Goal: Transaction & Acquisition: Purchase product/service

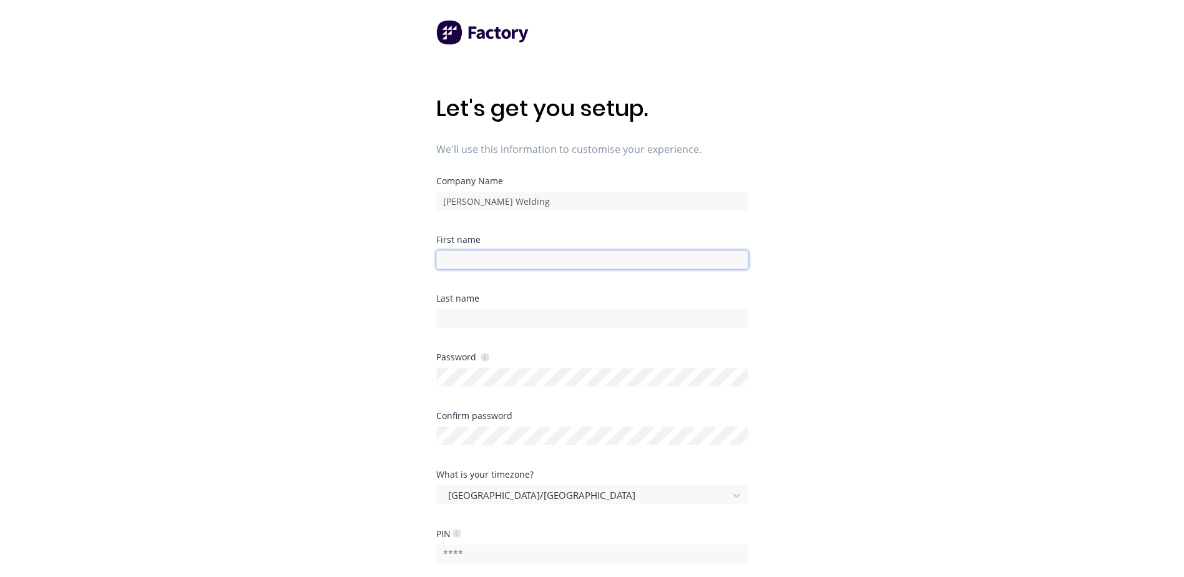
click at [512, 258] on input at bounding box center [592, 259] width 312 height 19
type input "[PERSON_NAME]"
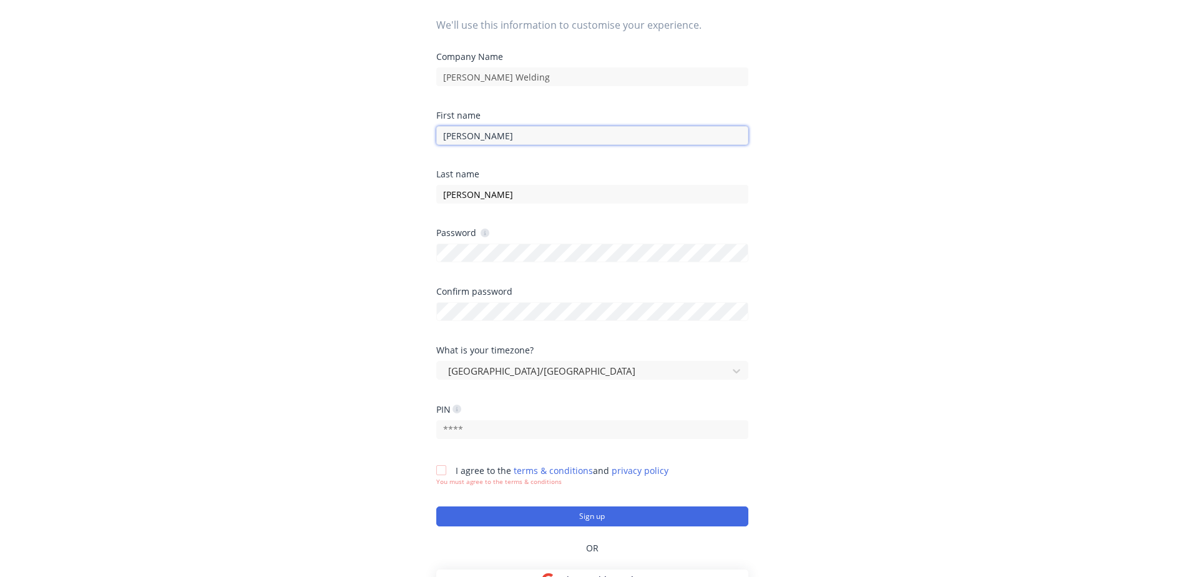
scroll to position [125, 0]
click at [451, 310] on div at bounding box center [592, 309] width 312 height 22
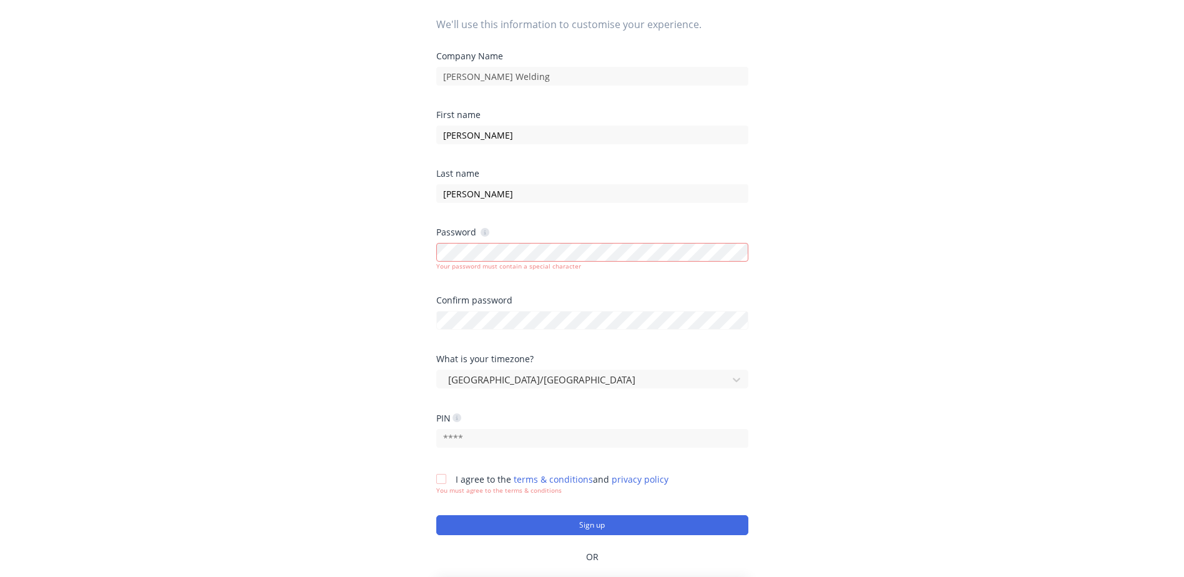
click at [337, 419] on div "Let's get you setup. We'll use this information to customise your experience. C…" at bounding box center [592, 188] width 1184 height 627
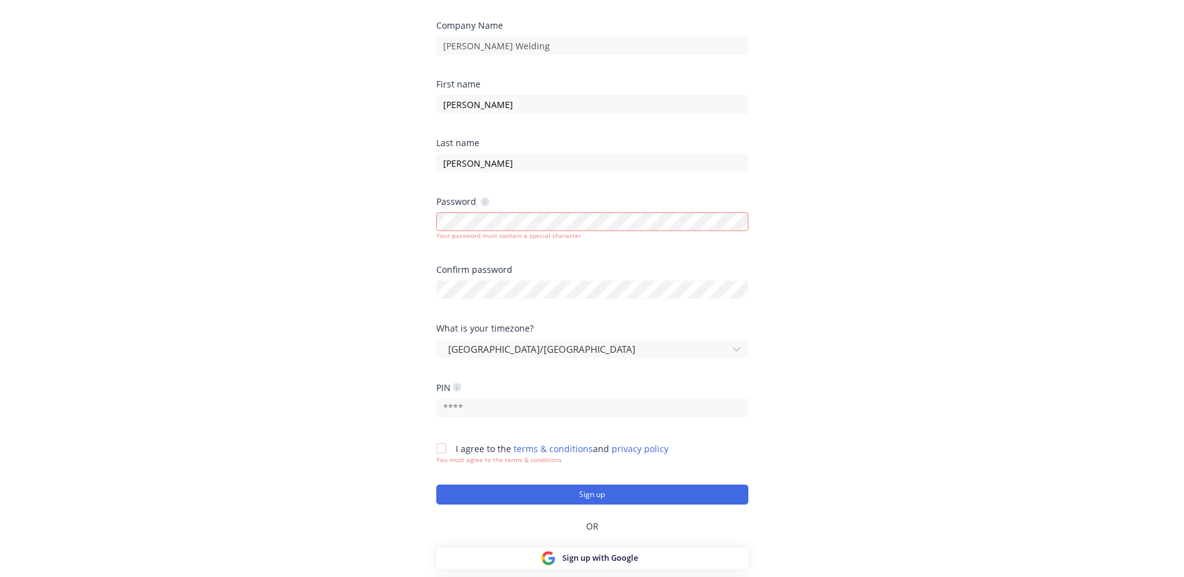
scroll to position [183, 0]
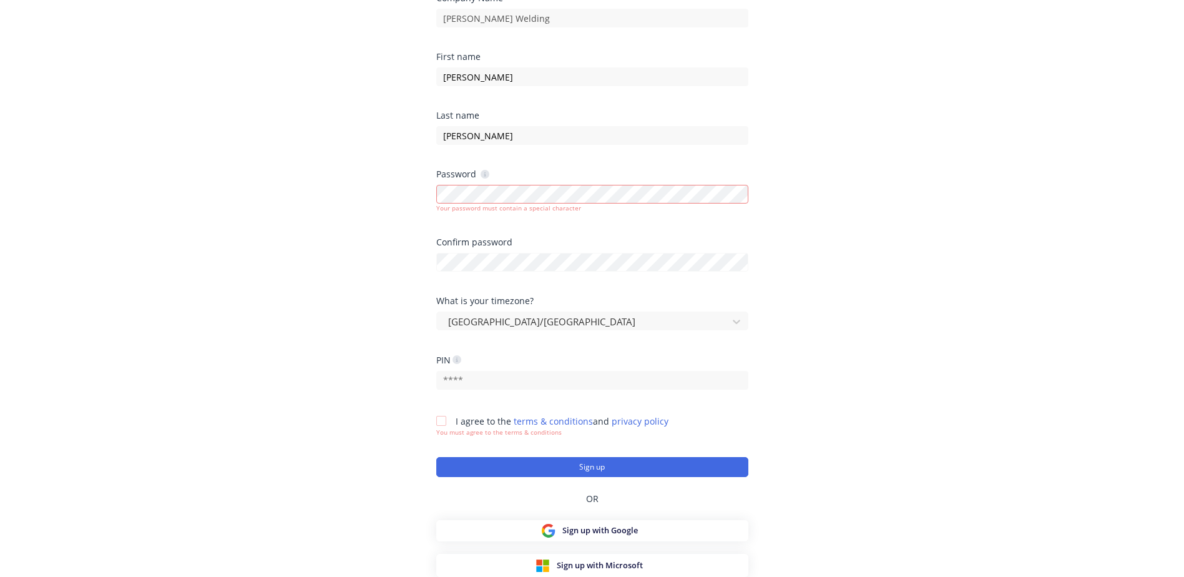
click at [481, 368] on div at bounding box center [592, 379] width 312 height 22
click at [479, 380] on input "text" at bounding box center [592, 380] width 312 height 19
click at [447, 417] on div at bounding box center [441, 420] width 25 height 25
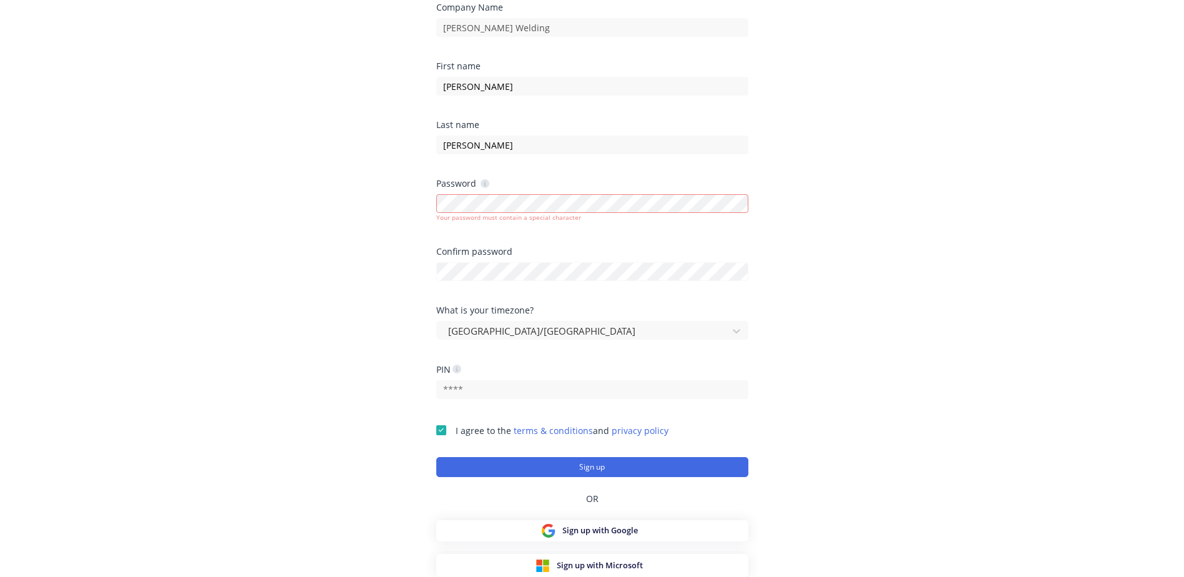
scroll to position [174, 0]
click at [471, 393] on input "text" at bounding box center [592, 389] width 312 height 19
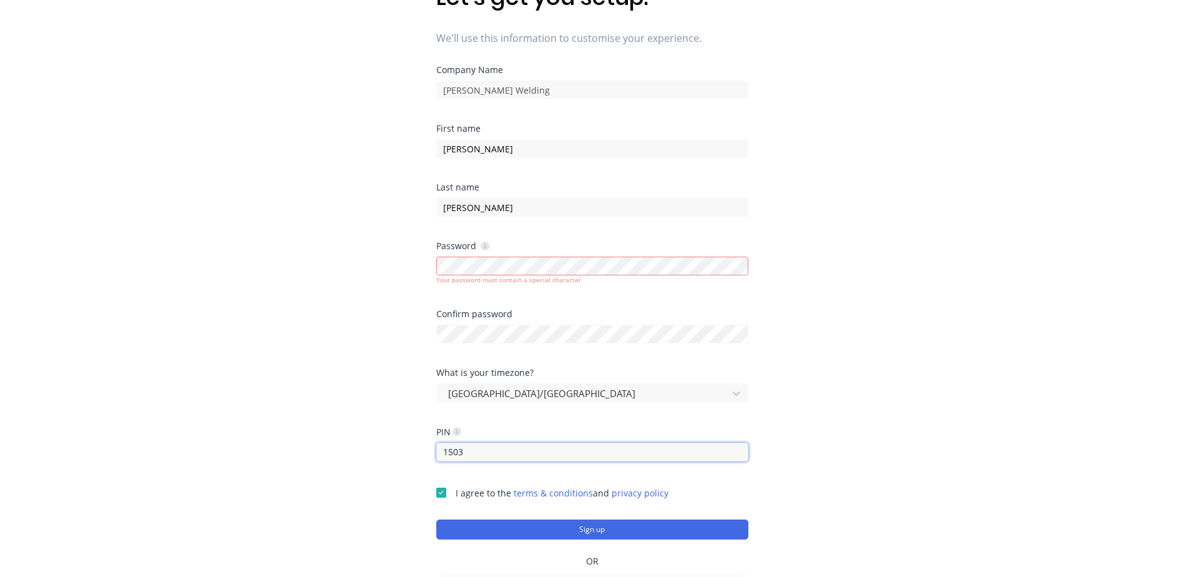
type input "1503"
click at [795, 270] on div "Let's get you setup. We'll use this information to customise your experience. C…" at bounding box center [592, 202] width 1184 height 627
click at [311, 298] on div "Let's get you setup. We'll use this information to customise your experience. C…" at bounding box center [592, 202] width 1184 height 627
click at [343, 370] on div "Let's get you setup. We'll use this information to customise your experience. C…" at bounding box center [592, 202] width 1184 height 627
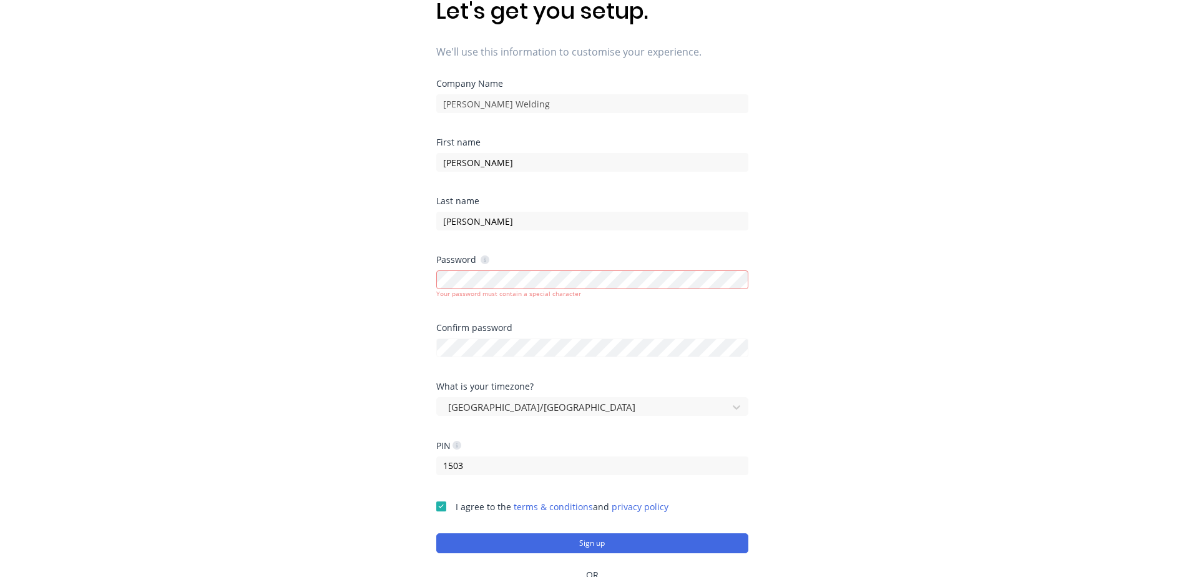
scroll to position [174, 0]
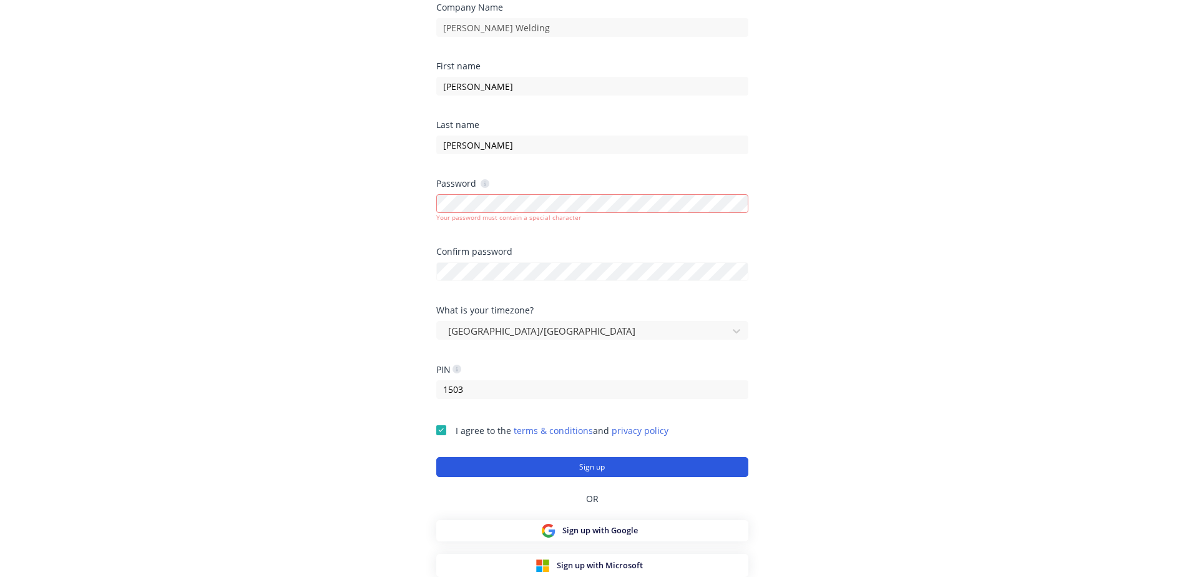
click at [597, 469] on button "Sign up" at bounding box center [592, 467] width 312 height 20
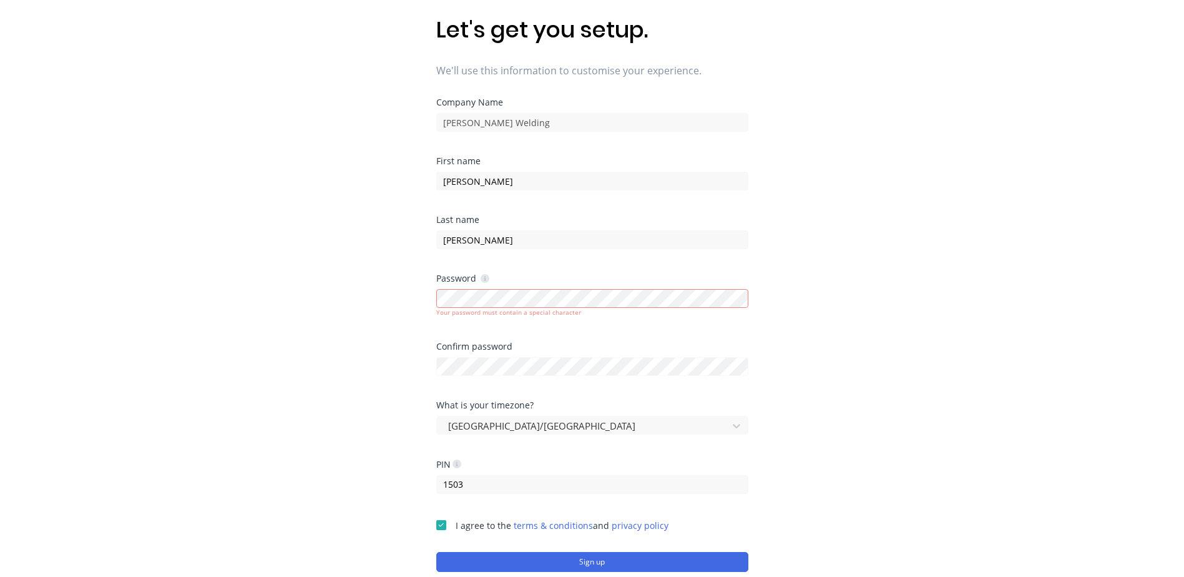
scroll to position [0, 0]
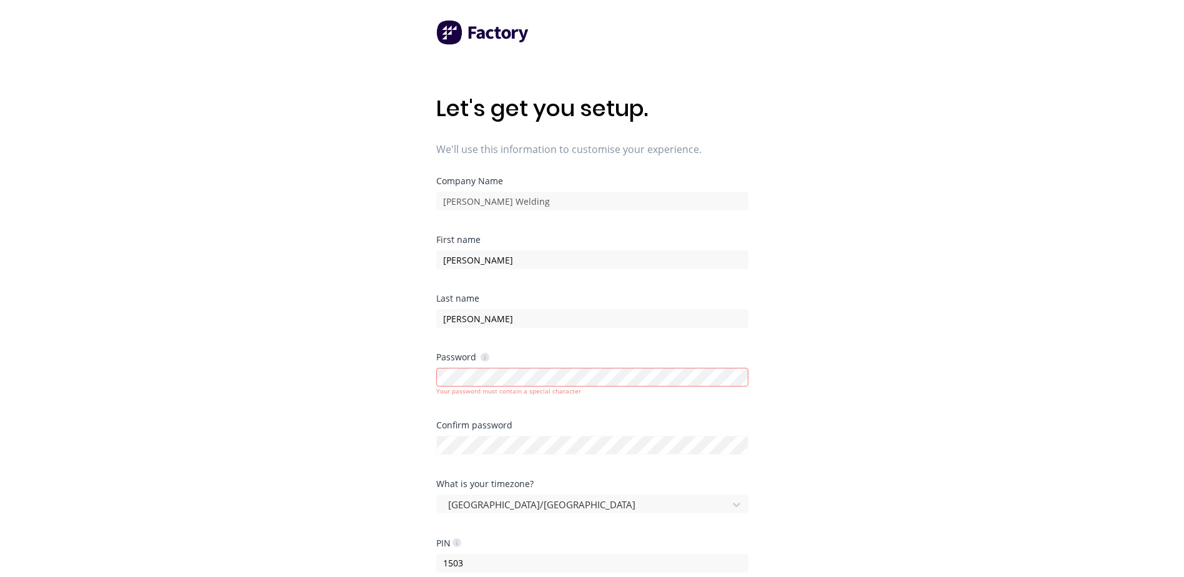
click at [348, 455] on div "Let's get you setup. We'll use this information to customise your experience. C…" at bounding box center [592, 313] width 1184 height 627
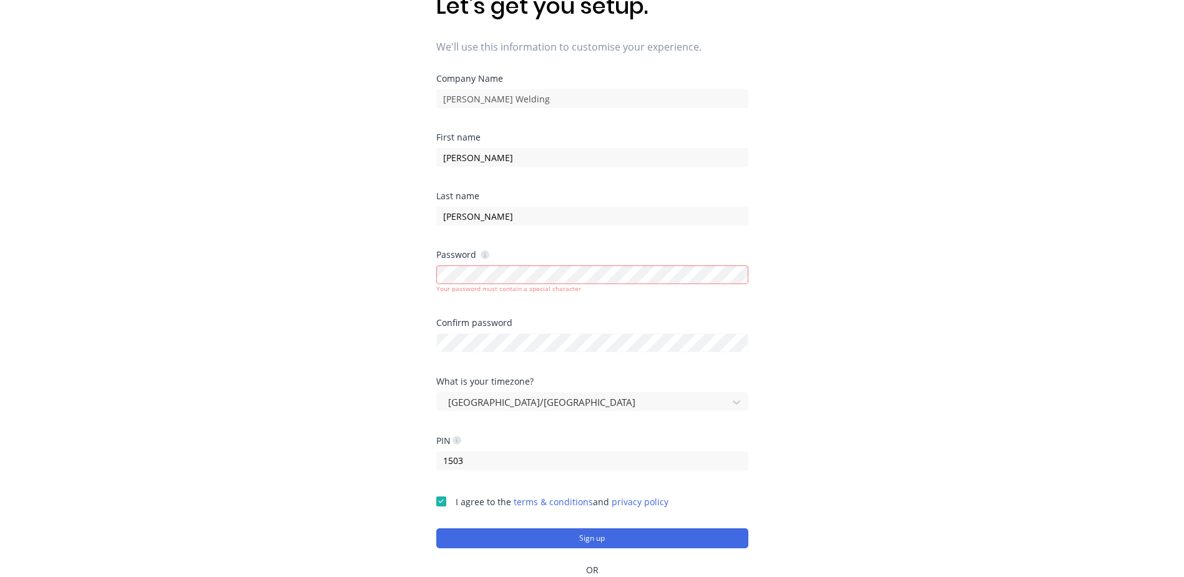
scroll to position [125, 0]
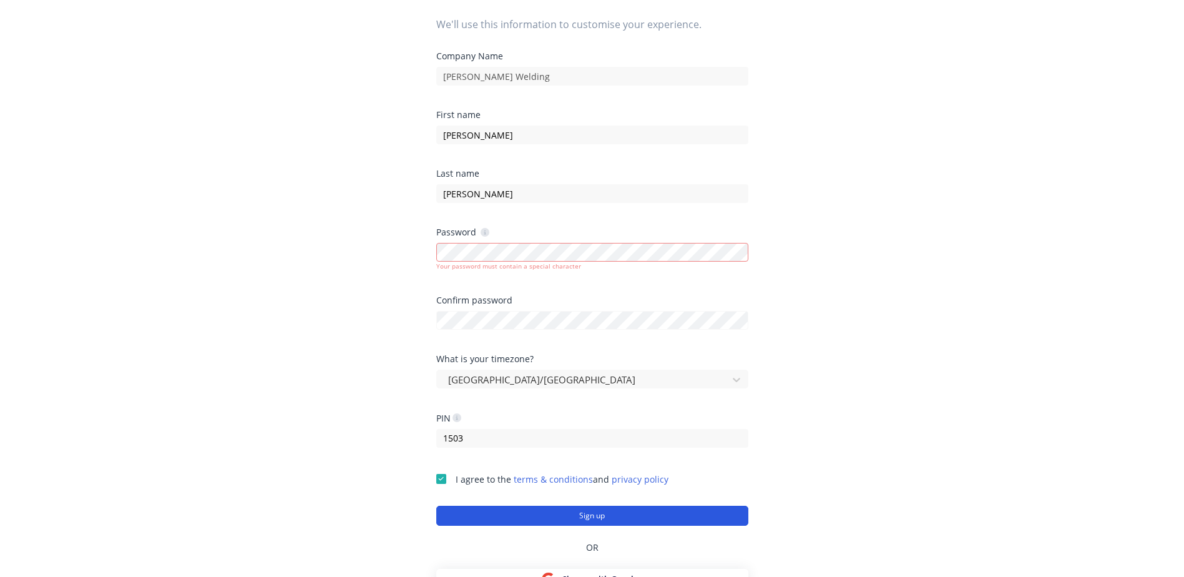
click at [465, 512] on button "Sign up" at bounding box center [592, 516] width 312 height 20
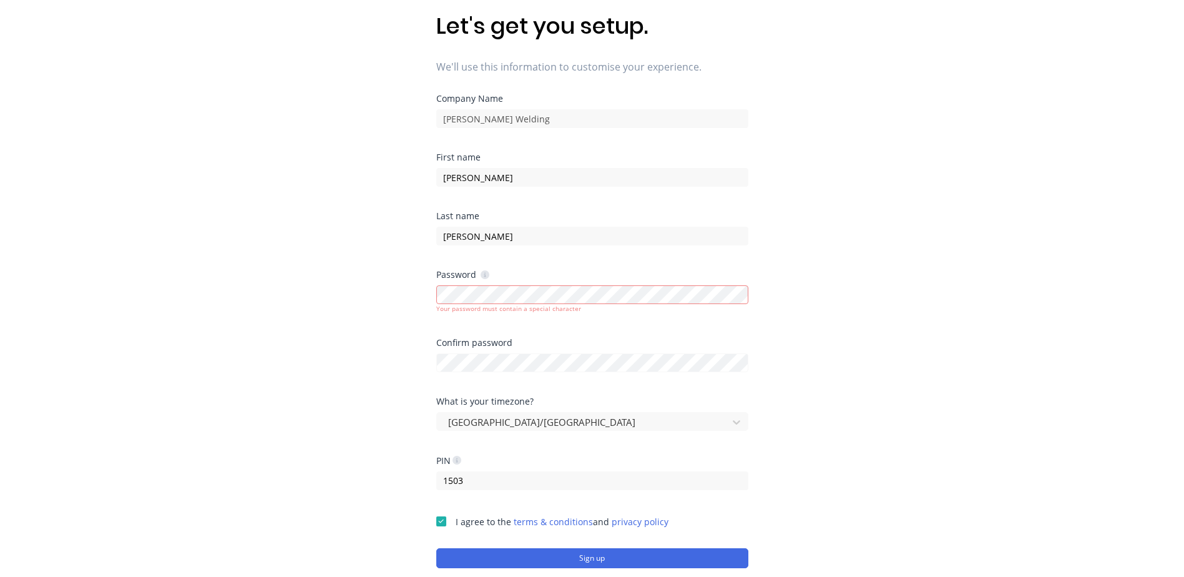
scroll to position [0, 0]
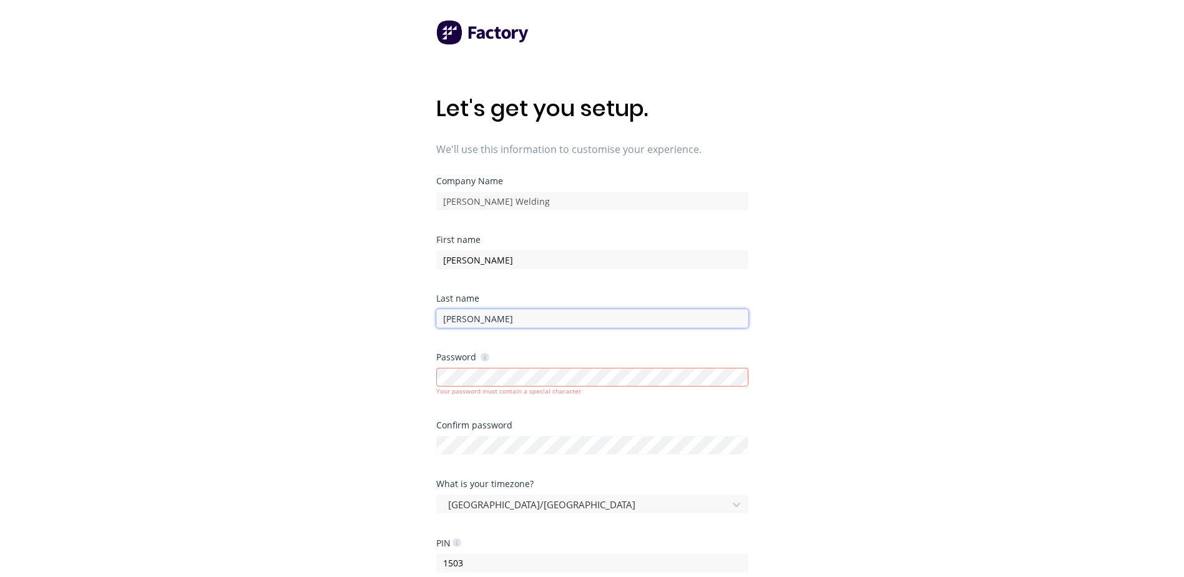
type input "[EMAIL_ADDRESS][DOMAIN_NAME]"
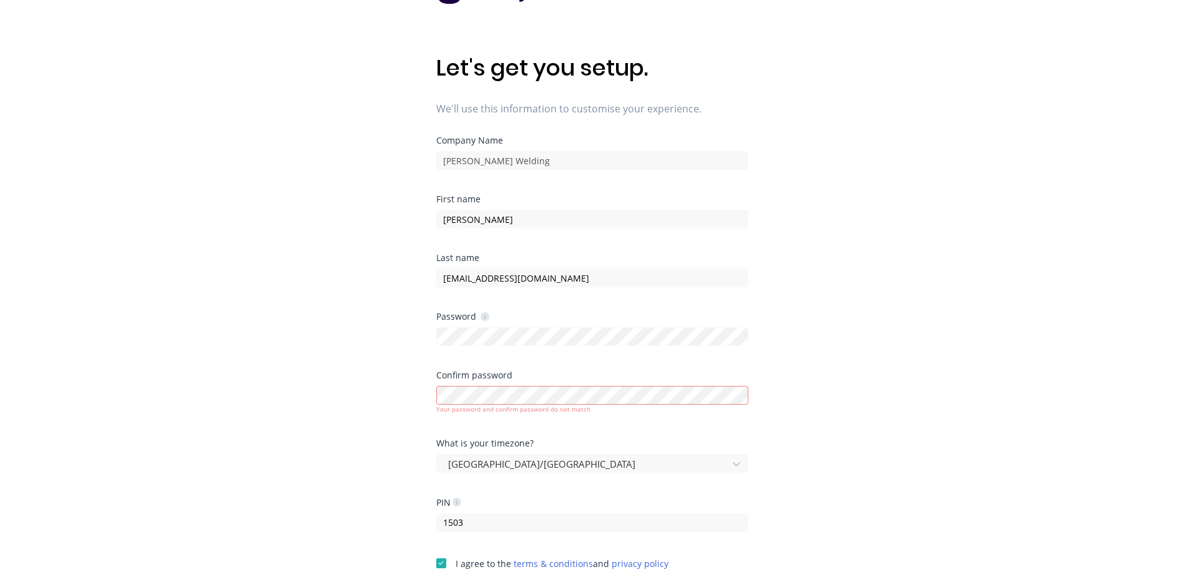
scroll to position [62, 0]
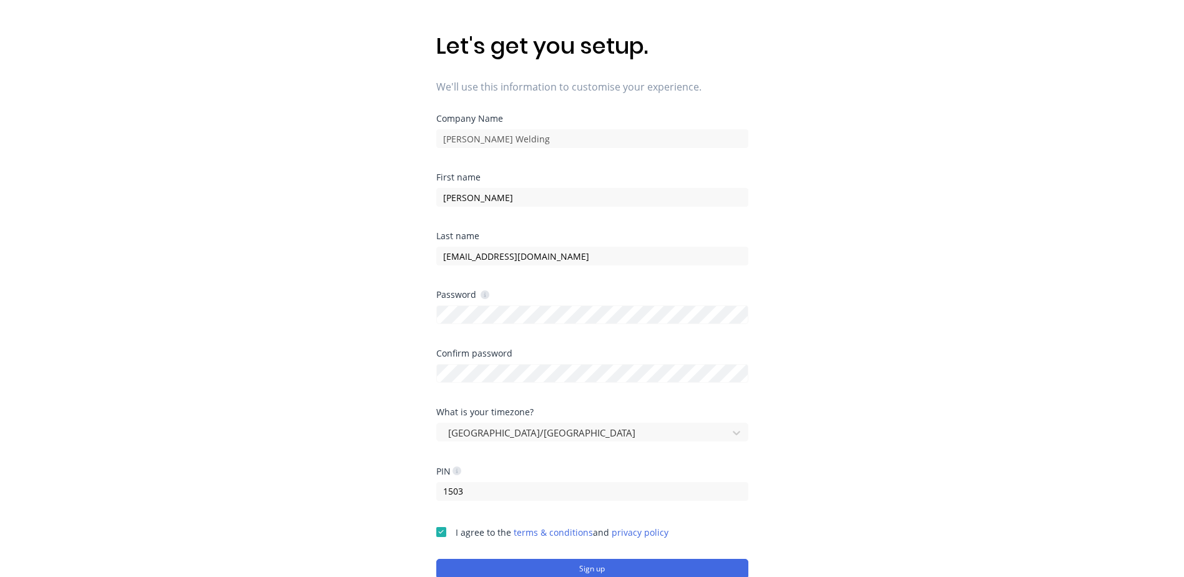
click at [316, 462] on div "Let's get you setup. We'll use this information to customise your experience. C…" at bounding box center [592, 251] width 1184 height 627
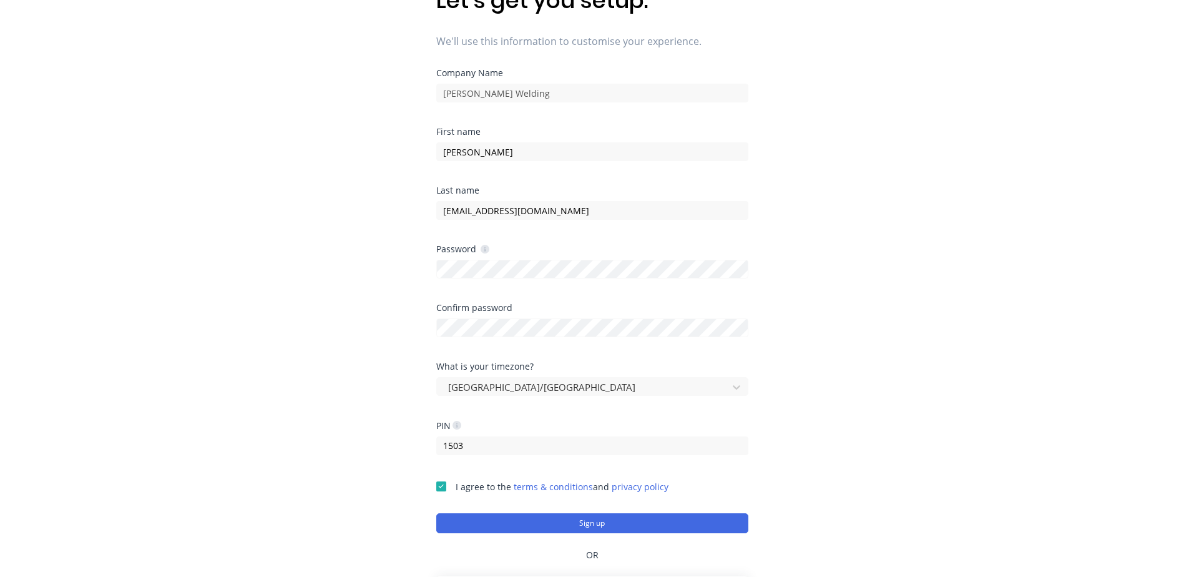
scroll to position [164, 0]
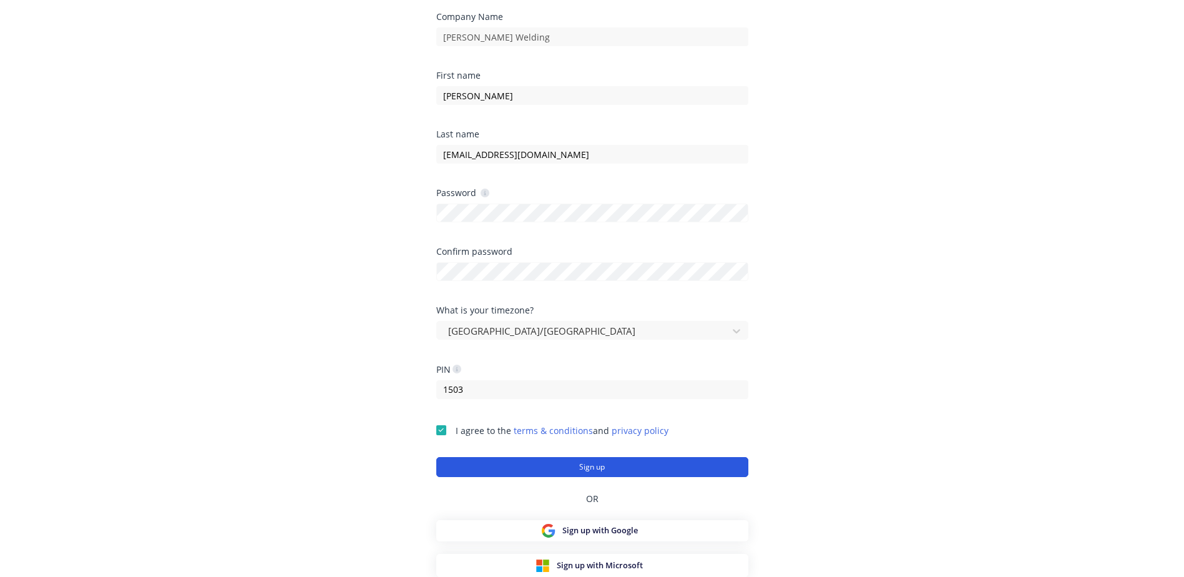
click at [624, 471] on button "Sign up" at bounding box center [592, 467] width 312 height 20
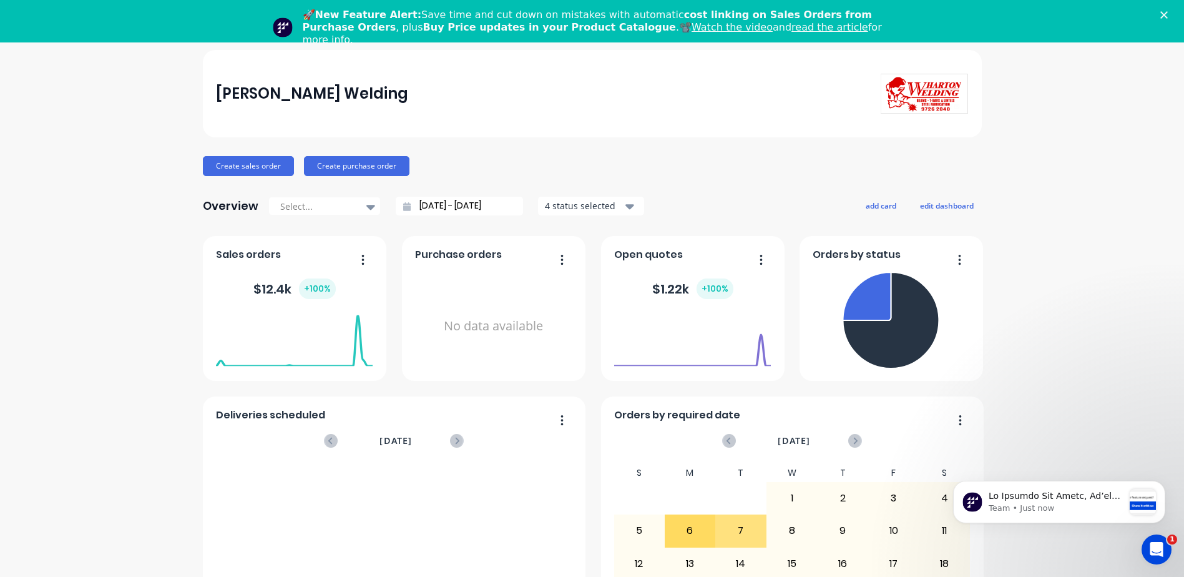
click at [1173, 18] on div "Close" at bounding box center [1166, 14] width 12 height 7
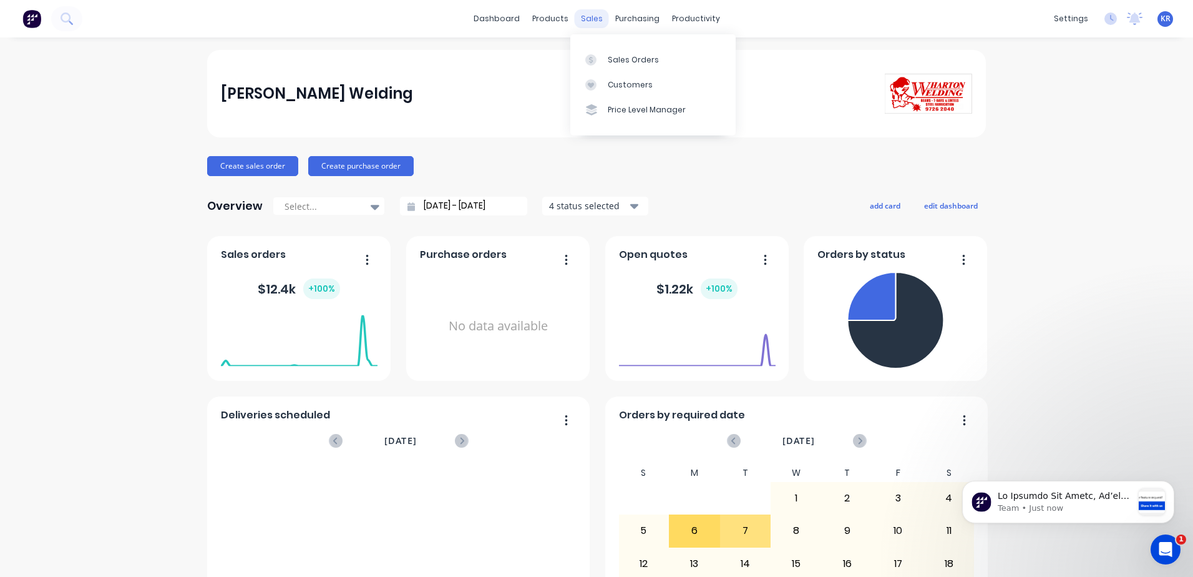
click at [575, 14] on div "sales" at bounding box center [592, 18] width 34 height 19
click at [601, 62] on div at bounding box center [594, 59] width 19 height 11
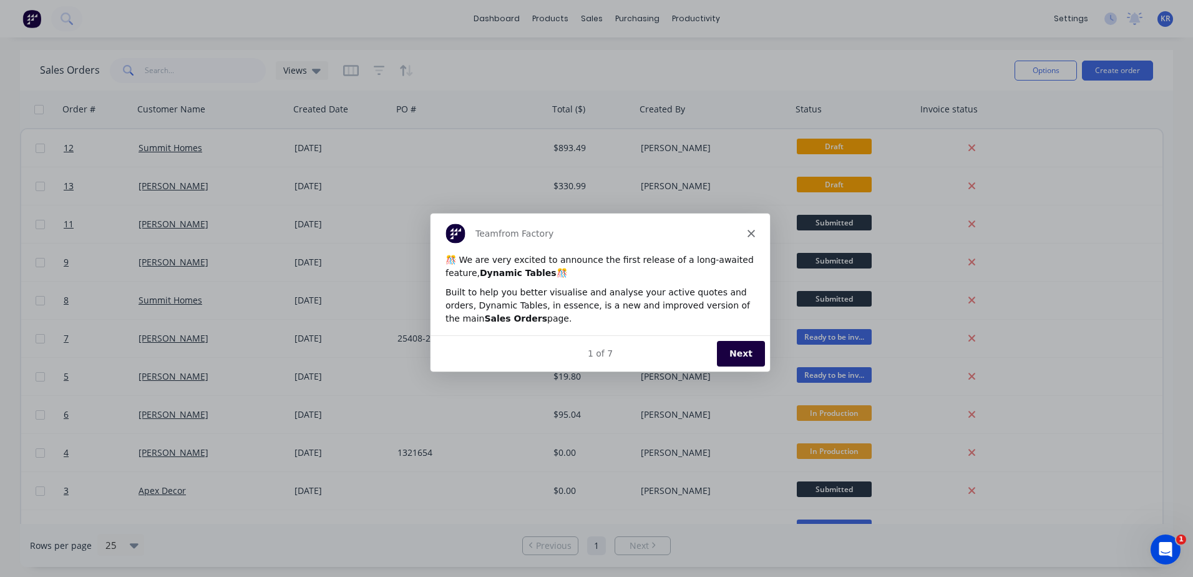
click at [753, 351] on button "Next" at bounding box center [741, 353] width 48 height 26
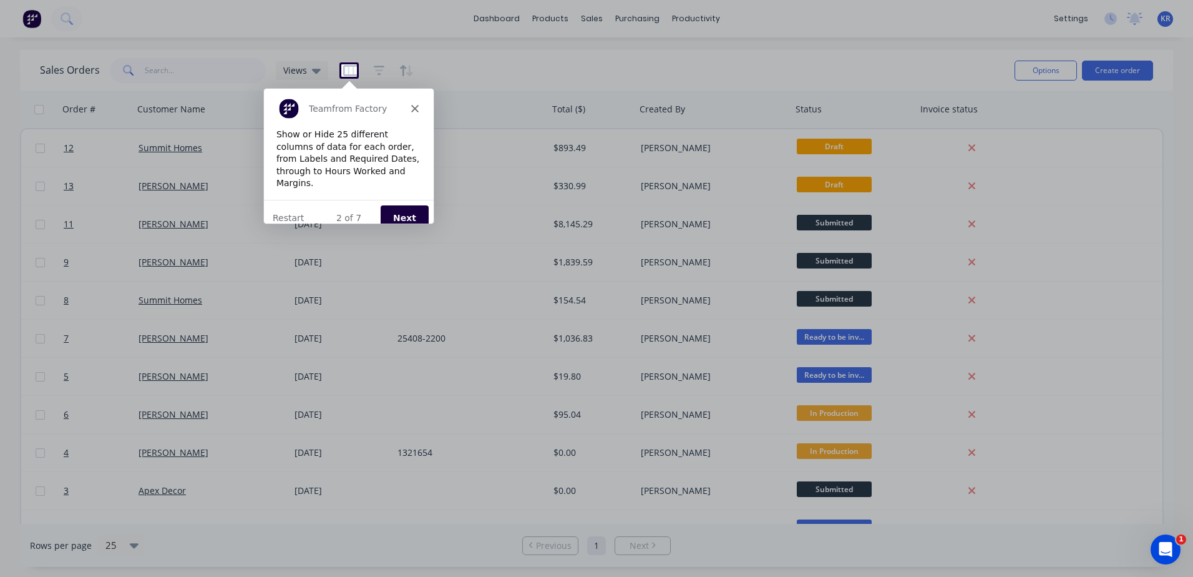
click at [403, 207] on button "Next" at bounding box center [404, 217] width 48 height 26
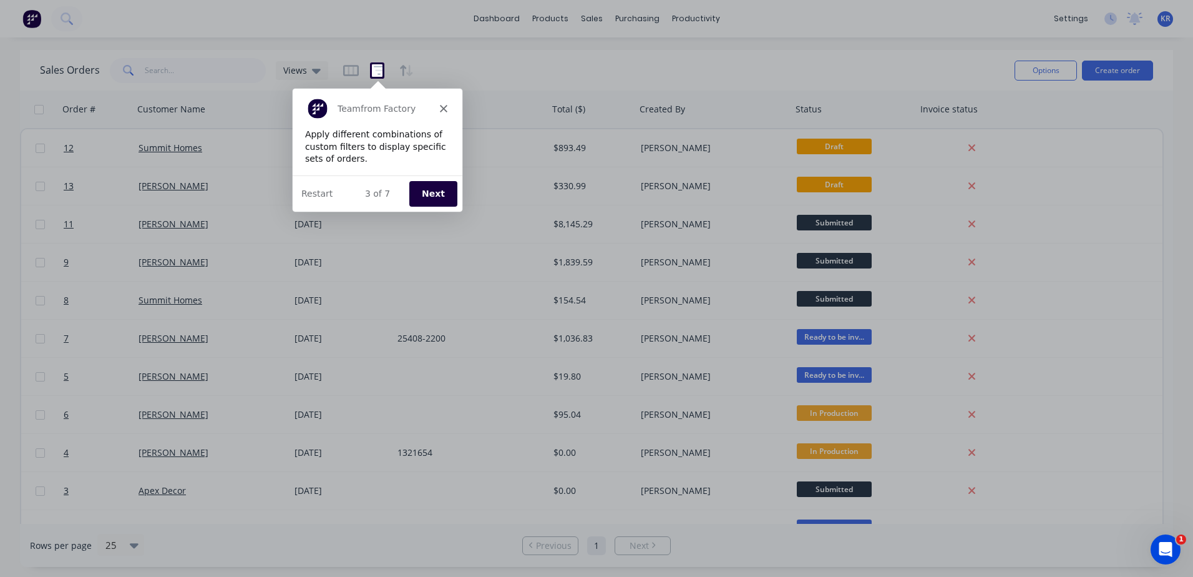
click at [421, 198] on button "Next" at bounding box center [432, 193] width 48 height 26
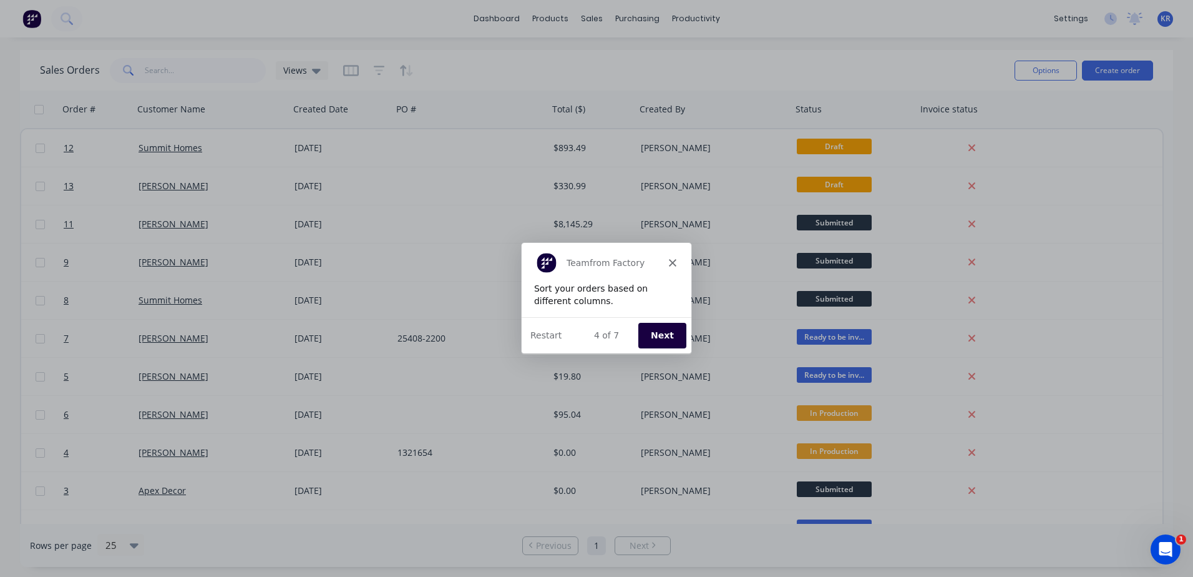
click at [653, 336] on button "Next" at bounding box center [662, 335] width 48 height 26
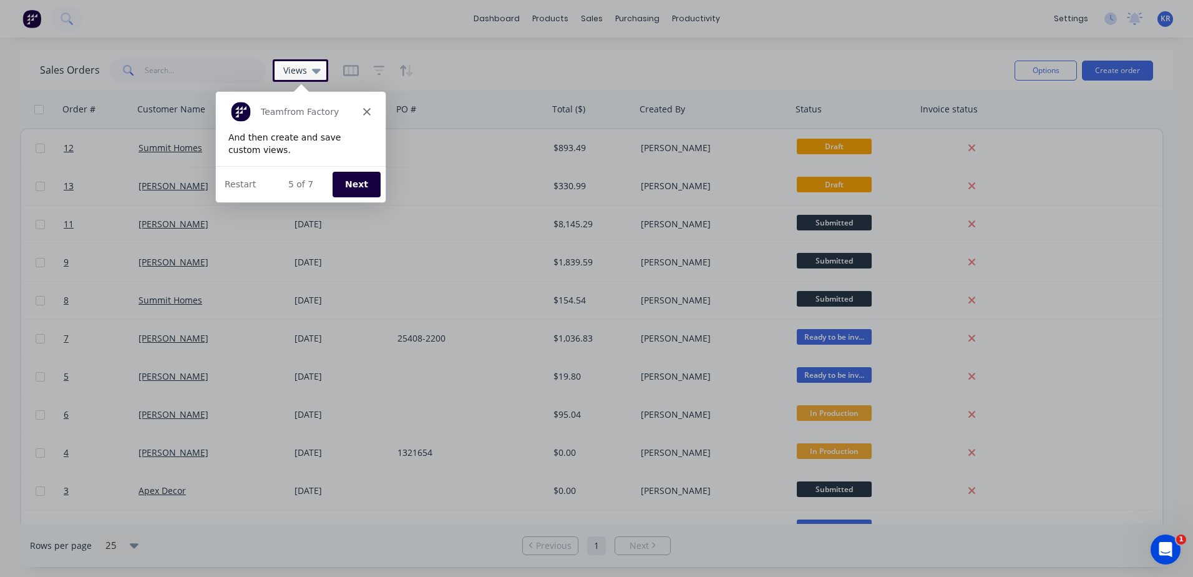
click at [348, 187] on button "Next" at bounding box center [355, 183] width 48 height 26
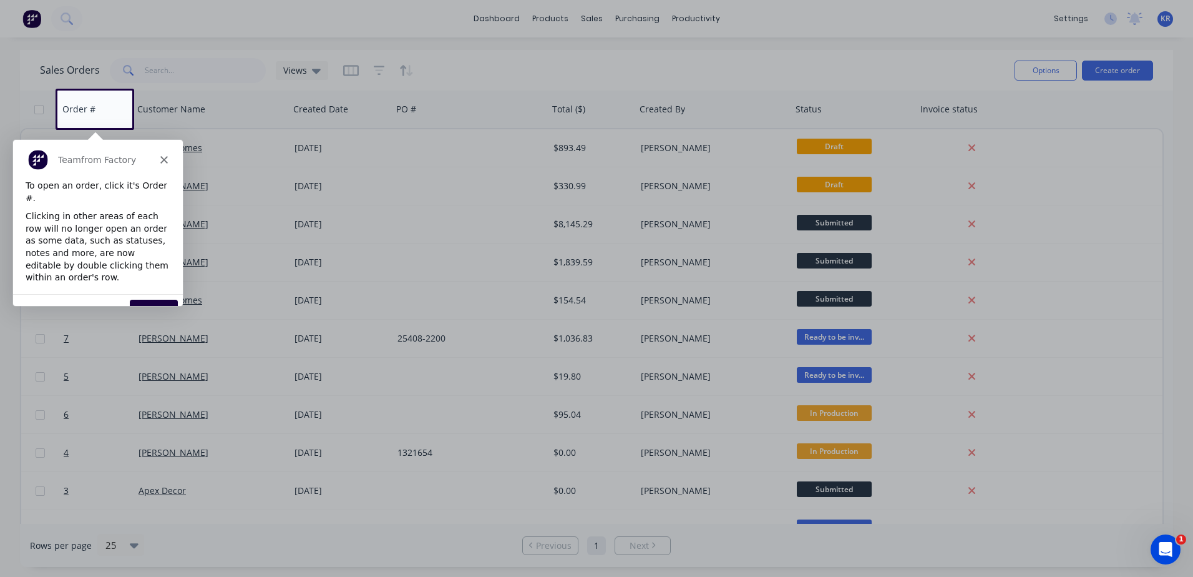
click at [150, 299] on button "Next" at bounding box center [153, 312] width 48 height 26
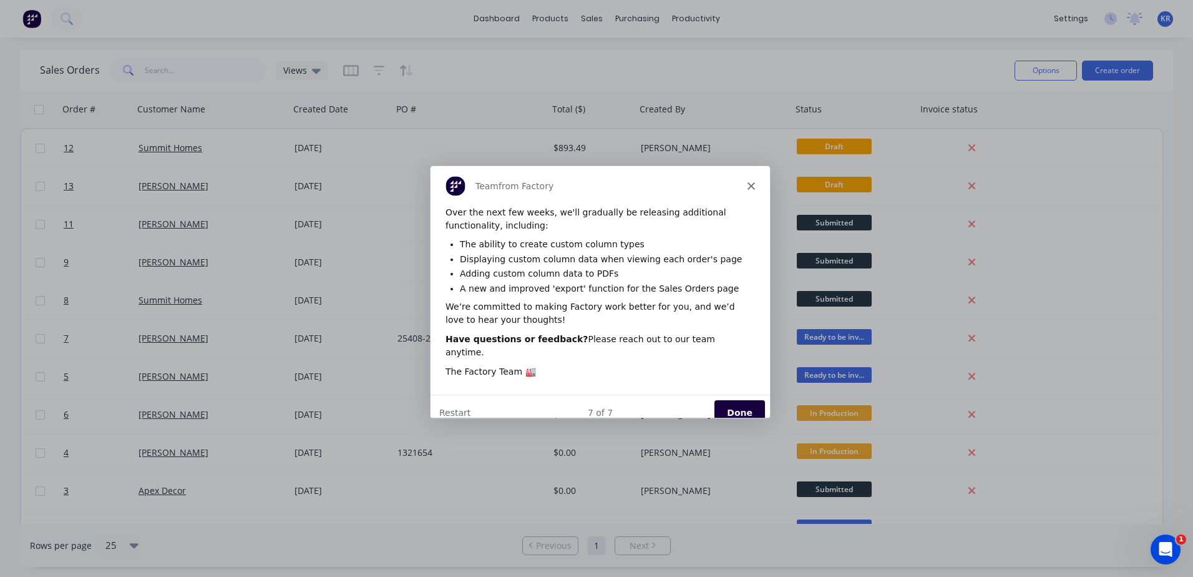
click at [734, 399] on button "Done" at bounding box center [739, 412] width 51 height 26
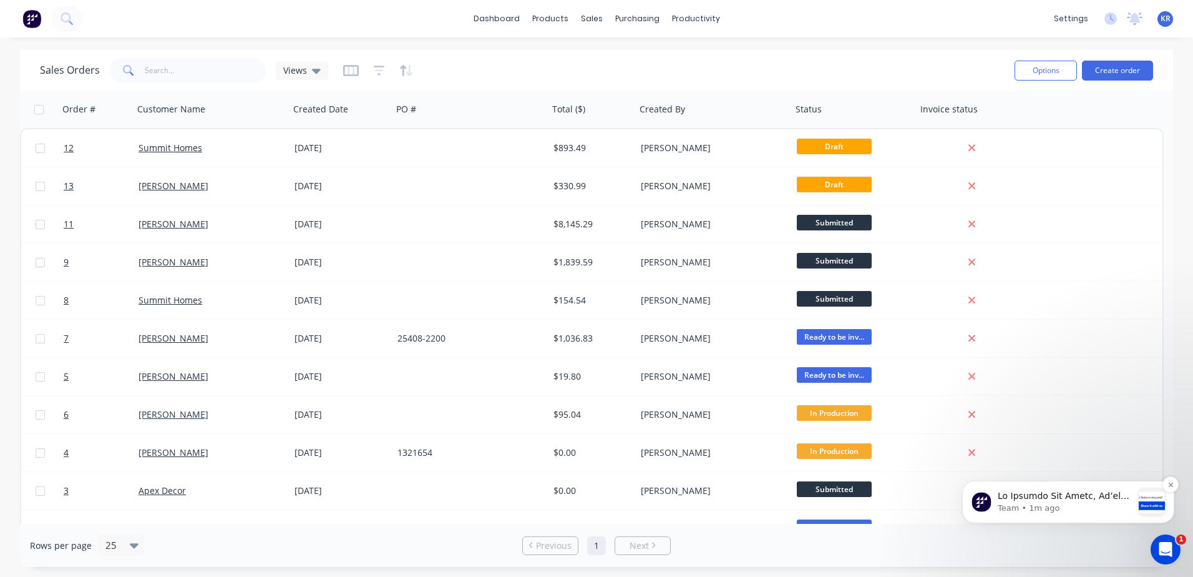
click at [1090, 509] on p "Team • 1m ago" at bounding box center [1065, 507] width 135 height 11
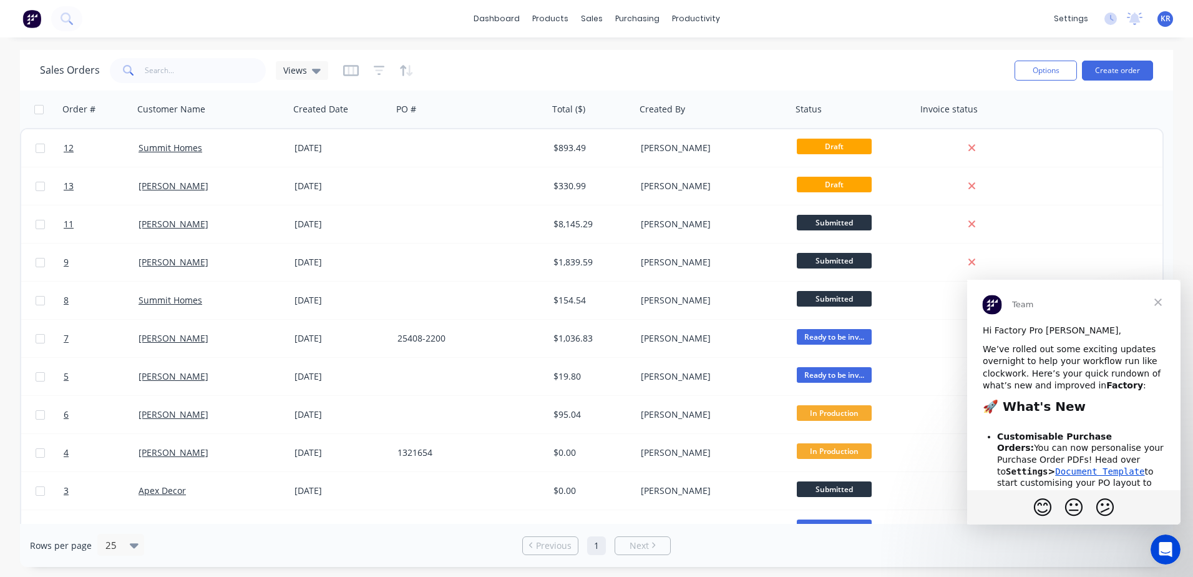
click at [1160, 306] on span "Close" at bounding box center [1158, 302] width 45 height 45
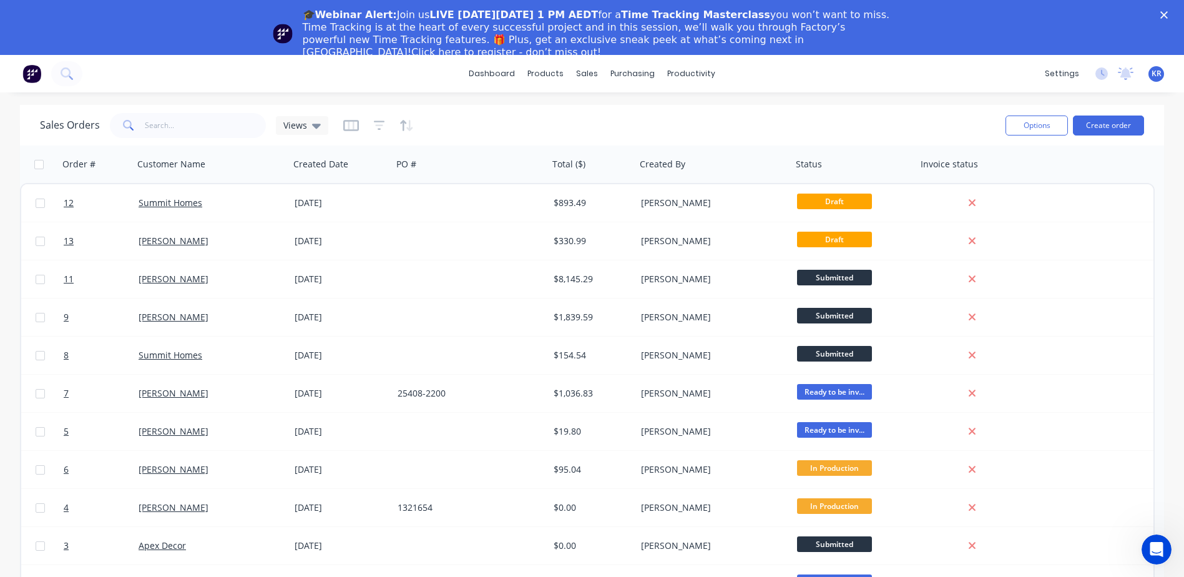
click at [1168, 12] on icon "Close" at bounding box center [1163, 14] width 7 height 7
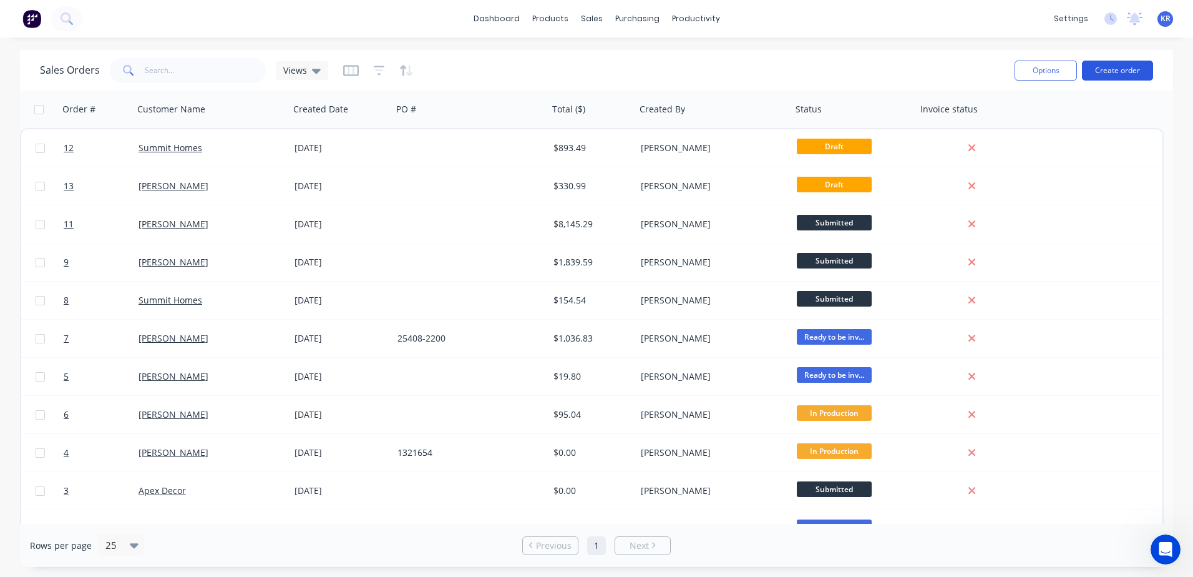
click at [1119, 70] on button "Create order" at bounding box center [1117, 71] width 71 height 20
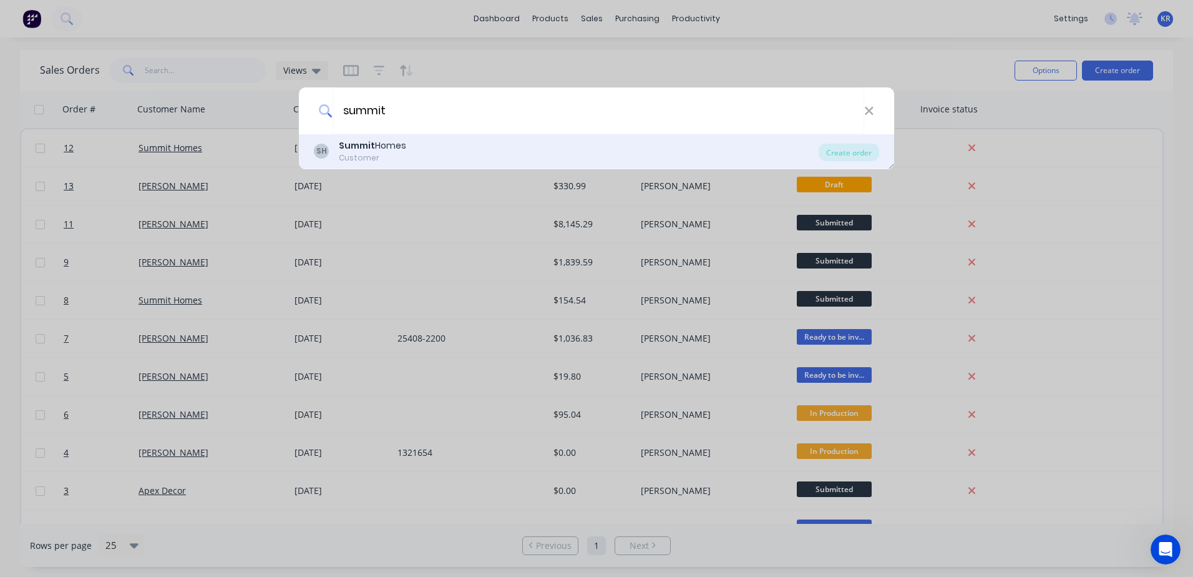
type input "summit"
click at [375, 152] on div "Customer" at bounding box center [372, 157] width 67 height 11
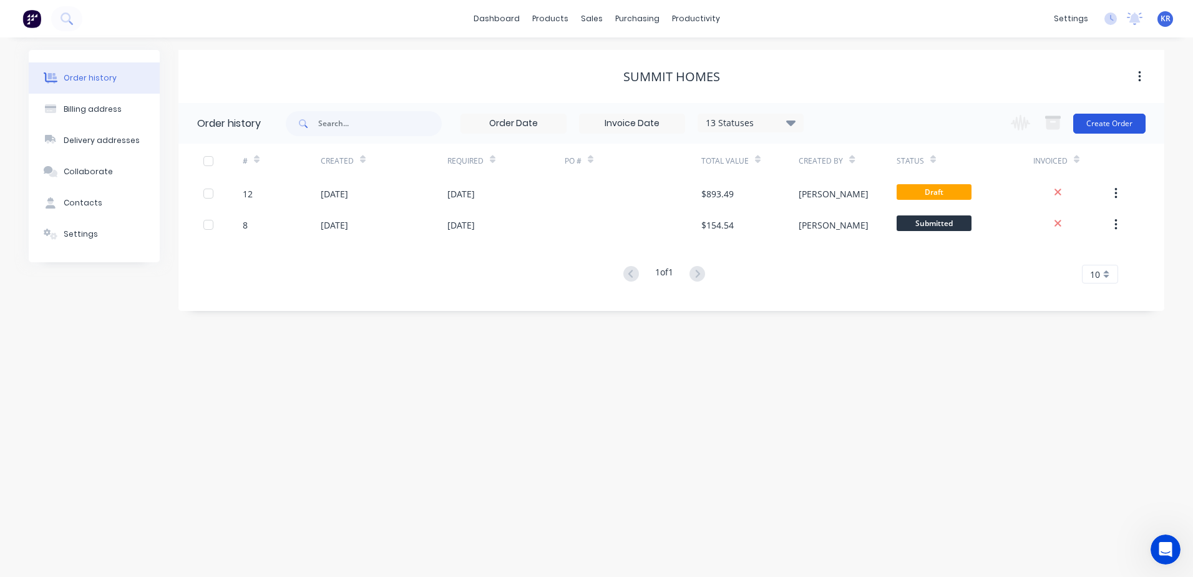
click at [1112, 129] on button "Create Order" at bounding box center [1110, 124] width 72 height 20
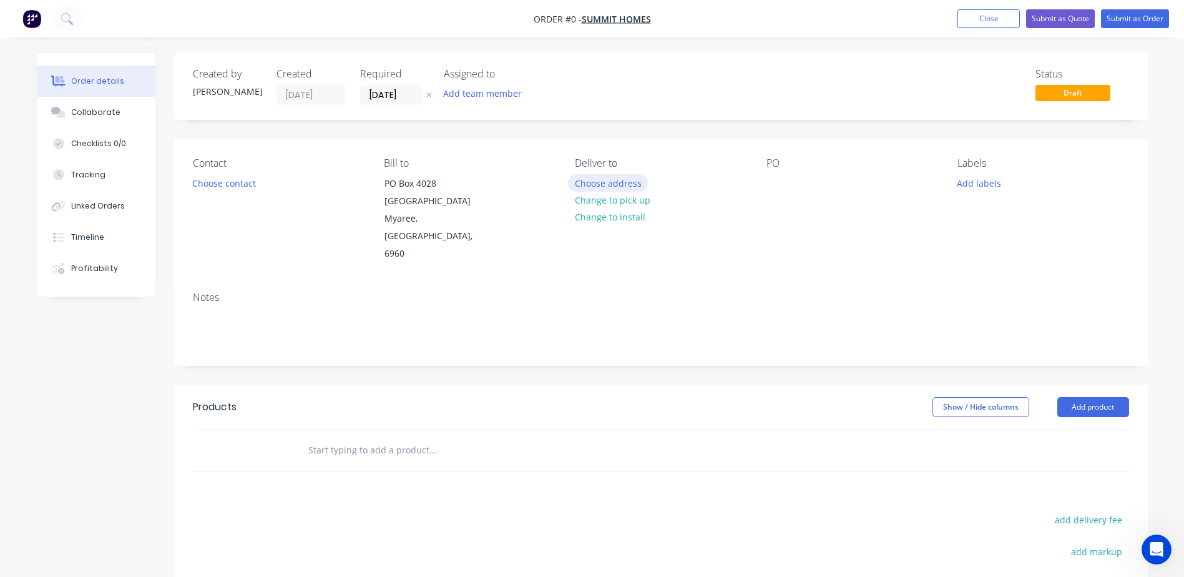
click at [594, 185] on button "Choose address" at bounding box center [608, 182] width 80 height 17
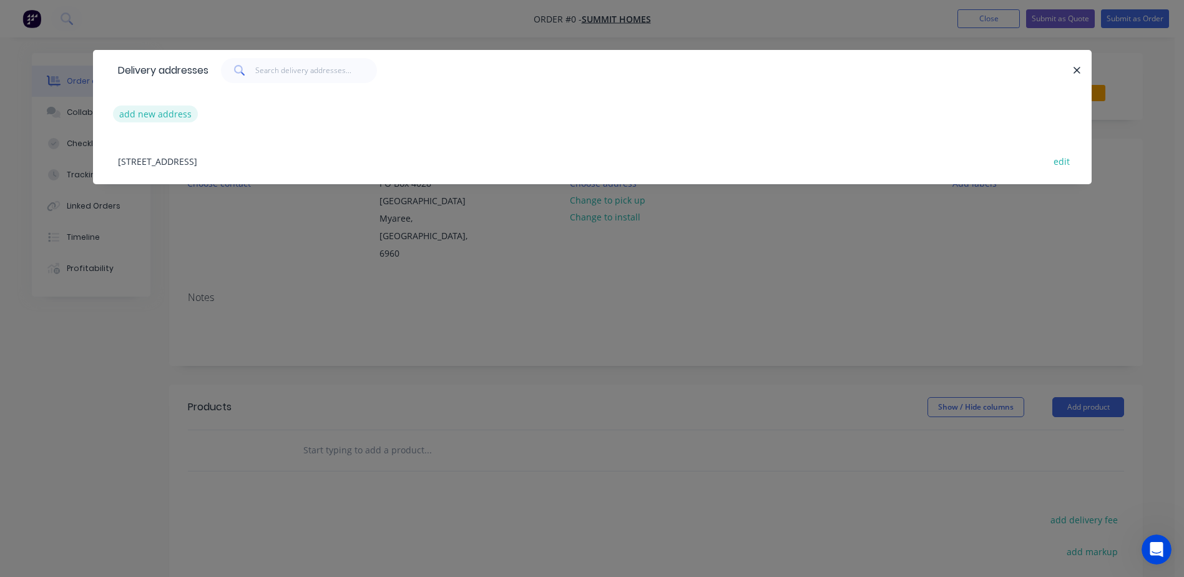
click at [189, 110] on button "add new address" at bounding box center [156, 113] width 86 height 17
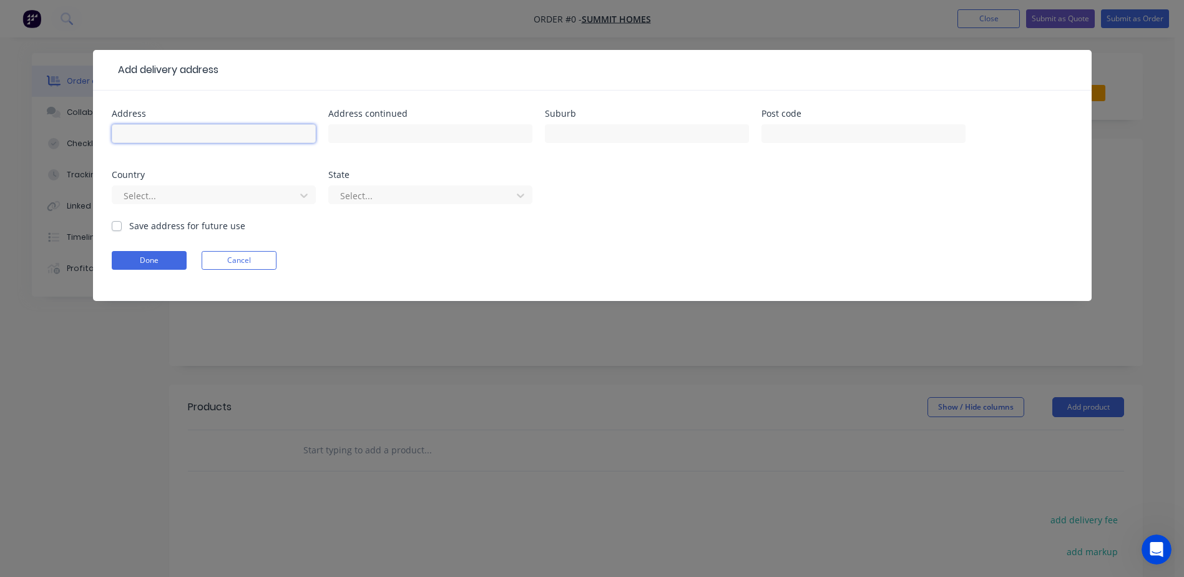
click at [186, 137] on input "text" at bounding box center [214, 133] width 204 height 19
type input "lot 3255 # 12"
click at [350, 127] on input "text" at bounding box center [430, 133] width 204 height 19
type input "Grange Parkway"
type input "Dalyellup"
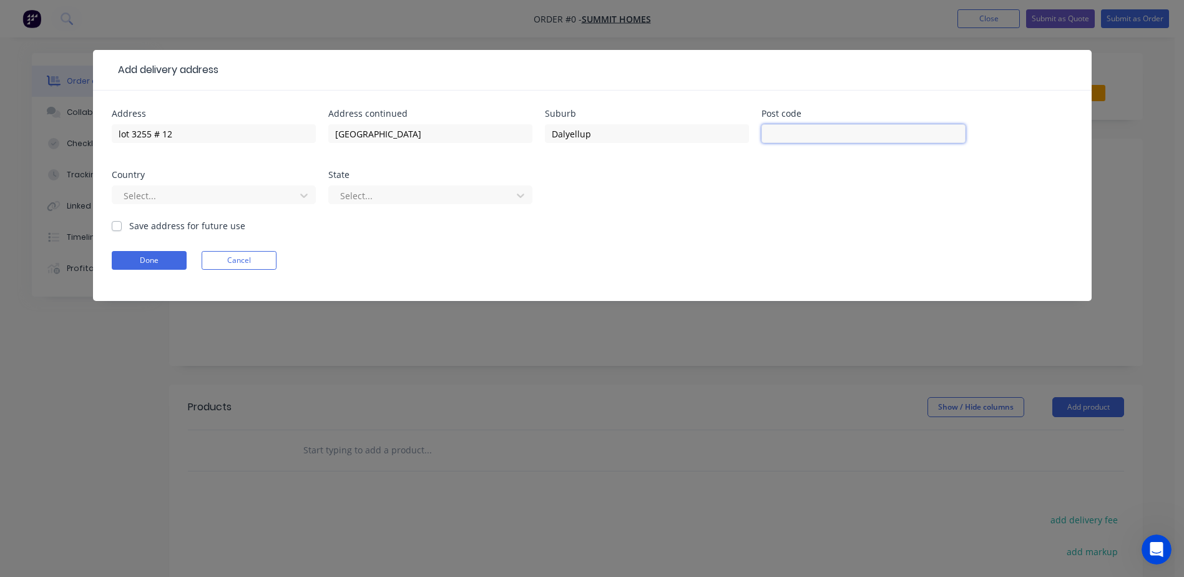
click at [793, 137] on input "text" at bounding box center [864, 133] width 204 height 19
type input "2"
type input "6230"
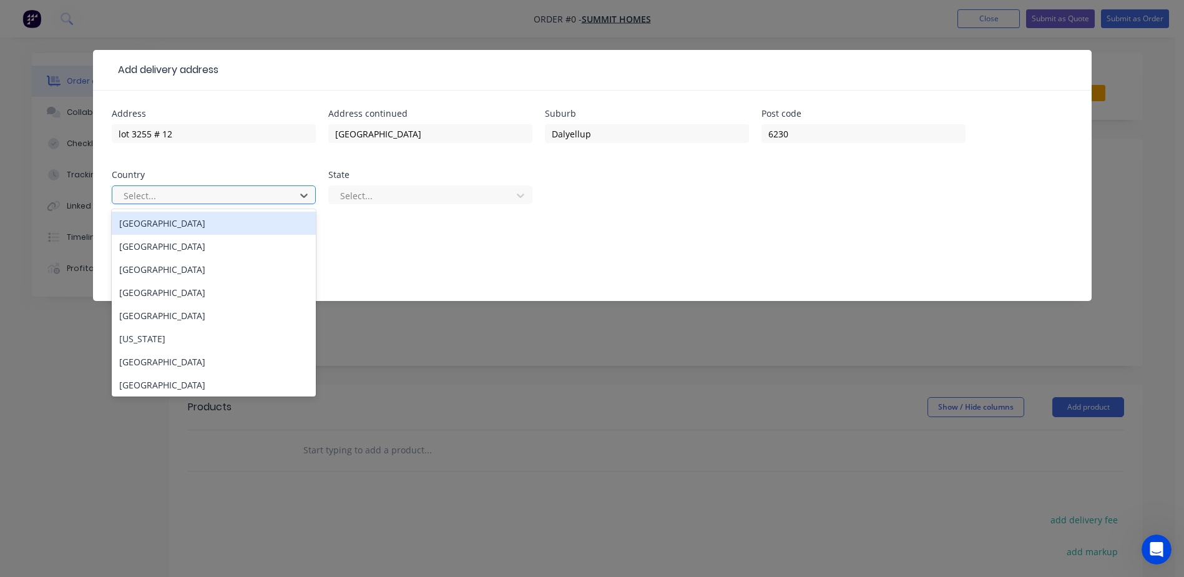
click at [187, 227] on div "Australia" at bounding box center [214, 223] width 204 height 23
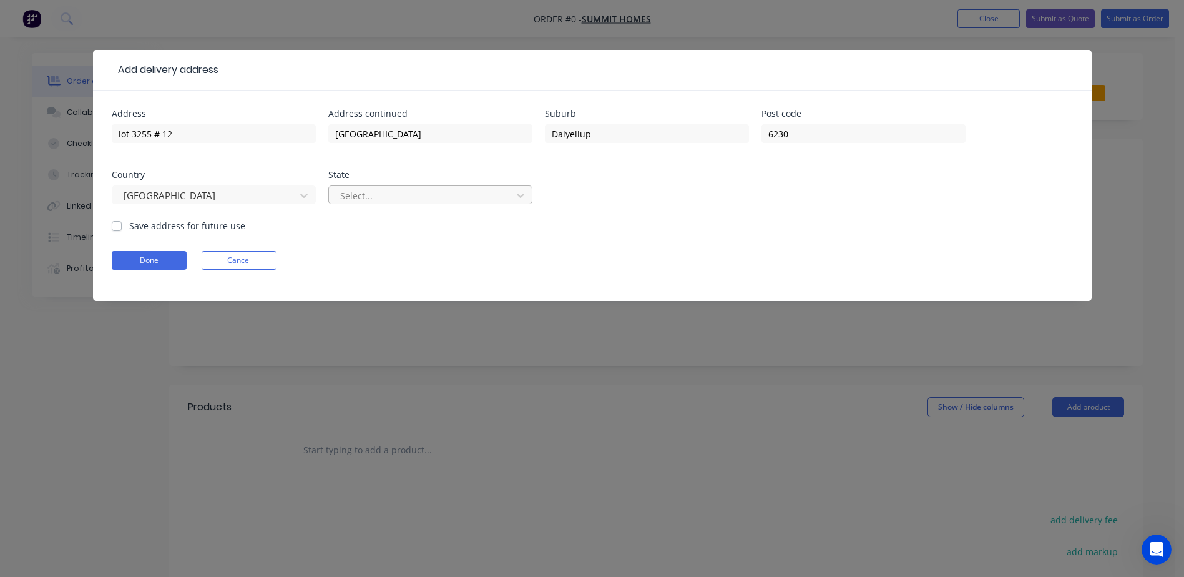
click at [456, 192] on div at bounding box center [422, 196] width 167 height 16
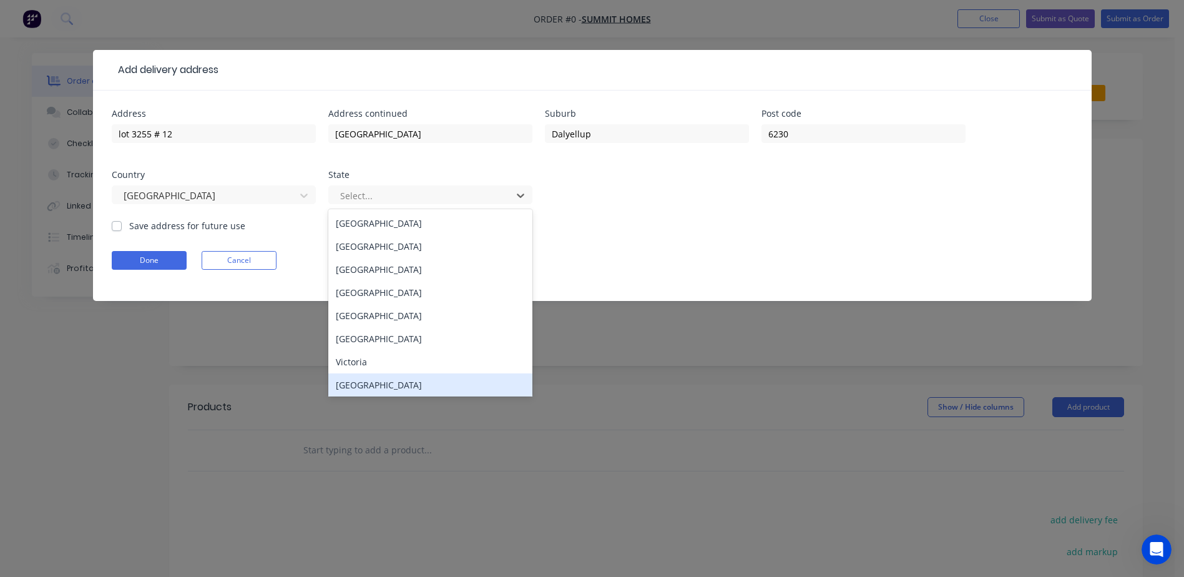
click at [371, 385] on div "Western Australia" at bounding box center [430, 384] width 204 height 23
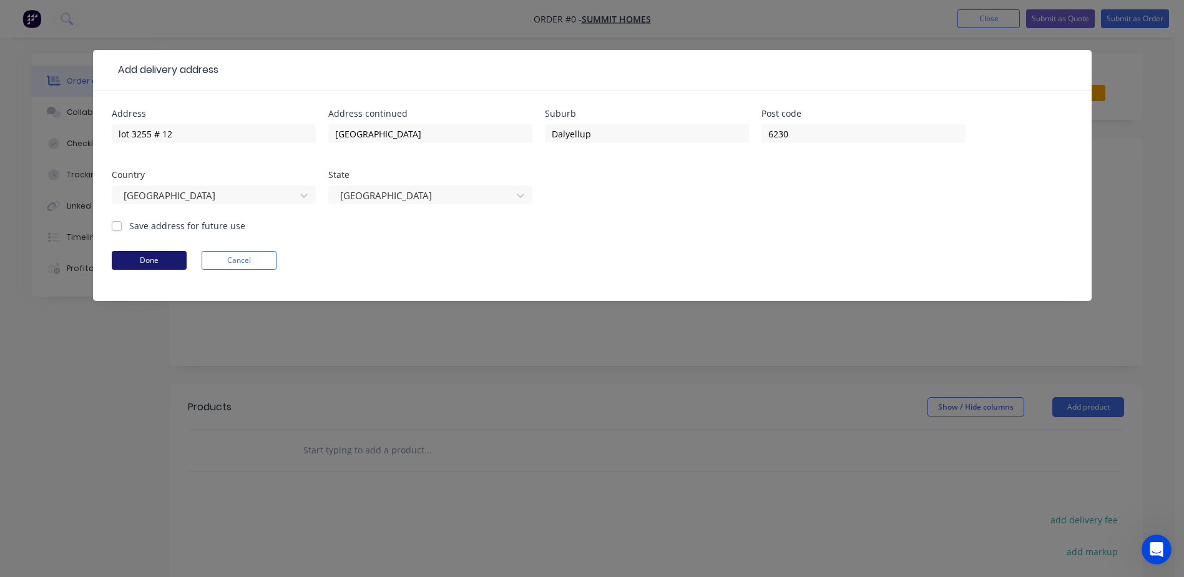
click at [145, 267] on button "Done" at bounding box center [149, 260] width 75 height 19
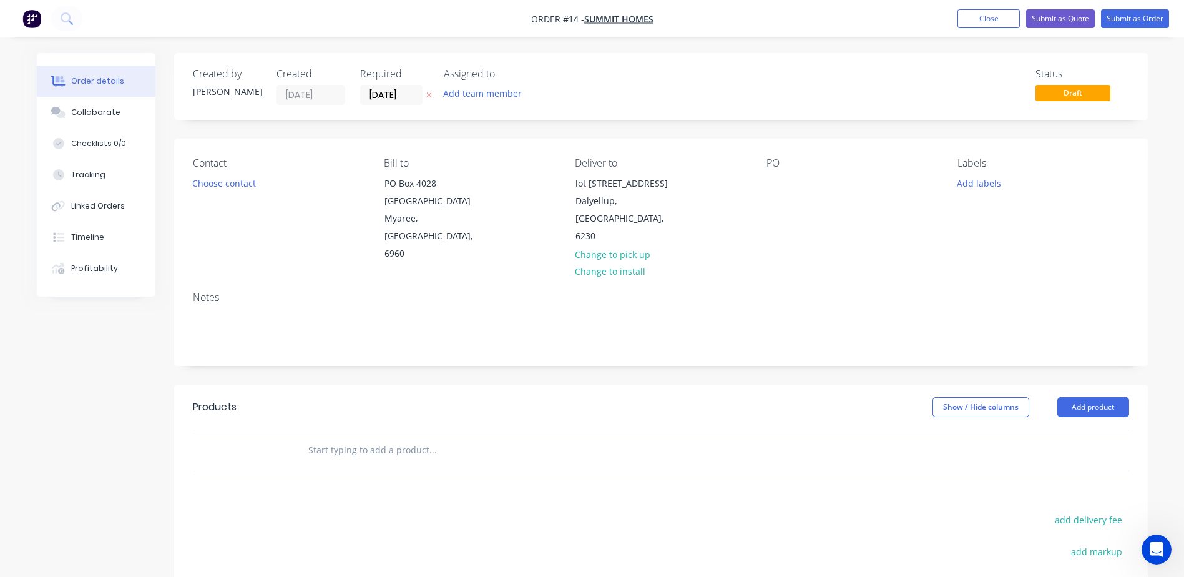
click at [812, 158] on div "PO" at bounding box center [852, 163] width 171 height 12
click at [776, 167] on div "PO" at bounding box center [852, 163] width 171 height 12
click at [791, 160] on div "PO" at bounding box center [852, 163] width 171 height 12
click at [812, 167] on div "PO" at bounding box center [852, 163] width 171 height 12
click at [767, 161] on div "PO" at bounding box center [852, 163] width 171 height 12
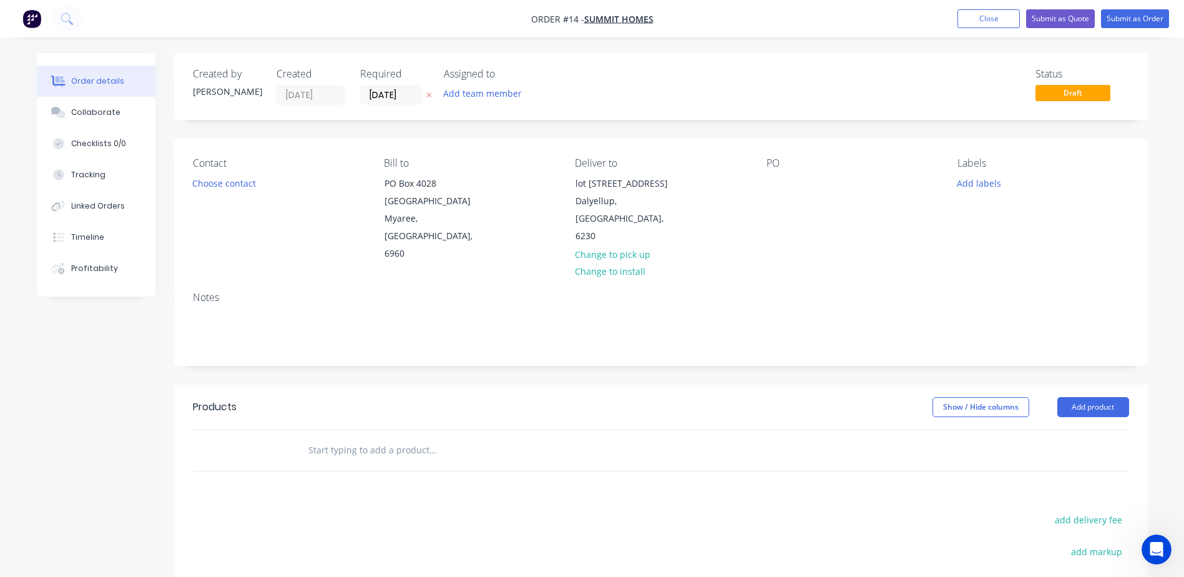
click at [778, 142] on div "Contact Choose contact Bill to PO Box 4028 Myaree Business Centre Myaree, Weste…" at bounding box center [661, 210] width 974 height 143
click at [781, 157] on div "PO" at bounding box center [852, 163] width 171 height 12
click at [780, 166] on div "PO" at bounding box center [852, 163] width 171 height 12
click at [781, 165] on div "PO" at bounding box center [852, 163] width 171 height 12
click at [775, 165] on div "PO" at bounding box center [852, 163] width 171 height 12
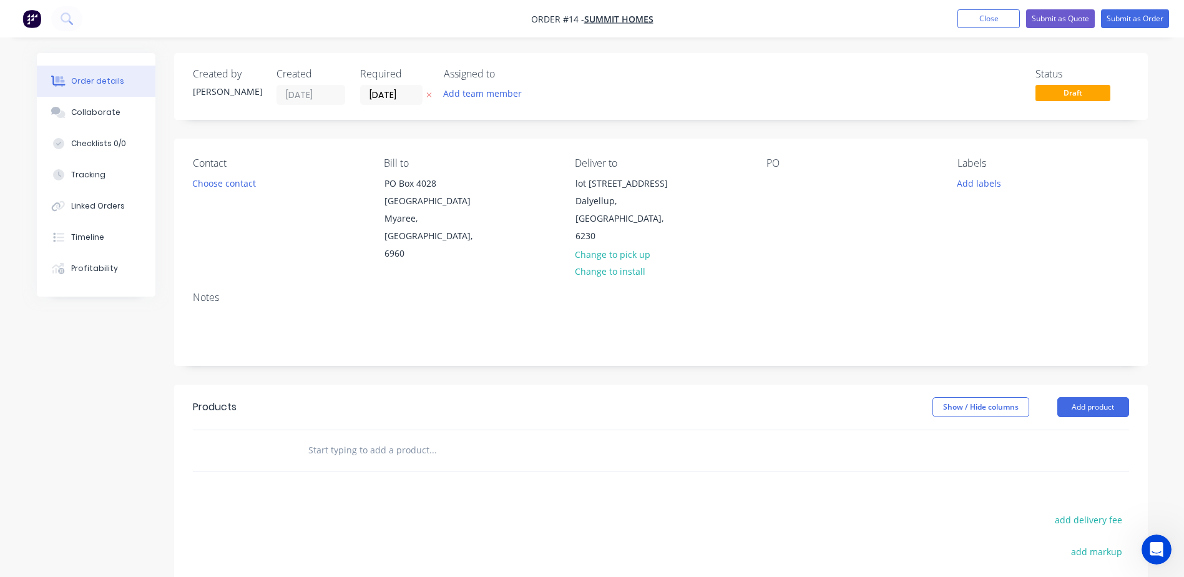
click at [772, 162] on div "PO" at bounding box center [852, 163] width 171 height 12
click at [791, 169] on div "PO" at bounding box center [852, 163] width 171 height 12
click at [782, 162] on div "PO" at bounding box center [852, 163] width 171 height 12
click at [770, 167] on div "PO" at bounding box center [852, 163] width 171 height 12
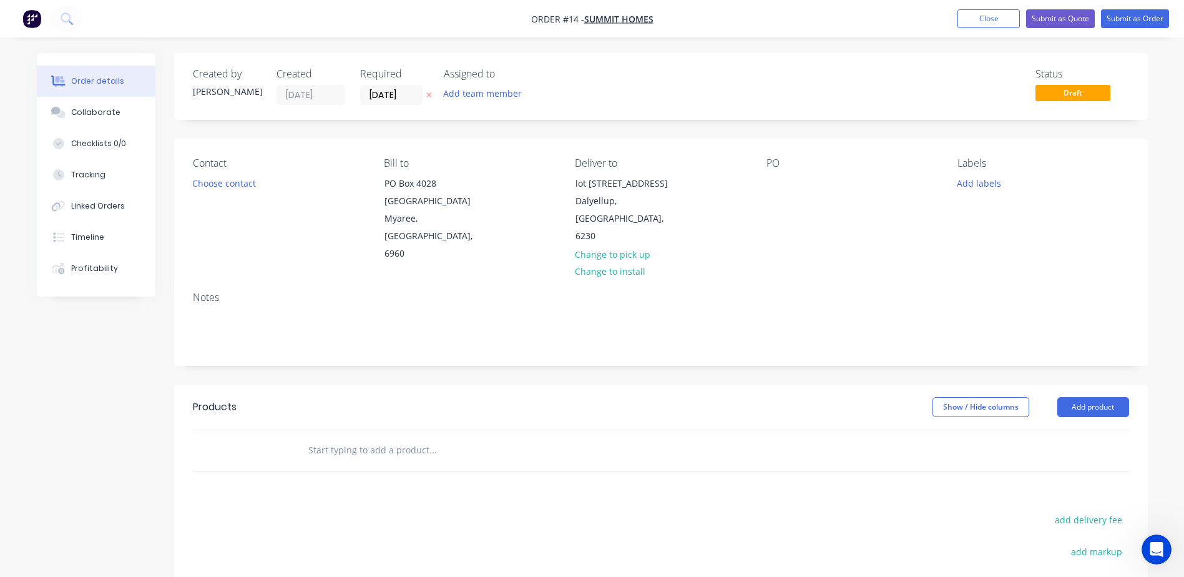
click at [779, 162] on div "PO" at bounding box center [852, 163] width 171 height 12
click at [771, 161] on div "PO" at bounding box center [852, 163] width 171 height 12
click at [777, 181] on div at bounding box center [777, 183] width 20 height 18
click at [272, 430] on div at bounding box center [255, 450] width 75 height 41
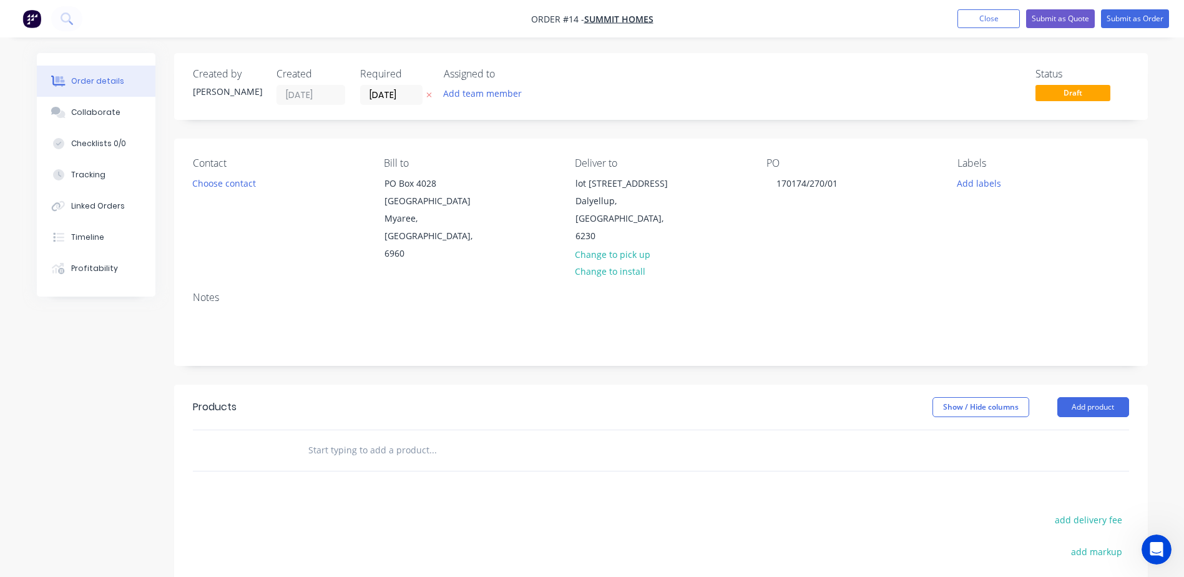
click at [329, 438] on input "text" at bounding box center [433, 450] width 250 height 25
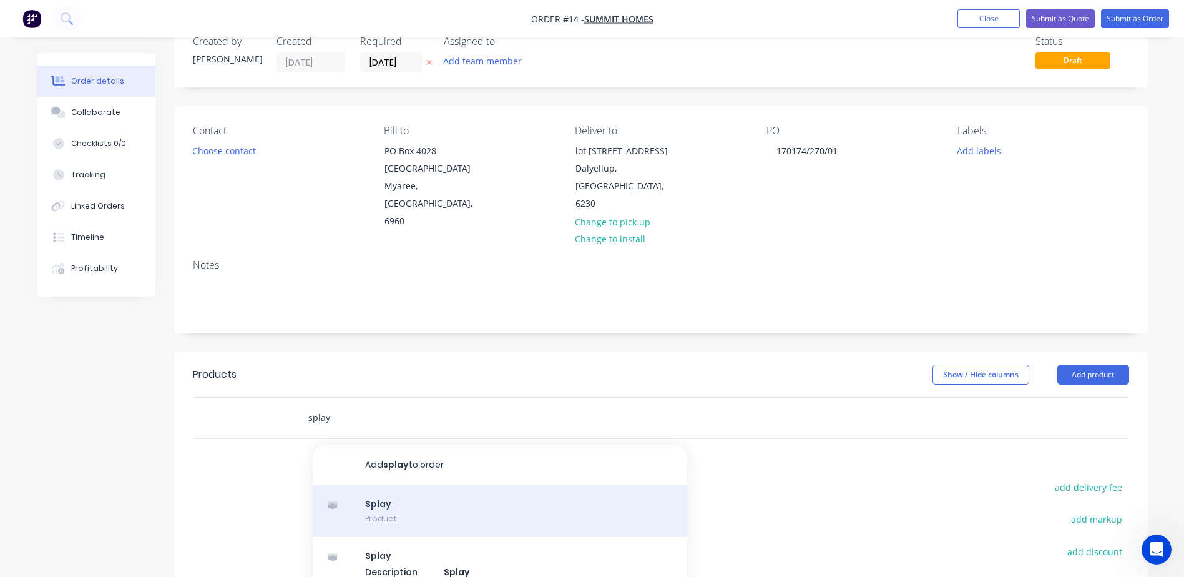
scroll to position [62, 0]
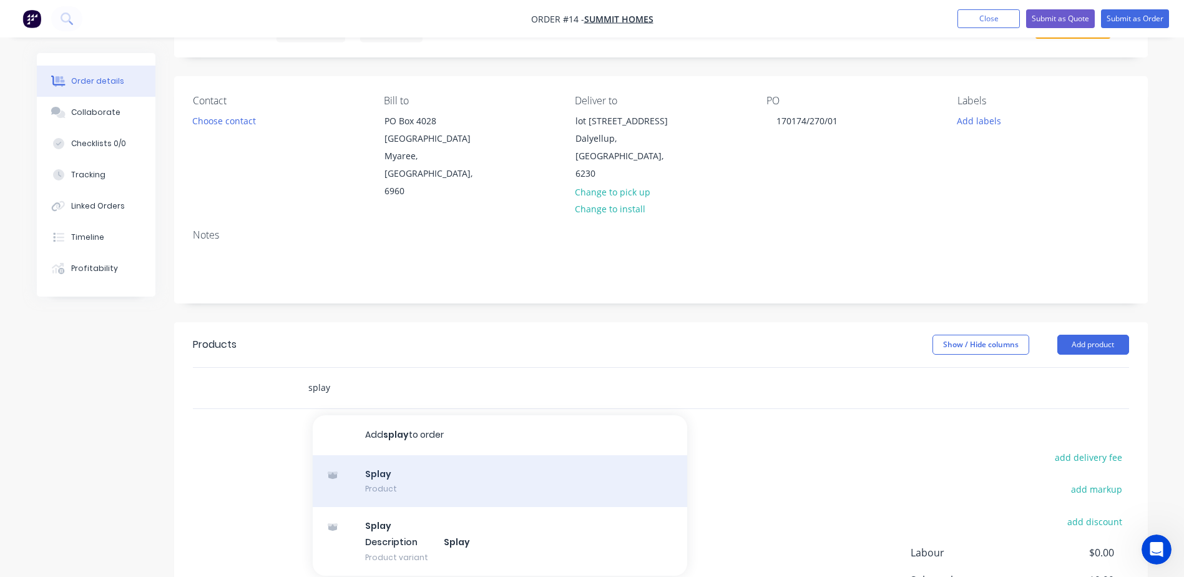
type input "splay"
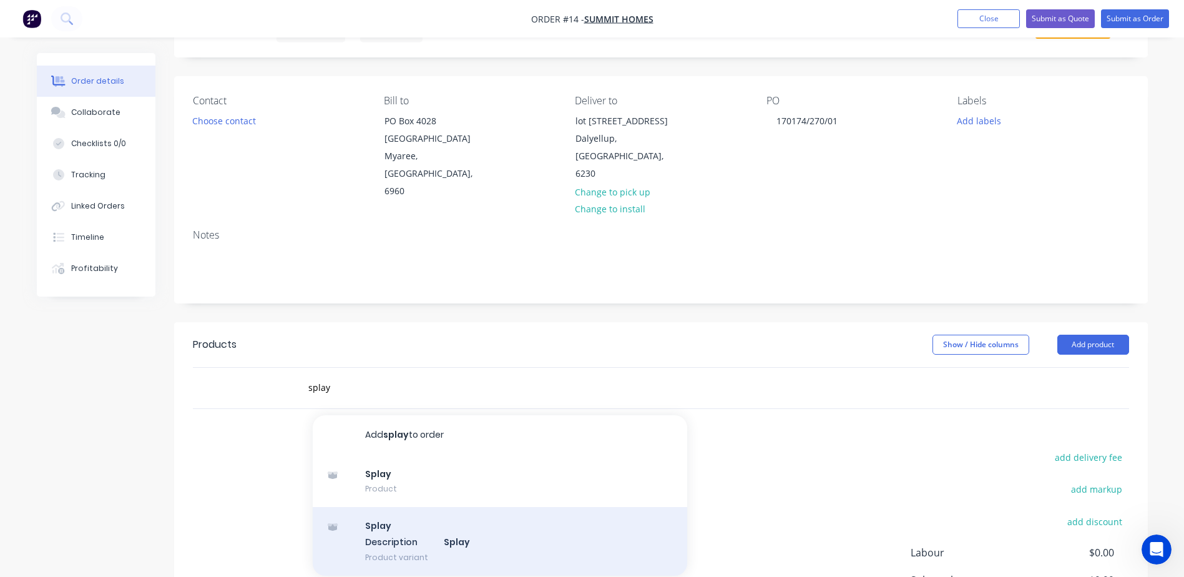
click at [438, 521] on div "Splay Description Splay Product variant" at bounding box center [500, 541] width 375 height 69
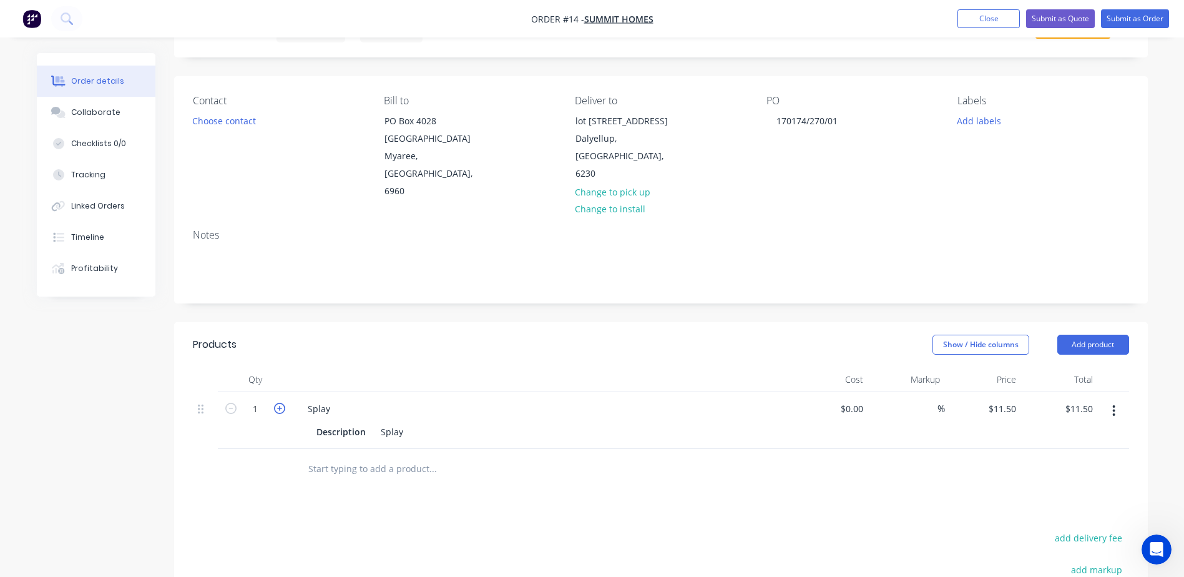
click at [278, 403] on icon "button" at bounding box center [279, 408] width 11 height 11
type input "2"
type input "$23.00"
click at [328, 456] on input "text" at bounding box center [433, 468] width 250 height 25
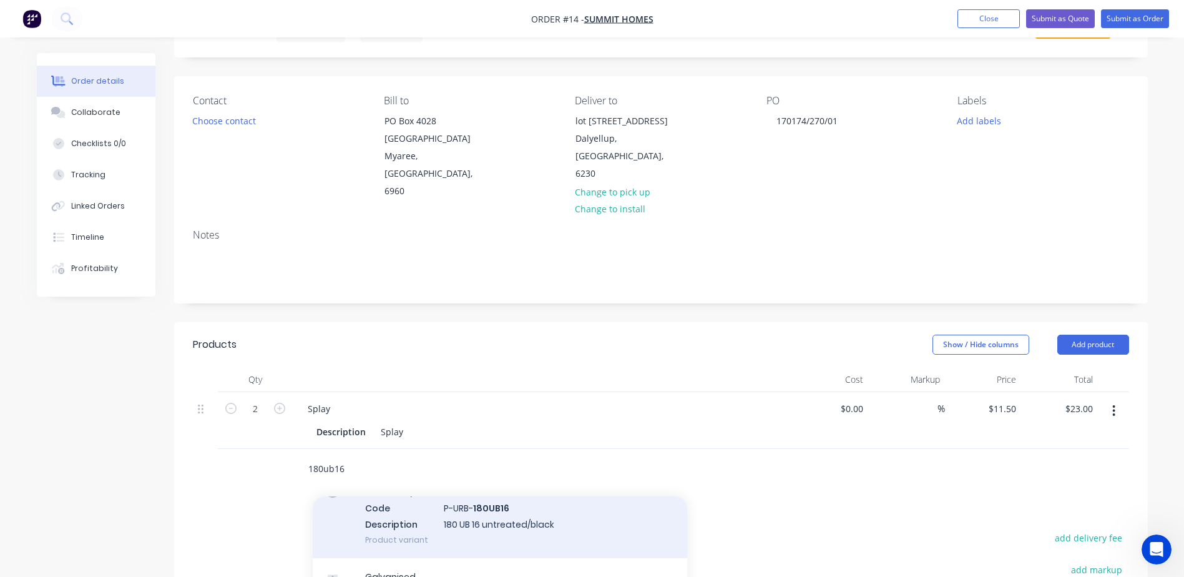
type input "180ub16"
click at [429, 518] on div "Untreated/Black Code P-URB- 180UB16 Description 180 UB 16 untreated/black Produ…" at bounding box center [500, 516] width 375 height 84
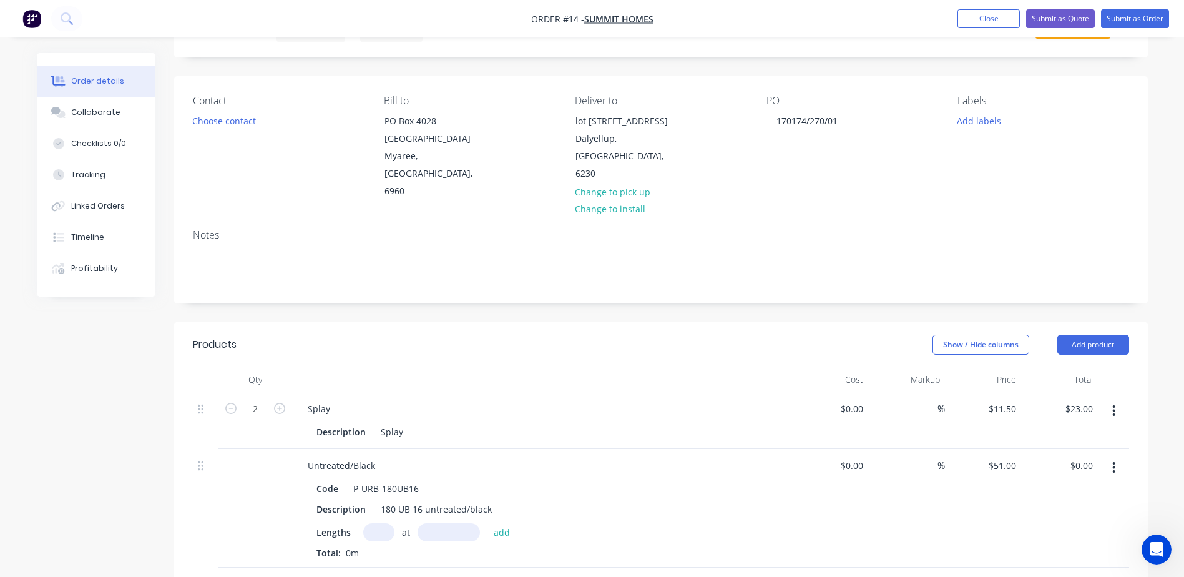
click at [375, 523] on input "text" at bounding box center [378, 532] width 31 height 18
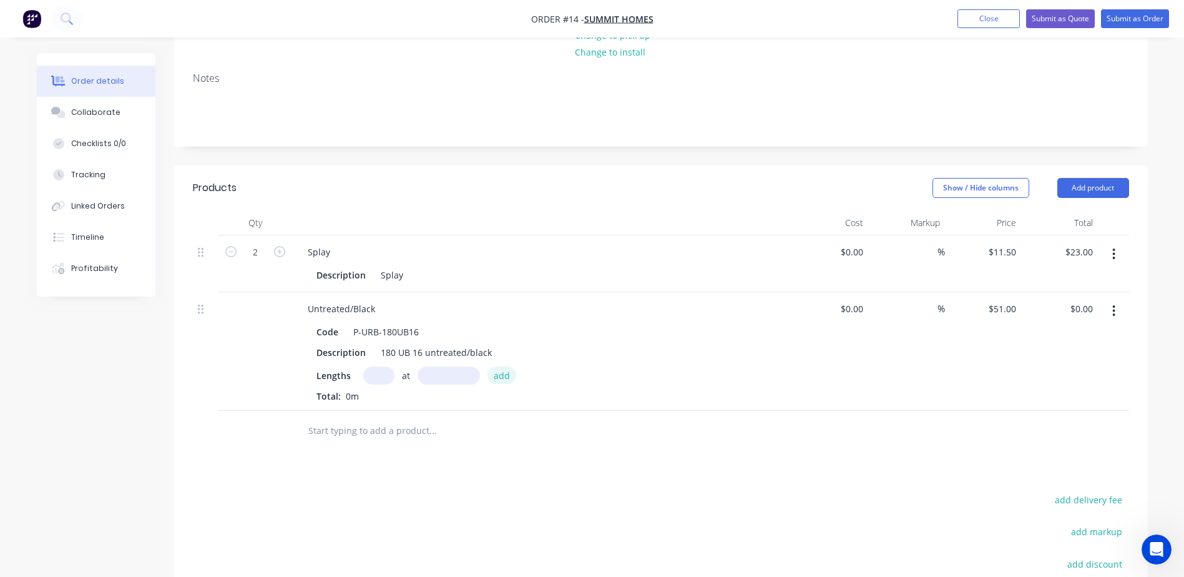
scroll to position [250, 0]
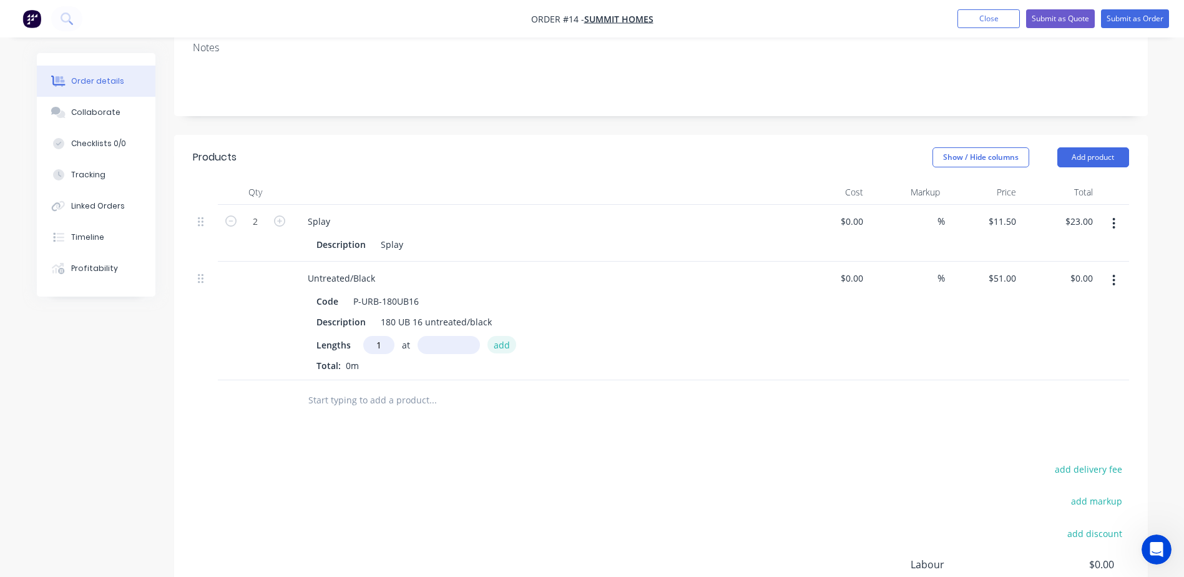
type input "1"
type input "5.9mm"
click at [390, 388] on input "text" at bounding box center [433, 400] width 250 height 25
click at [492, 336] on button "add" at bounding box center [501, 344] width 29 height 17
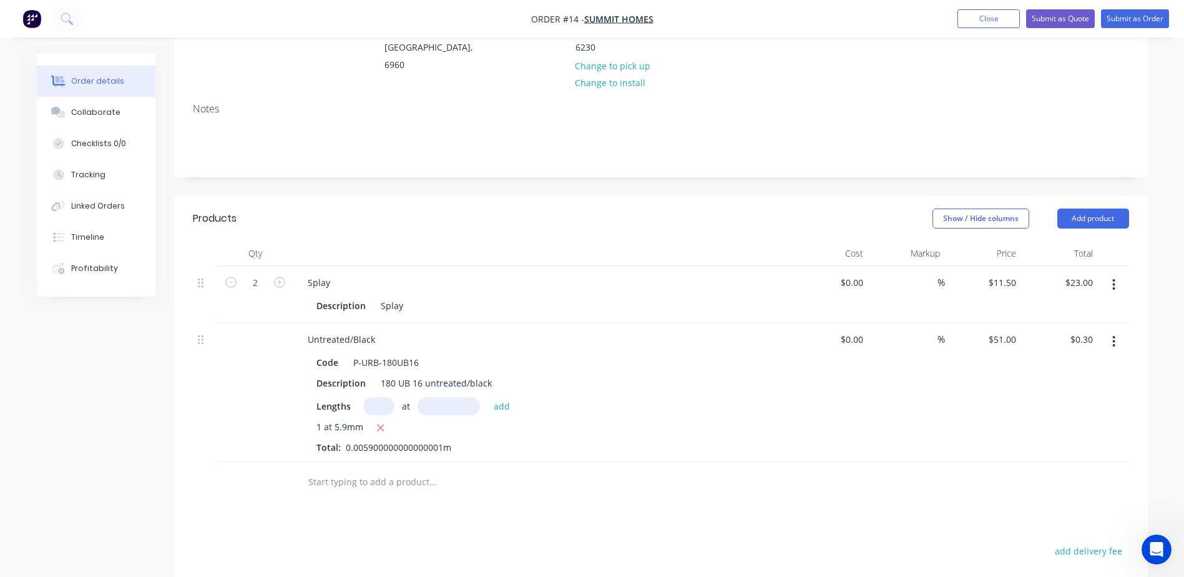
scroll to position [187, 0]
click at [381, 423] on icon "button" at bounding box center [380, 428] width 8 height 11
type input "$0.00"
click at [381, 398] on input "text" at bounding box center [378, 407] width 31 height 18
type input "1"
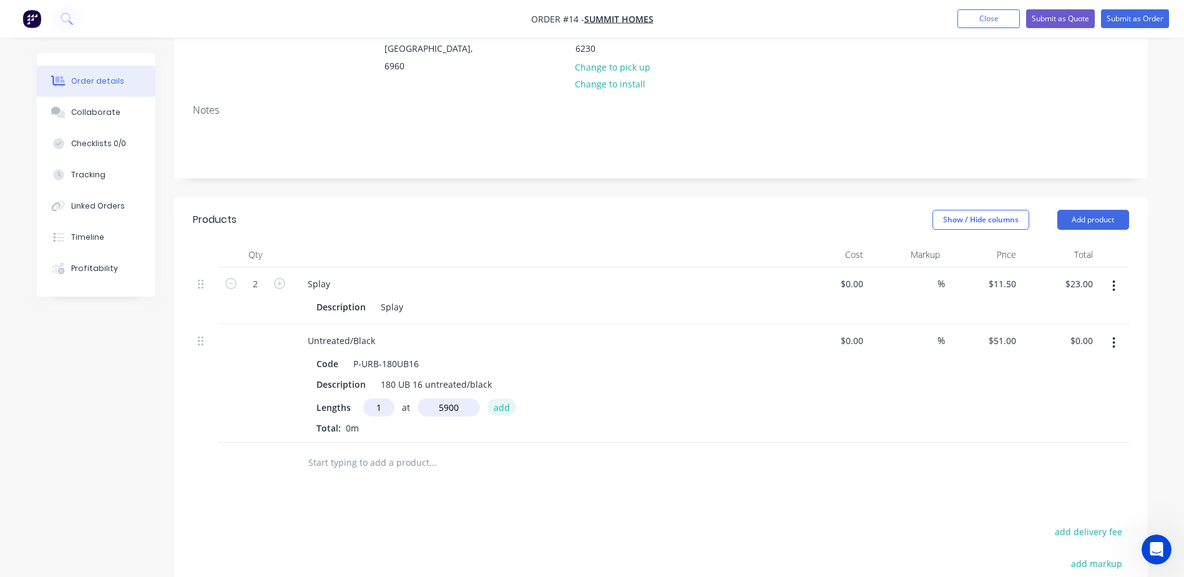
type input "5900mm"
click at [497, 398] on button "add" at bounding box center [501, 406] width 29 height 17
type input "$300.90"
click at [416, 471] on input "text" at bounding box center [433, 483] width 250 height 25
type input "200UB"
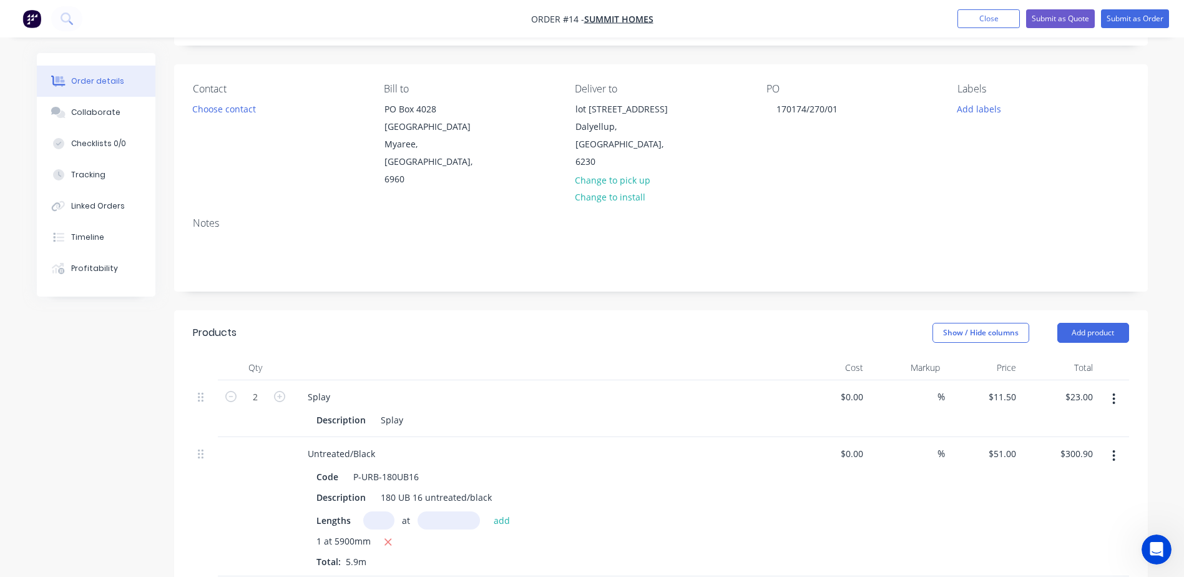
scroll to position [312, 0]
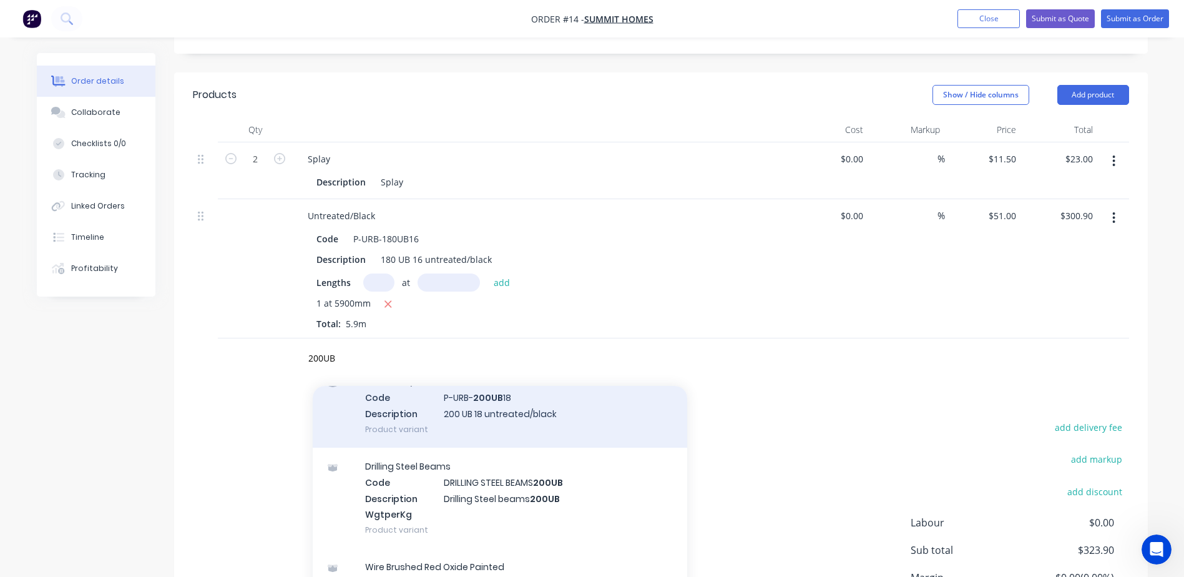
click at [429, 398] on div "Untreated/Black Code P-URB- 200UB 18 Description 200 UB 18 untreated/black Prod…" at bounding box center [500, 405] width 375 height 84
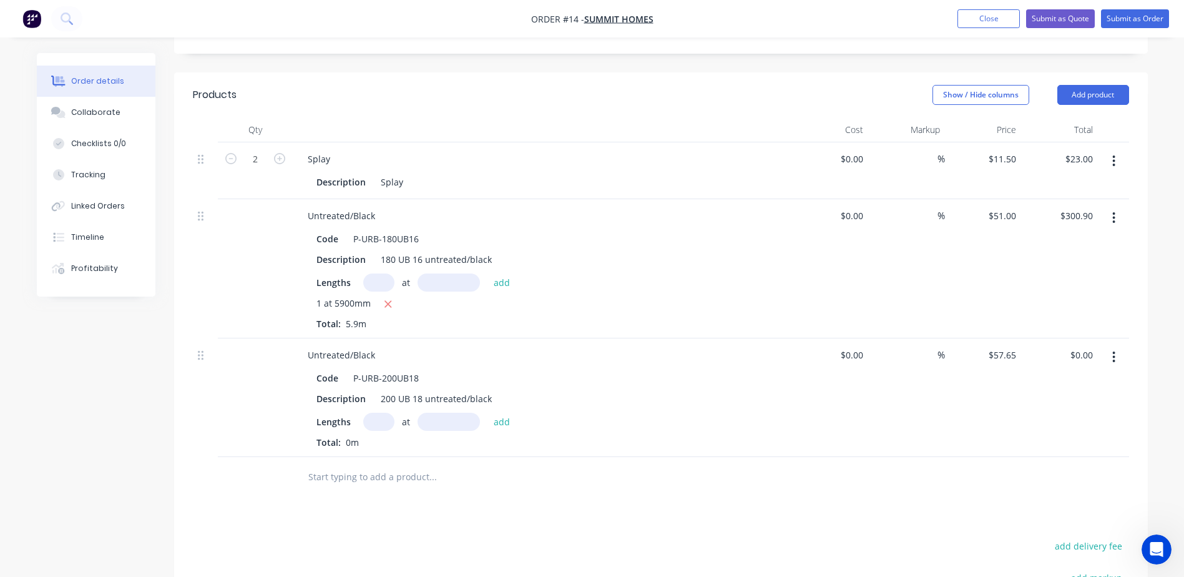
click at [386, 413] on input "text" at bounding box center [378, 422] width 31 height 18
type input "1"
type input "5900mm"
click at [382, 464] on input "text" at bounding box center [433, 476] width 250 height 25
click at [491, 413] on button "add" at bounding box center [501, 421] width 29 height 17
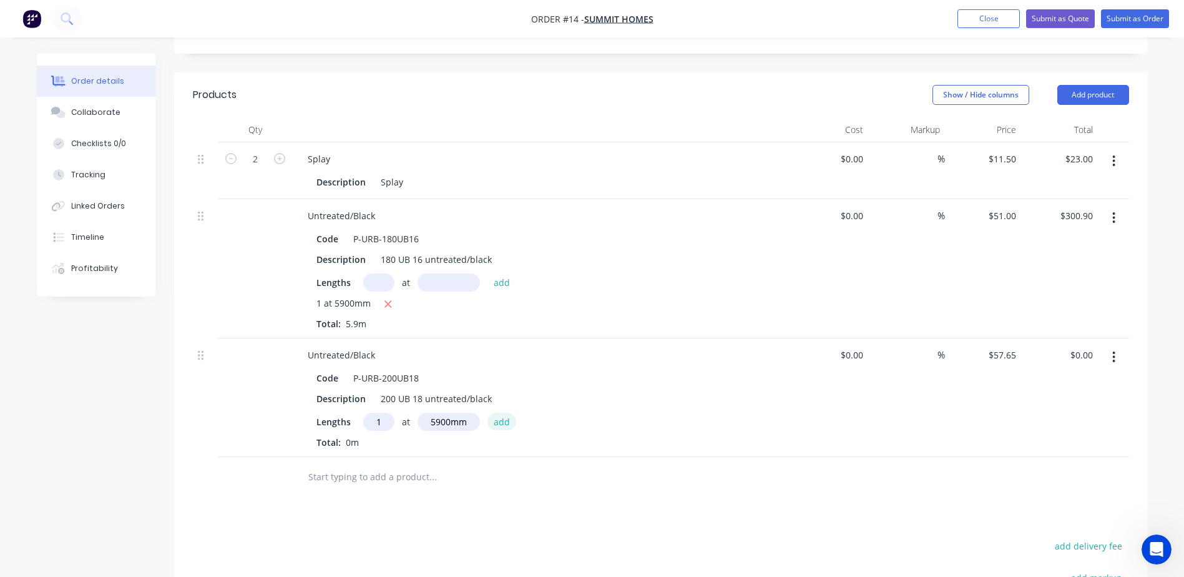
type input "$340.14"
click at [353, 486] on input "text" at bounding box center [433, 497] width 250 height 25
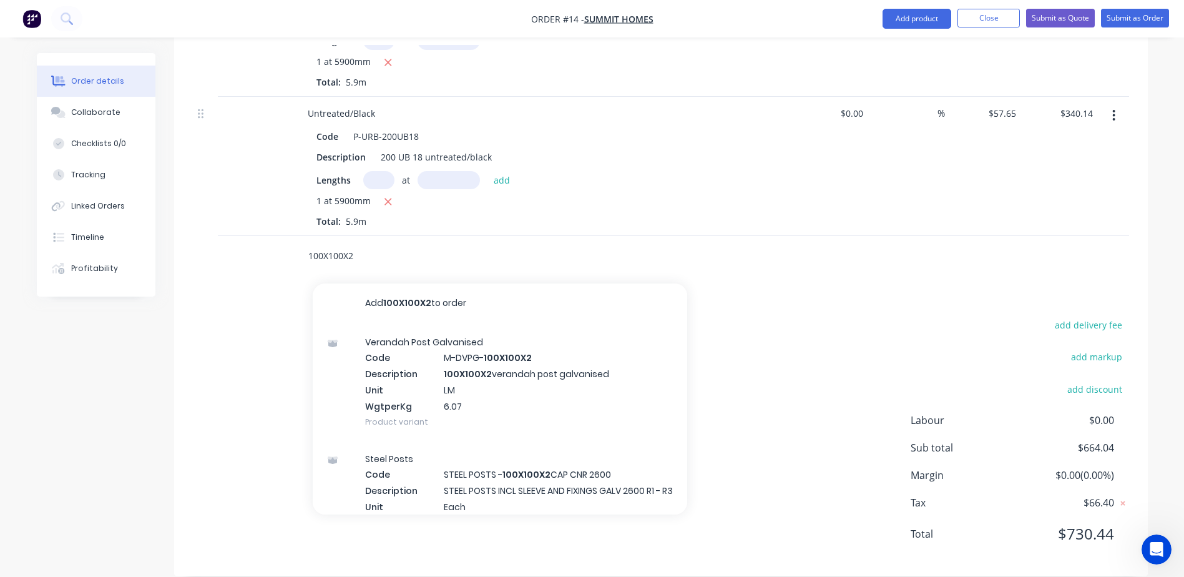
scroll to position [554, 0]
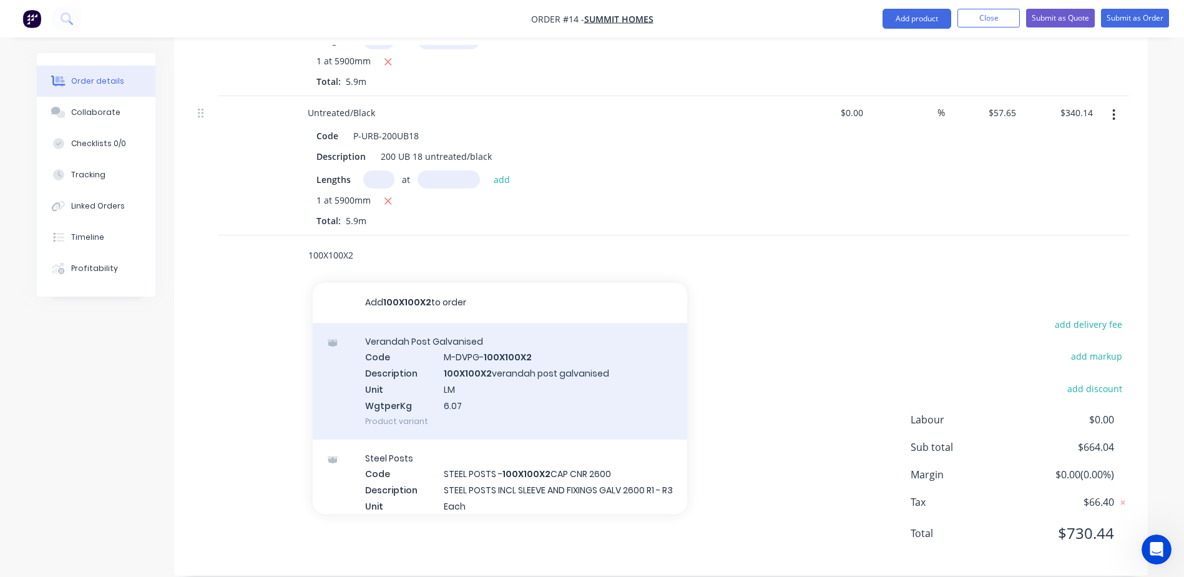
type input "100X100X2"
click at [504, 356] on div "Verandah Post Galvanised Code M-DVPG- 100X100X2 Description 100X100X2 verandah …" at bounding box center [500, 381] width 375 height 117
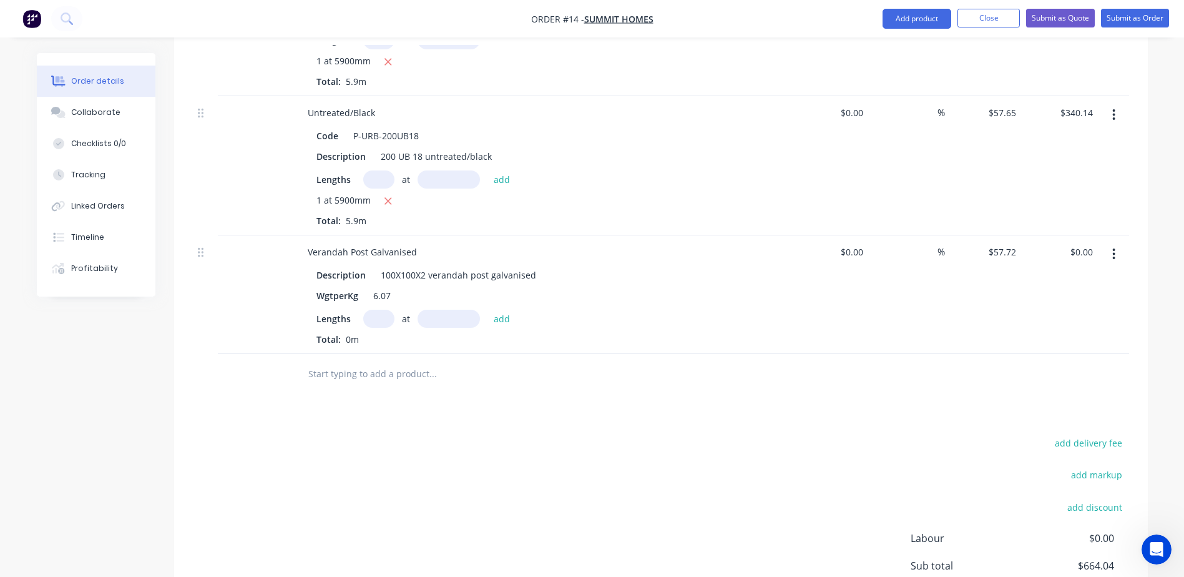
click at [388, 310] on input "text" at bounding box center [378, 319] width 31 height 18
type input "2"
type input "2987mm"
click at [494, 310] on button "add" at bounding box center [501, 318] width 29 height 17
type input "$344.82"
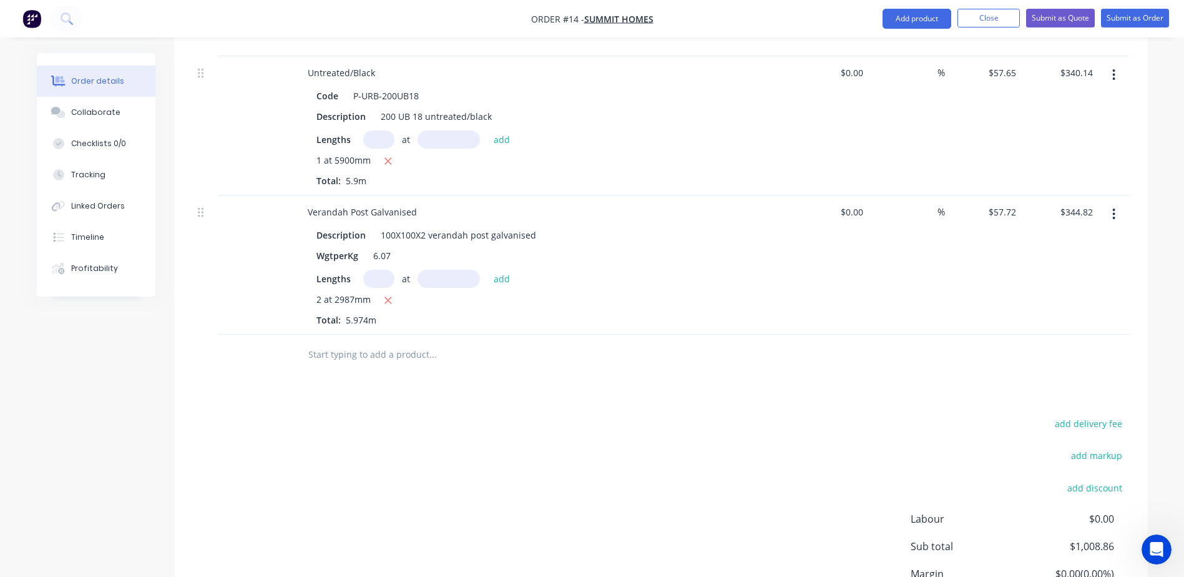
scroll to position [617, 0]
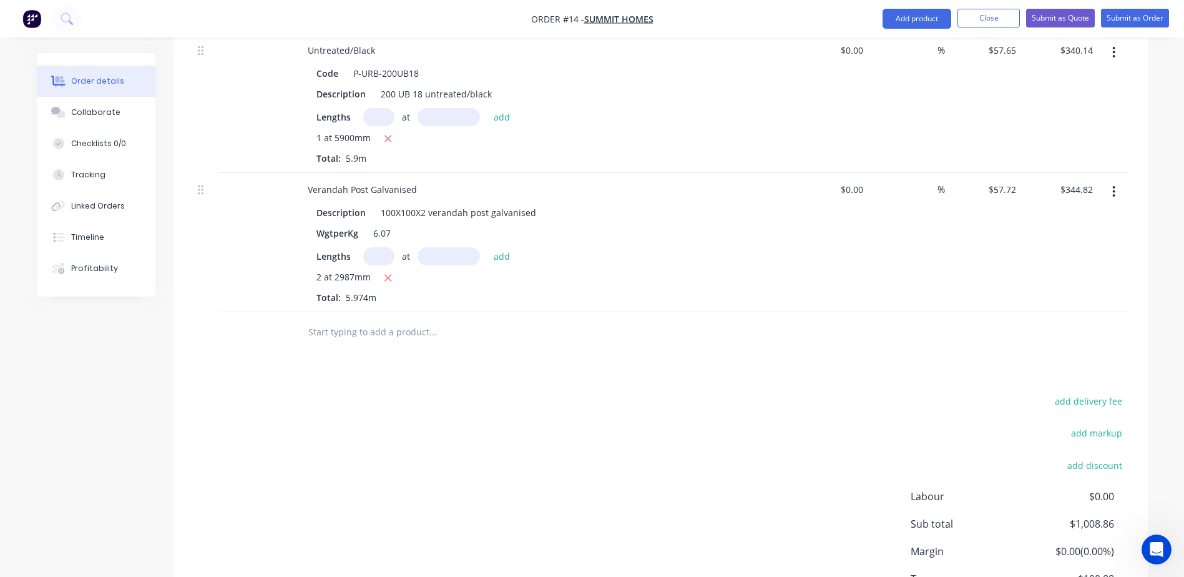
click at [366, 320] on input "text" at bounding box center [433, 332] width 250 height 25
type input "2"
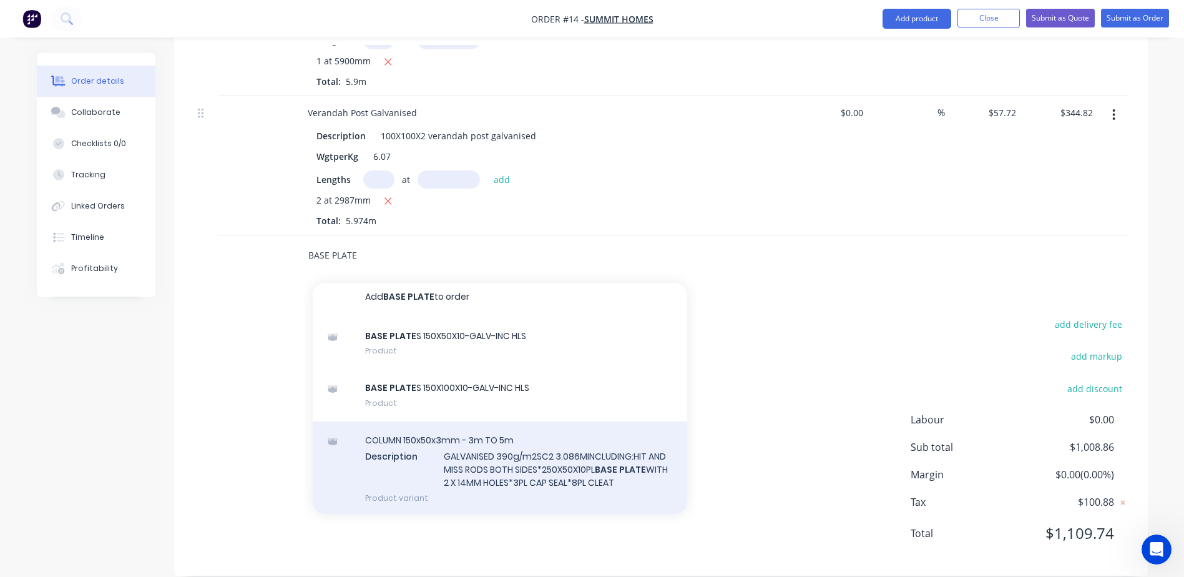
scroll to position [0, 0]
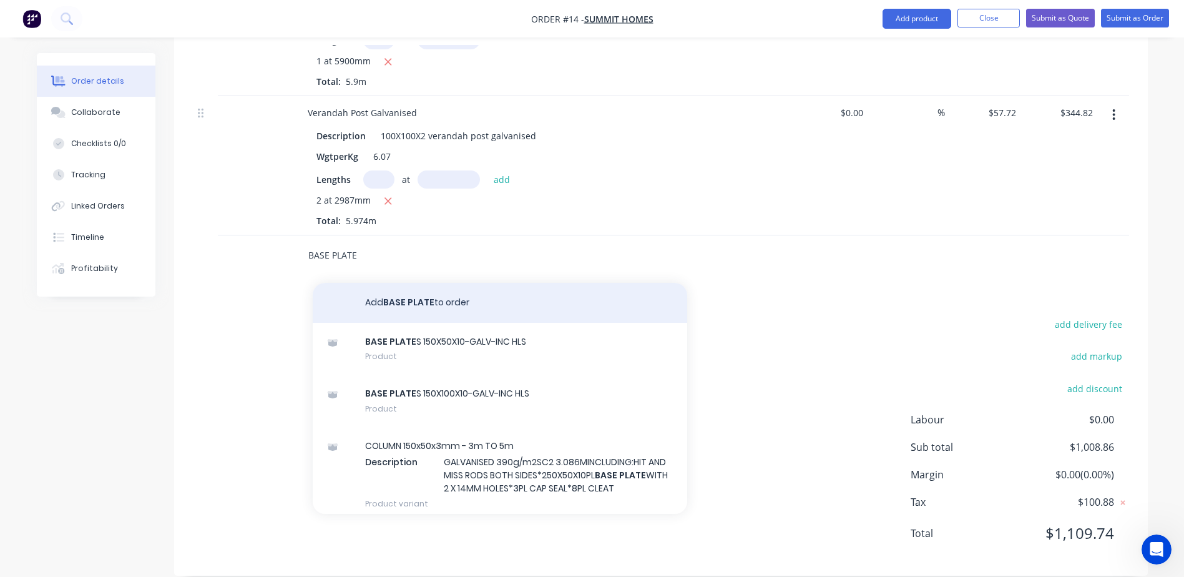
type input "BASE PLATE"
click at [424, 285] on button "Add BASE PLATE to order" at bounding box center [500, 303] width 375 height 40
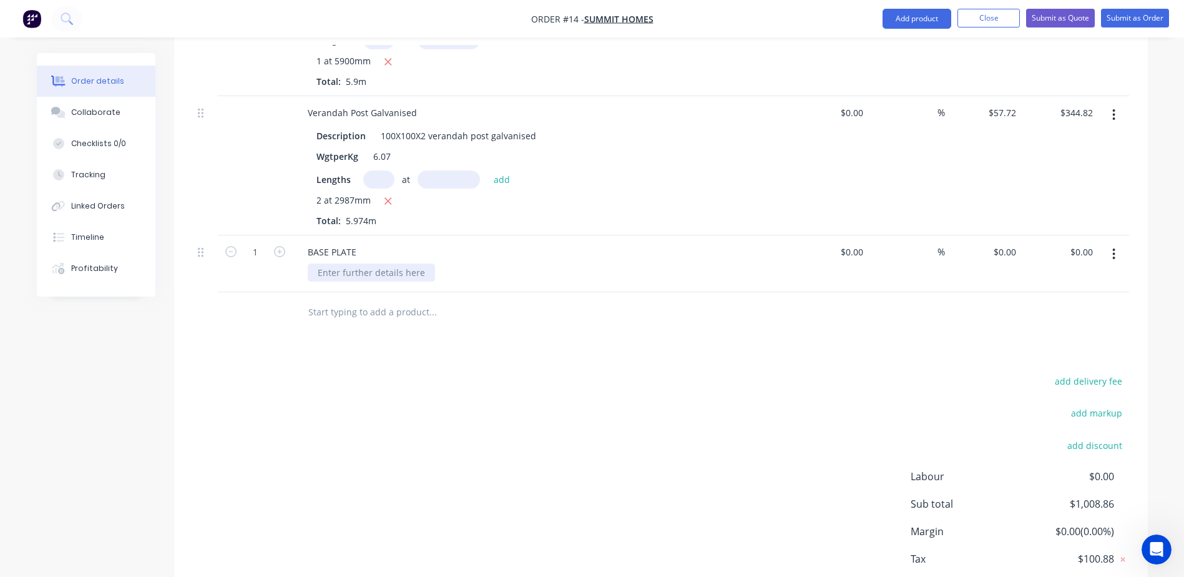
click at [325, 263] on div at bounding box center [371, 272] width 127 height 18
click at [1110, 243] on button "button" at bounding box center [1113, 254] width 29 height 22
click at [1049, 353] on div "Delete" at bounding box center [1070, 362] width 96 height 18
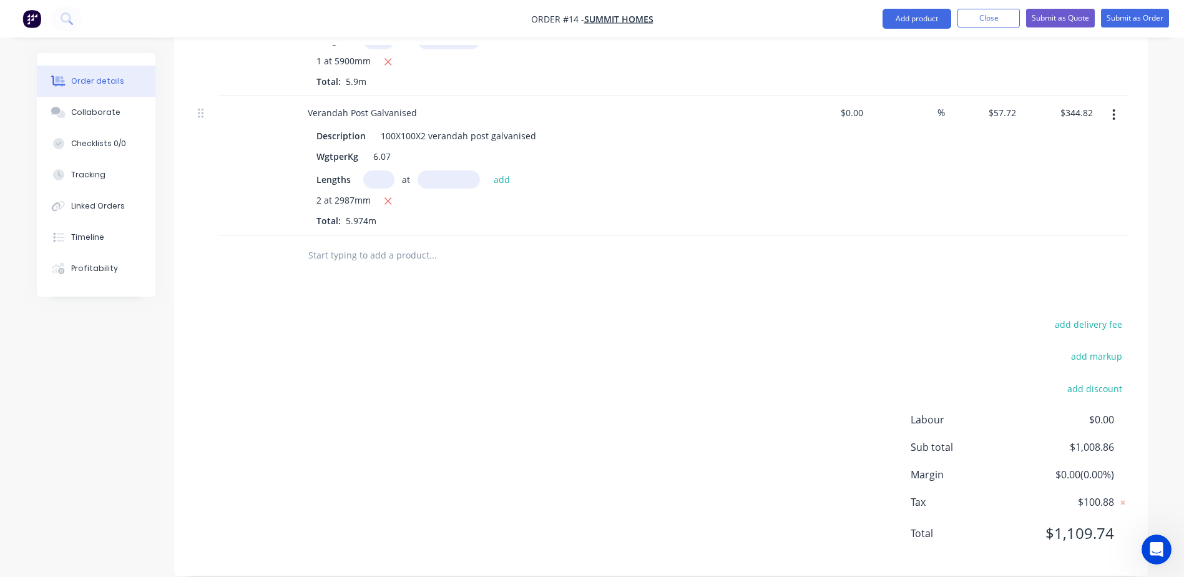
click at [321, 243] on input "text" at bounding box center [433, 255] width 250 height 25
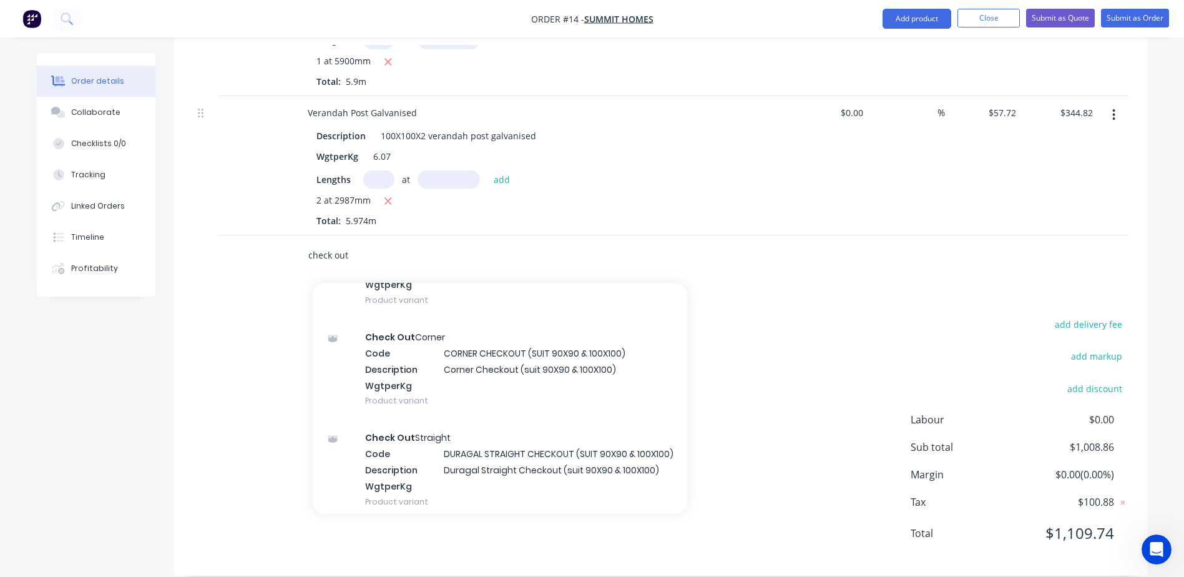
scroll to position [749, 0]
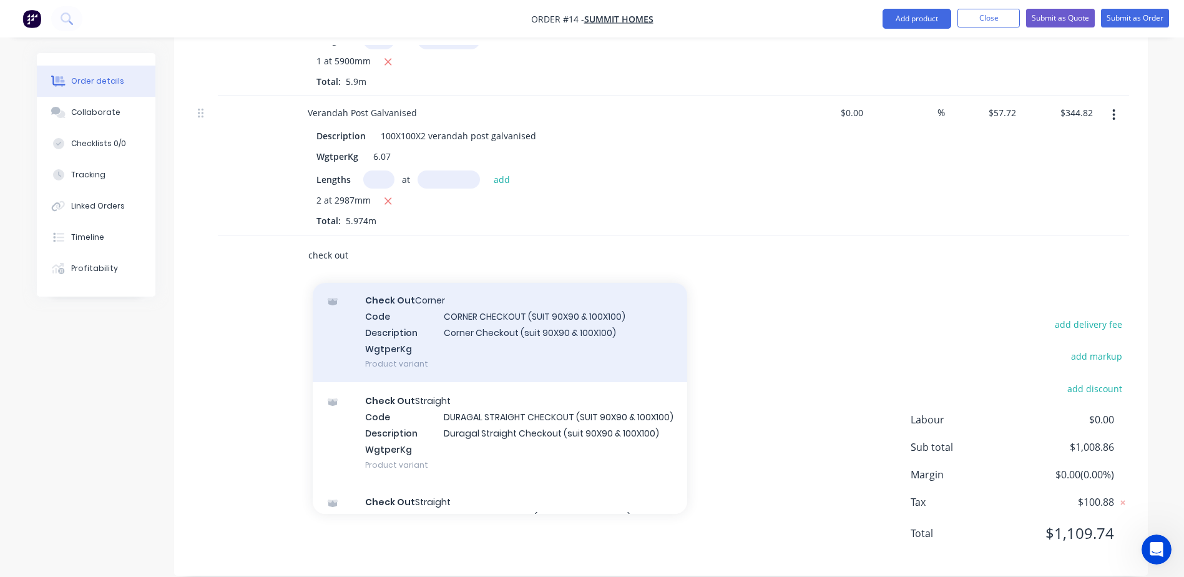
type input "check out"
click at [489, 301] on div "Check Out Corner Code CORNER CHECKOUT (SUIT 90X90 & 100X100) Description Corner…" at bounding box center [500, 332] width 375 height 100
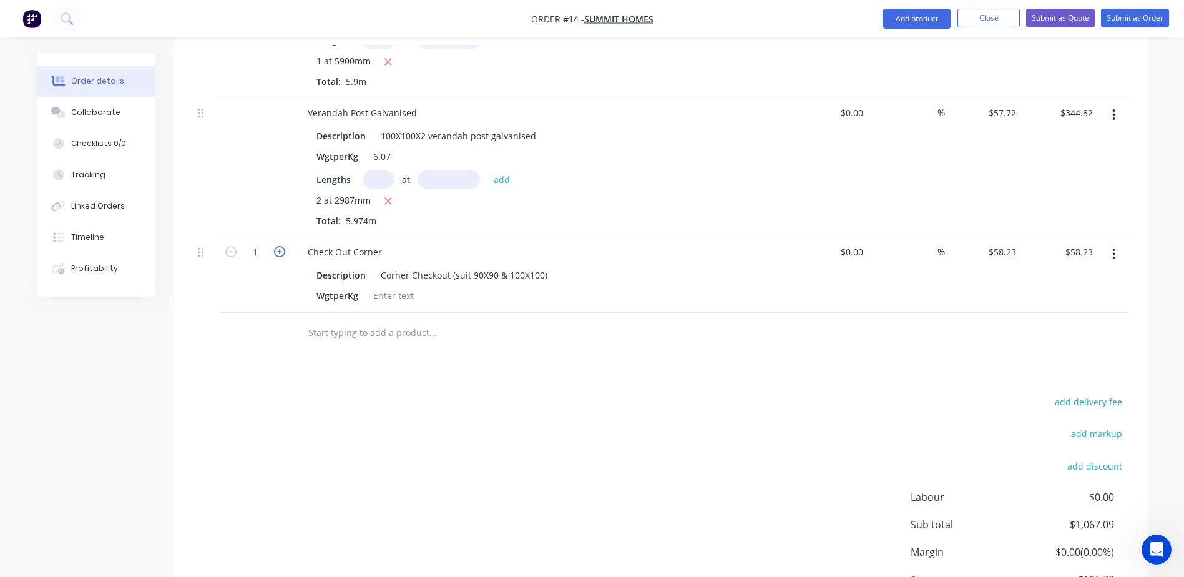
click at [283, 246] on icon "button" at bounding box center [279, 251] width 11 height 11
type input "2"
type input "$116.46"
click at [343, 320] on input "text" at bounding box center [433, 332] width 250 height 25
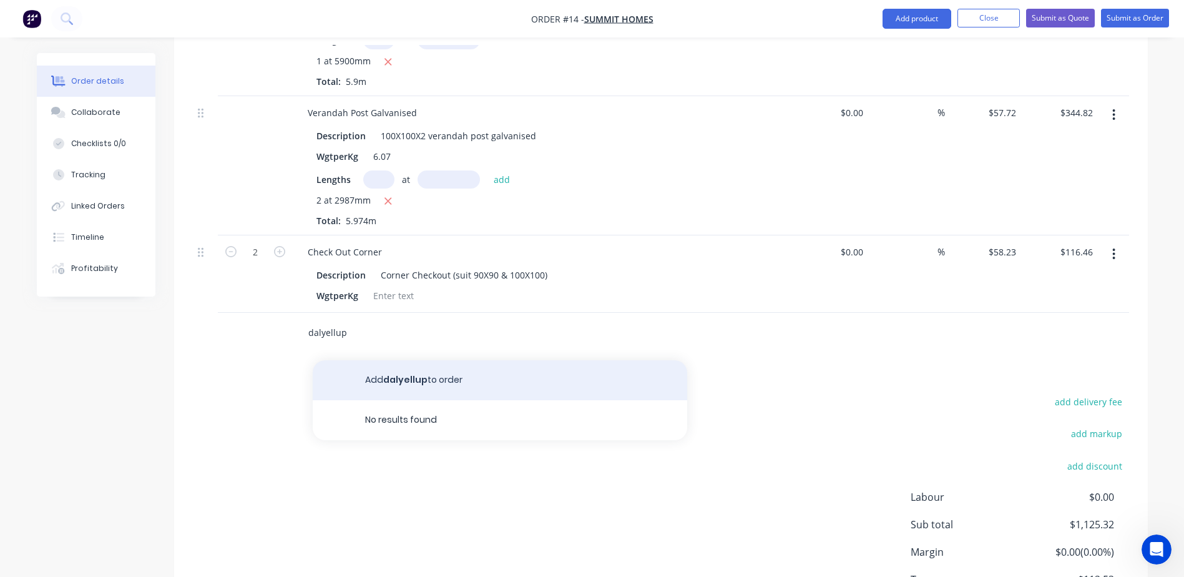
type input "dalyellup"
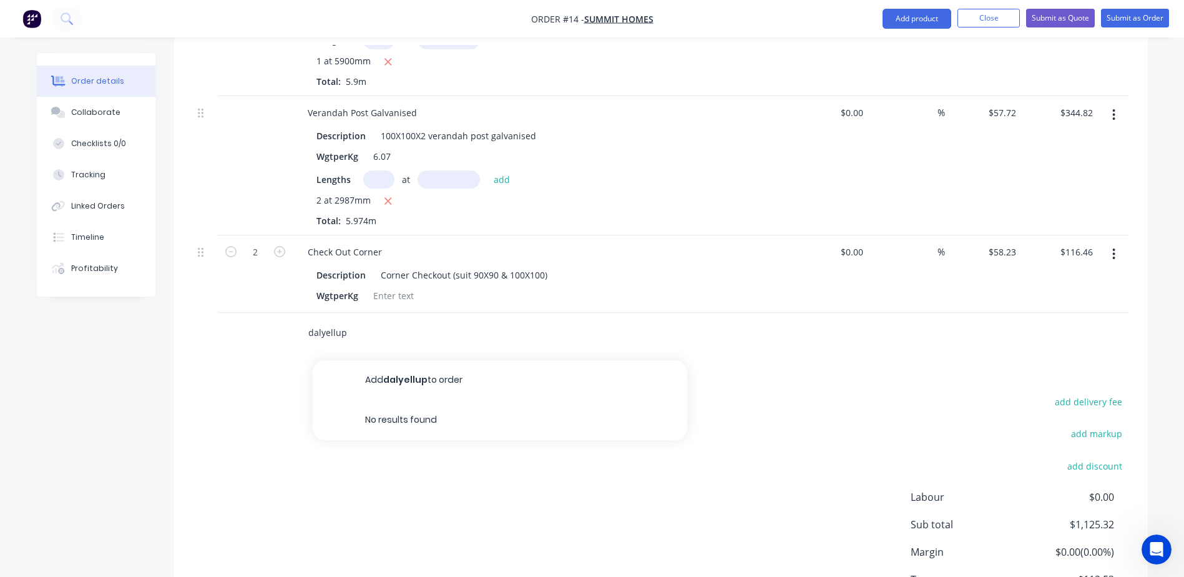
click at [418, 369] on button "Add dalyellup to order" at bounding box center [500, 380] width 375 height 40
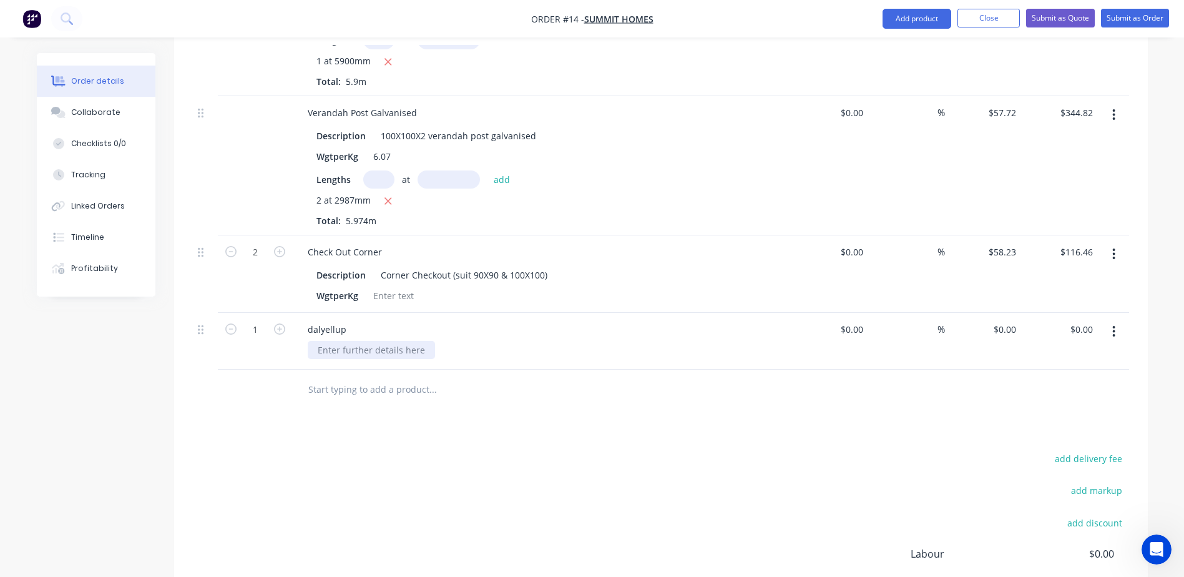
click at [351, 341] on div at bounding box center [371, 350] width 127 height 18
type input "$0.00"
click at [1008, 320] on input "0" at bounding box center [1014, 329] width 14 height 18
type input "$90.00"
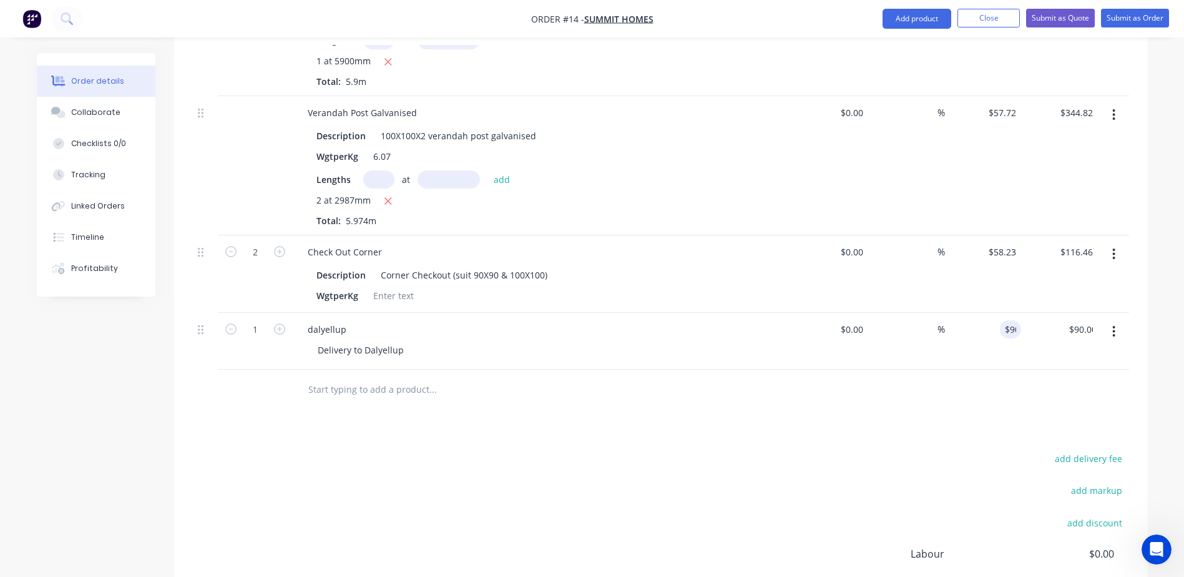
click at [903, 407] on div "Products Show / Hide columns Add product Qty Cost Markup Price Total 2 Splay De…" at bounding box center [661, 200] width 974 height 1019
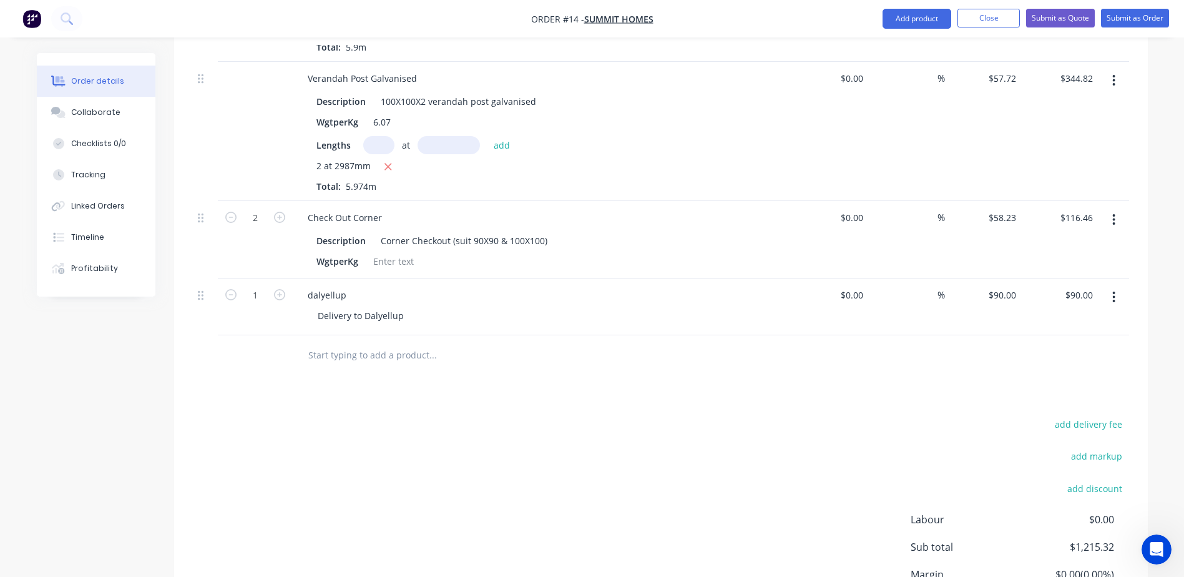
scroll to position [756, 0]
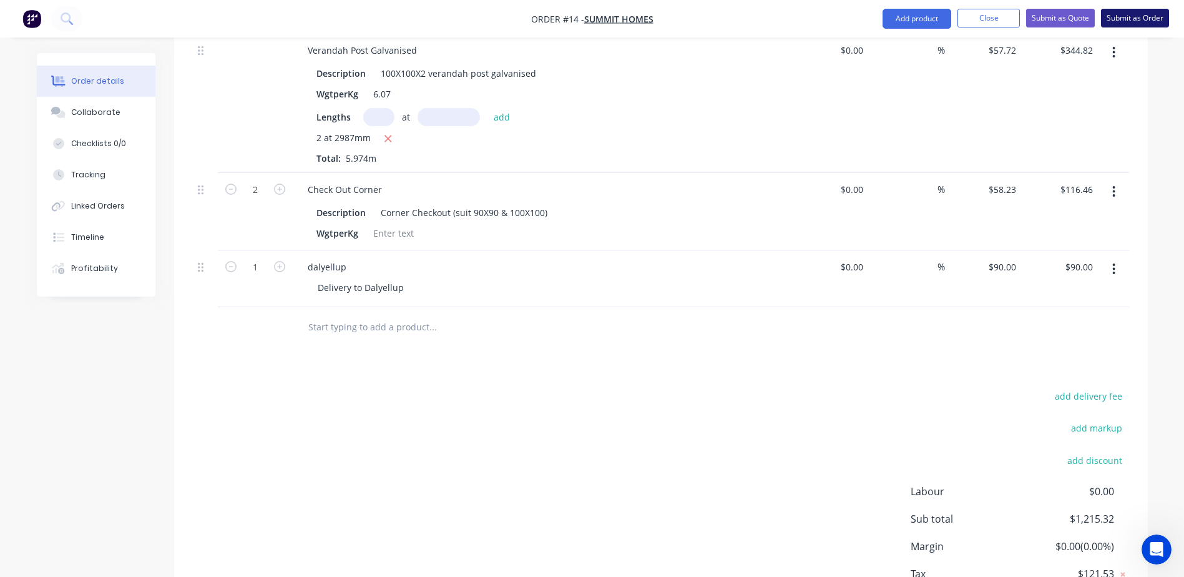
click at [1136, 19] on button "Submit as Order" at bounding box center [1135, 18] width 68 height 19
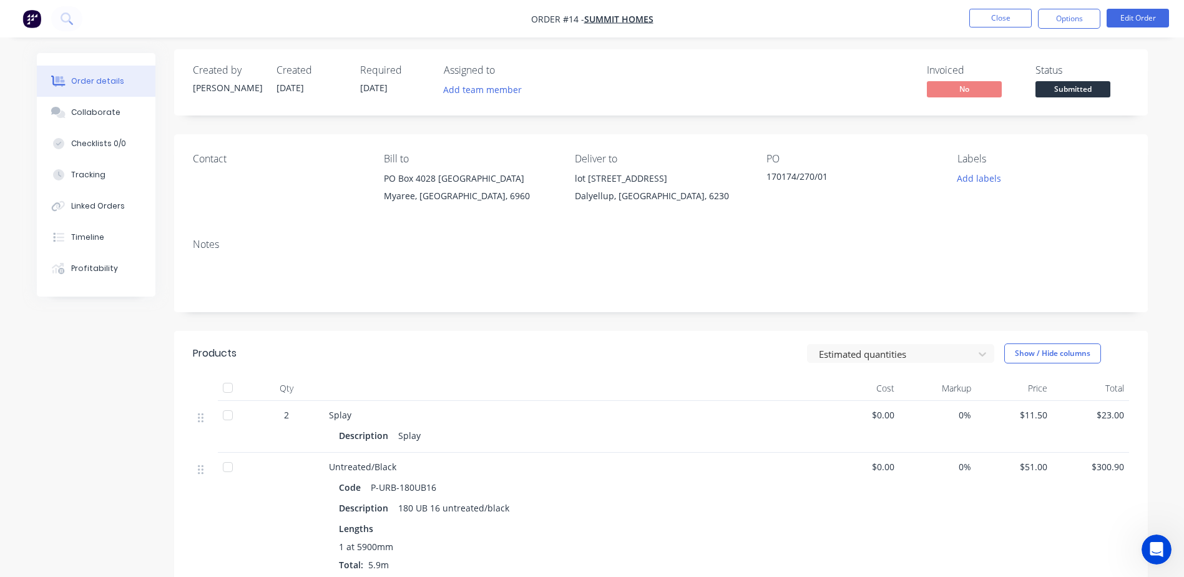
scroll to position [0, 0]
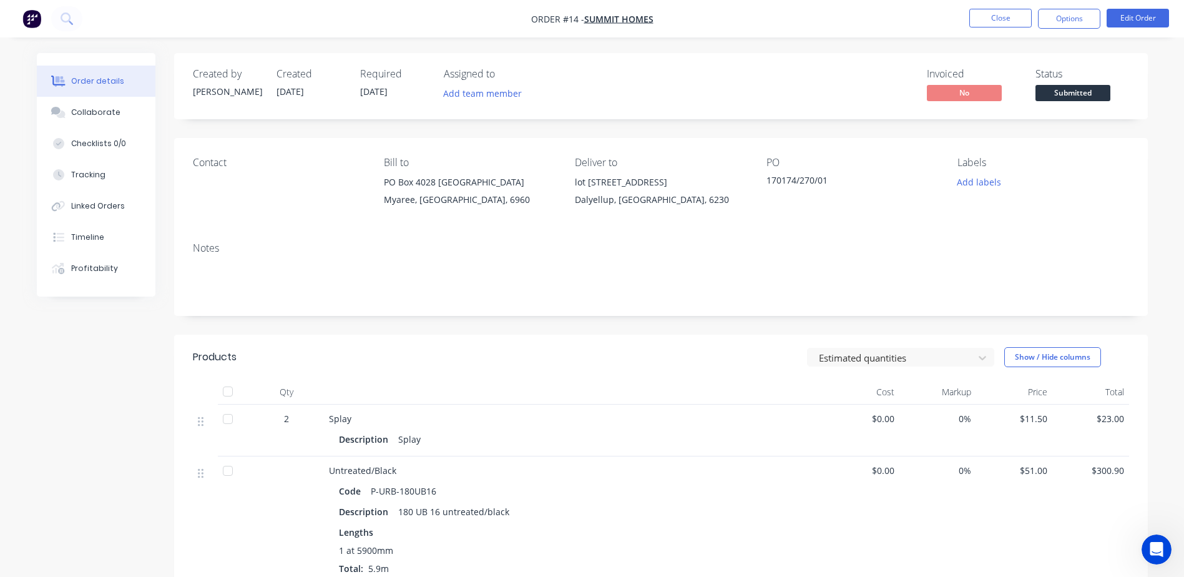
click at [1021, 32] on nav "Order #14 - Summit Homes Close Options Edit Order" at bounding box center [592, 18] width 1184 height 37
click at [1018, 26] on button "Close" at bounding box center [1000, 18] width 62 height 19
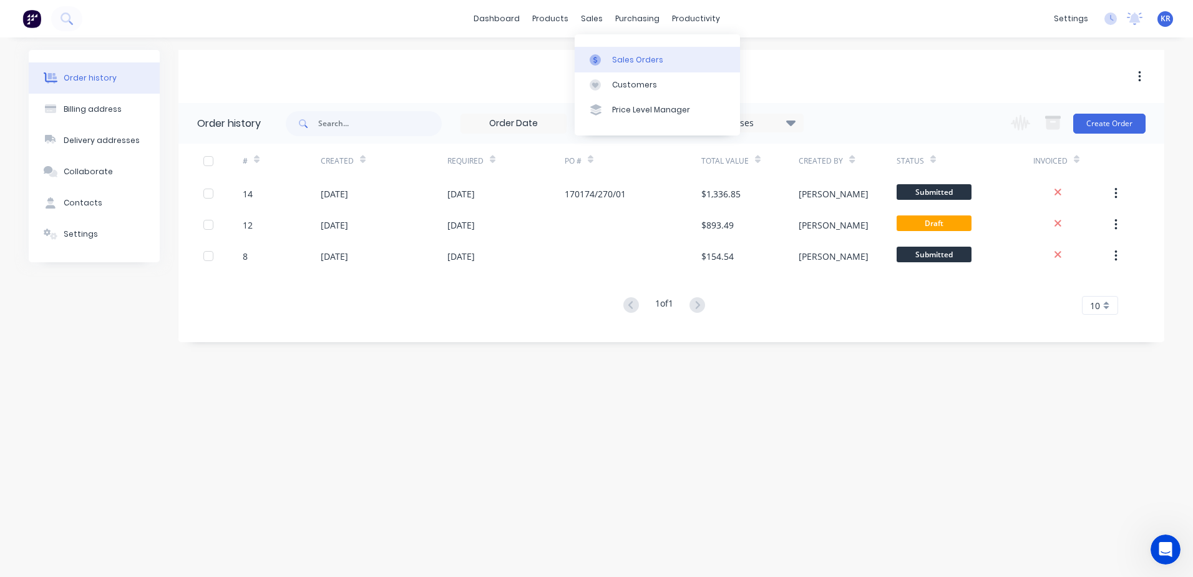
click at [617, 54] on div "Sales Orders" at bounding box center [637, 59] width 51 height 11
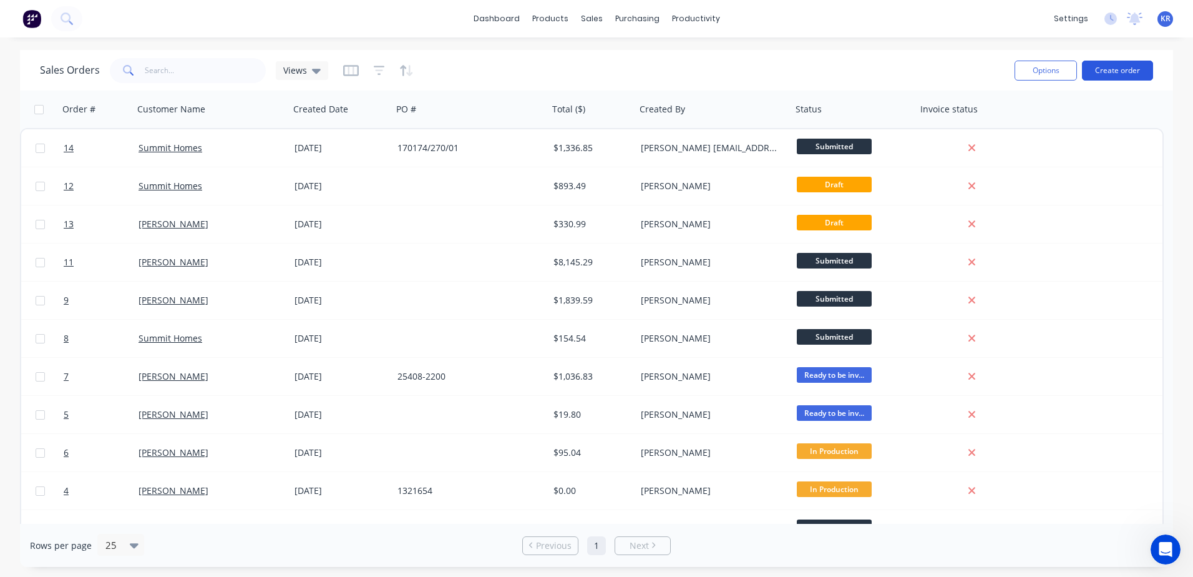
click at [1103, 70] on button "Create order" at bounding box center [1117, 71] width 71 height 20
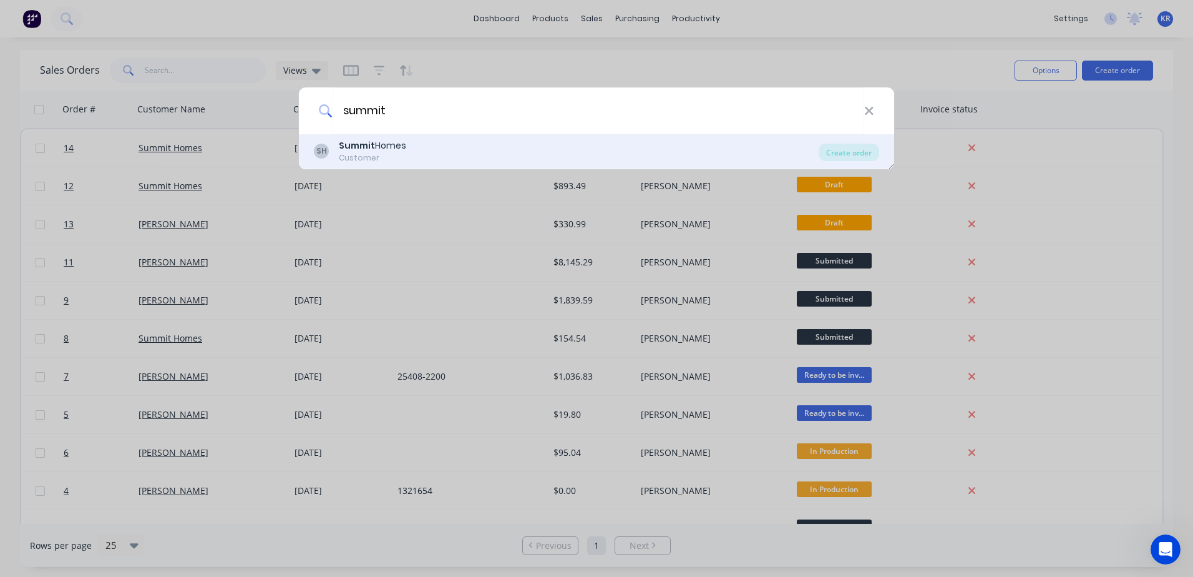
type input "summit"
click at [380, 157] on div "Customer" at bounding box center [372, 157] width 67 height 11
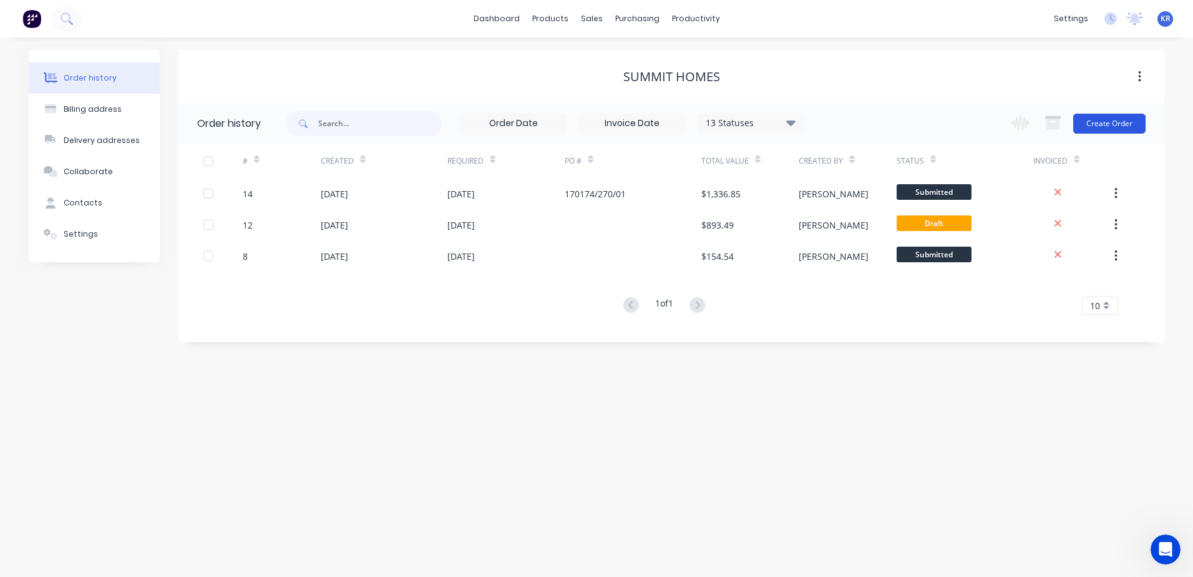
click at [1134, 123] on button "Create Order" at bounding box center [1110, 124] width 72 height 20
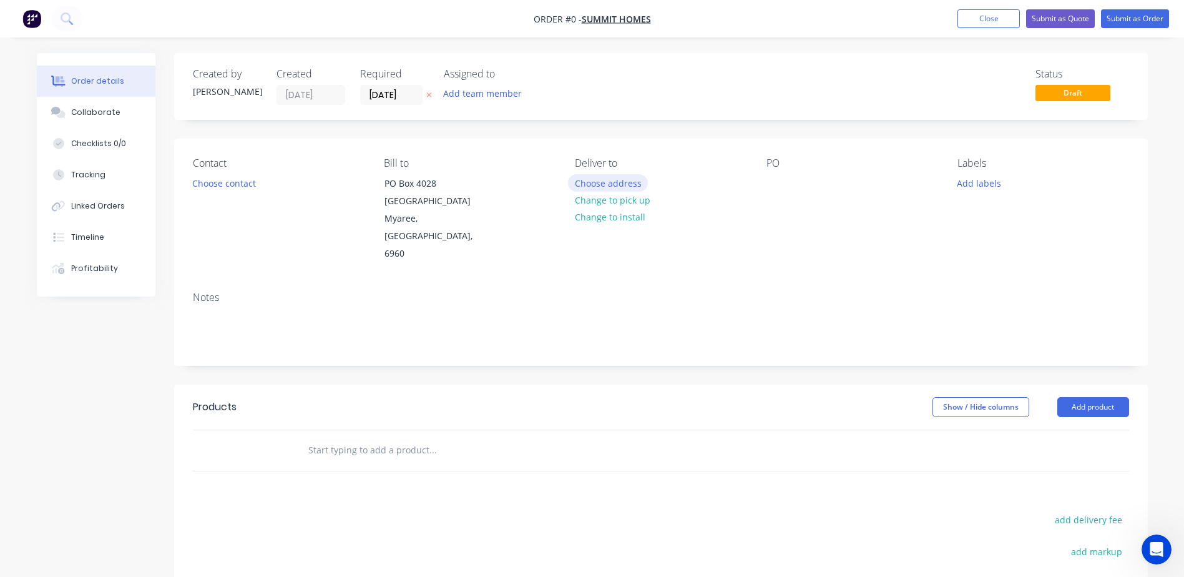
click at [615, 189] on button "Choose address" at bounding box center [608, 182] width 80 height 17
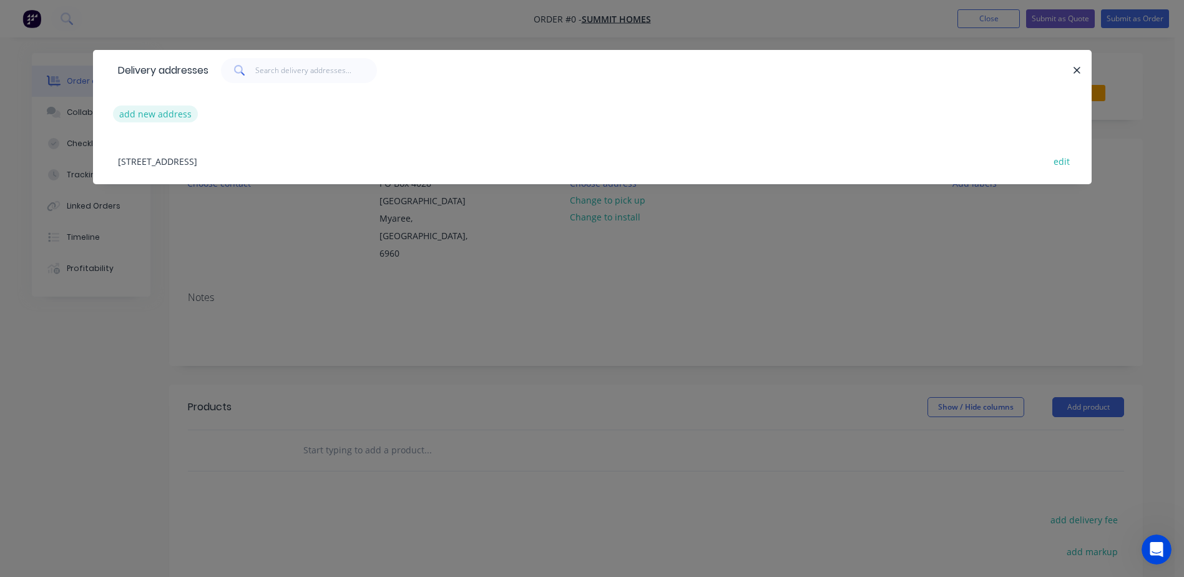
click at [165, 117] on button "add new address" at bounding box center [156, 113] width 86 height 17
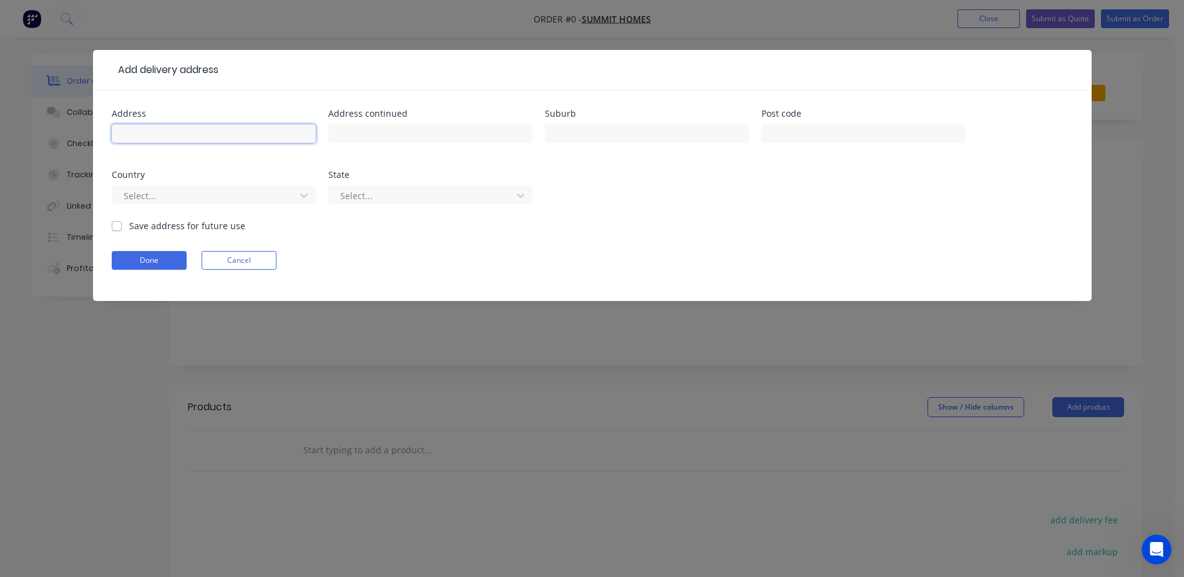
click at [200, 140] on input "text" at bounding box center [214, 133] width 204 height 19
type input "lot 3255 # 12"
type input "Grange Parkway"
type input "Dalyellup"
type input "6230"
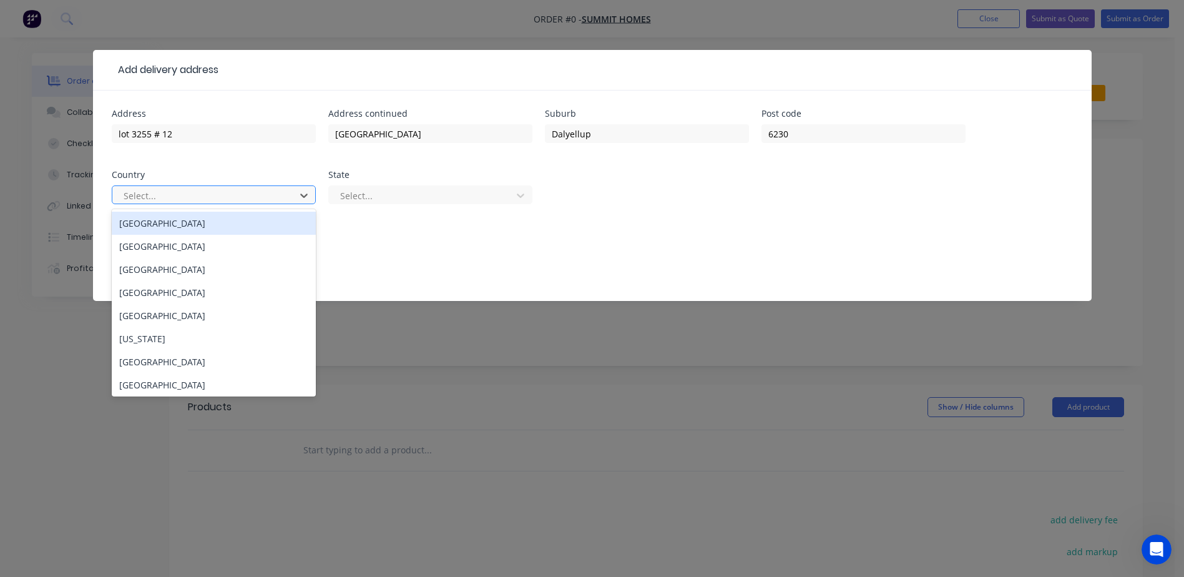
drag, startPoint x: 257, startPoint y: 223, endPoint x: 265, endPoint y: 219, distance: 8.4
click at [258, 223] on div "Australia" at bounding box center [214, 223] width 204 height 23
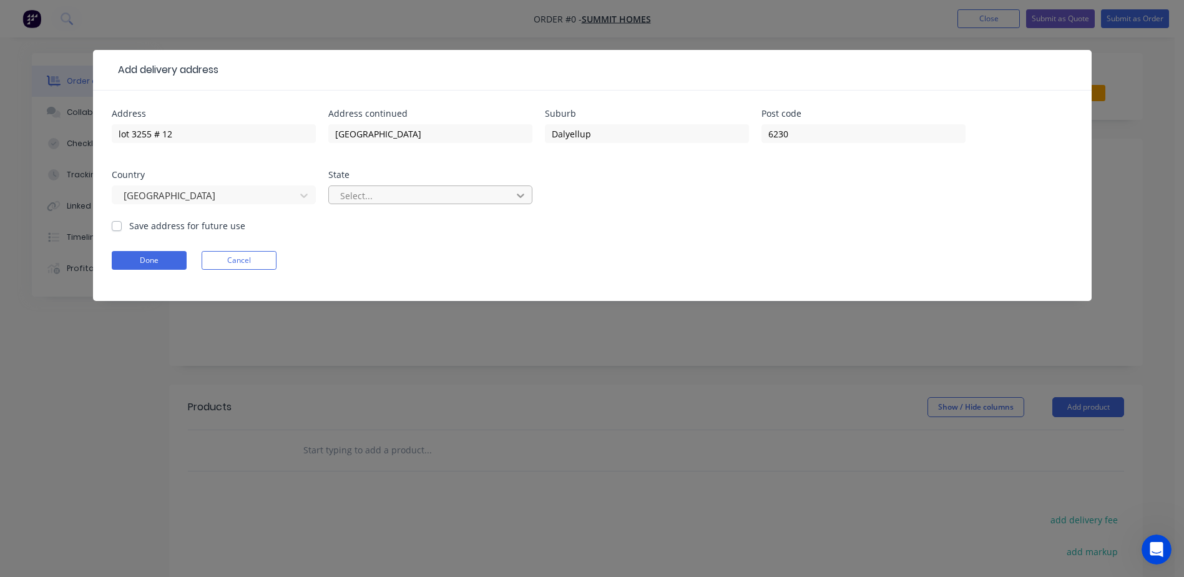
click at [526, 199] on icon at bounding box center [520, 195] width 12 height 12
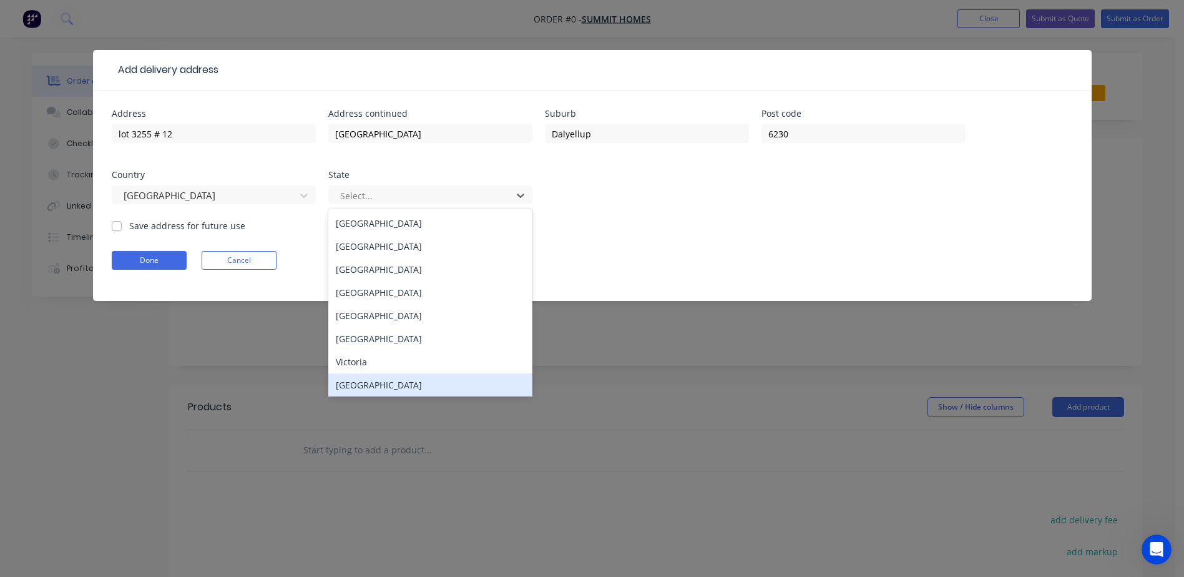
click at [363, 386] on div "Western Australia" at bounding box center [430, 384] width 204 height 23
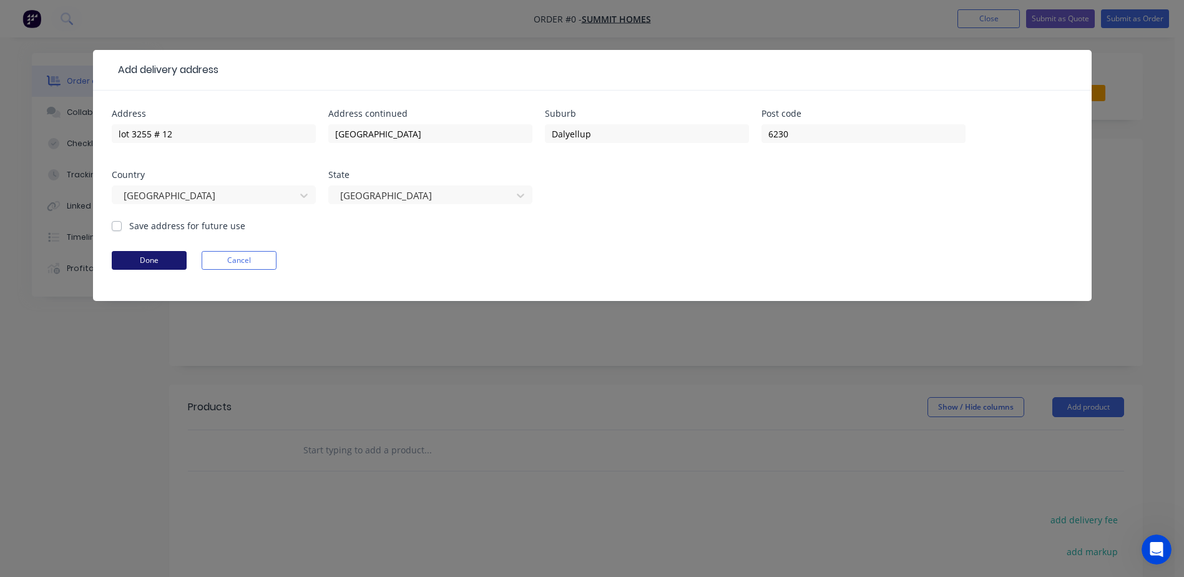
click at [159, 262] on button "Done" at bounding box center [149, 260] width 75 height 19
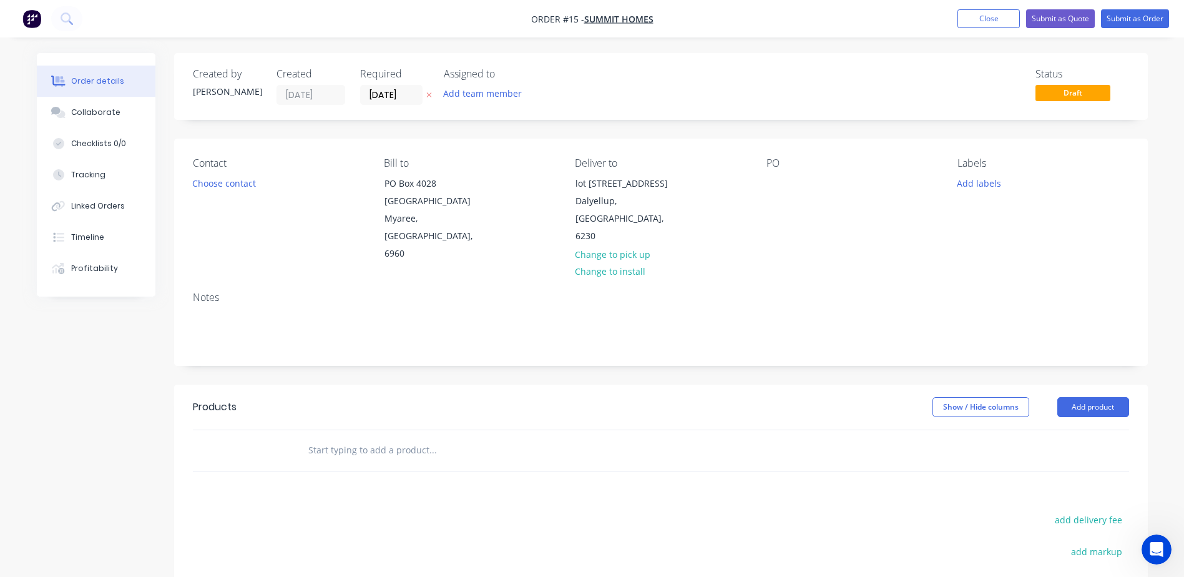
click at [798, 187] on div "PO" at bounding box center [852, 209] width 171 height 105
click at [777, 191] on div at bounding box center [777, 183] width 20 height 18
click at [366, 438] on input "text" at bounding box center [433, 450] width 250 height 25
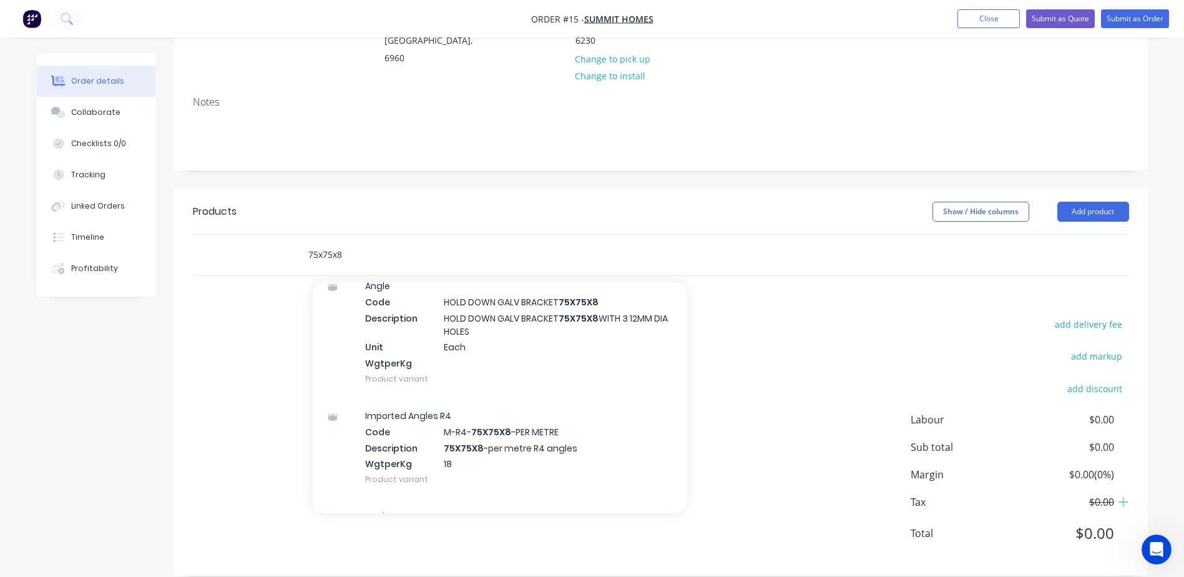
scroll to position [312, 0]
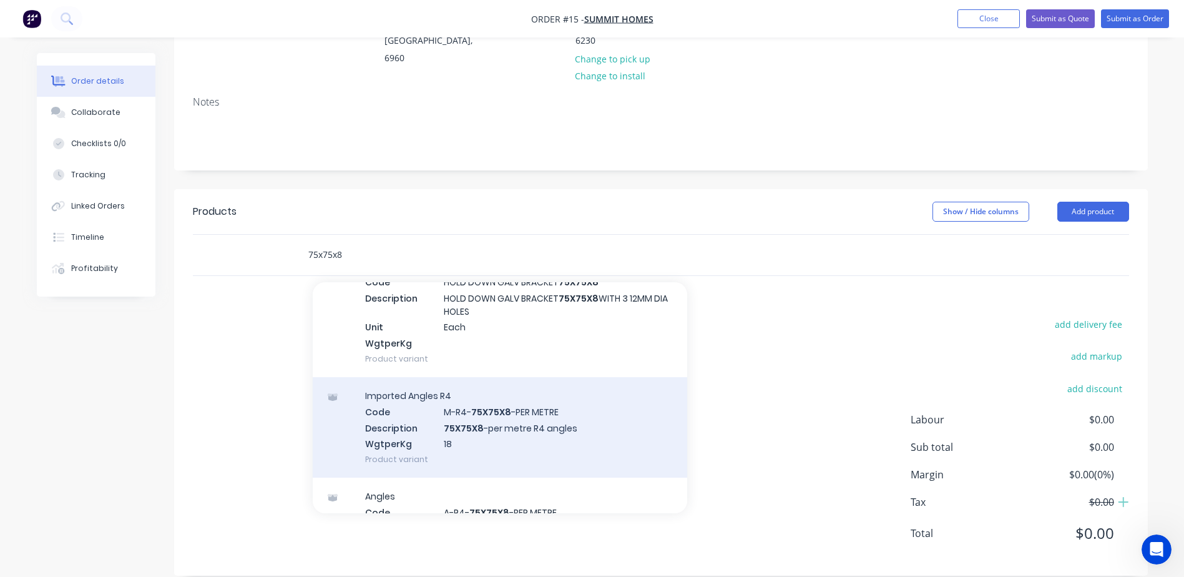
type input "75x75x8"
click at [522, 415] on div "Imported Angles R4 Code M-R4- 75X75X8 -PER METRE Description 75X75X8 -per metre…" at bounding box center [500, 427] width 375 height 100
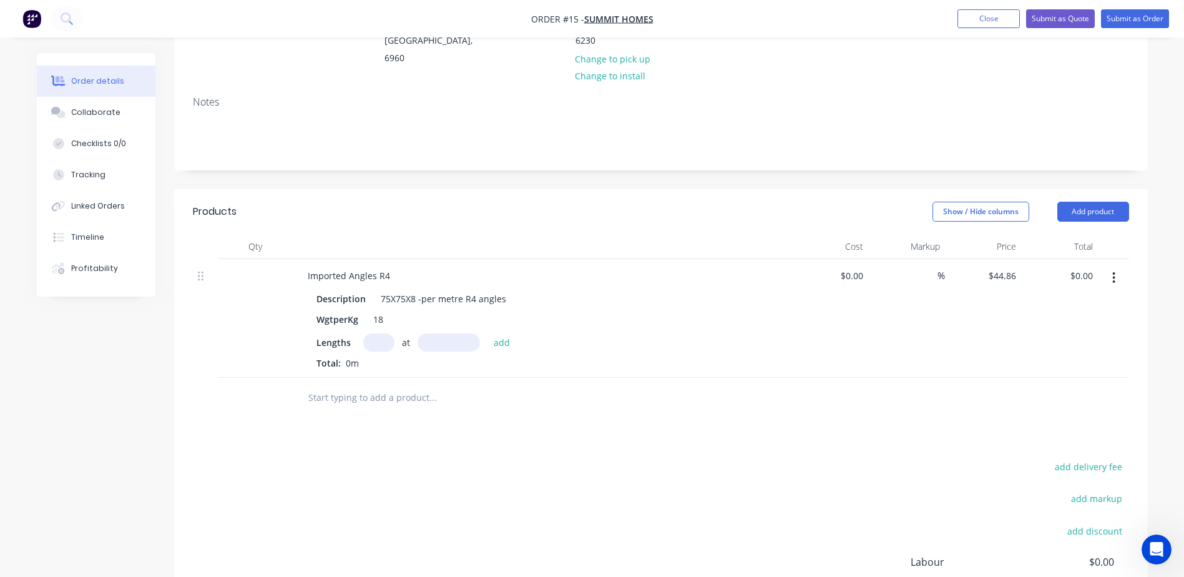
click at [375, 333] on input "text" at bounding box center [378, 342] width 31 height 18
type input "1"
click at [391, 333] on input "10.2" at bounding box center [378, 342] width 31 height 18
type input "1"
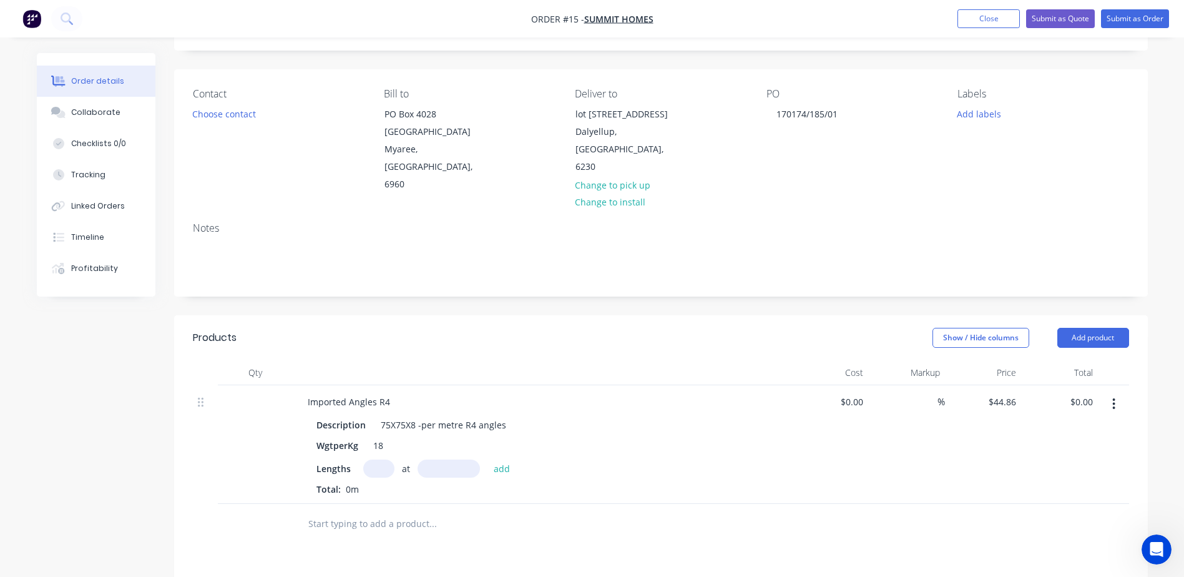
scroll to position [8, 0]
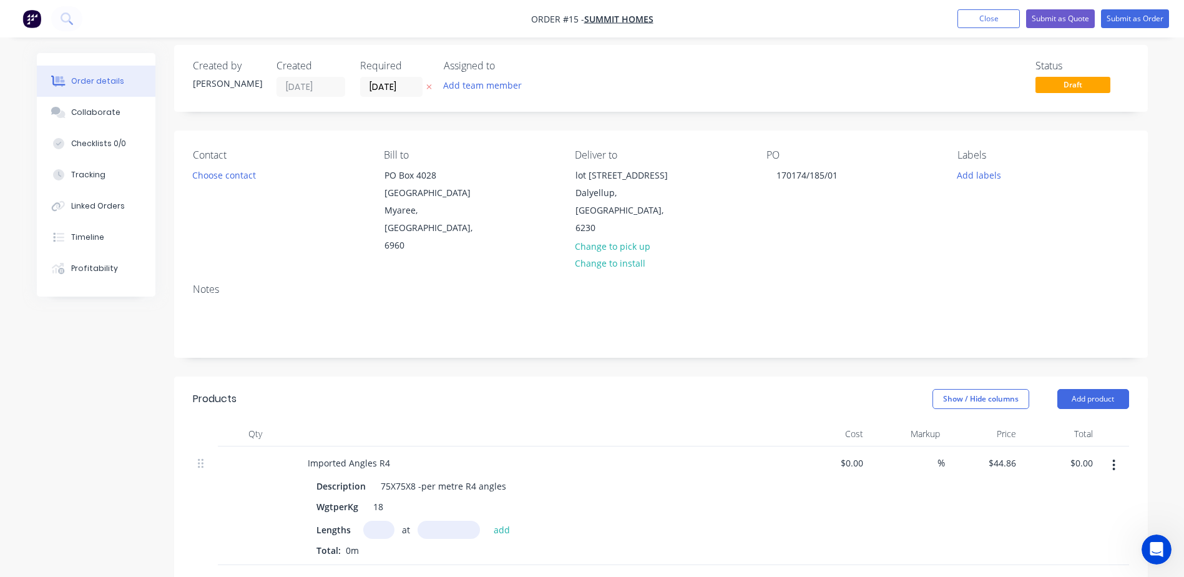
click at [1113, 458] on icon "button" at bounding box center [1113, 465] width 3 height 14
click at [1034, 564] on div "Delete" at bounding box center [1070, 573] width 96 height 18
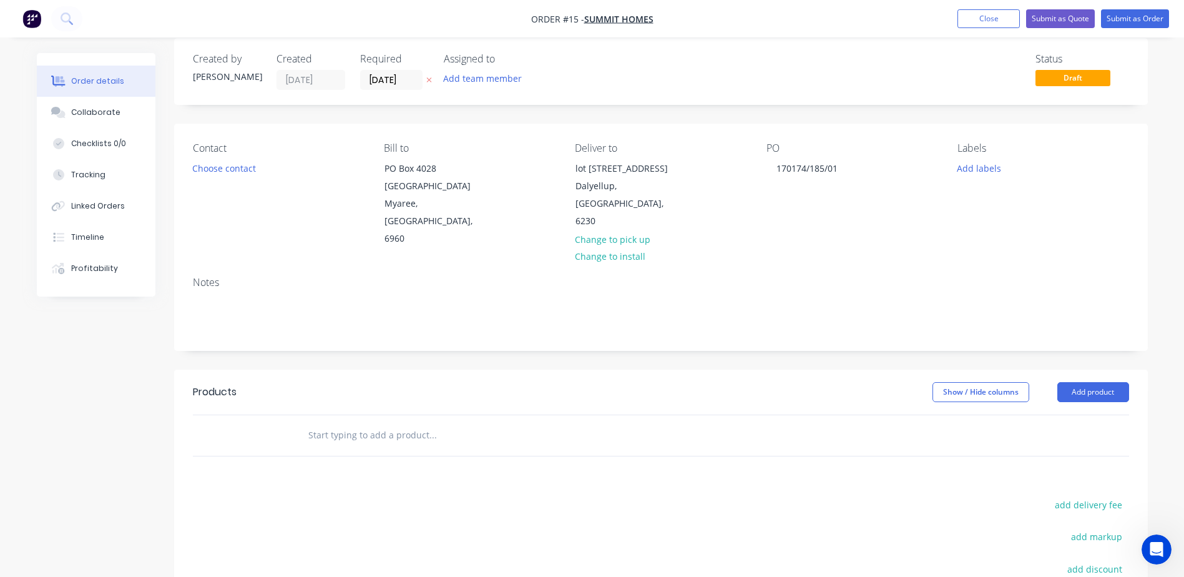
scroll to position [0, 0]
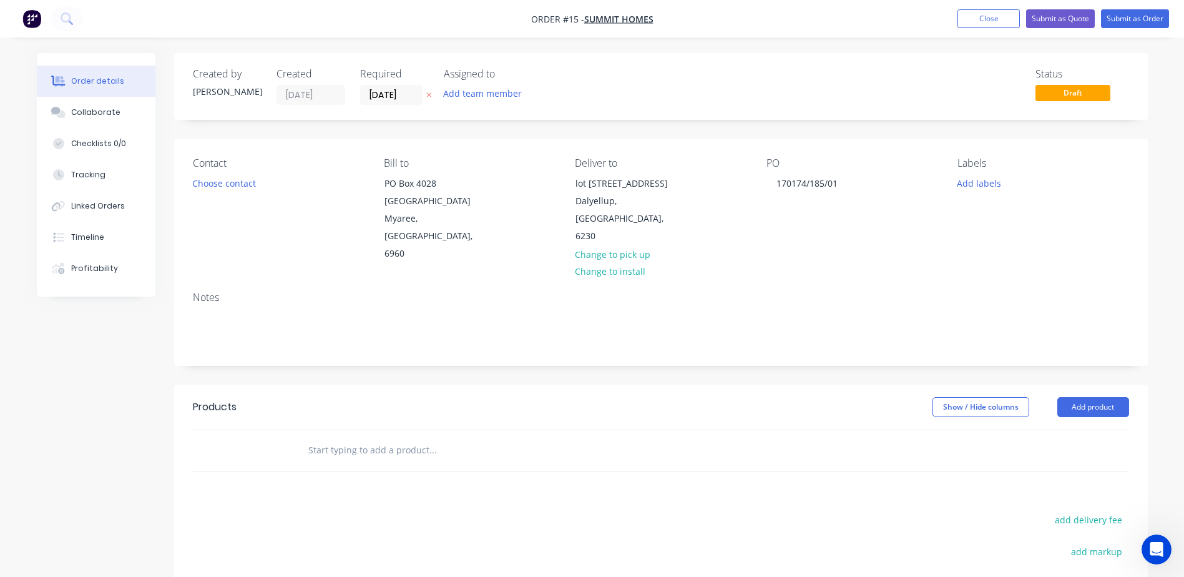
click at [326, 438] on input "text" at bounding box center [433, 450] width 250 height 25
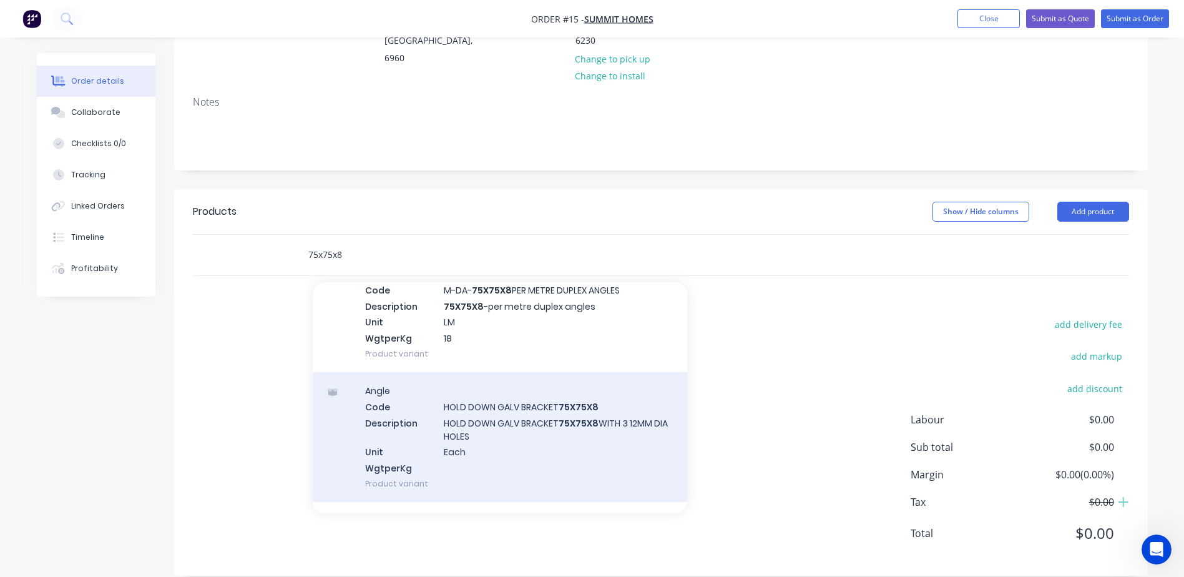
scroll to position [312, 0]
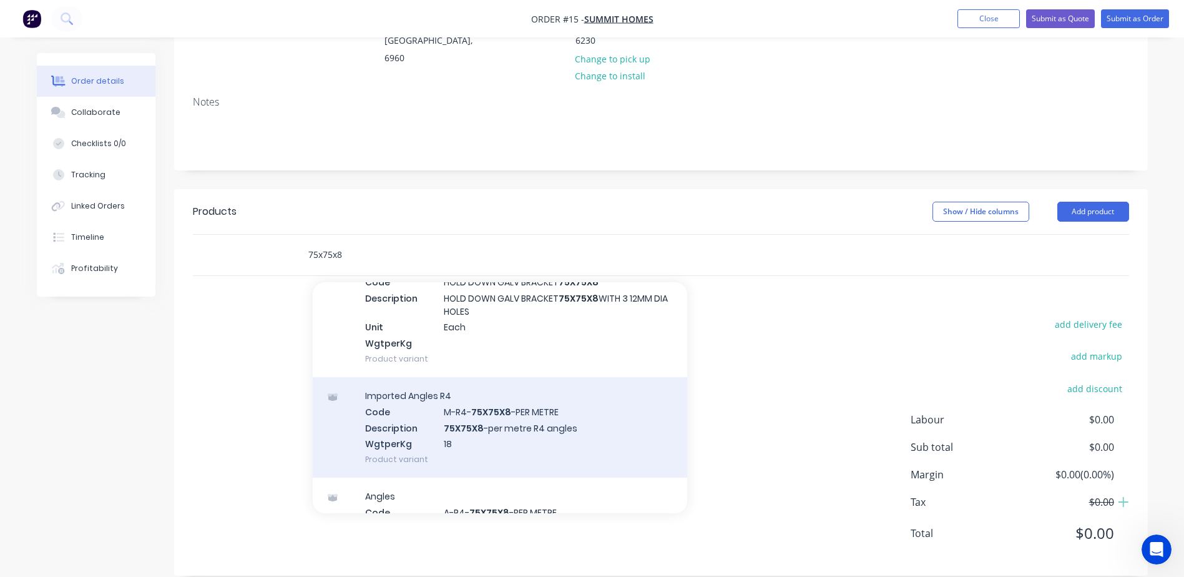
type input "75x75x8"
click at [501, 408] on div "Imported Angles R4 Code M-R4- 75X75X8 -PER METRE Description 75X75X8 -per metre…" at bounding box center [500, 427] width 375 height 100
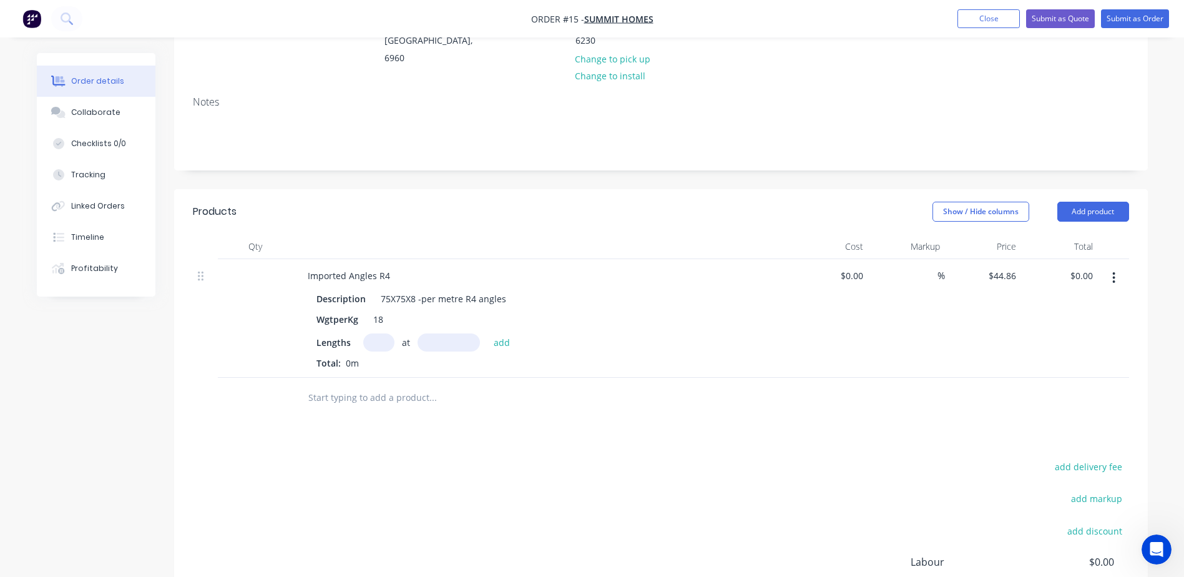
click at [378, 333] on input "text" at bounding box center [378, 342] width 31 height 18
type input "1"
type input "1020mm"
click at [502, 333] on button "add" at bounding box center [501, 341] width 29 height 17
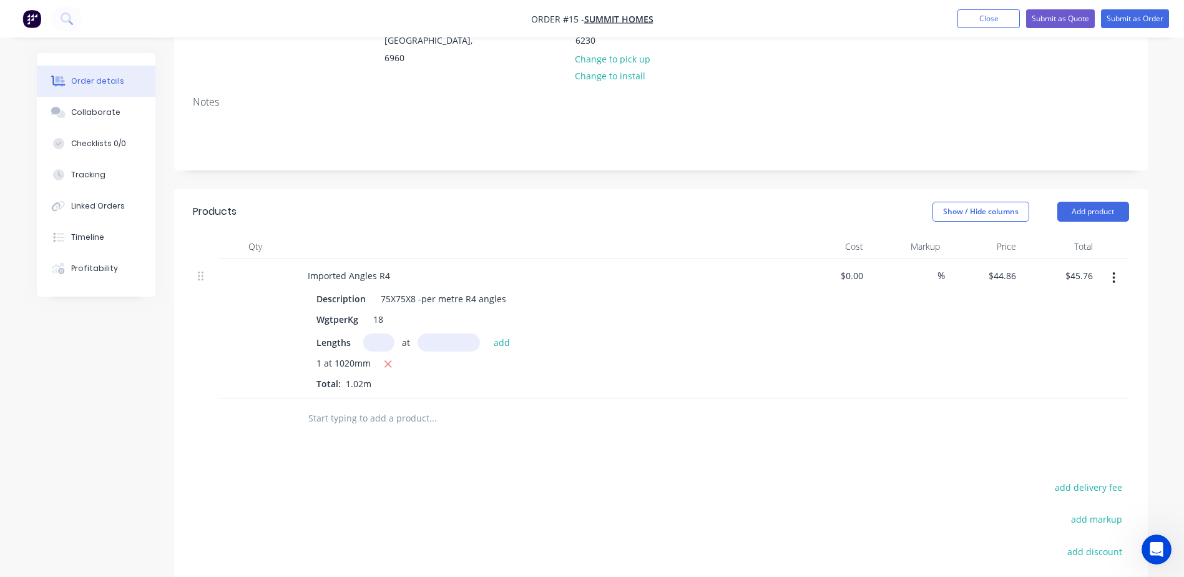
click at [455, 333] on input "text" at bounding box center [449, 342] width 62 height 18
click at [386, 361] on icon "button" at bounding box center [388, 364] width 7 height 7
type input "$0.00"
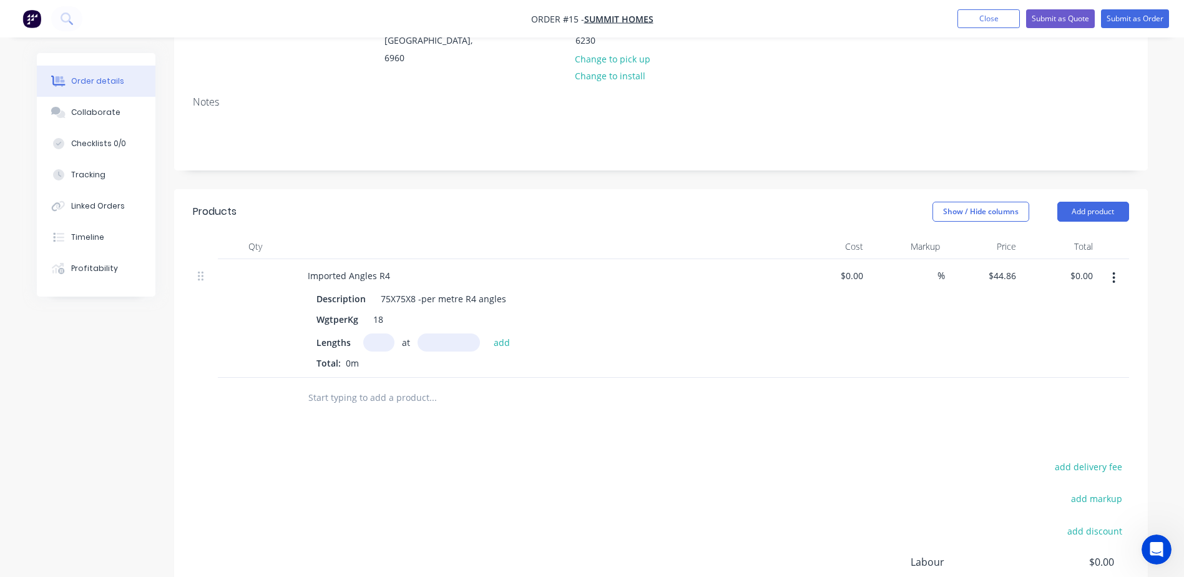
click at [377, 333] on input "text" at bounding box center [378, 342] width 31 height 18
type input "1"
type input "10200mm"
click at [497, 333] on button "add" at bounding box center [501, 341] width 29 height 17
type input "$457.57"
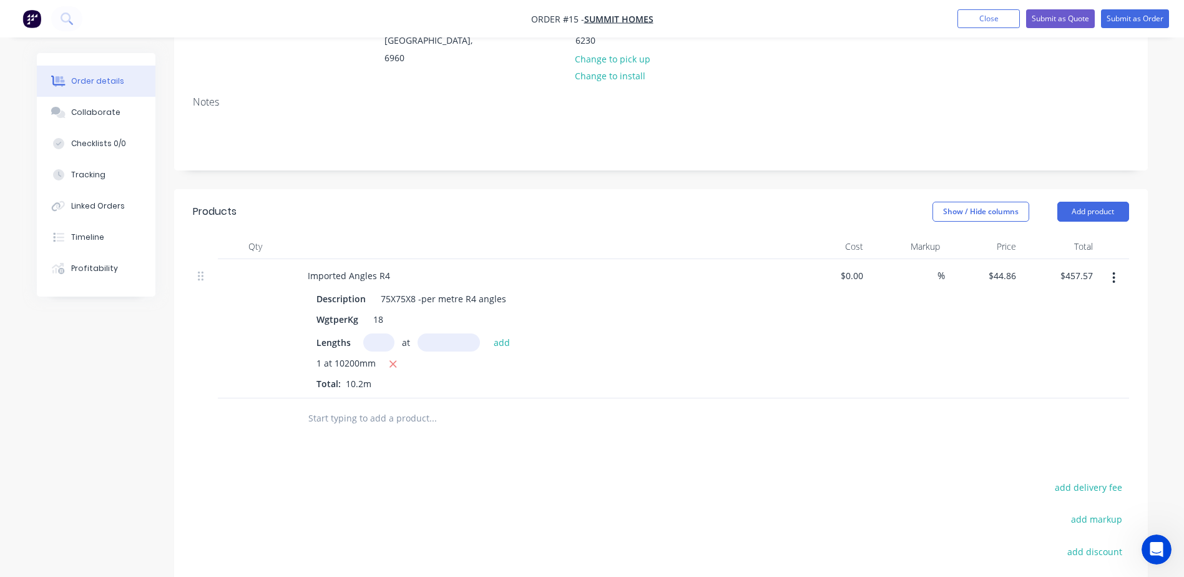
click at [368, 398] on div at bounding box center [517, 418] width 449 height 41
click at [365, 406] on input "text" at bounding box center [433, 418] width 250 height 25
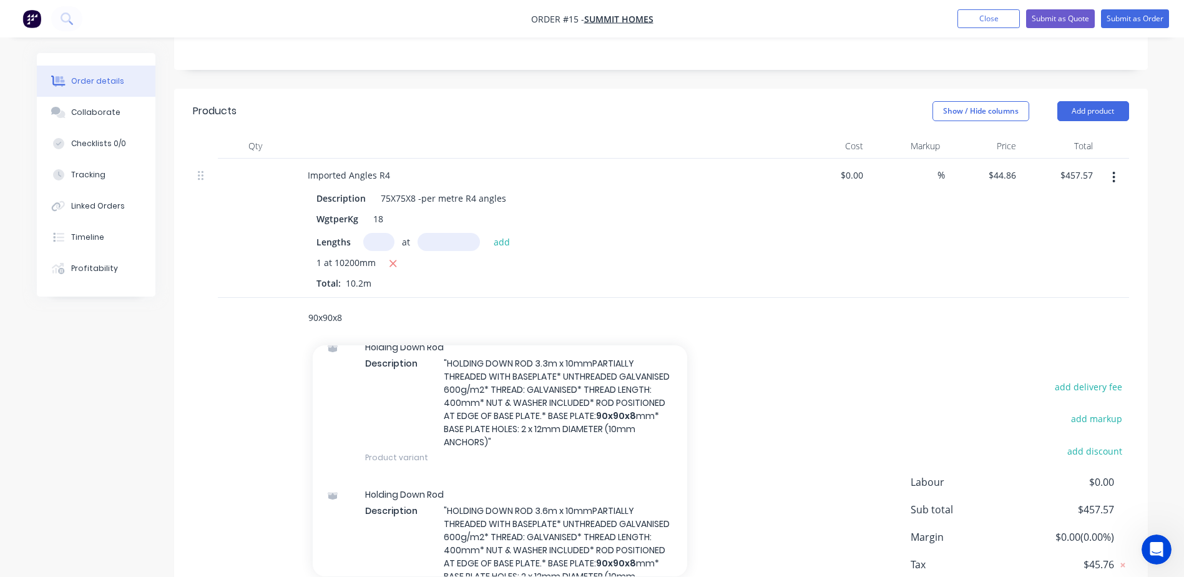
scroll to position [749, 0]
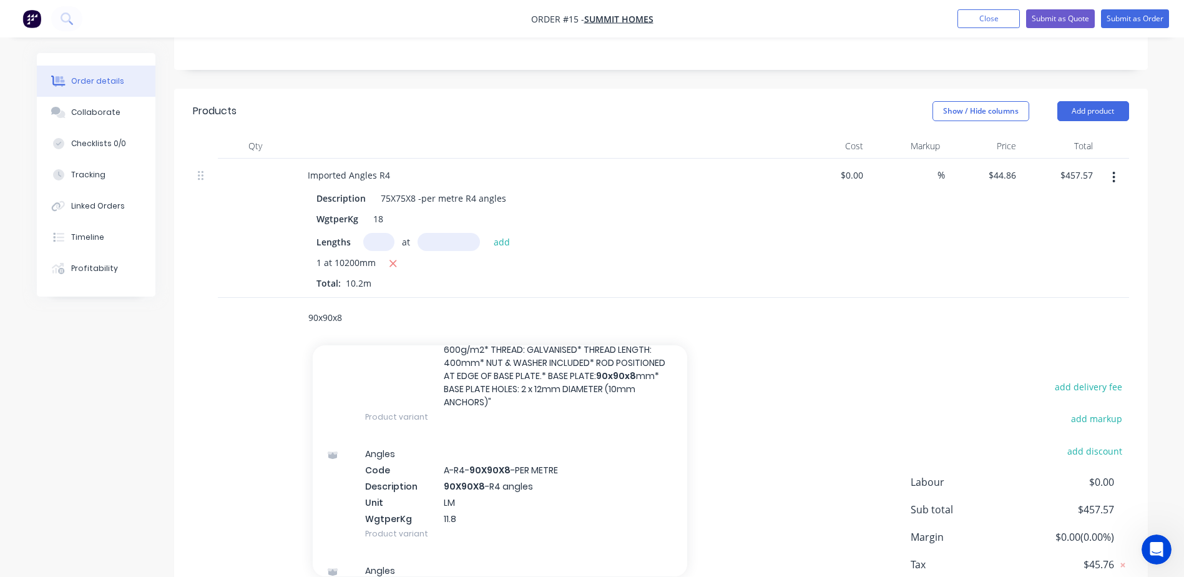
type input "90x90x8"
click at [471, 496] on div "Angles Code A-R4- 90X90X8 -PER METRE Description 90X90X8 -R4 angles Unit LM Wgt…" at bounding box center [500, 493] width 375 height 117
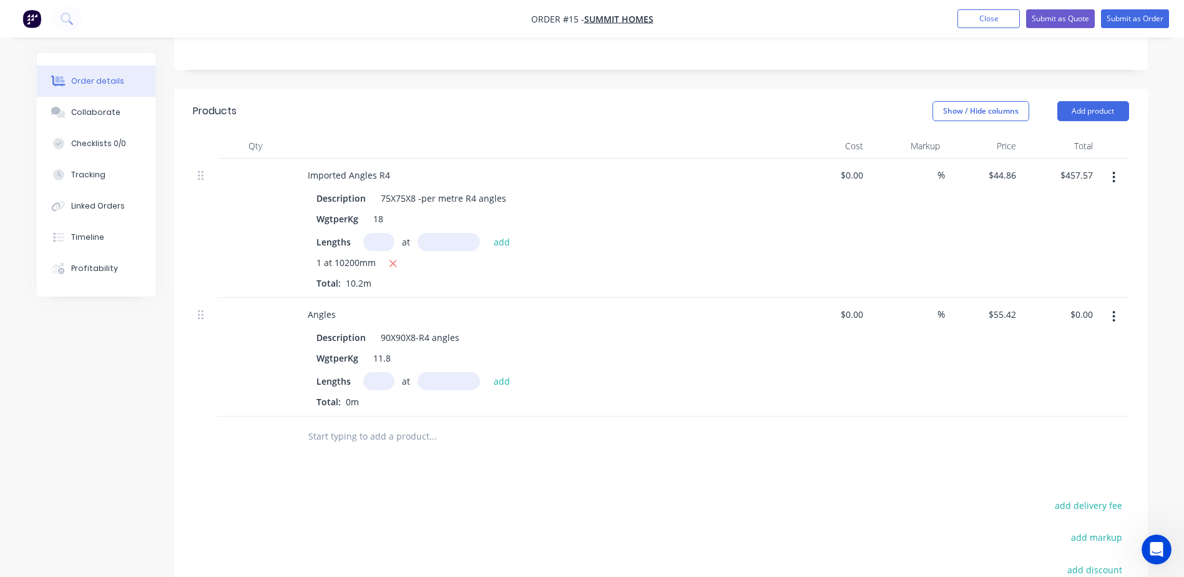
click at [377, 372] on input "text" at bounding box center [378, 381] width 31 height 18
type input "1"
type input "4800mm"
click at [504, 372] on button "add" at bounding box center [501, 380] width 29 height 17
type input "$266.02"
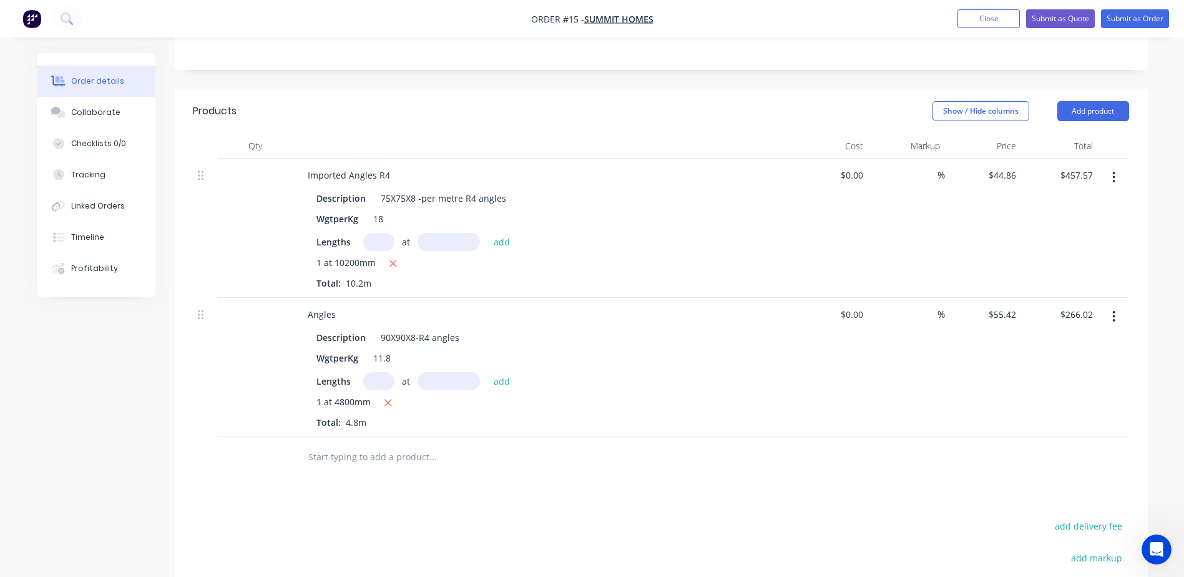
click at [328, 444] on input "text" at bounding box center [433, 456] width 250 height 25
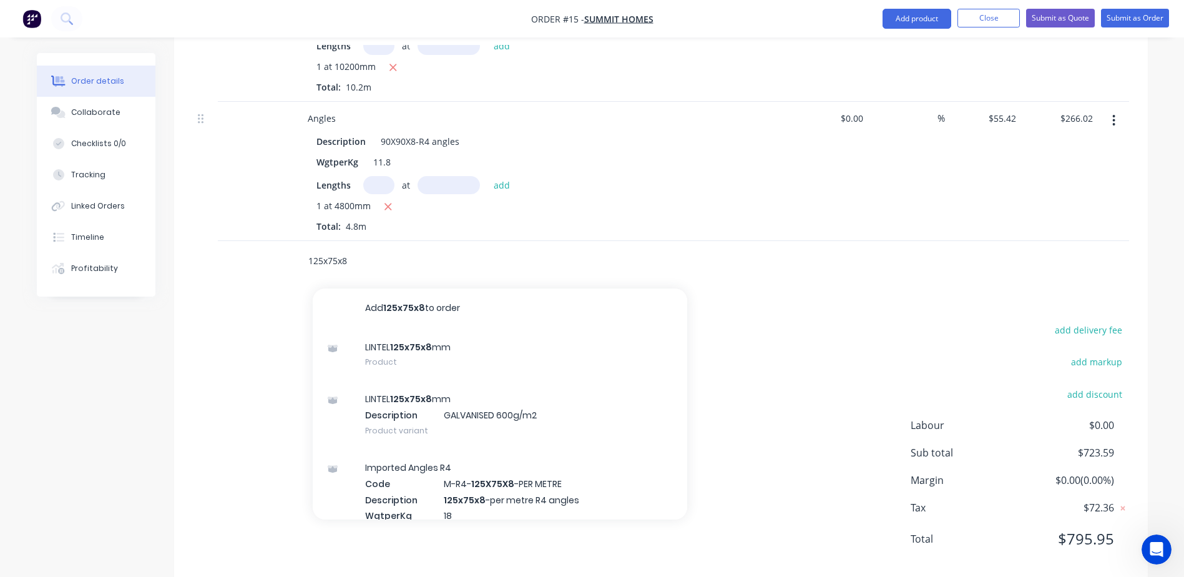
scroll to position [497, 0]
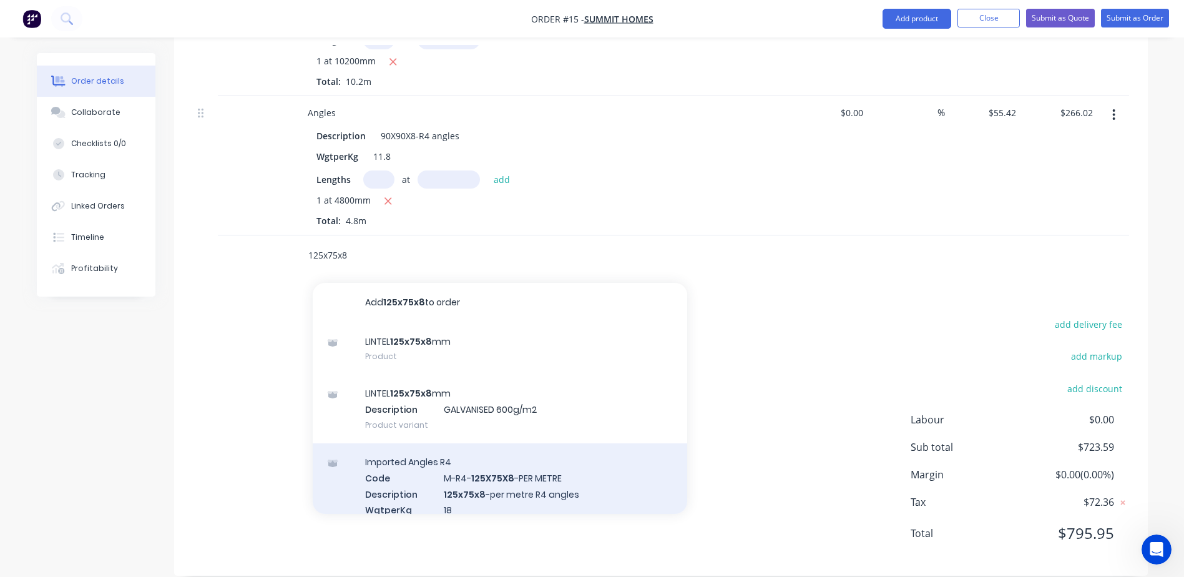
type input "125x75x8"
click at [515, 471] on div "Imported Angles R4 Code M-R4- 125X75X8 -PER METRE Description 125x75x8 -per met…" at bounding box center [500, 493] width 375 height 100
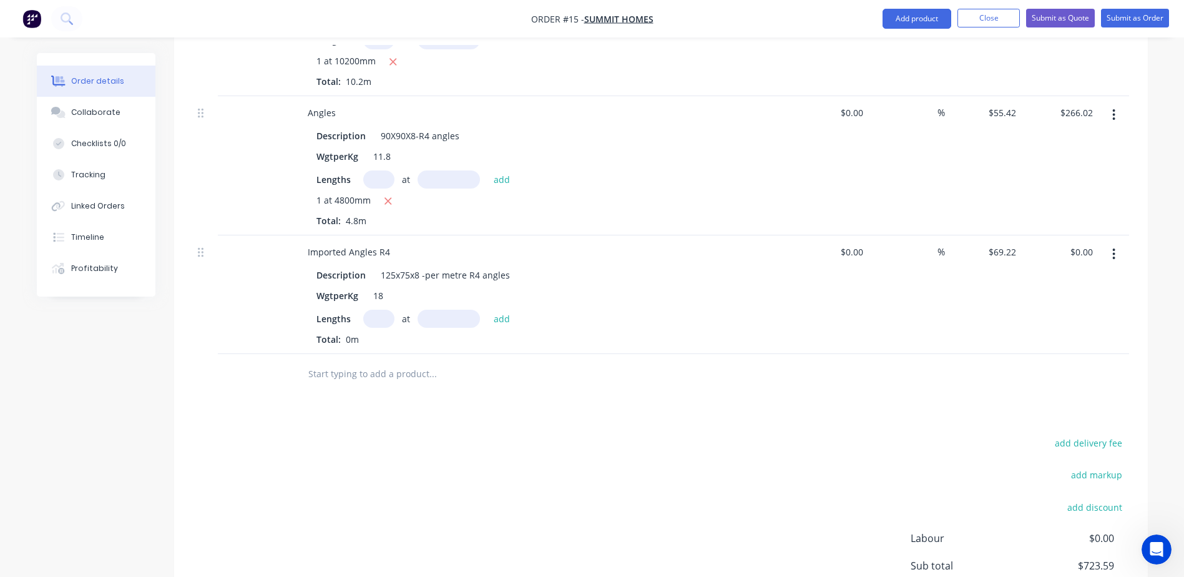
click at [372, 310] on input "text" at bounding box center [378, 319] width 31 height 18
type input "1"
type input "3000mm"
click at [501, 310] on button "add" at bounding box center [501, 318] width 29 height 17
type input "$207.66"
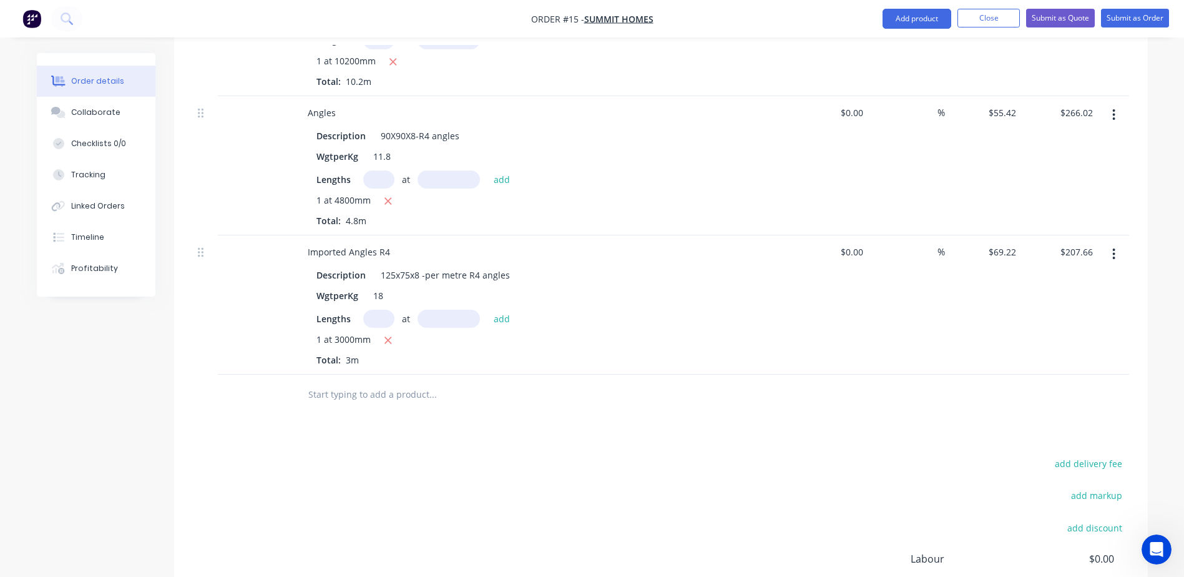
click at [375, 383] on input "text" at bounding box center [433, 394] width 250 height 25
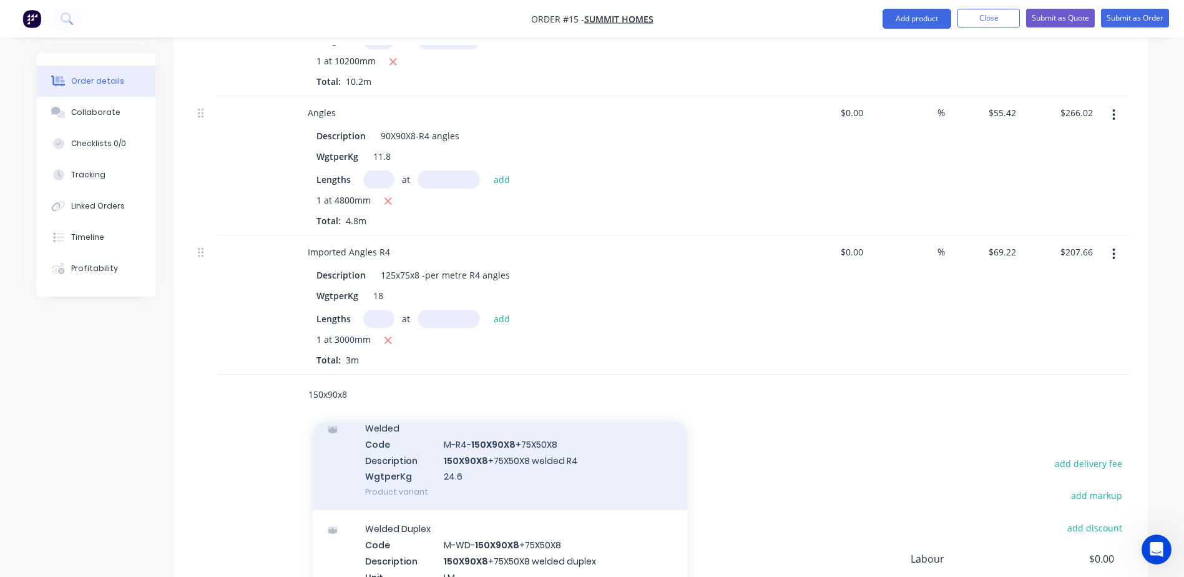
scroll to position [624, 0]
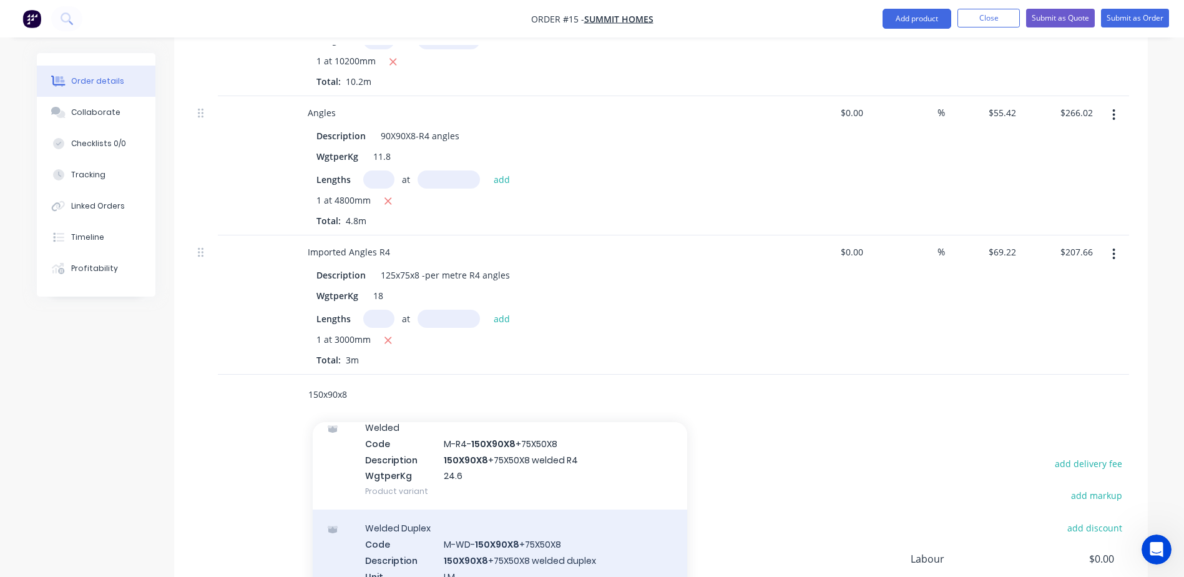
type input "150x90x8"
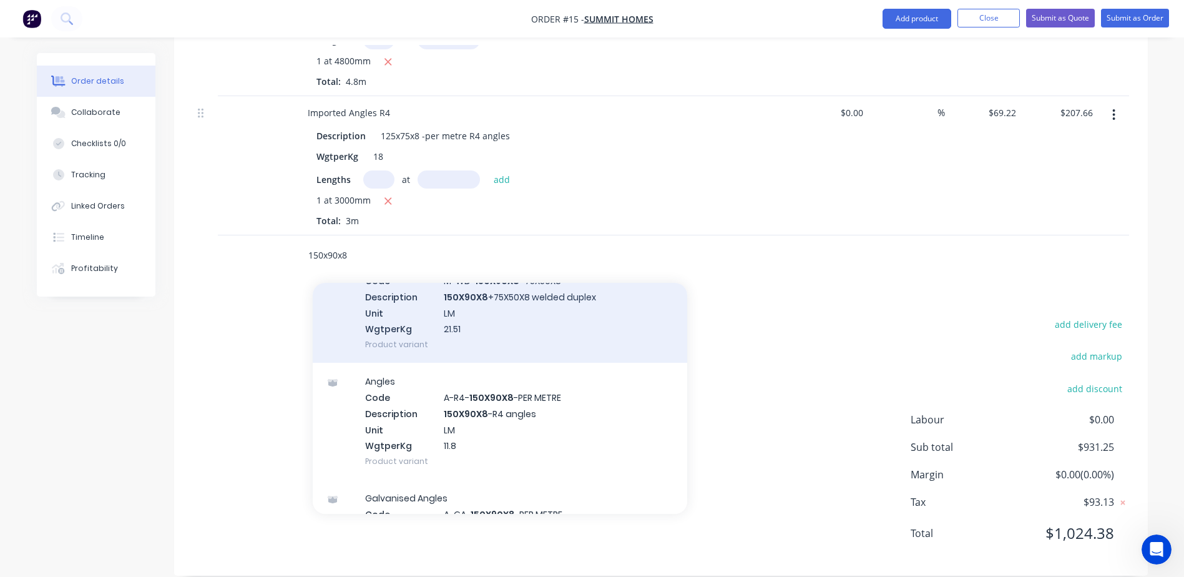
scroll to position [749, 0]
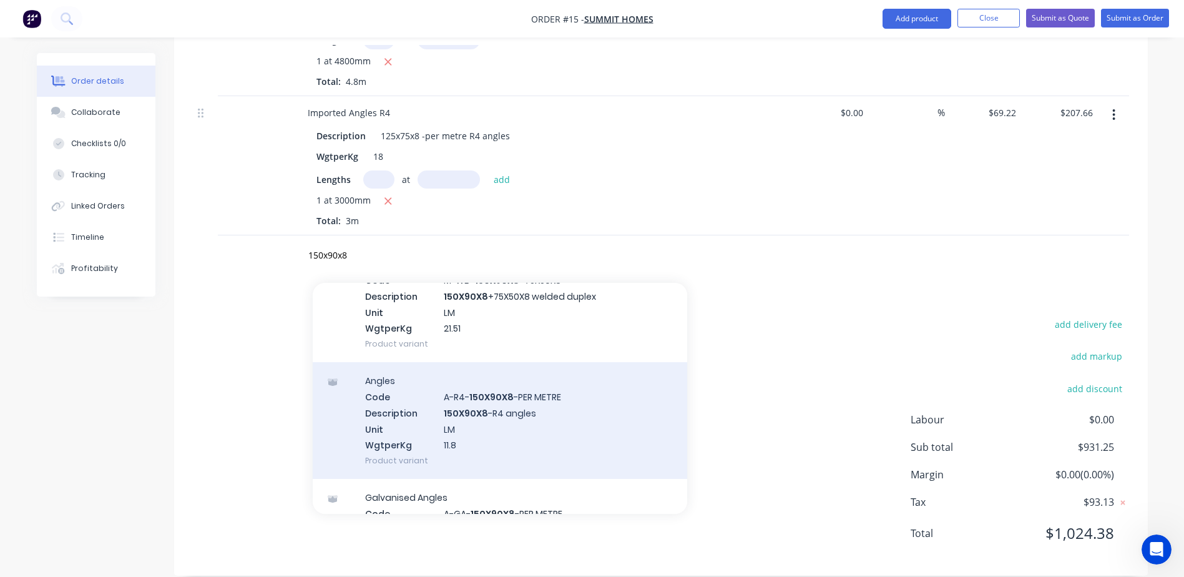
click at [487, 394] on div "Angles Code A-R4- 150X90X8 -PER METRE Description 150X90X8 -R4 angles Unit LM W…" at bounding box center [500, 420] width 375 height 117
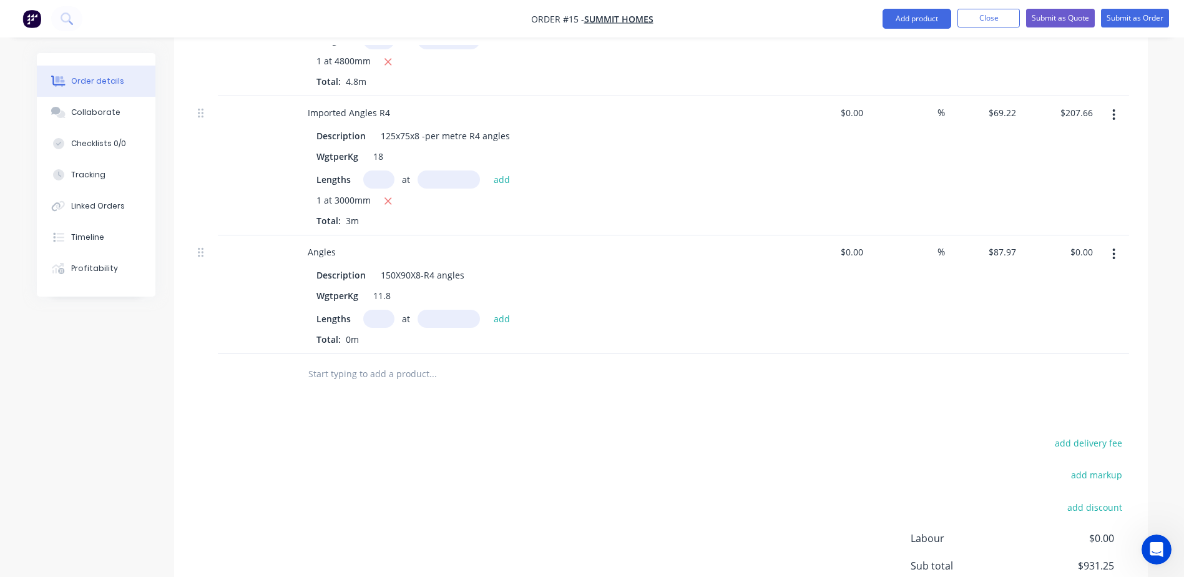
click at [381, 310] on input "text" at bounding box center [378, 319] width 31 height 18
type input "1"
type input "3000mm"
click at [497, 310] on button "add" at bounding box center [501, 318] width 29 height 17
type input "$263.91"
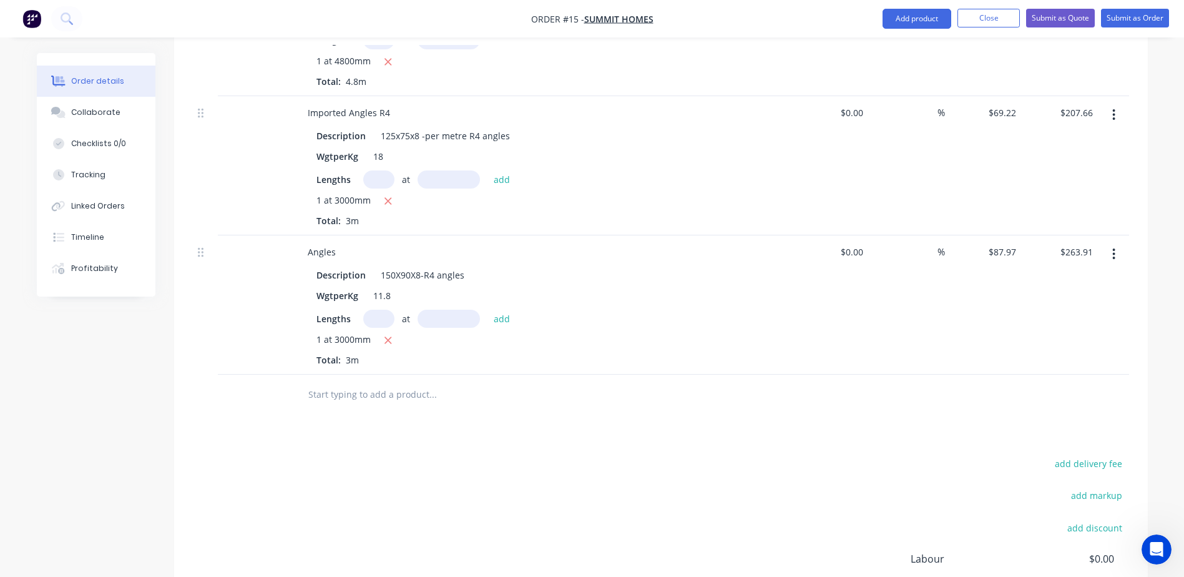
click at [328, 382] on input "text" at bounding box center [433, 394] width 250 height 25
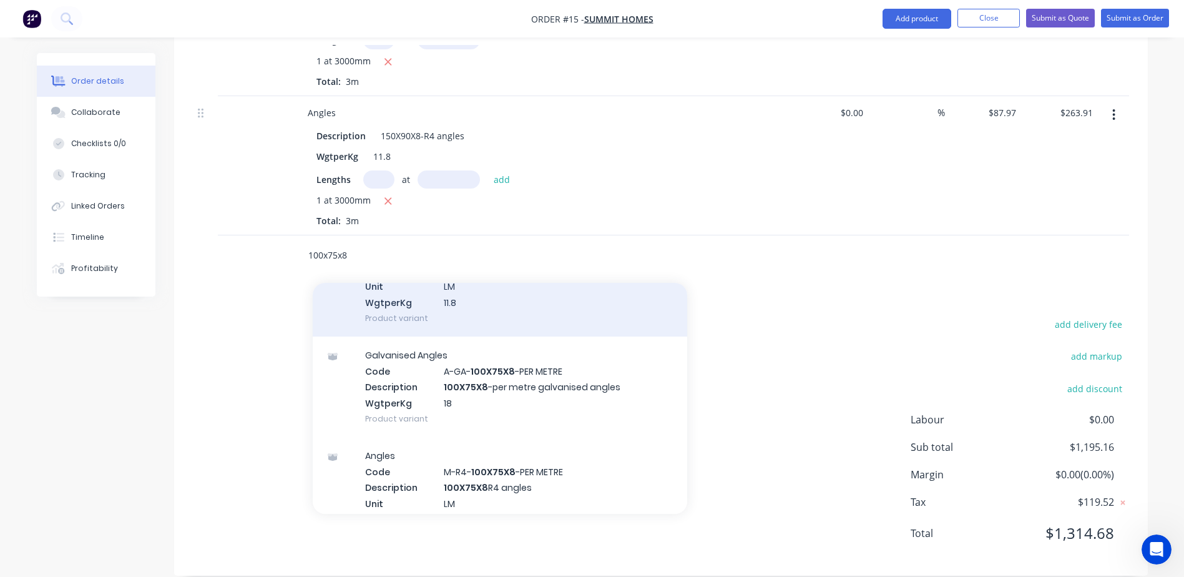
scroll to position [375, 0]
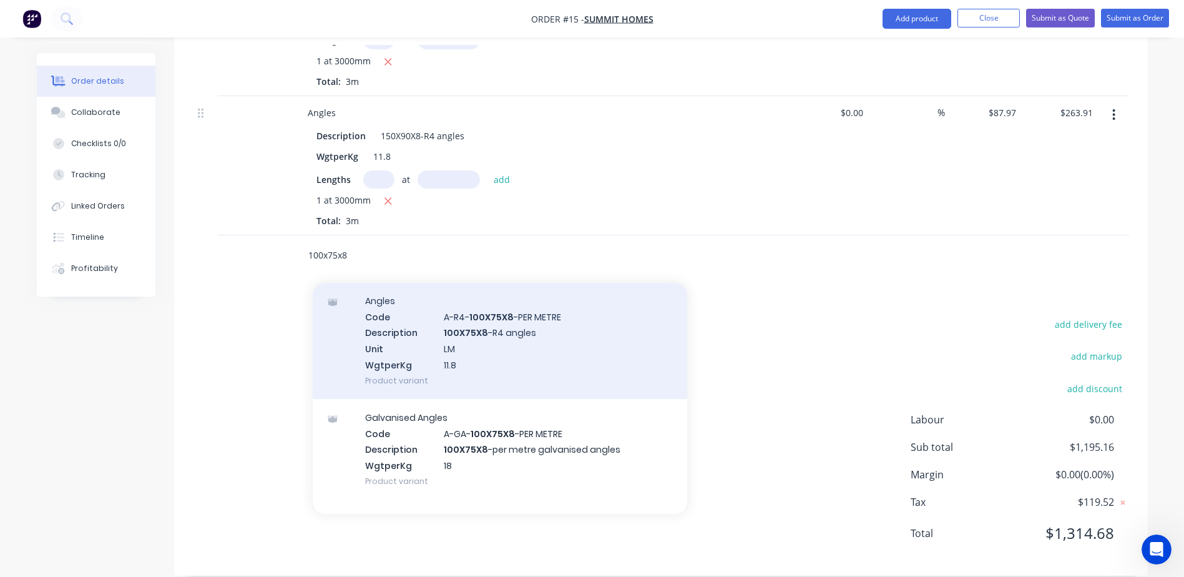
type input "100x75x8"
click at [502, 335] on div "Angles Code A-R4- 100X75X8 -PER METRE Description 100X75X8 -R4 angles Unit LM W…" at bounding box center [500, 340] width 375 height 117
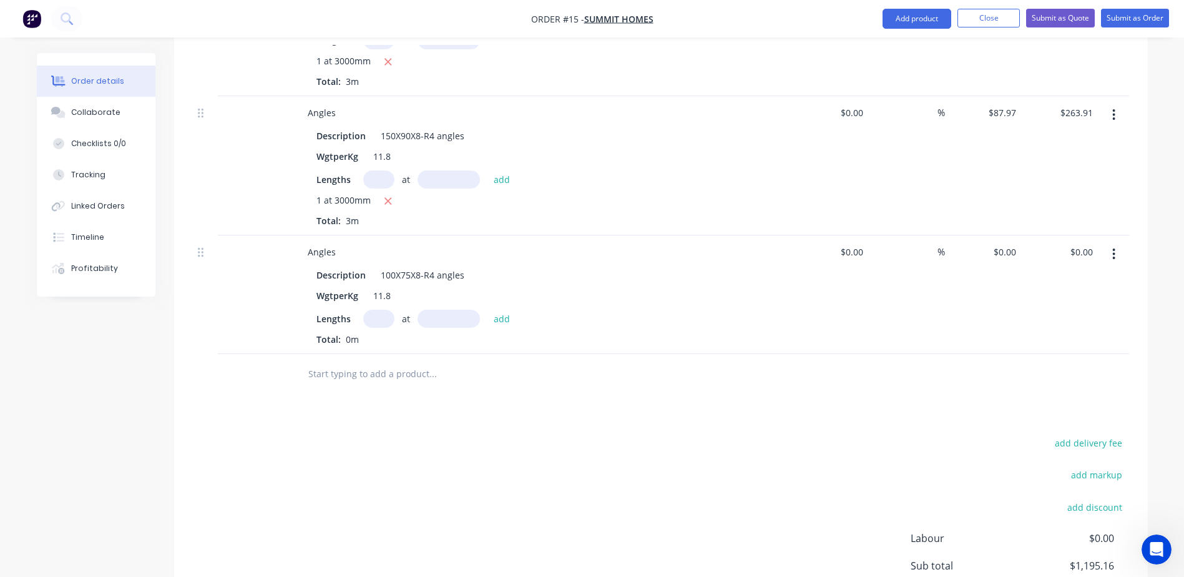
click at [384, 310] on input "text" at bounding box center [378, 319] width 31 height 18
type input "1"
type input "4500mm"
click at [502, 310] on button "add" at bounding box center [501, 318] width 29 height 17
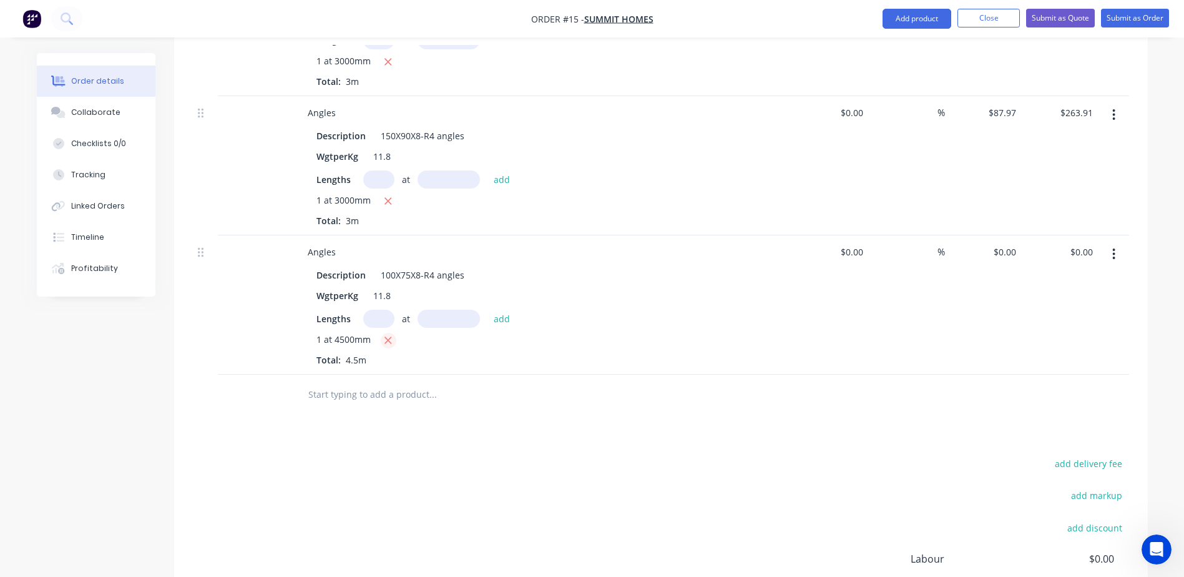
click at [384, 335] on icon "button" at bounding box center [388, 340] width 8 height 11
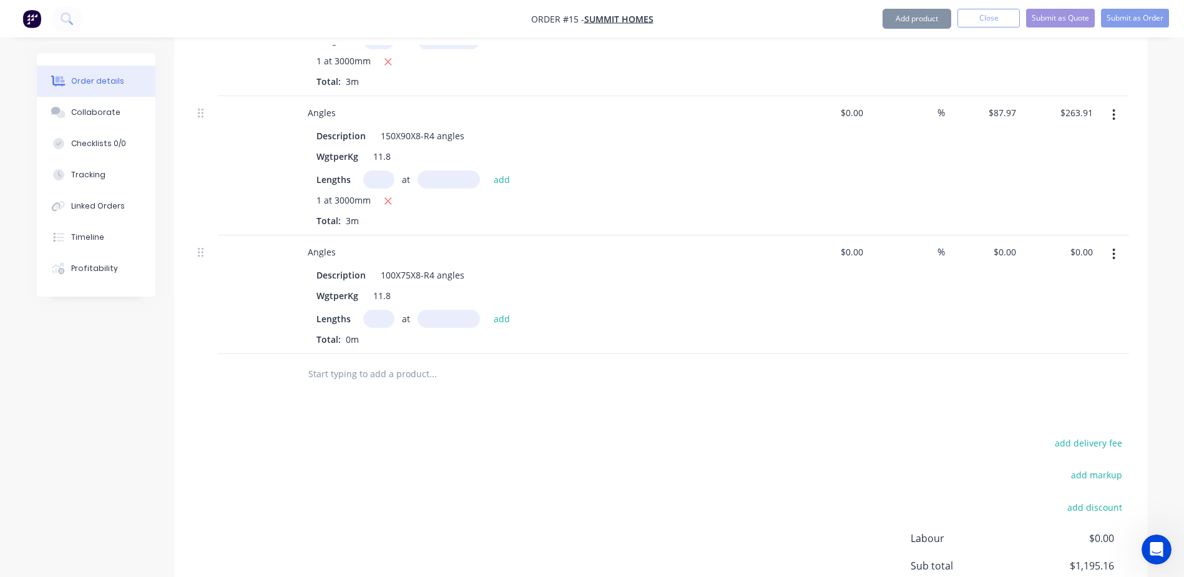
click at [384, 310] on input "text" at bounding box center [378, 319] width 31 height 18
type input "1"
type input "4500mm"
click at [506, 310] on button "add" at bounding box center [501, 318] width 29 height 17
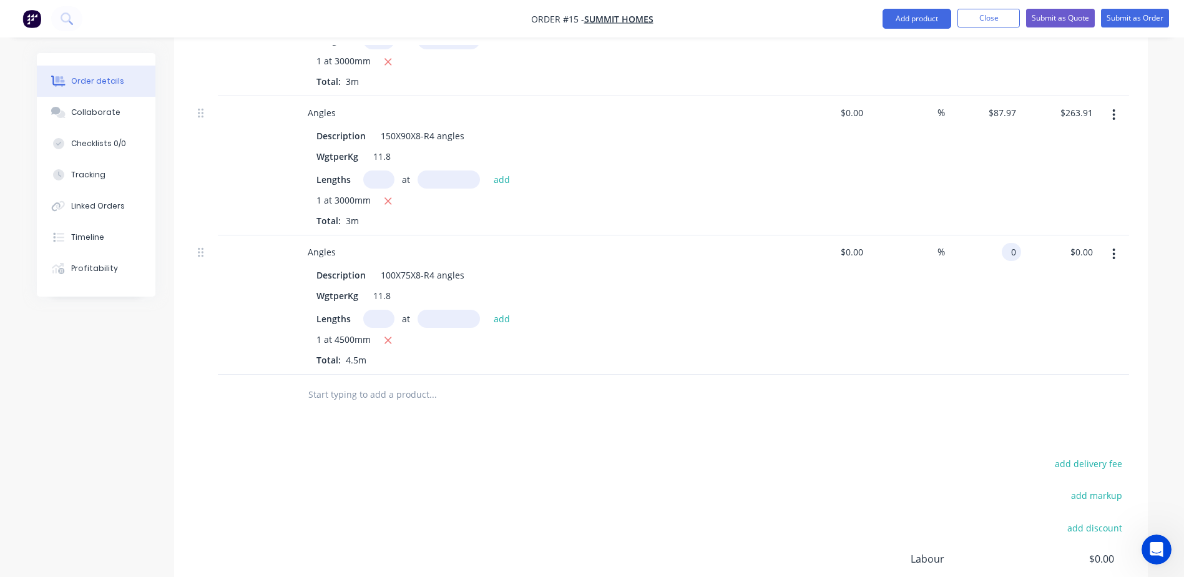
click at [1009, 243] on input "0" at bounding box center [1014, 252] width 14 height 18
type input "$59.37"
type input "$267.17"
click at [494, 310] on button "add" at bounding box center [501, 318] width 29 height 17
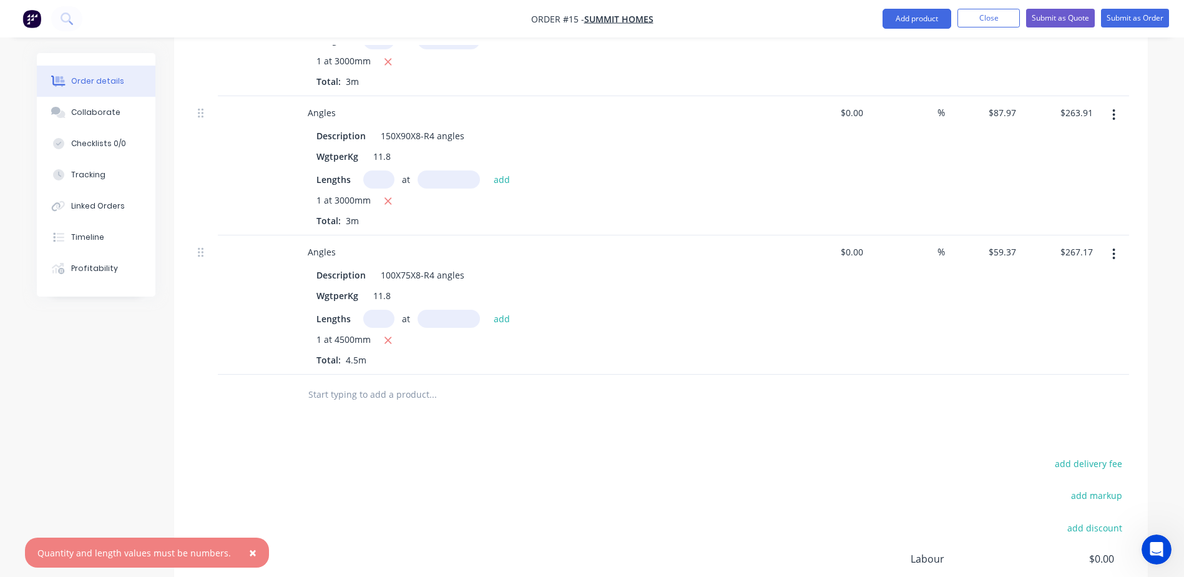
click at [385, 382] on input "text" at bounding box center [433, 394] width 250 height 25
click at [360, 382] on input "text" at bounding box center [433, 394] width 250 height 25
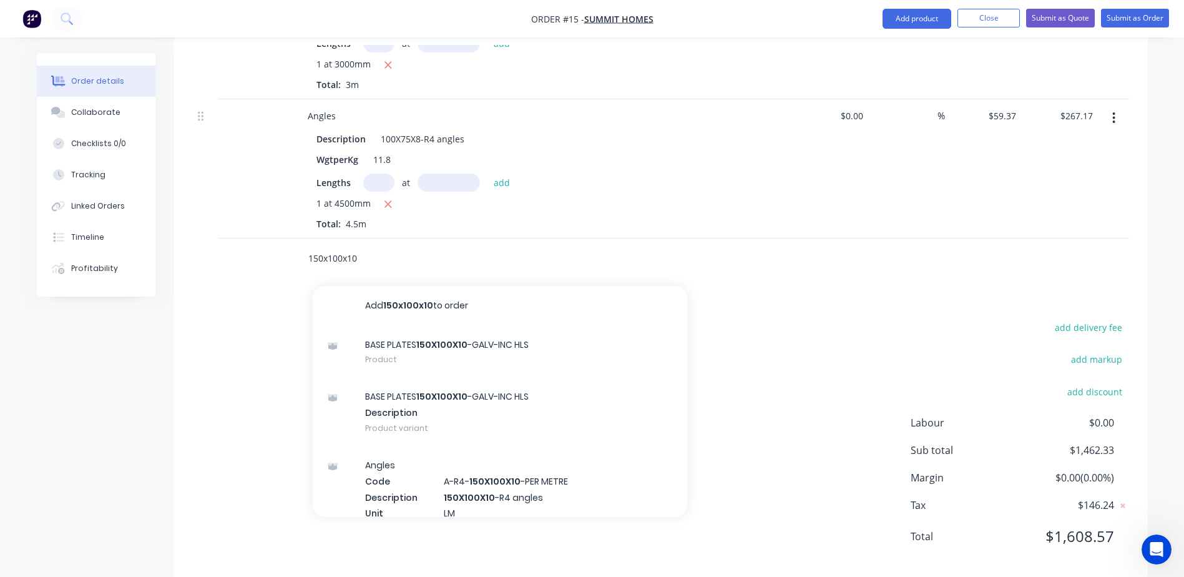
scroll to position [915, 0]
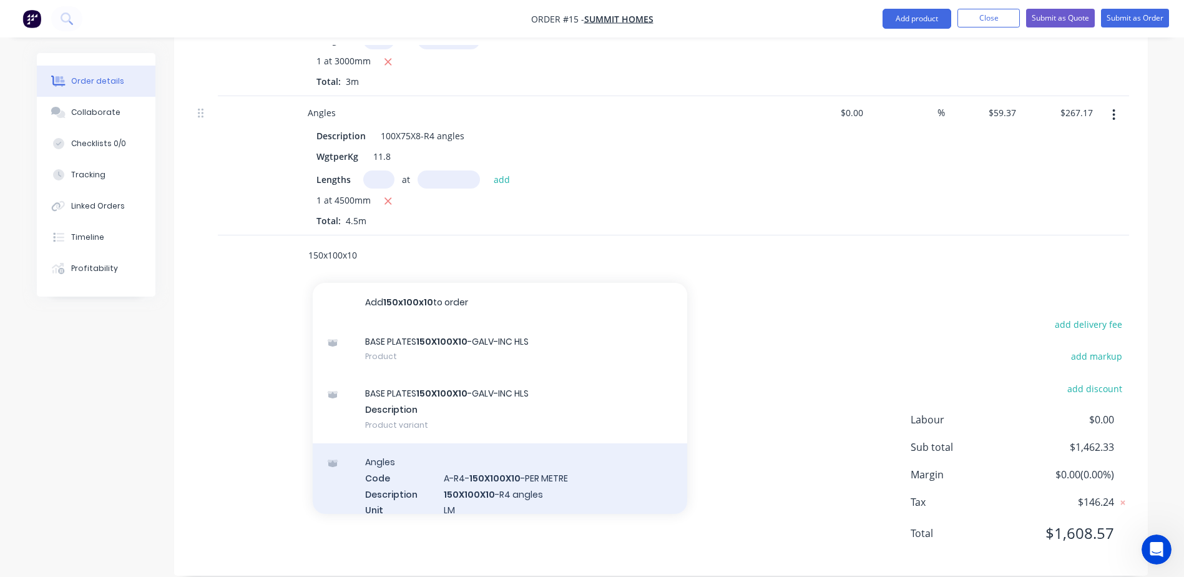
type input "150x100x10"
click at [495, 459] on div "Angles Code A-R4- 150X100X10 -PER METRE Description 150X100X10 -R4 angles Unit …" at bounding box center [500, 501] width 375 height 117
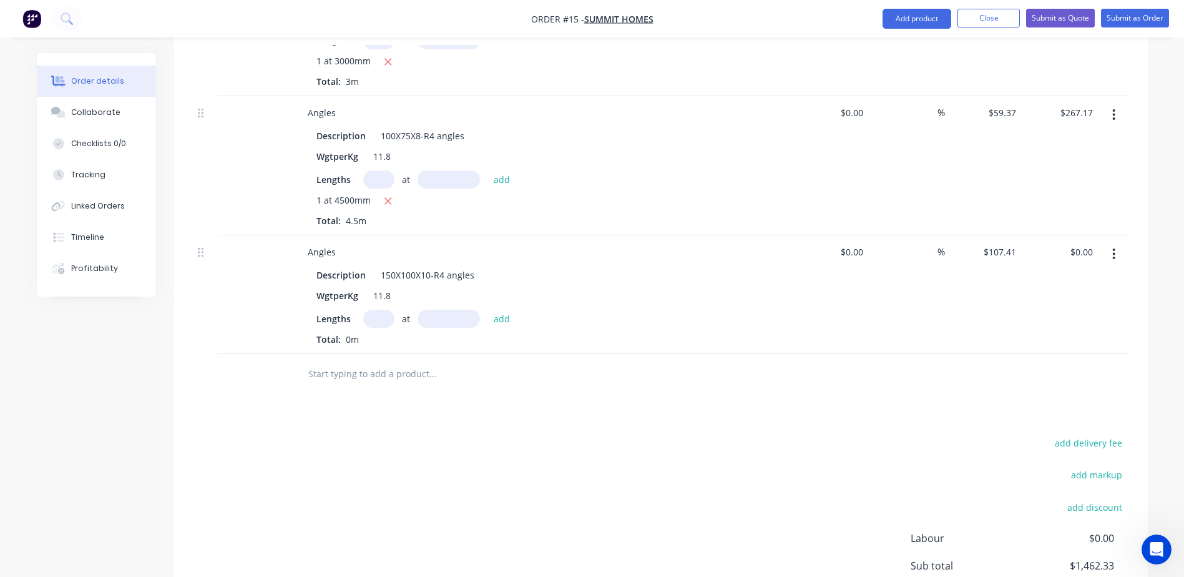
click at [377, 310] on input "text" at bounding box center [378, 319] width 31 height 18
type input "1"
type input "3600mm"
click at [498, 310] on button "add" at bounding box center [501, 318] width 29 height 17
type input "$386.68"
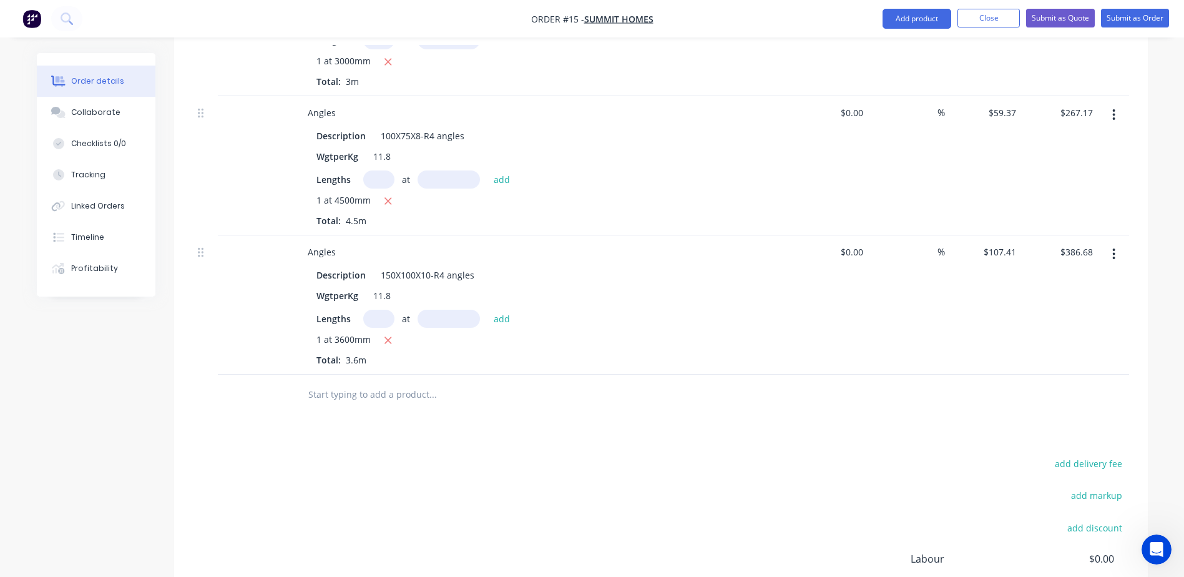
click at [341, 382] on input "text" at bounding box center [433, 394] width 250 height 25
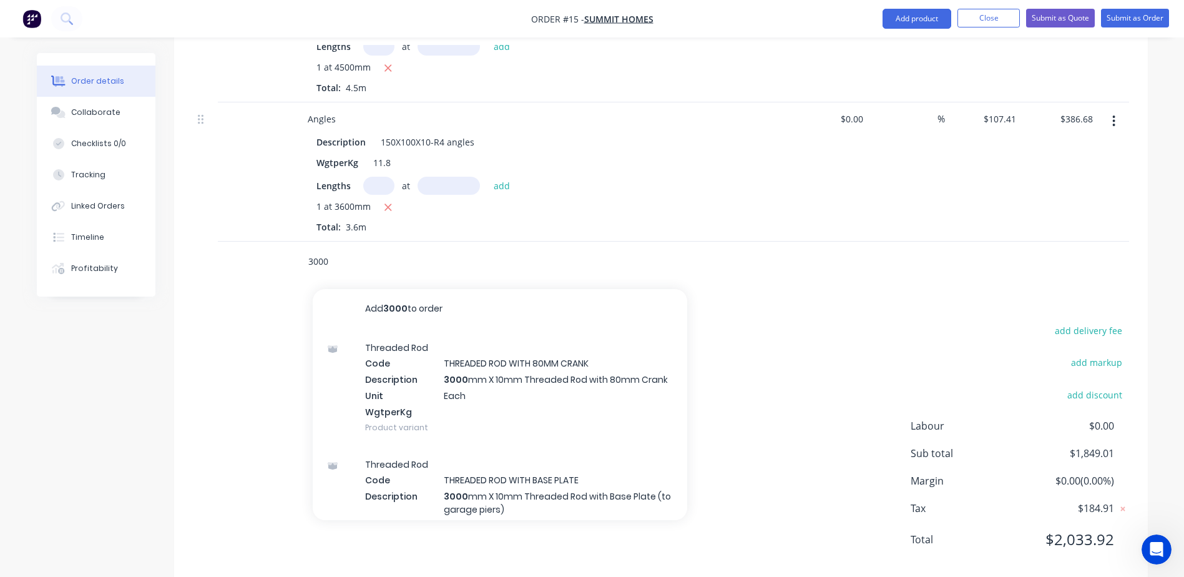
scroll to position [1054, 0]
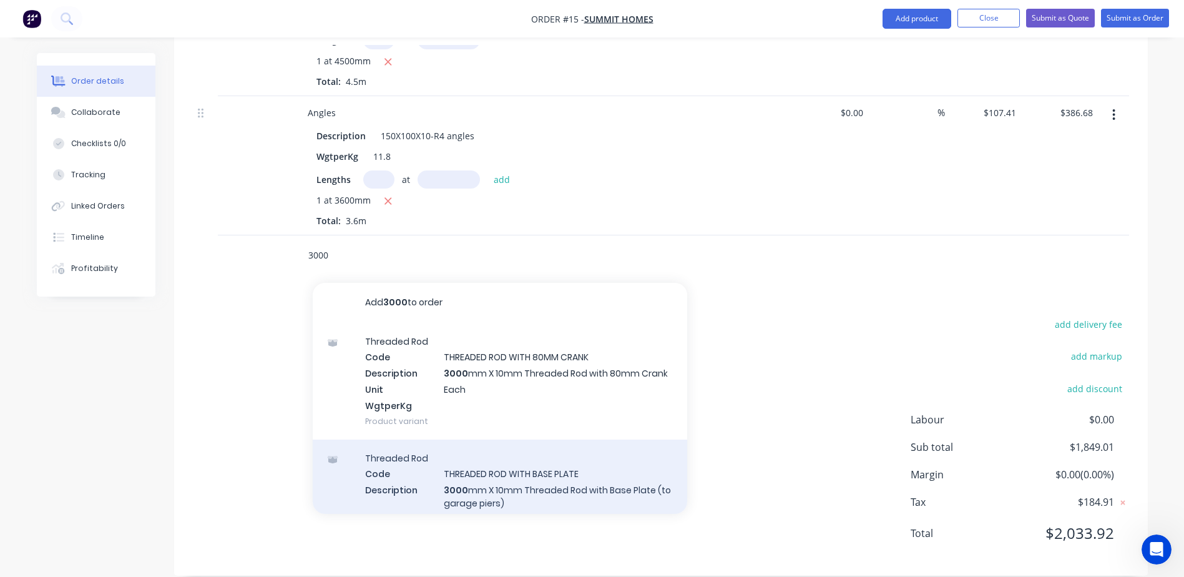
type input "3000"
click at [519, 462] on div "Threaded Rod Code THREADED ROD WITH BASE PLATE Description 3000 mm X 10mm Threa…" at bounding box center [500, 504] width 375 height 130
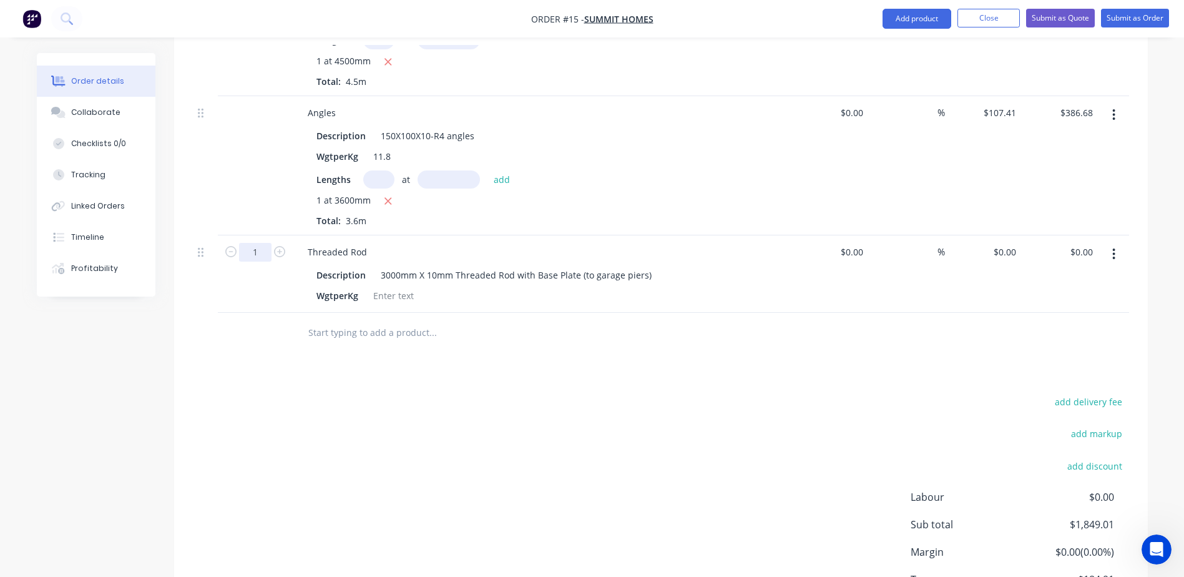
click at [268, 243] on input "1" at bounding box center [255, 252] width 32 height 19
type input "8"
click at [1017, 243] on input "0" at bounding box center [1014, 252] width 14 height 18
type input "$81.00"
type input "$648.00"
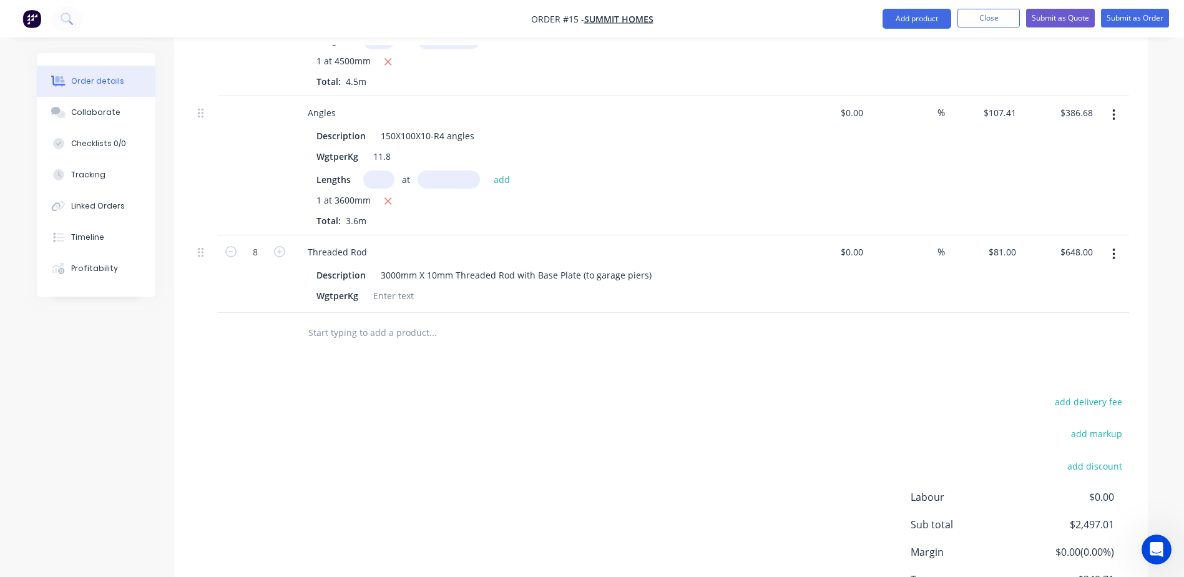
click at [385, 320] on input "text" at bounding box center [433, 332] width 250 height 25
click at [324, 320] on input "text" at bounding box center [433, 332] width 250 height 25
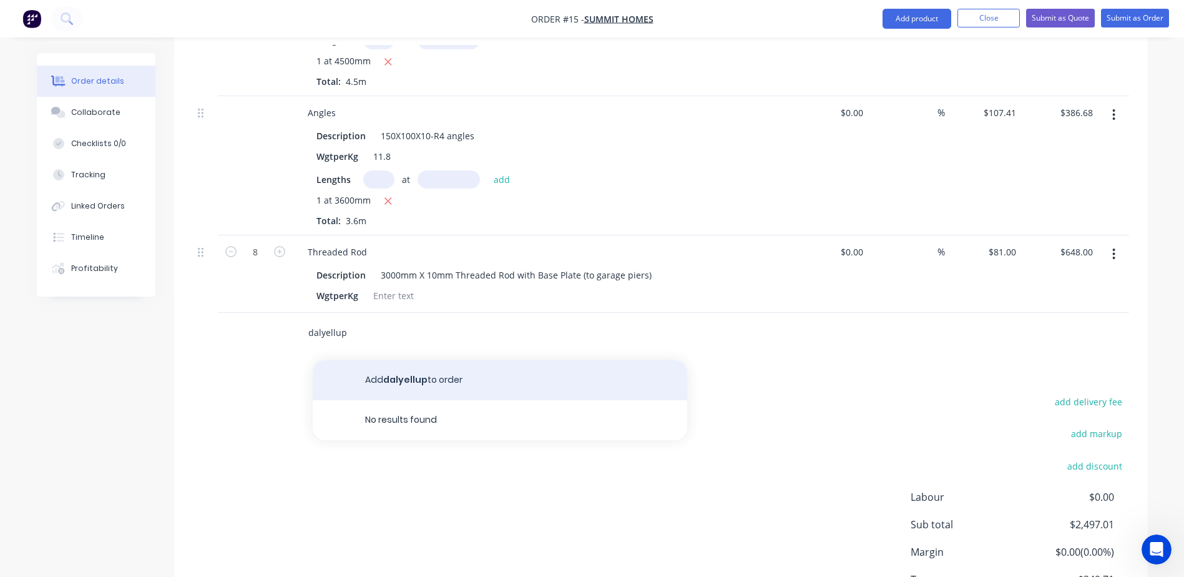
type input "dalyellup"
click at [406, 368] on button "Add dalyellup to order" at bounding box center [500, 380] width 375 height 40
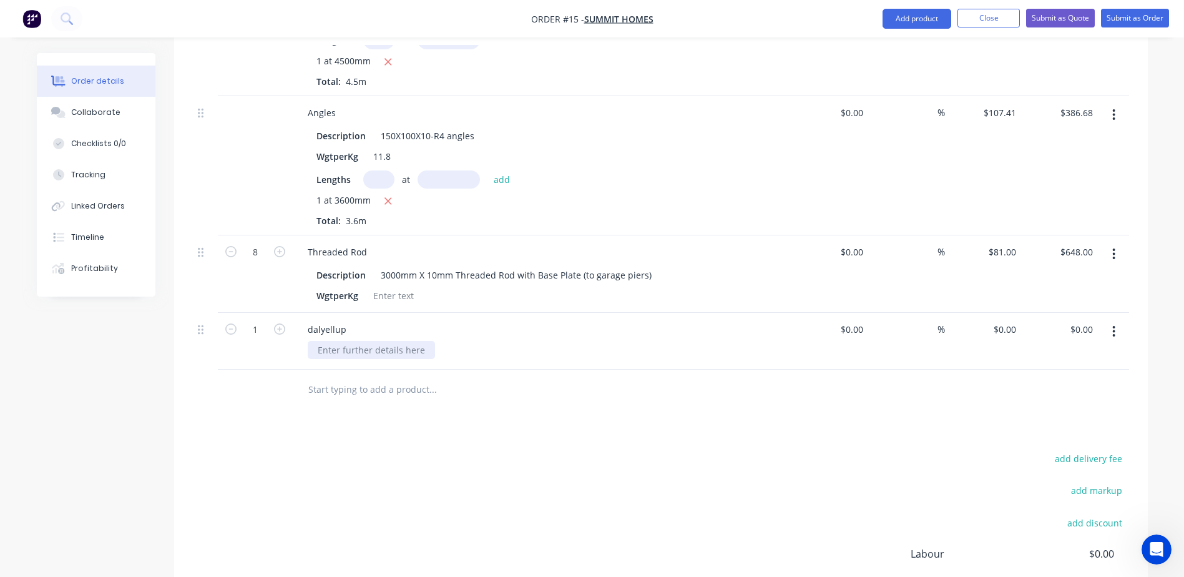
click at [341, 341] on div at bounding box center [371, 350] width 127 height 18
click at [1010, 313] on div "$0.00 $0.00" at bounding box center [983, 341] width 77 height 57
click at [1004, 320] on div "0 $0.00" at bounding box center [1004, 329] width 34 height 18
type input "$90.00"
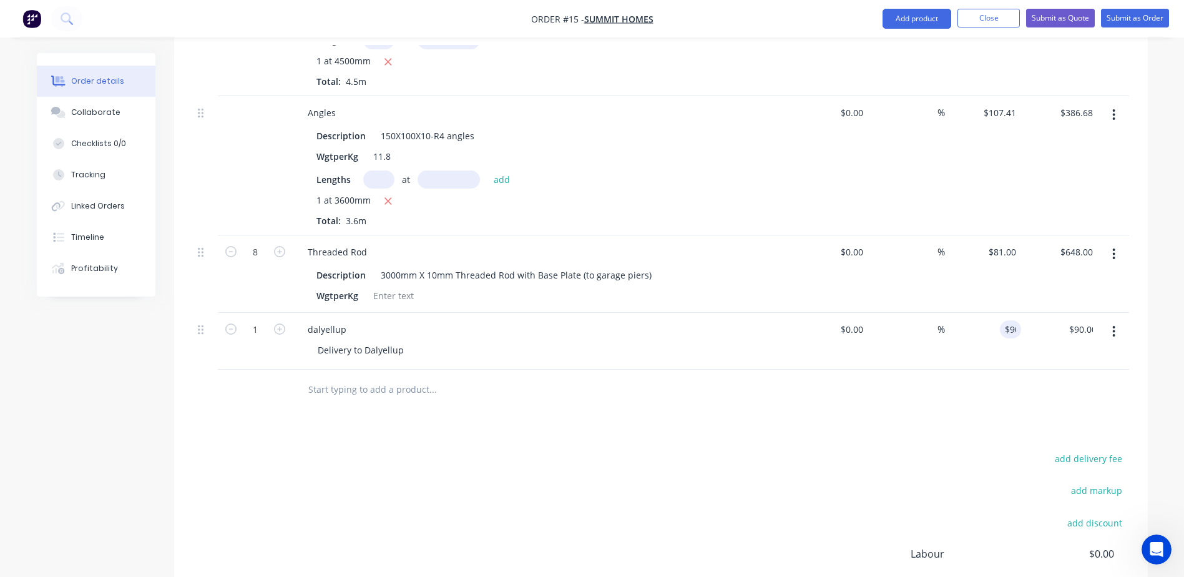
click at [915, 451] on div "add delivery fee add markup add discount Labour $0.00 Sub total $2,497.01 Margi…" at bounding box center [661, 570] width 936 height 241
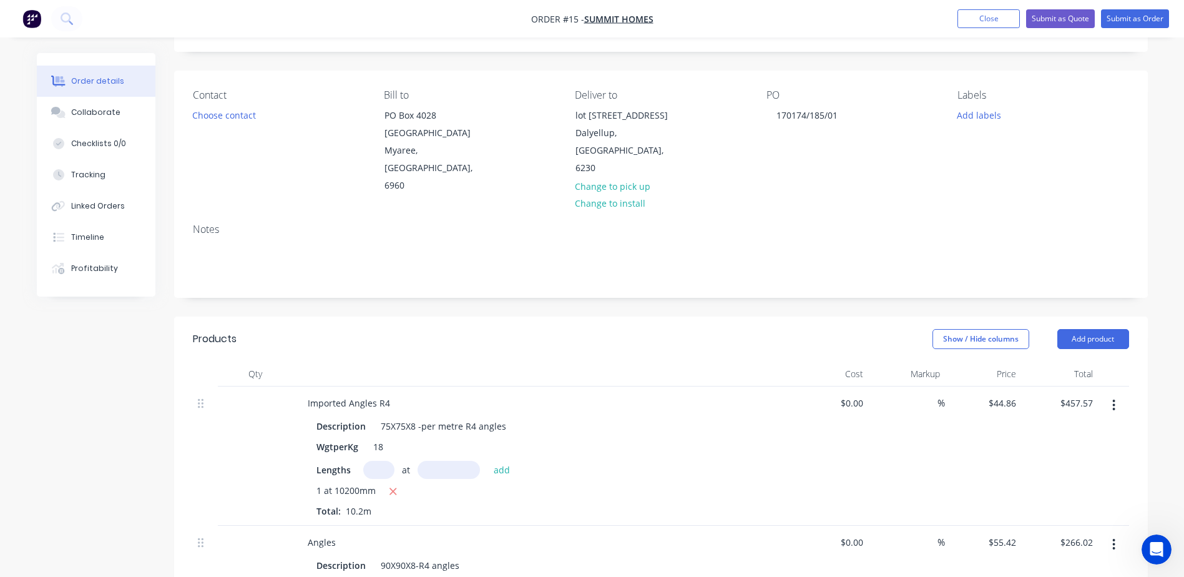
scroll to position [0, 0]
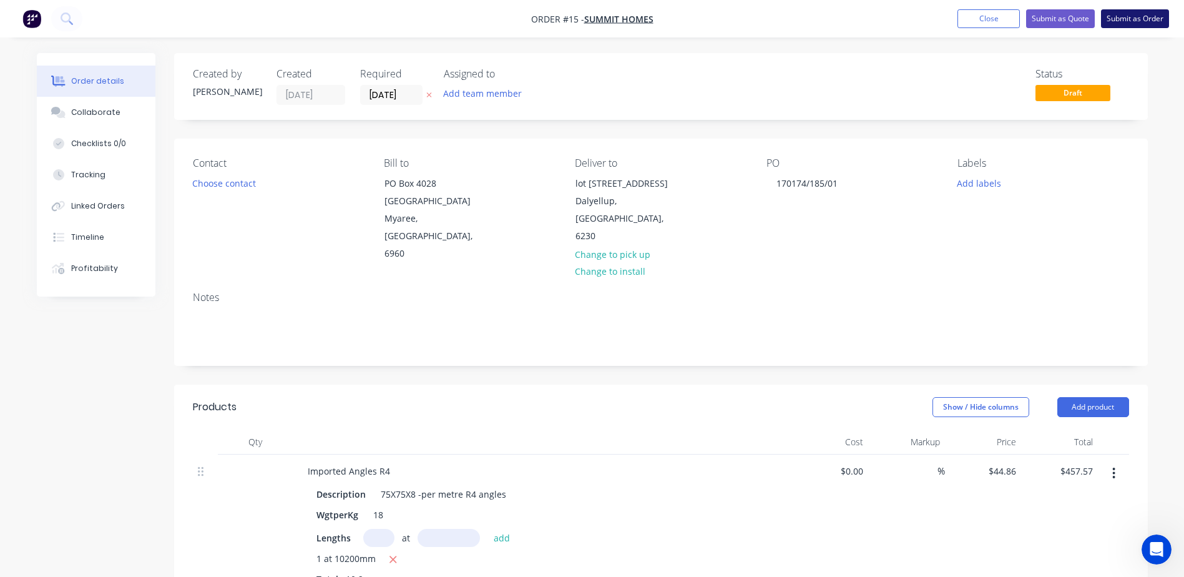
click at [1109, 12] on button "Submit as Order" at bounding box center [1135, 18] width 68 height 19
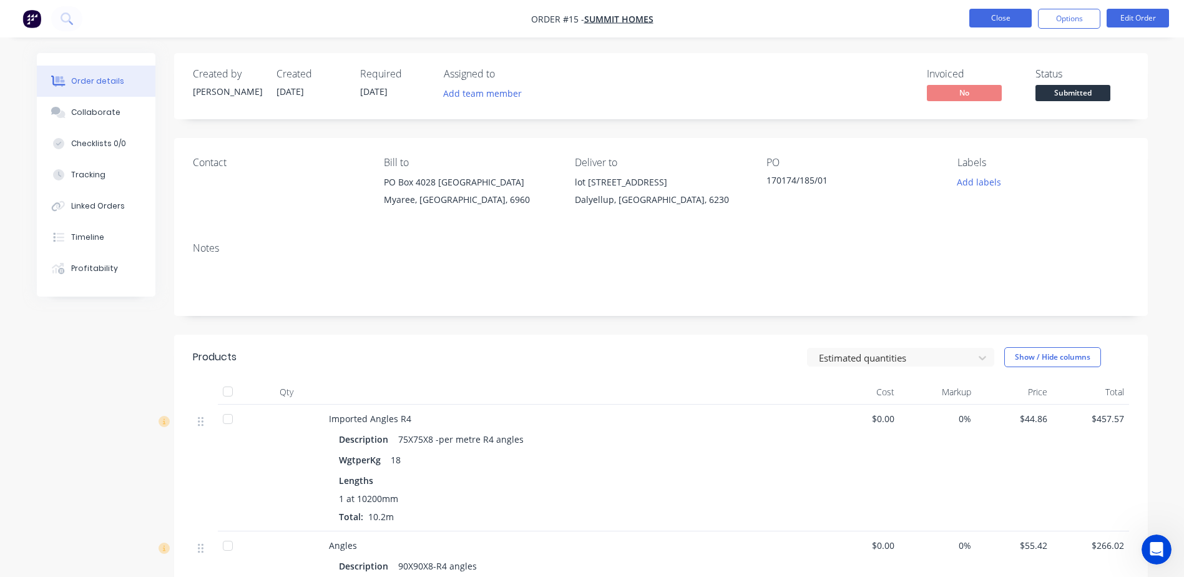
click at [978, 14] on button "Close" at bounding box center [1000, 18] width 62 height 19
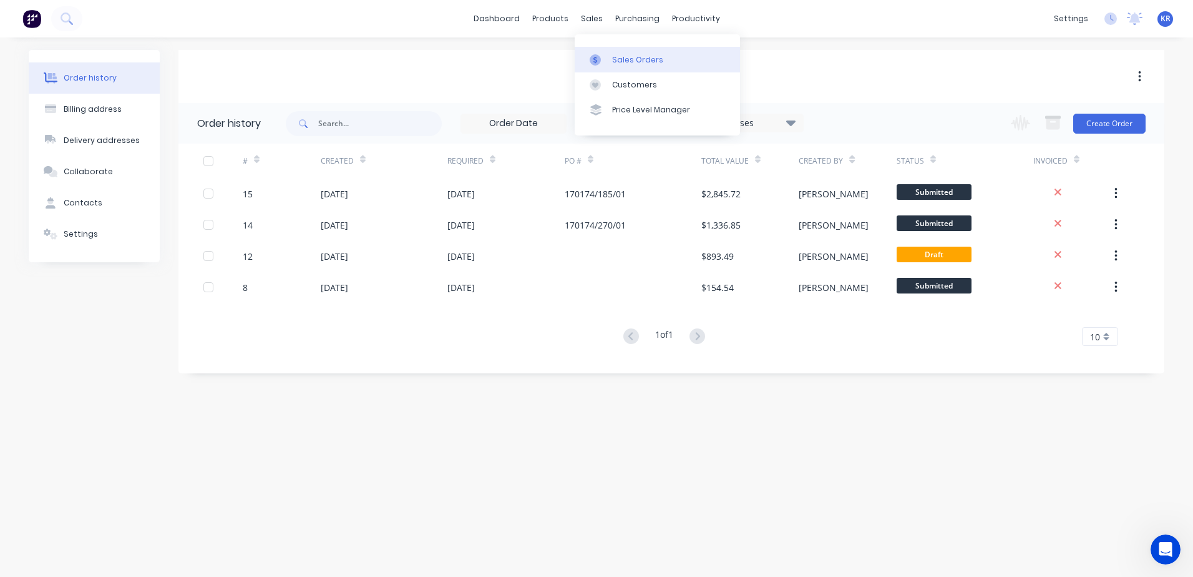
click at [604, 64] on div at bounding box center [599, 59] width 19 height 11
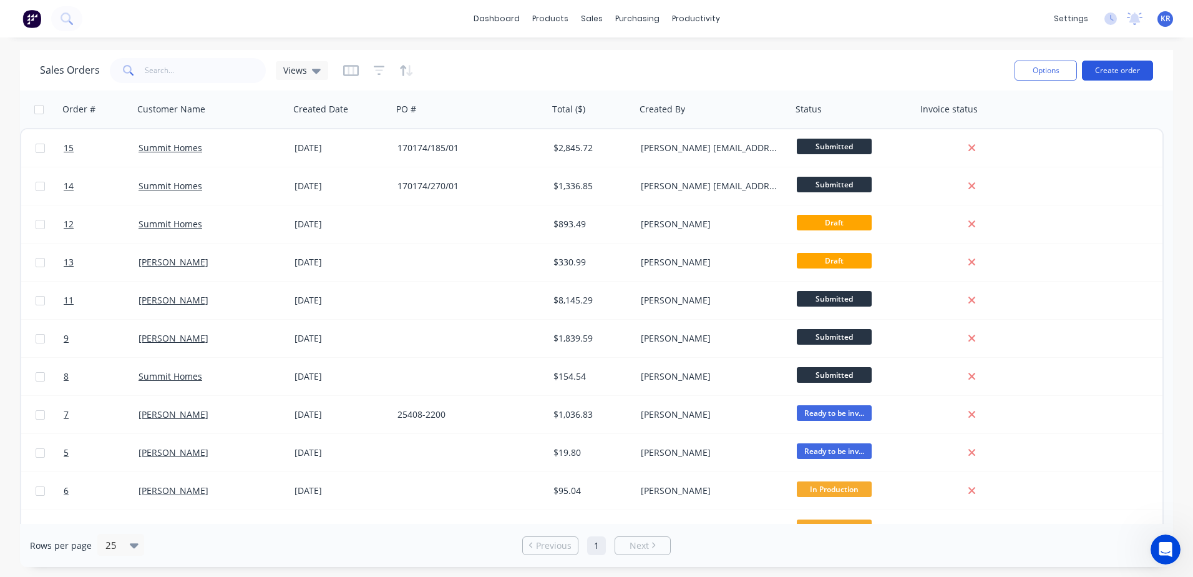
click at [1102, 76] on button "Create order" at bounding box center [1117, 71] width 71 height 20
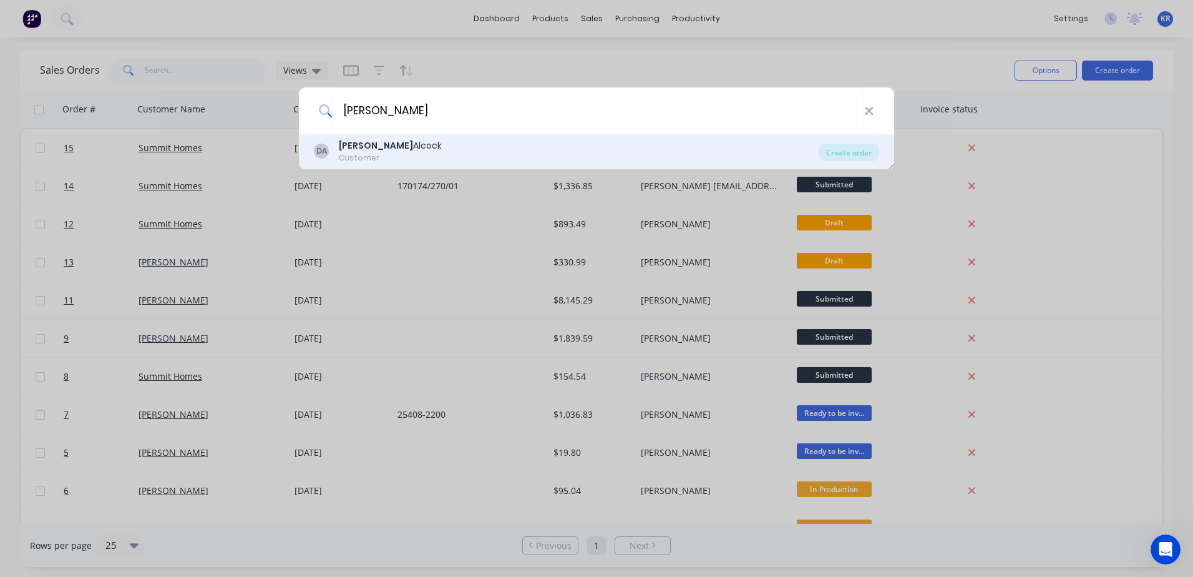
type input "dale"
click at [450, 154] on div "DA Dale Alcock Customer" at bounding box center [566, 151] width 505 height 24
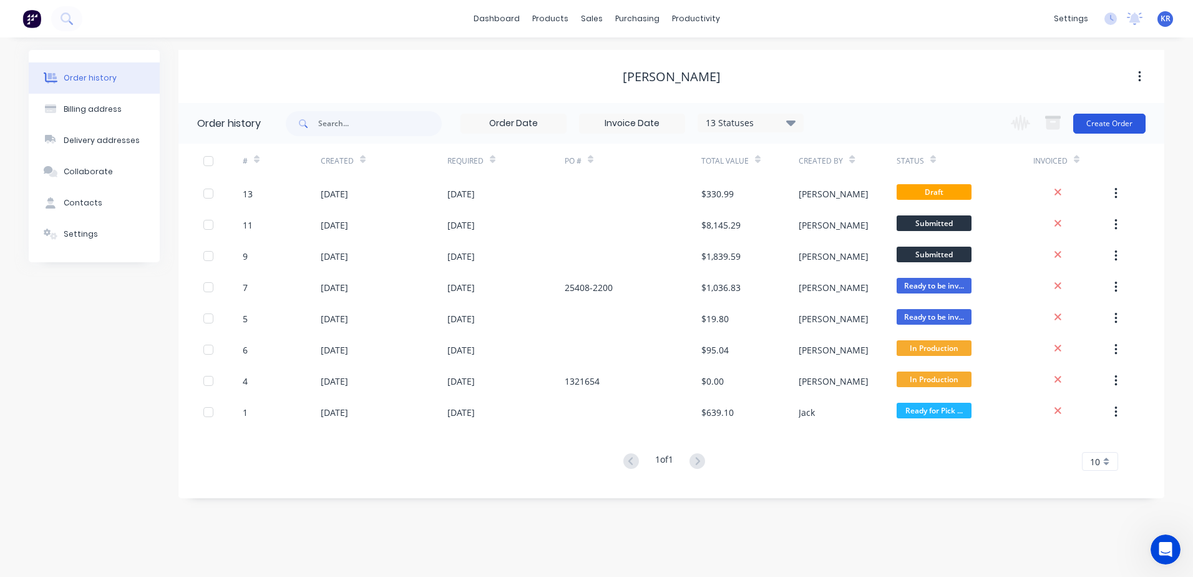
click at [1097, 127] on button "Create Order" at bounding box center [1110, 124] width 72 height 20
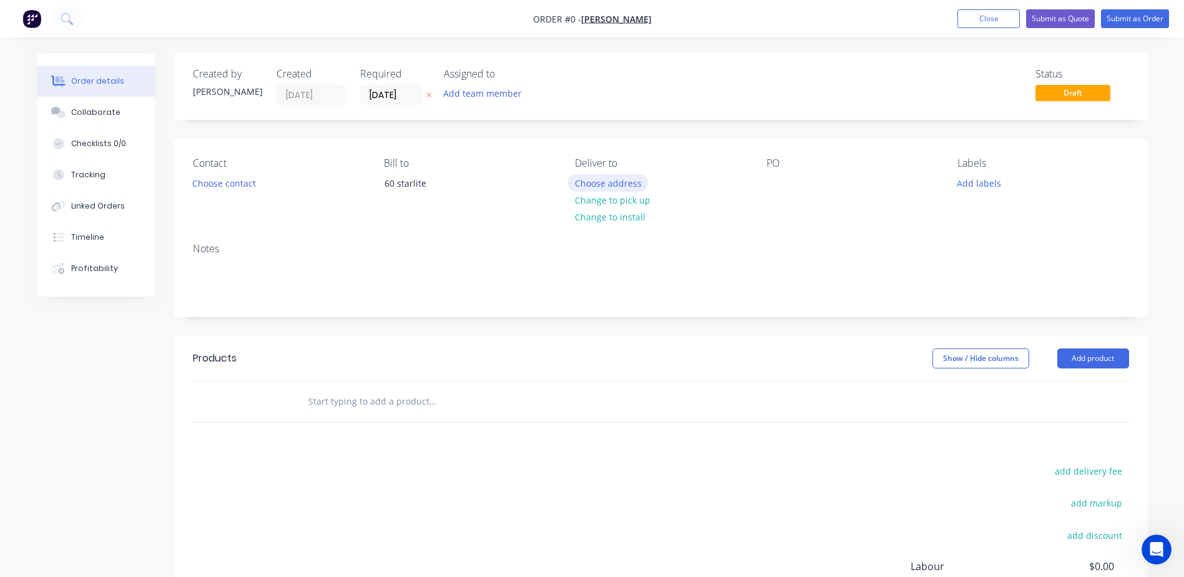
click at [597, 177] on button "Choose address" at bounding box center [608, 182] width 80 height 17
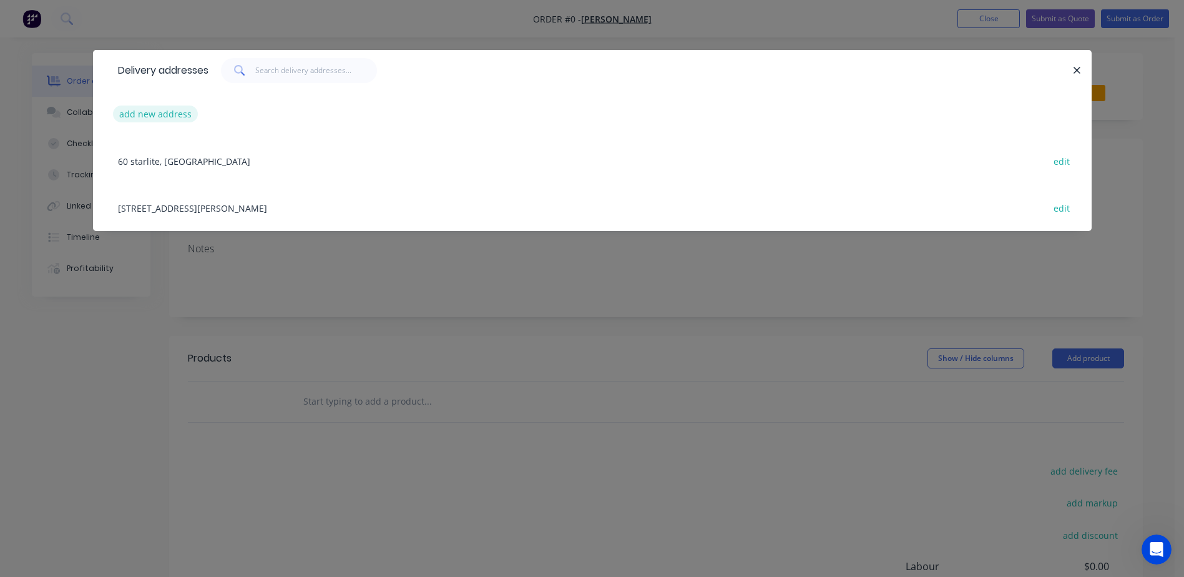
click at [174, 114] on button "add new address" at bounding box center [156, 113] width 86 height 17
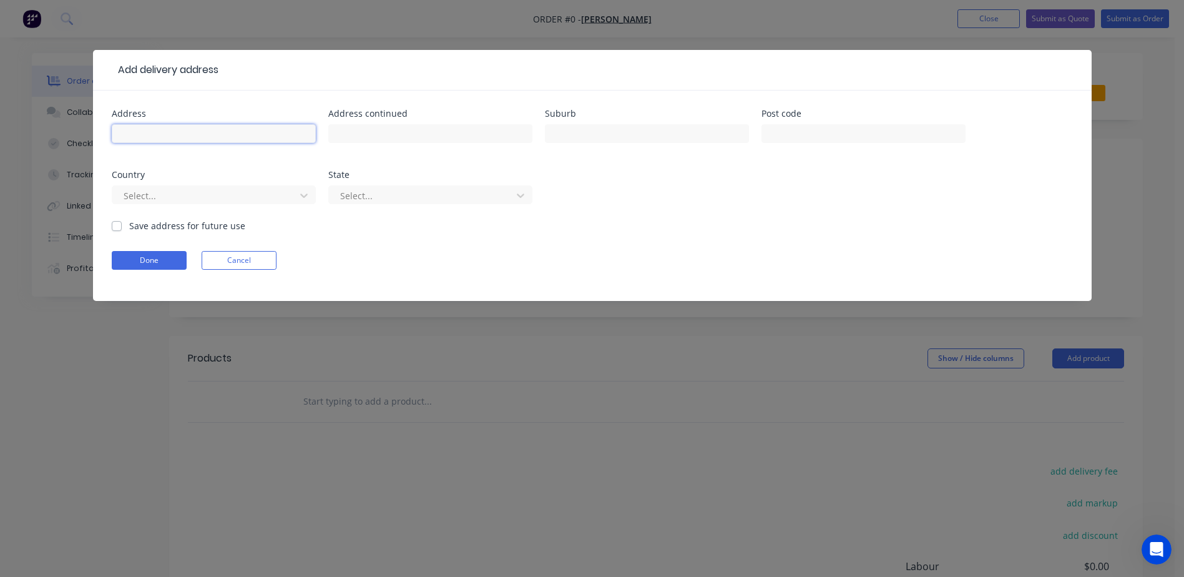
click at [168, 125] on input "text" at bounding box center [214, 133] width 204 height 19
type input "Lot 699"
type input "Threefin Circuit"
type input "Vasse"
click at [783, 127] on input "text" at bounding box center [864, 133] width 204 height 19
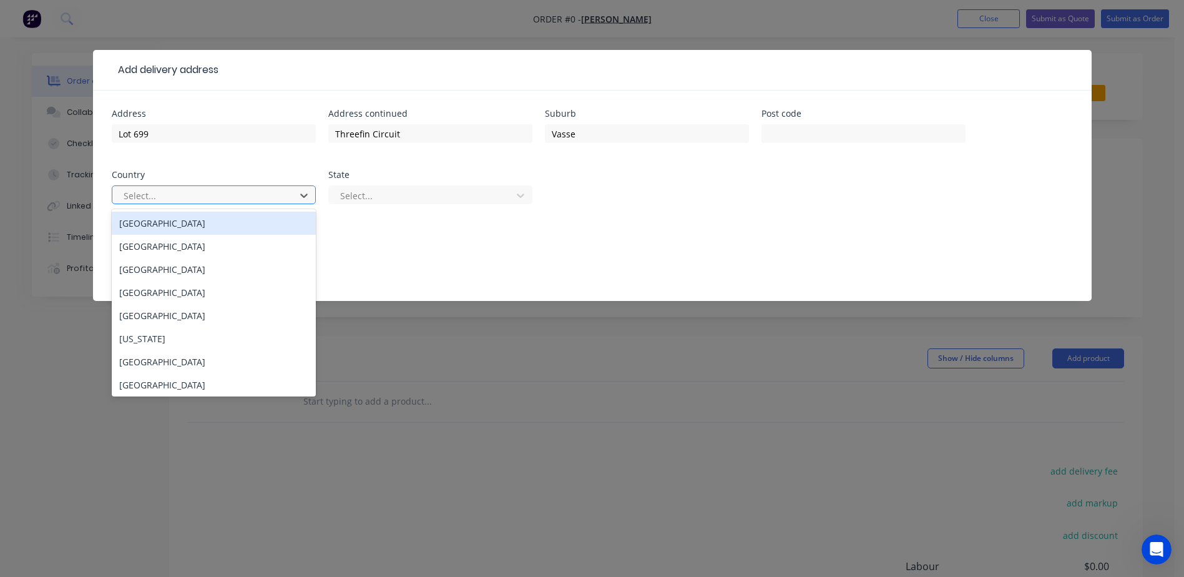
click at [267, 214] on div "Australia" at bounding box center [214, 223] width 204 height 23
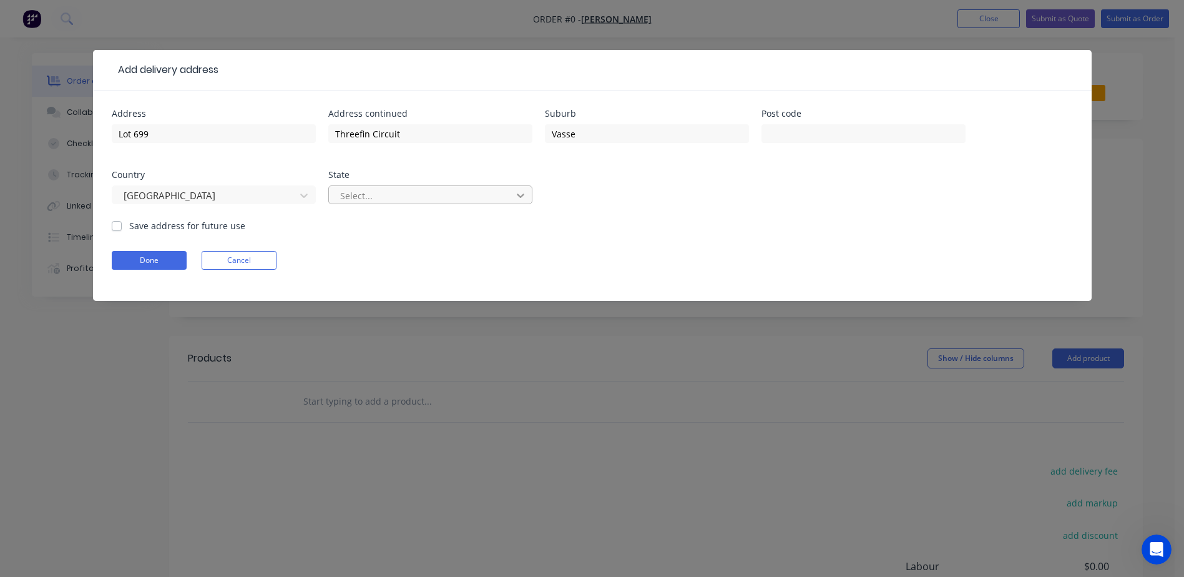
click at [519, 194] on icon at bounding box center [520, 195] width 12 height 12
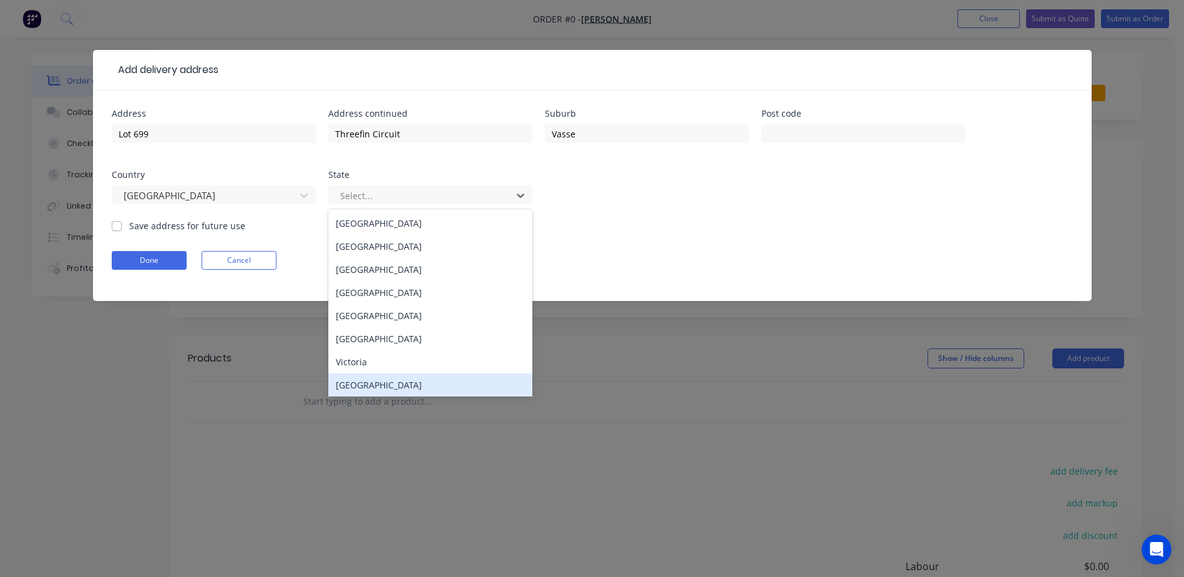
click at [378, 391] on div "Western Australia" at bounding box center [430, 384] width 204 height 23
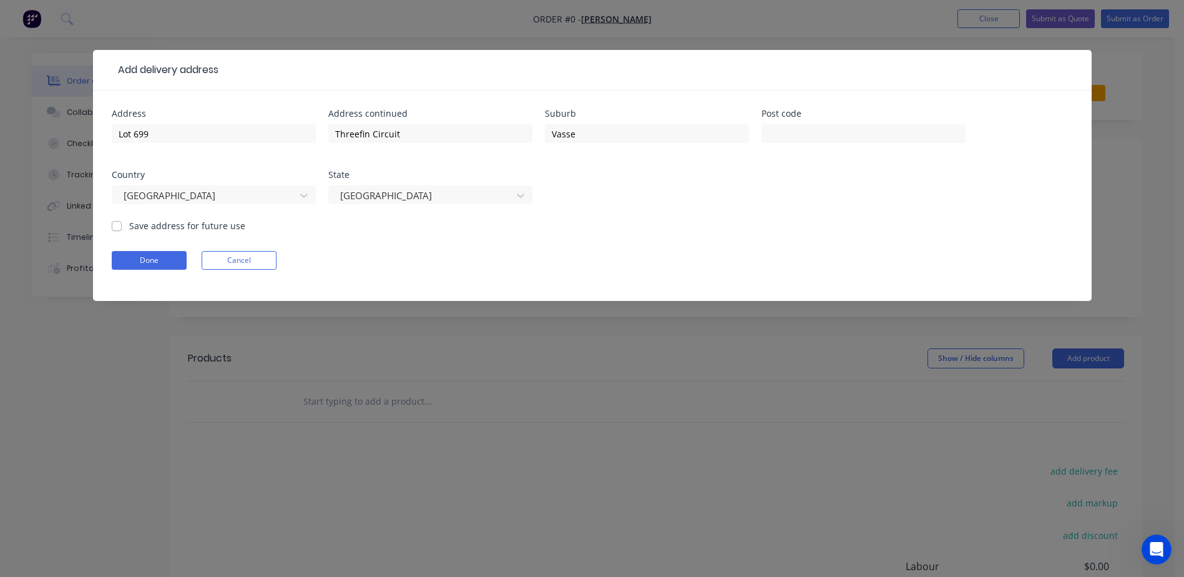
click at [162, 270] on form "Address Lot 699 Address continued Threefin Circuit Suburb Vasse Post code Count…" at bounding box center [592, 205] width 961 height 192
click at [165, 262] on button "Done" at bounding box center [149, 260] width 75 height 19
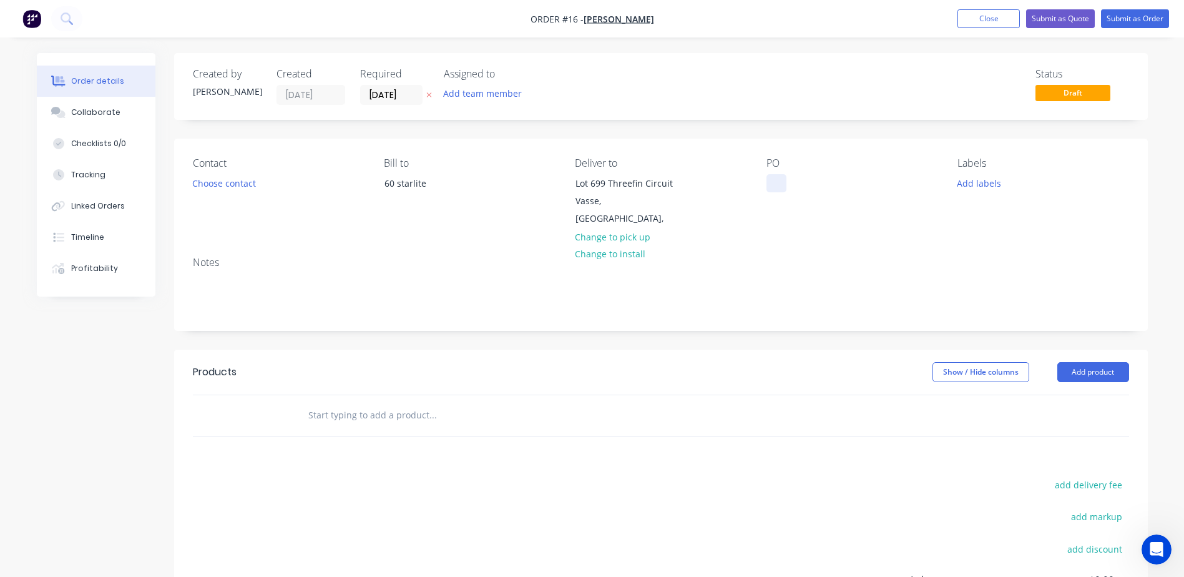
click at [780, 177] on div at bounding box center [777, 183] width 20 height 18
click at [248, 396] on div at bounding box center [255, 415] width 75 height 41
click at [388, 403] on input "text" at bounding box center [433, 415] width 250 height 25
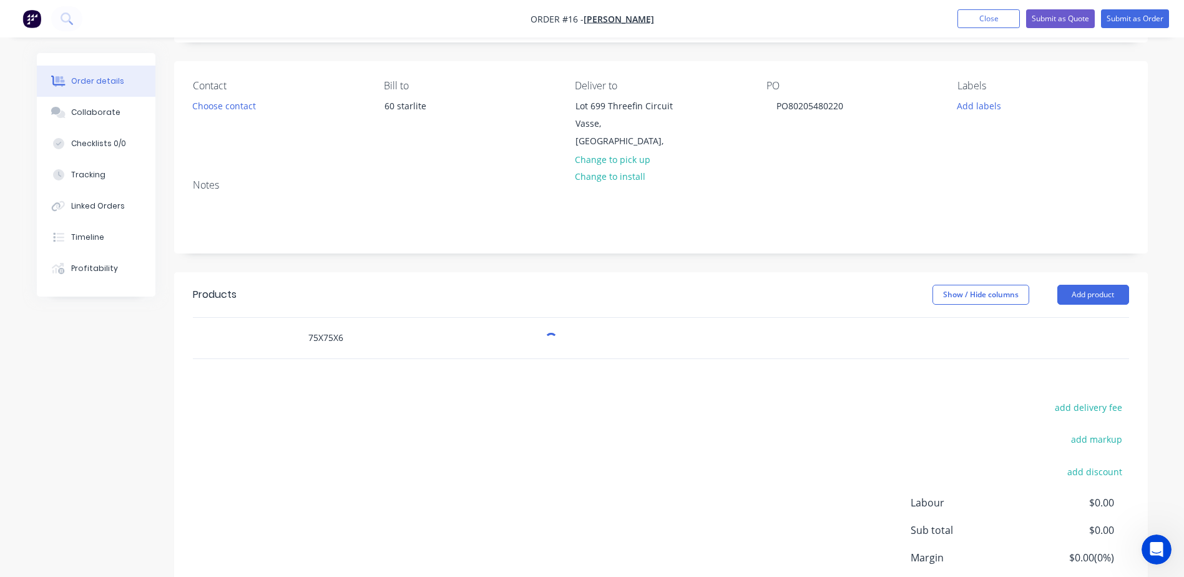
scroll to position [164, 0]
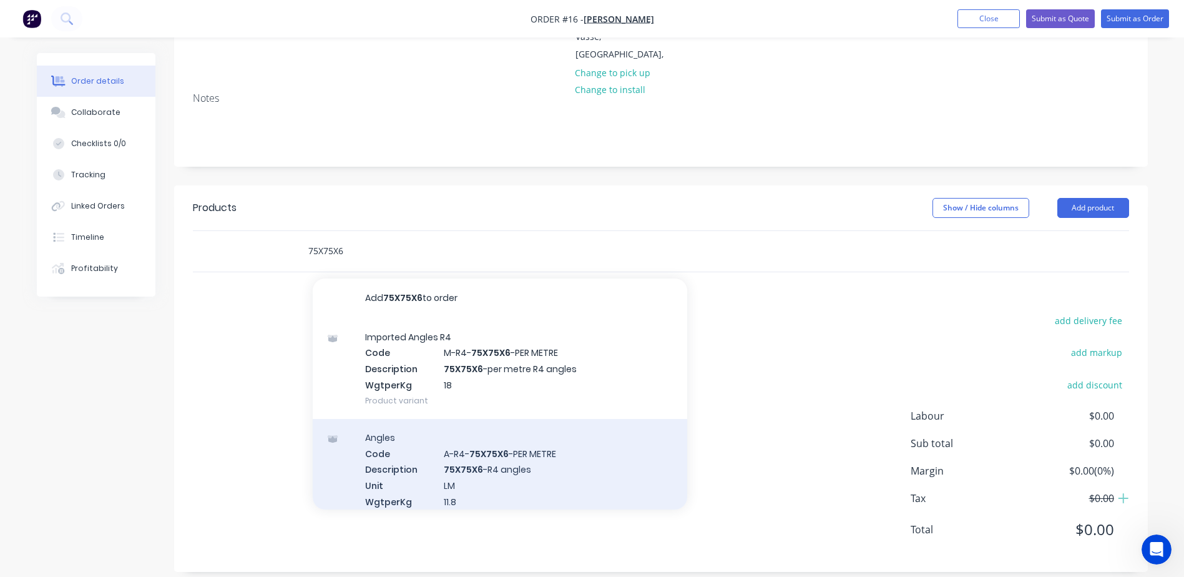
type input "75X75X6"
click at [466, 464] on div "Angles Code A-R4- 75X75X6 -PER METRE Description 75X75X6 -R4 angles Unit LM Wgt…" at bounding box center [500, 477] width 375 height 117
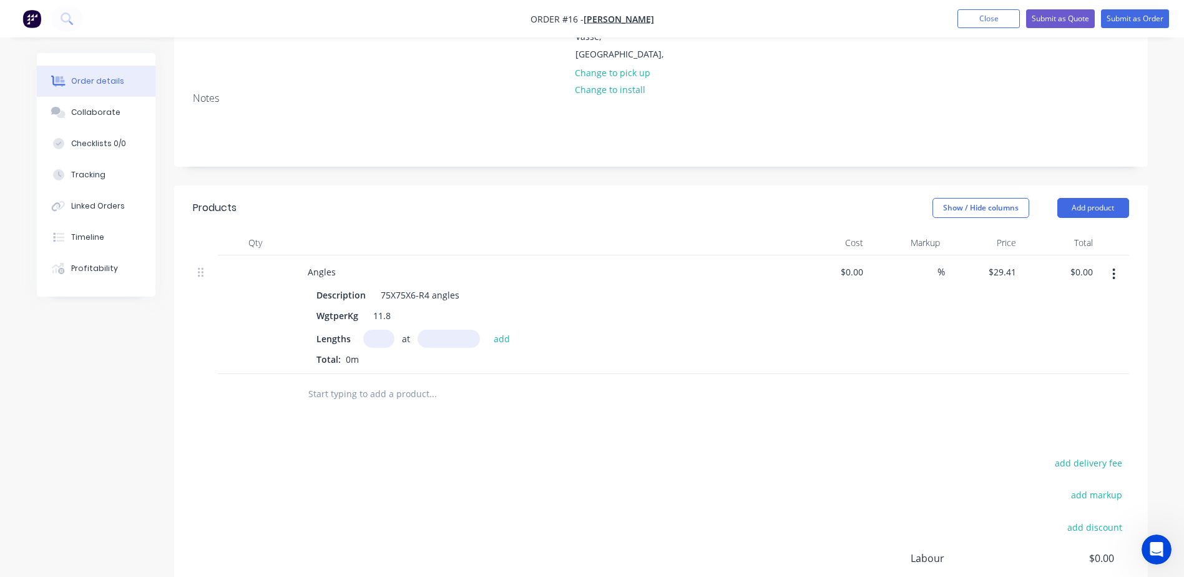
click at [1107, 264] on button "button" at bounding box center [1113, 274] width 29 height 22
click at [1057, 373] on div "Delete" at bounding box center [1070, 382] width 96 height 18
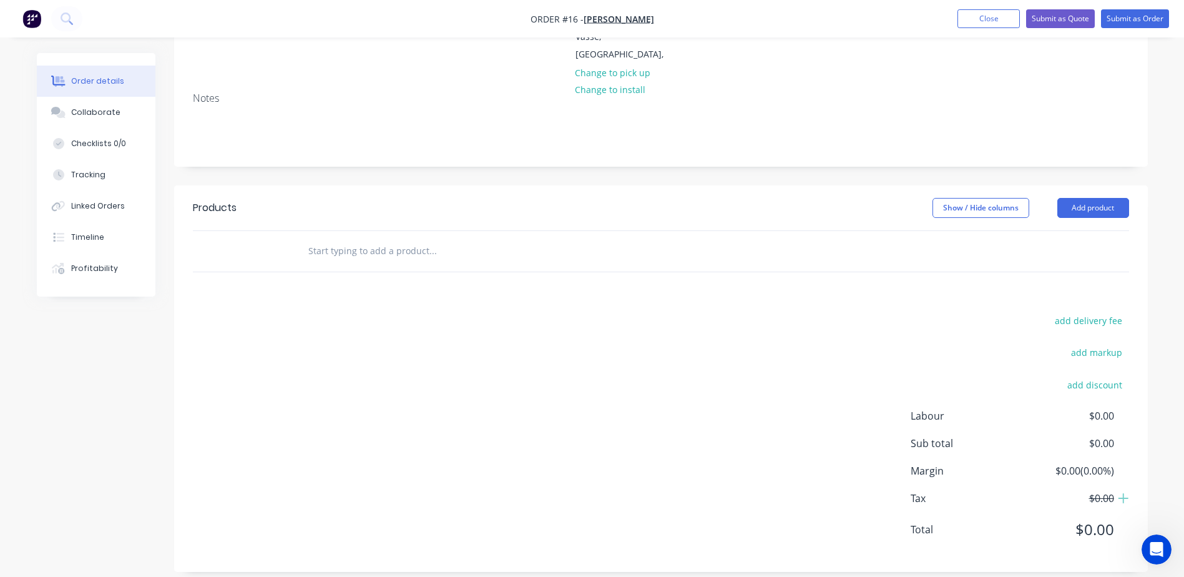
click at [330, 238] on input "text" at bounding box center [433, 250] width 250 height 25
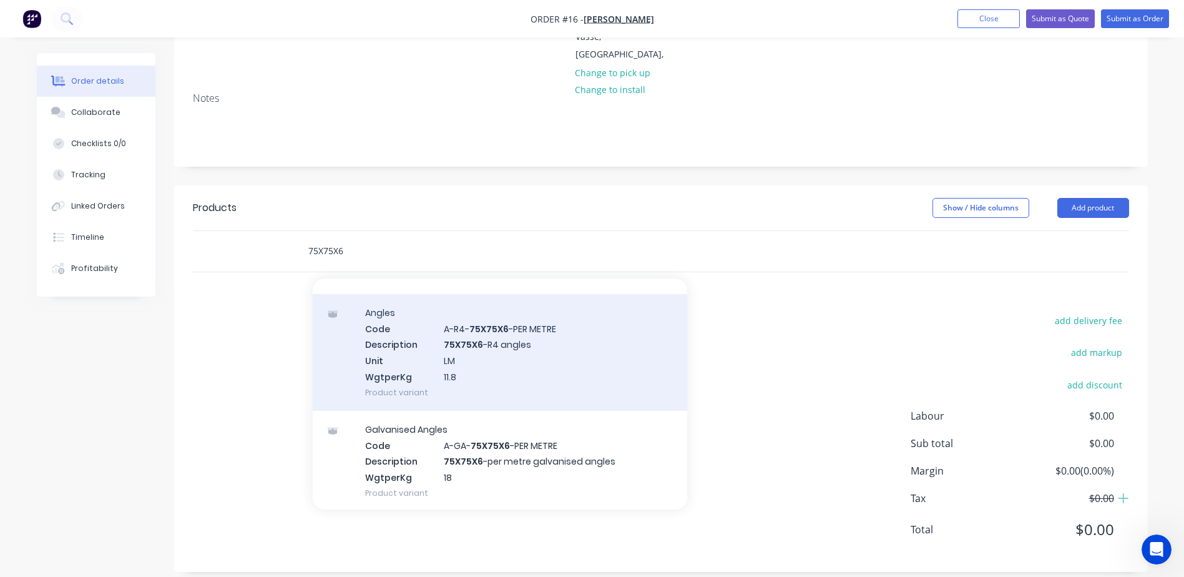
scroll to position [250, 0]
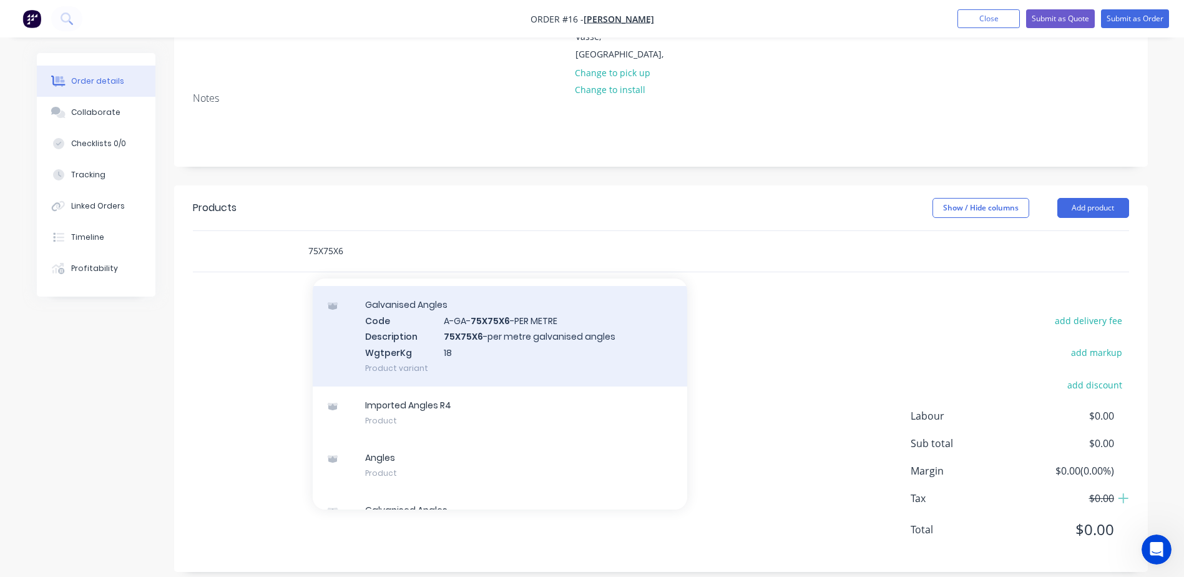
type input "75X75X6"
click at [446, 326] on div "Galvanised Angles Code A-GA- 75X75X6 -PER METRE Description 75X75X6 -per metre …" at bounding box center [500, 336] width 375 height 100
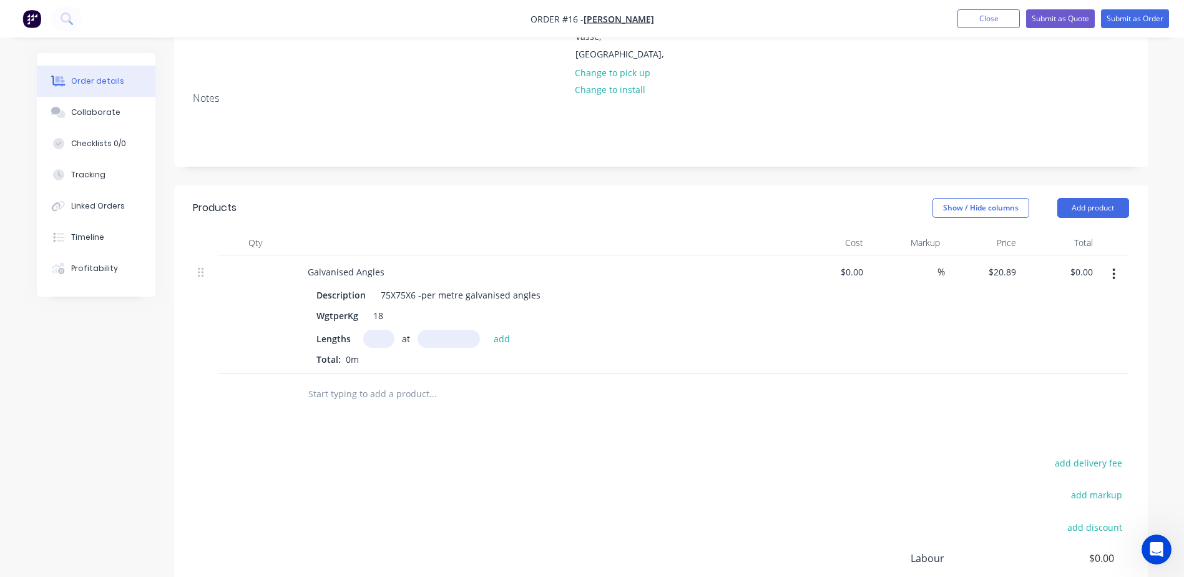
click at [378, 330] on input "text" at bounding box center [378, 339] width 31 height 18
type input "1"
type input "830mm"
click at [507, 330] on button "add" at bounding box center [501, 338] width 29 height 17
type input "$17.34"
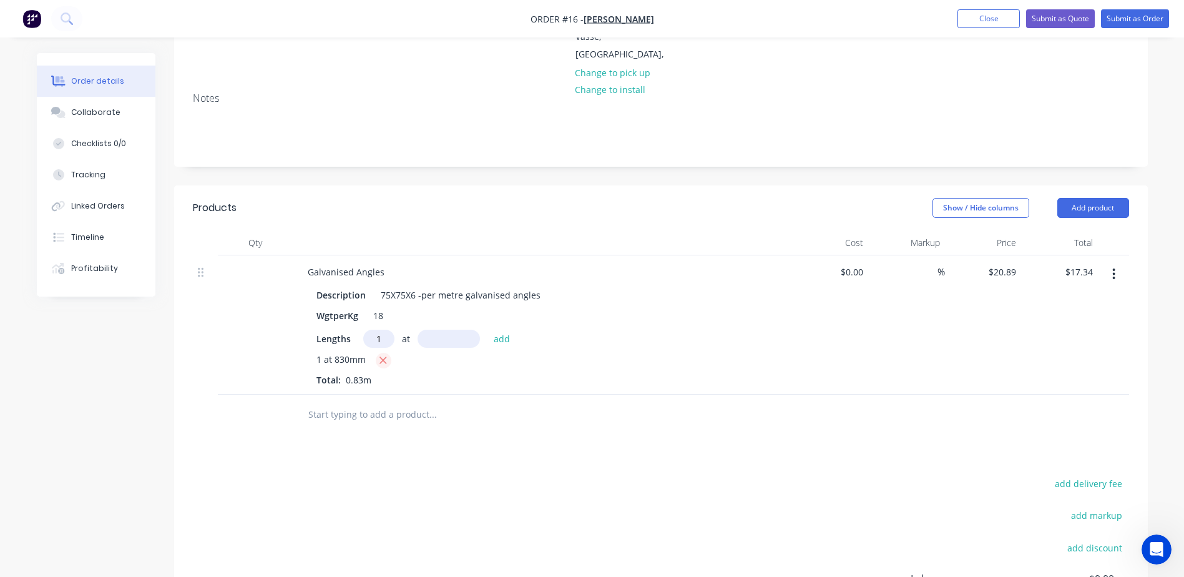
type input "1"
type input "1310mm"
click at [497, 330] on button "add" at bounding box center [501, 338] width 29 height 17
type input "$44.70"
type input "5"
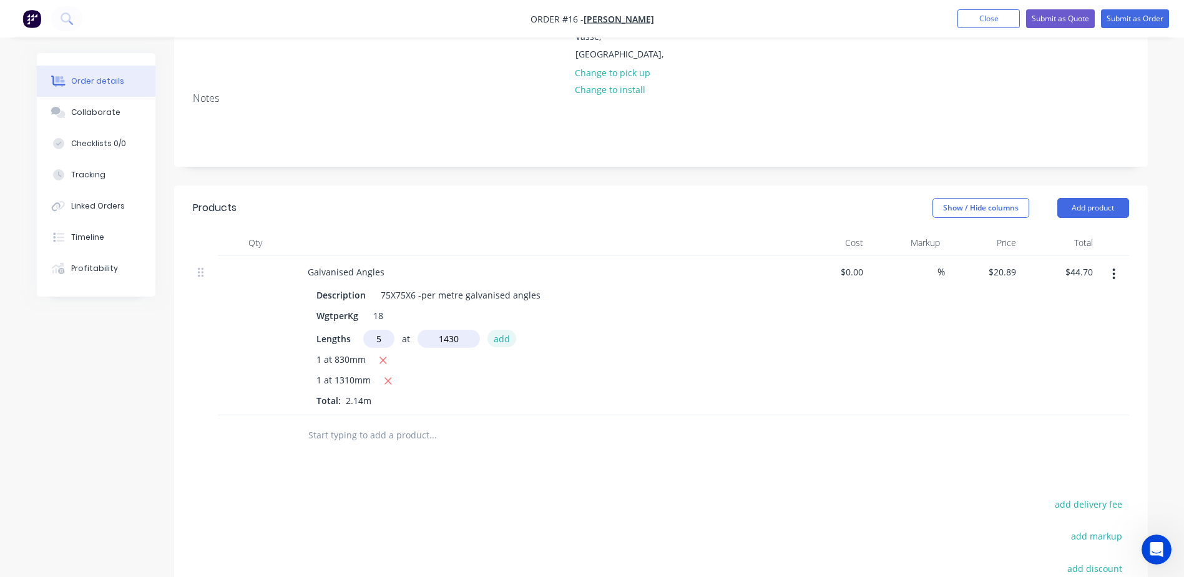
type input "1430mm"
click at [495, 330] on button "add" at bounding box center [501, 338] width 29 height 17
type input "$194.07"
click at [1011, 263] on input "20.89" at bounding box center [1004, 272] width 34 height 18
type input "$19.84"
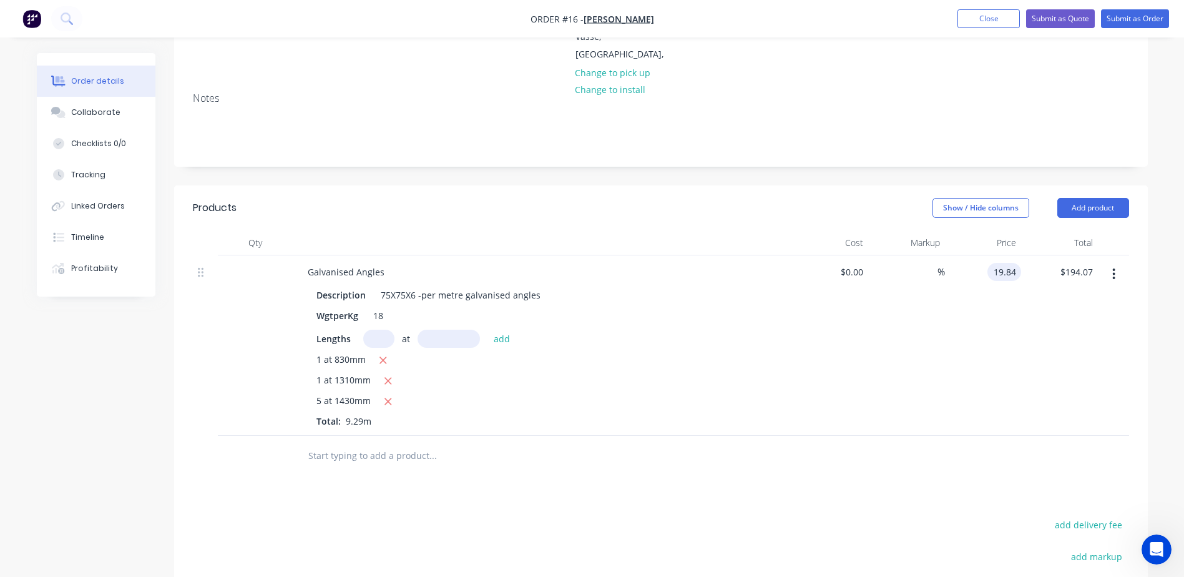
type input "$184.31"
click at [363, 444] on input "text" at bounding box center [433, 455] width 250 height 25
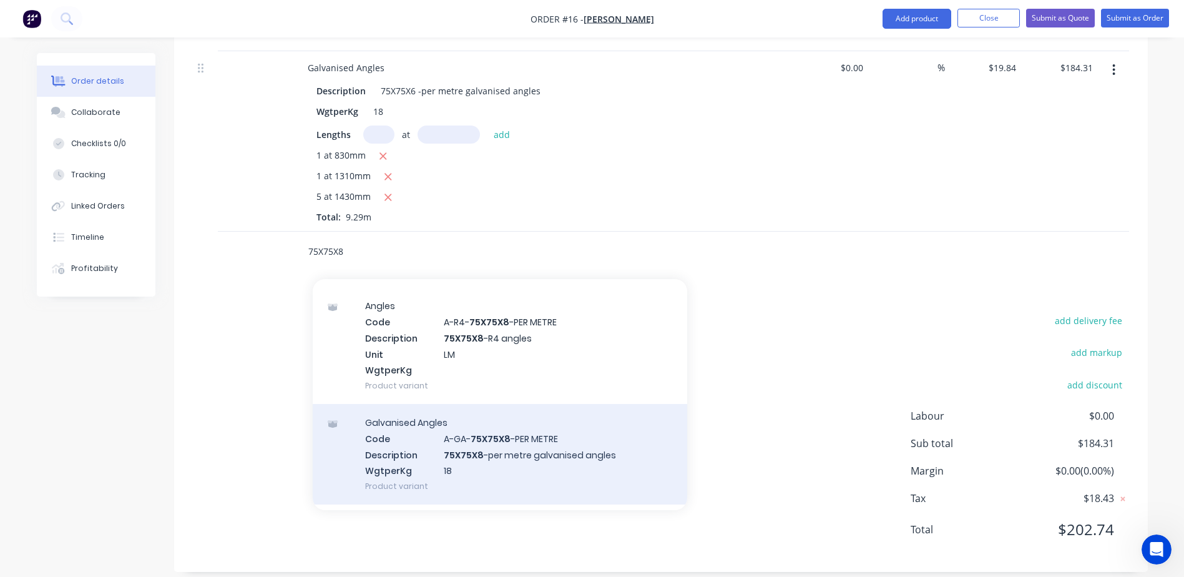
scroll to position [562, 0]
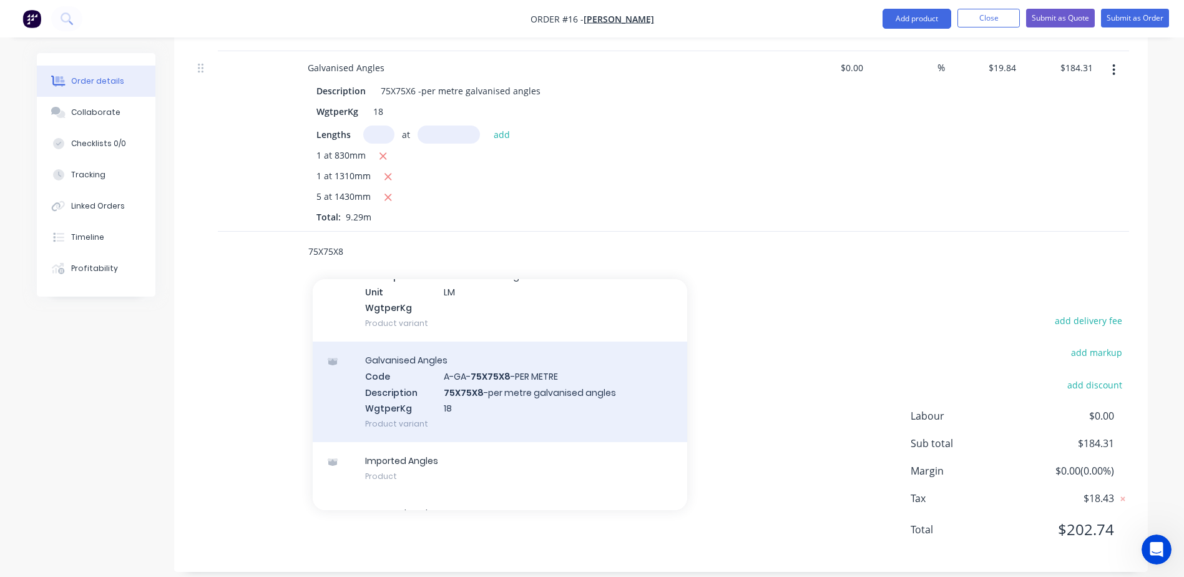
type input "75X75X8"
click at [474, 380] on div "Galvanised Angles Code A-GA- 75X75X8 -PER METRE Description 75X75X8 -per metre …" at bounding box center [500, 391] width 375 height 100
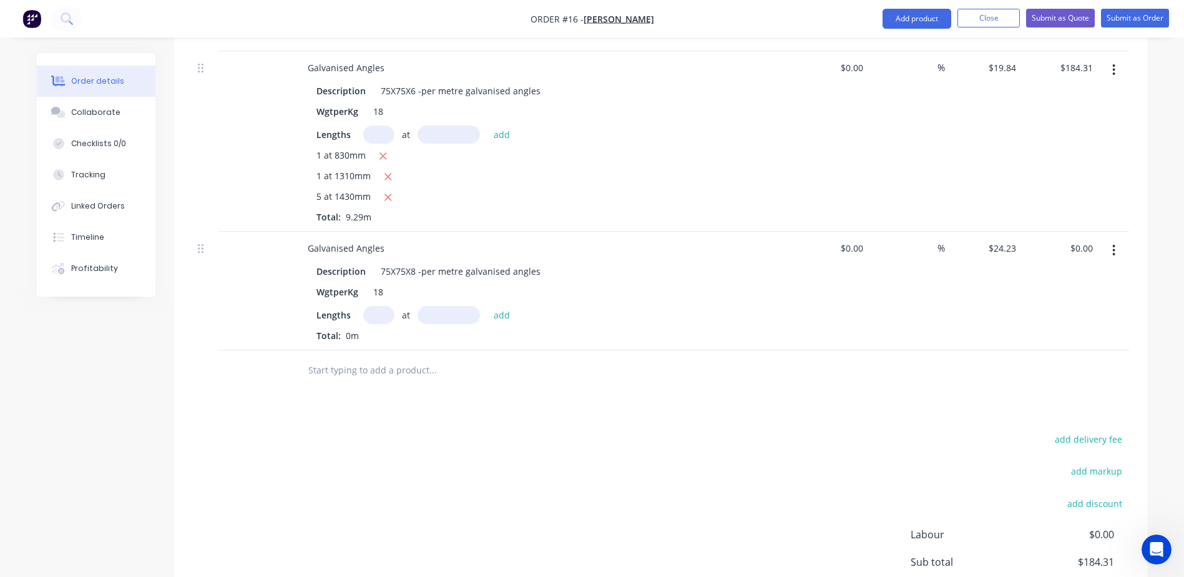
click at [381, 306] on input "text" at bounding box center [378, 315] width 31 height 18
type input "1"
type input "1930mm"
click at [498, 306] on button "add" at bounding box center [501, 314] width 29 height 17
type input "$46.76"
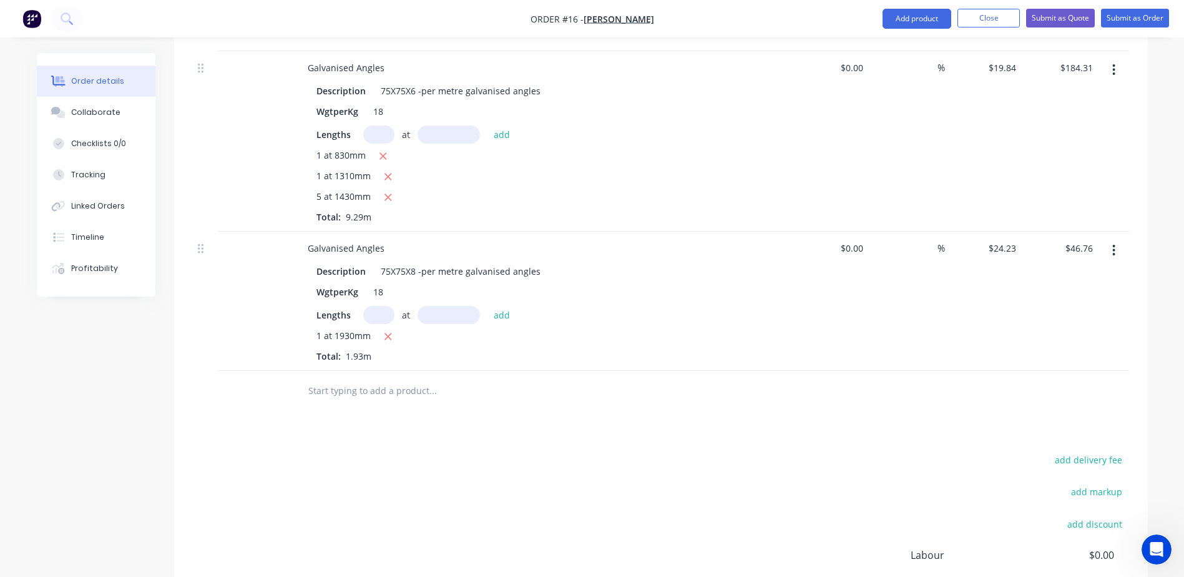
click at [365, 378] on input "text" at bounding box center [433, 390] width 250 height 25
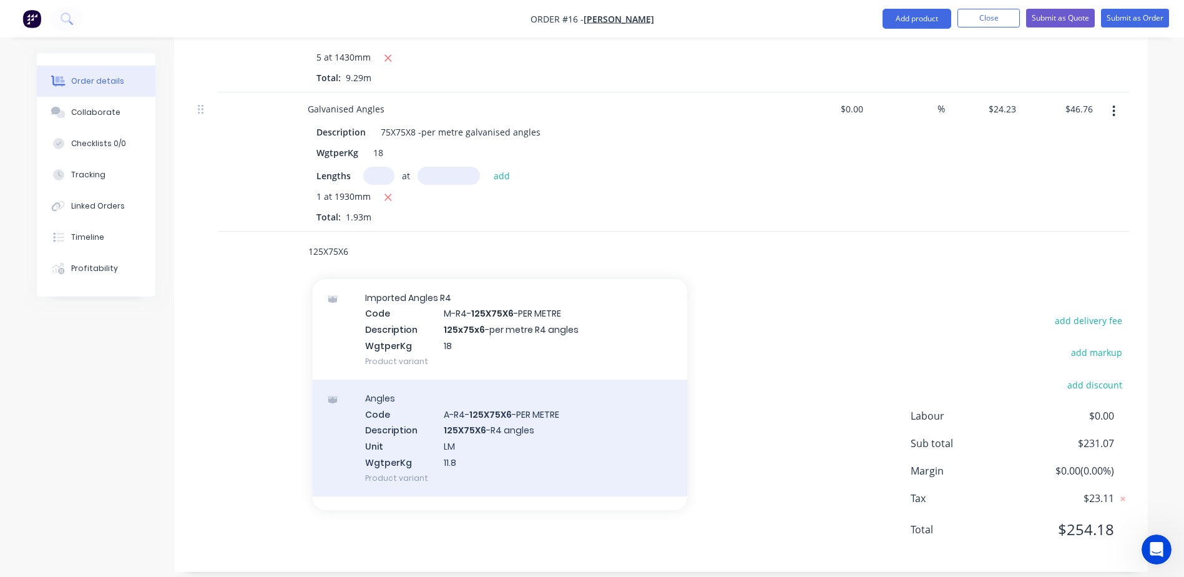
scroll to position [125, 0]
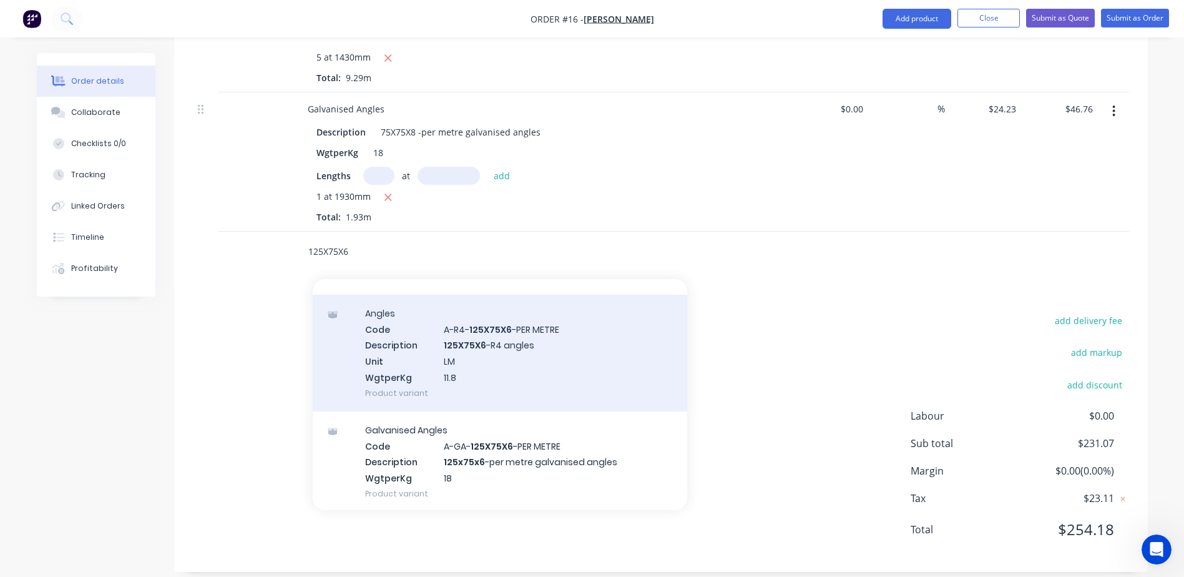
type input "125X75X6"
click at [463, 444] on div "Galvanised Angles Code A-GA- 125X75X6 -PER METRE Description 125x75x6 -per metr…" at bounding box center [500, 461] width 375 height 100
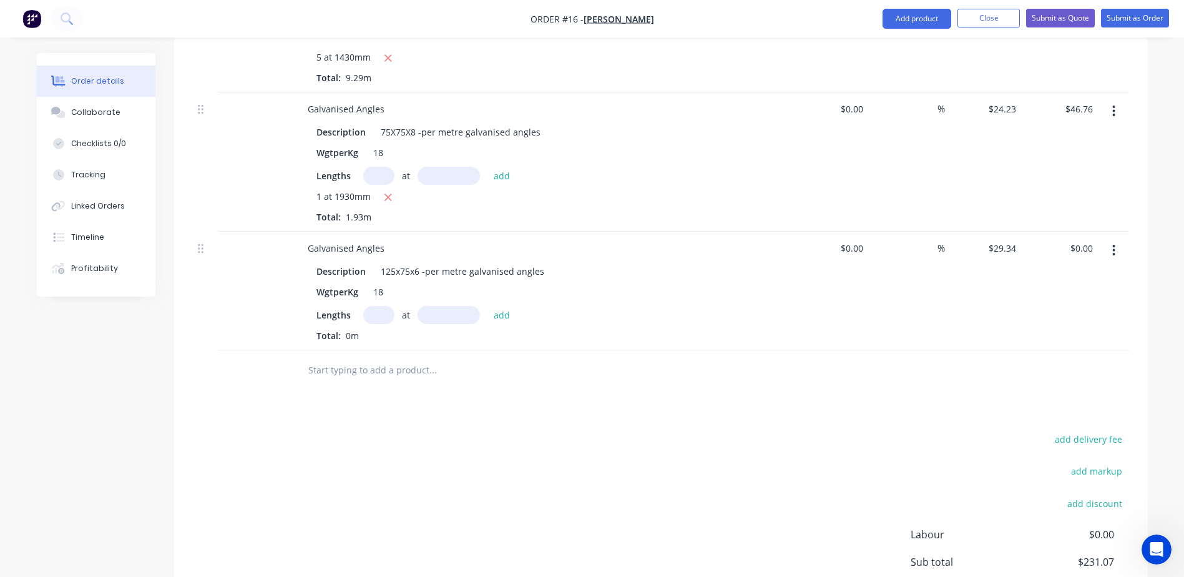
click at [380, 307] on input "text" at bounding box center [378, 315] width 31 height 18
type input "1"
type input "2730mm"
click at [992, 239] on div "29.34 $29.34" at bounding box center [1001, 248] width 39 height 18
type input "$27.87"
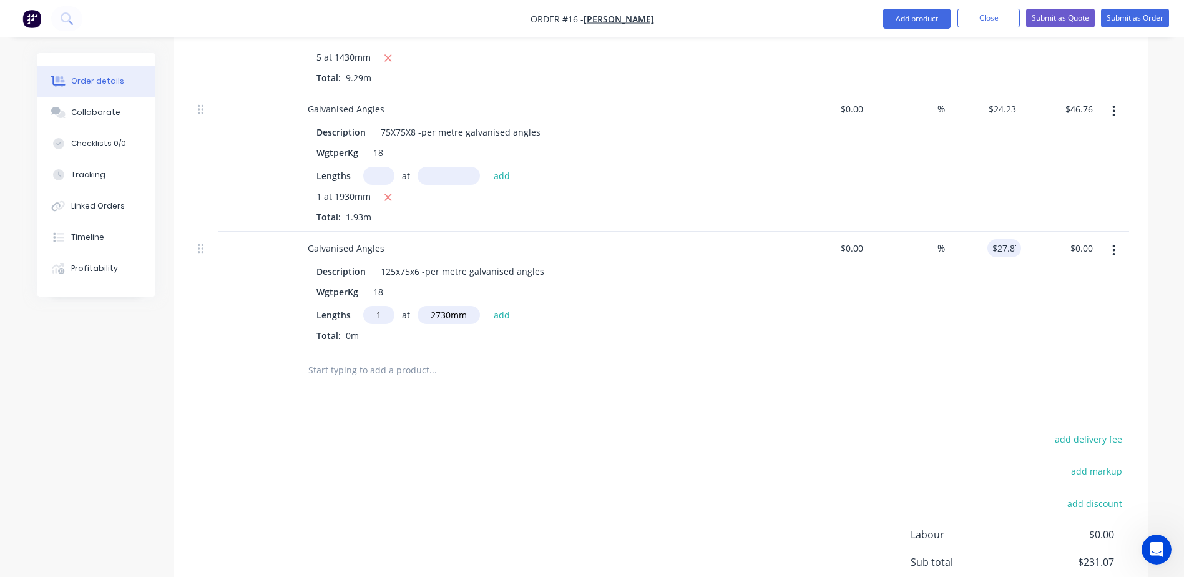
click at [400, 358] on input "text" at bounding box center [433, 370] width 250 height 25
click at [502, 306] on button "add" at bounding box center [501, 314] width 29 height 17
type input "$76.09"
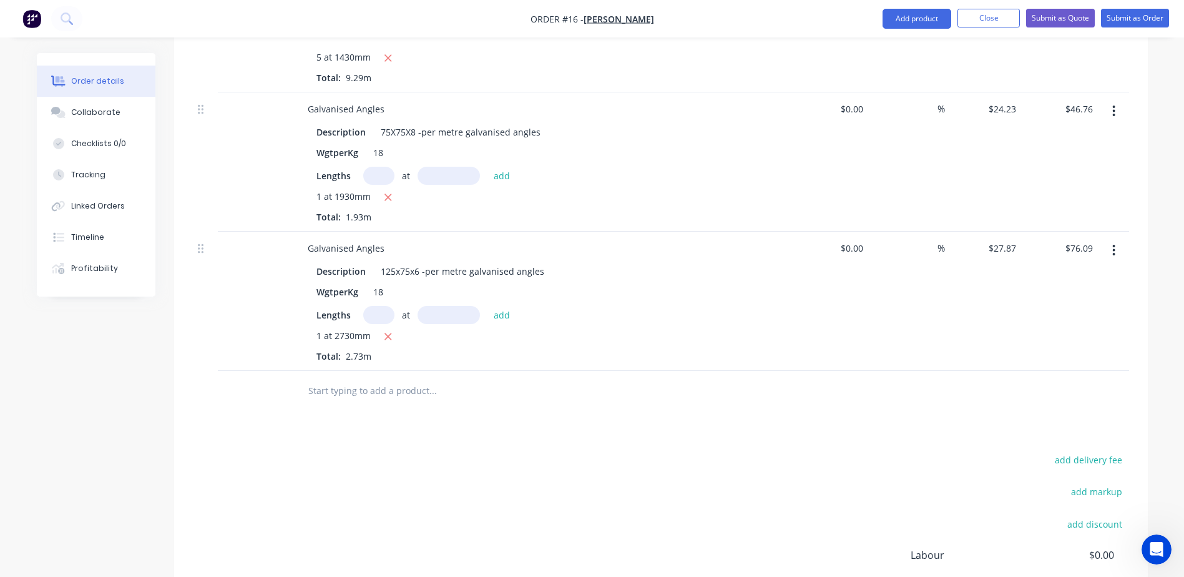
click at [356, 378] on input "text" at bounding box center [433, 390] width 250 height 25
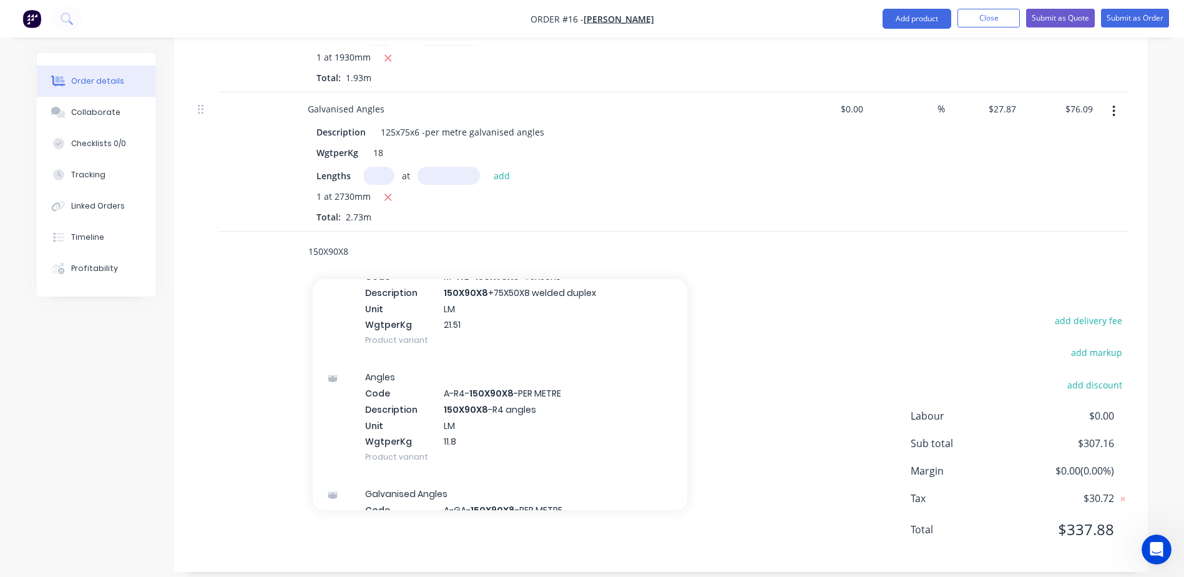
scroll to position [936, 0]
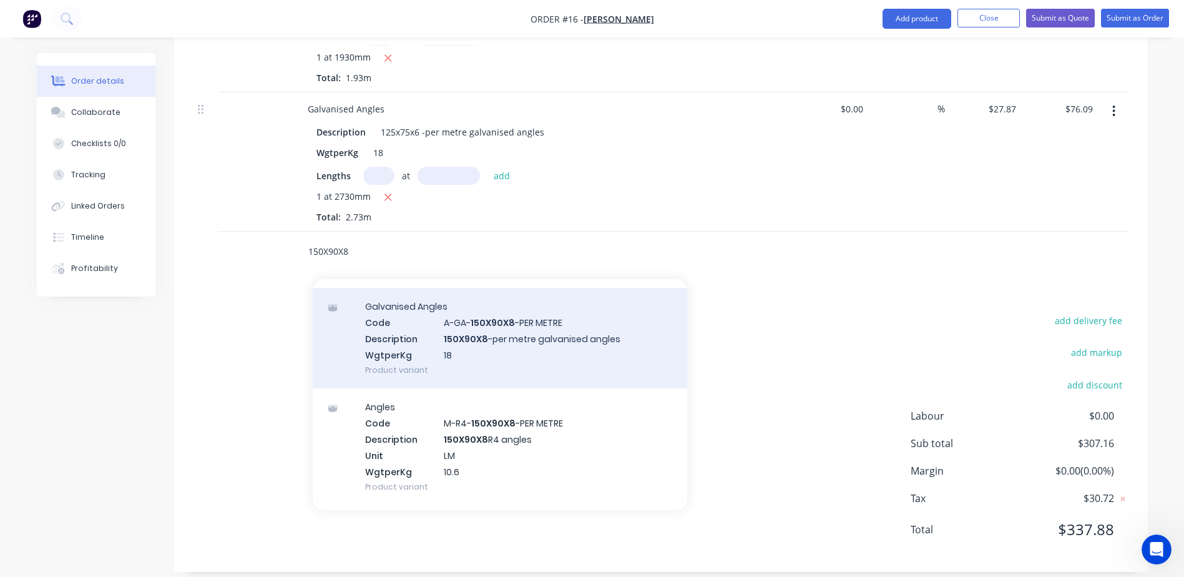
type input "150X90X8"
click at [547, 333] on div "Galvanised Angles Code A-GA- 150X90X8 -PER METRE Description 150X90X8 -per metr…" at bounding box center [500, 338] width 375 height 100
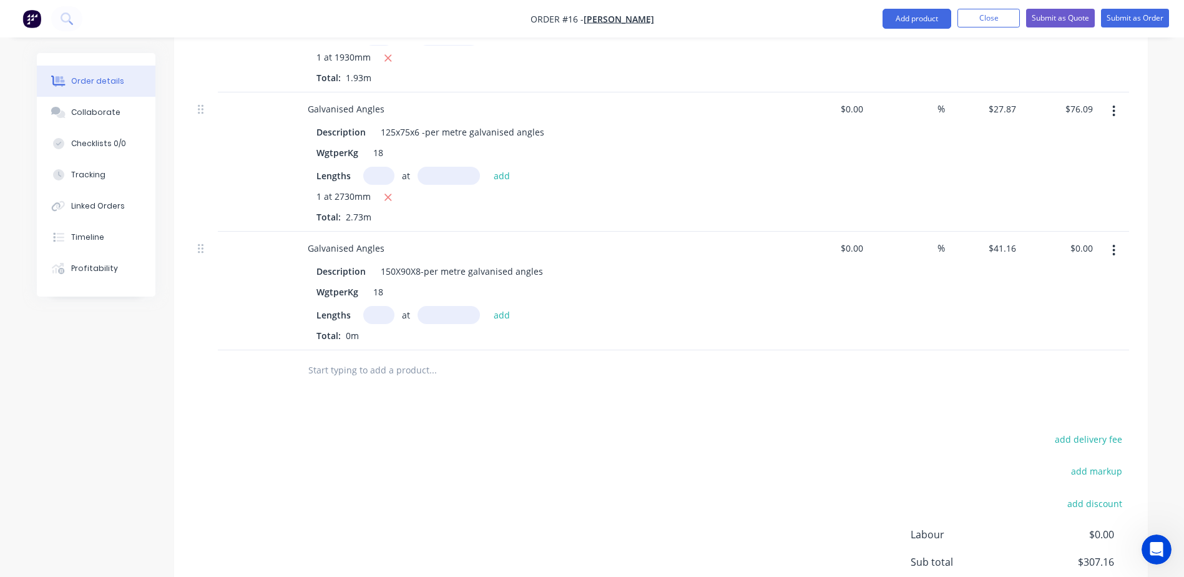
click at [383, 306] on input "text" at bounding box center [378, 315] width 31 height 18
type input "1"
type input "820mm"
click at [497, 306] on button "add" at bounding box center [501, 314] width 29 height 17
type input "$33.75"
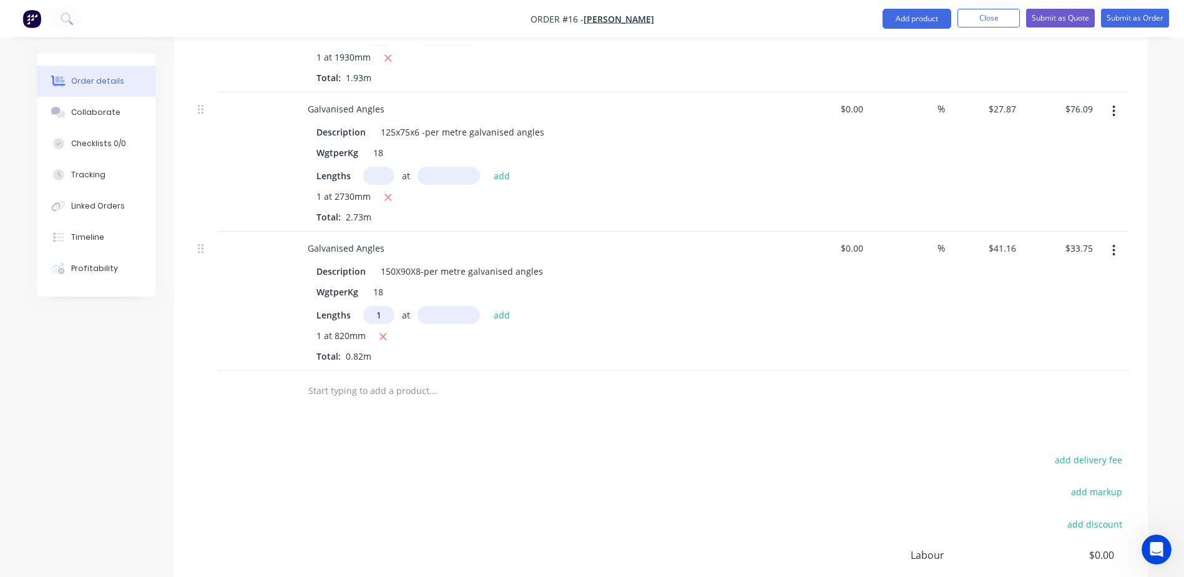
type input "1"
type input "2"
type input "3260mm"
click at [504, 306] on button "add" at bounding box center [501, 314] width 29 height 17
type input "$167.93"
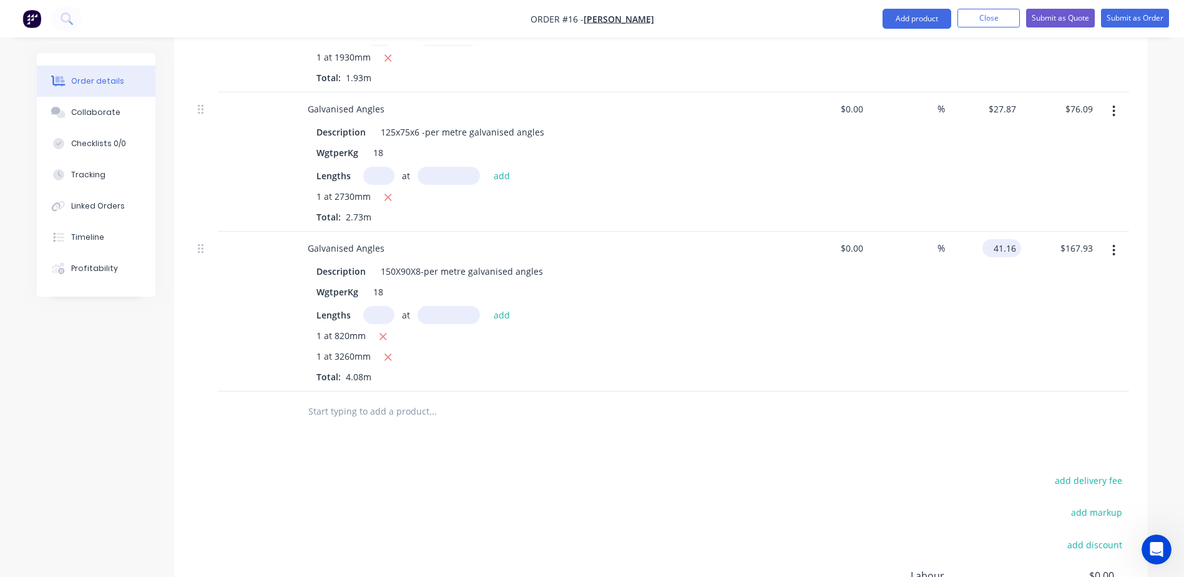
click at [1006, 239] on input "41.16" at bounding box center [1004, 248] width 34 height 18
type input "$40.10"
type input "$163.61"
click at [952, 316] on div "$40.10 40.10" at bounding box center [983, 312] width 77 height 160
click at [350, 399] on input "text" at bounding box center [433, 411] width 250 height 25
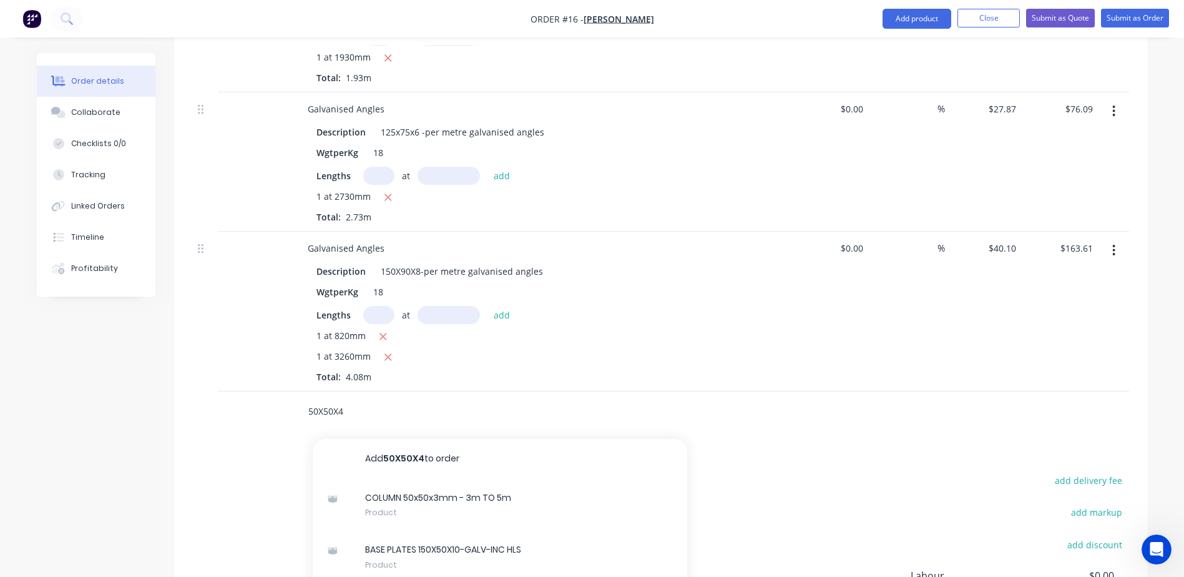
type input "50X50X4"
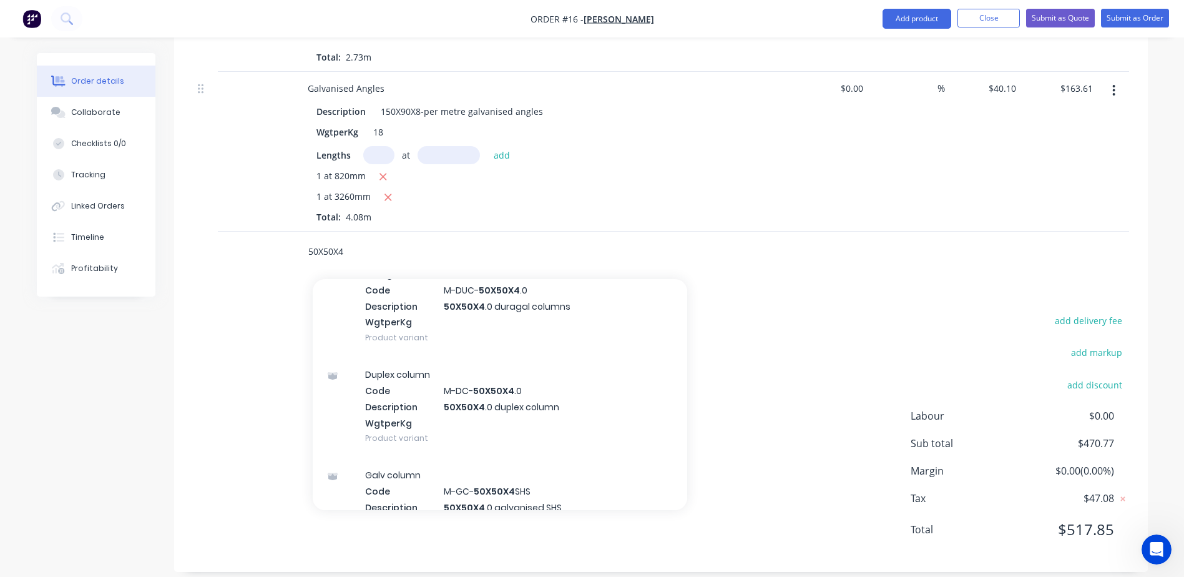
scroll to position [375, 0]
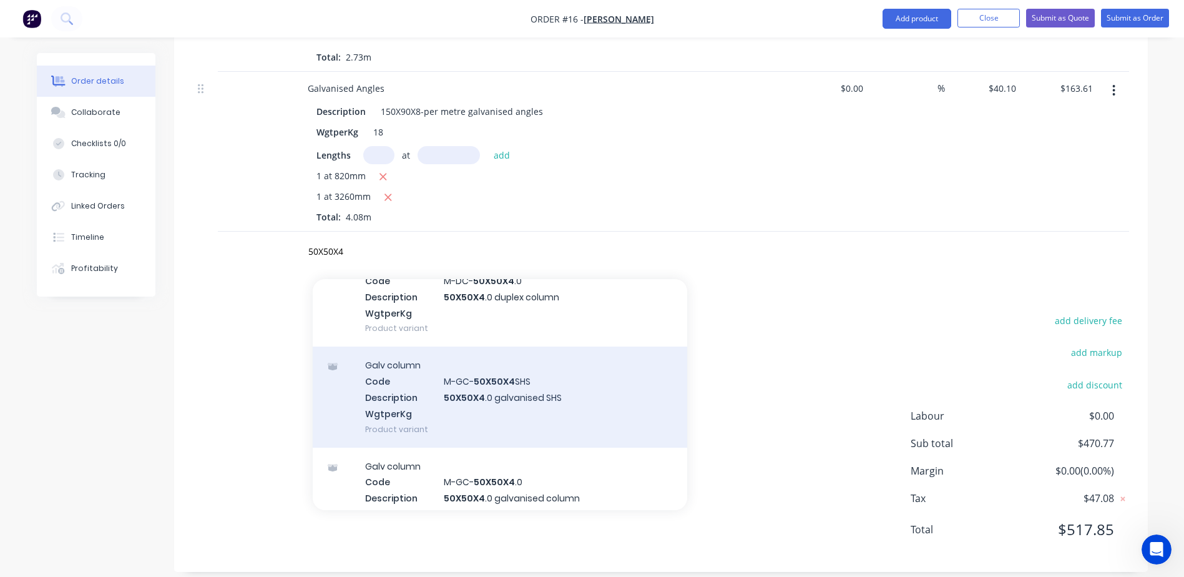
click at [488, 387] on div "Galv column Code M-GC- 50X50X4 SHS Description 50X50X4 .0 galvanised SHS Wgtper…" at bounding box center [500, 396] width 375 height 100
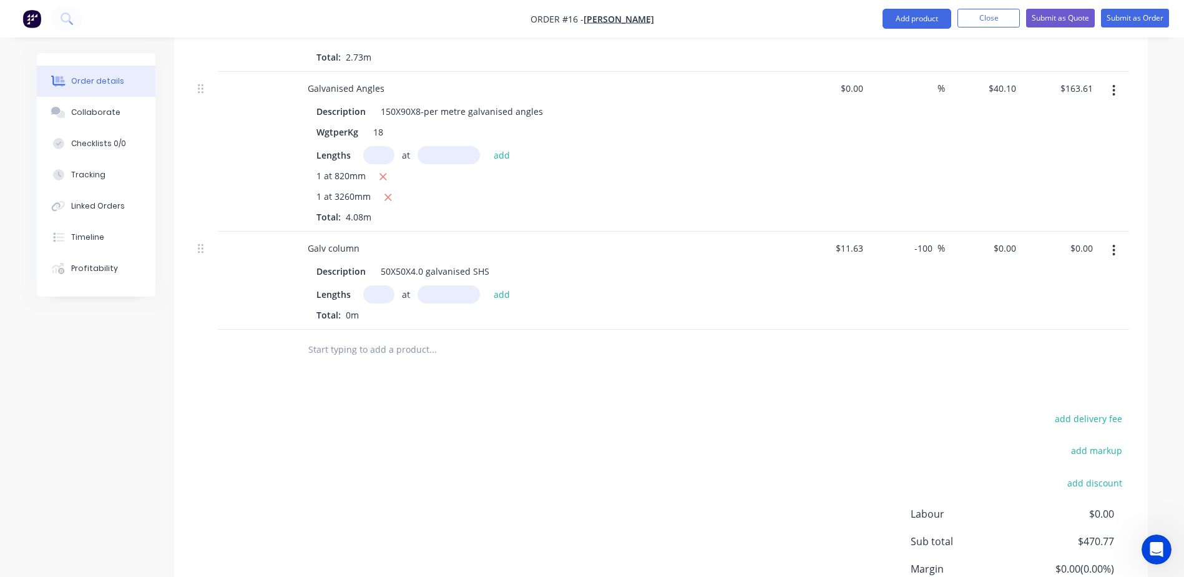
click at [376, 285] on input "text" at bounding box center [378, 294] width 31 height 18
type input "1"
type input "2900mm"
click at [501, 285] on button "add" at bounding box center [501, 293] width 29 height 17
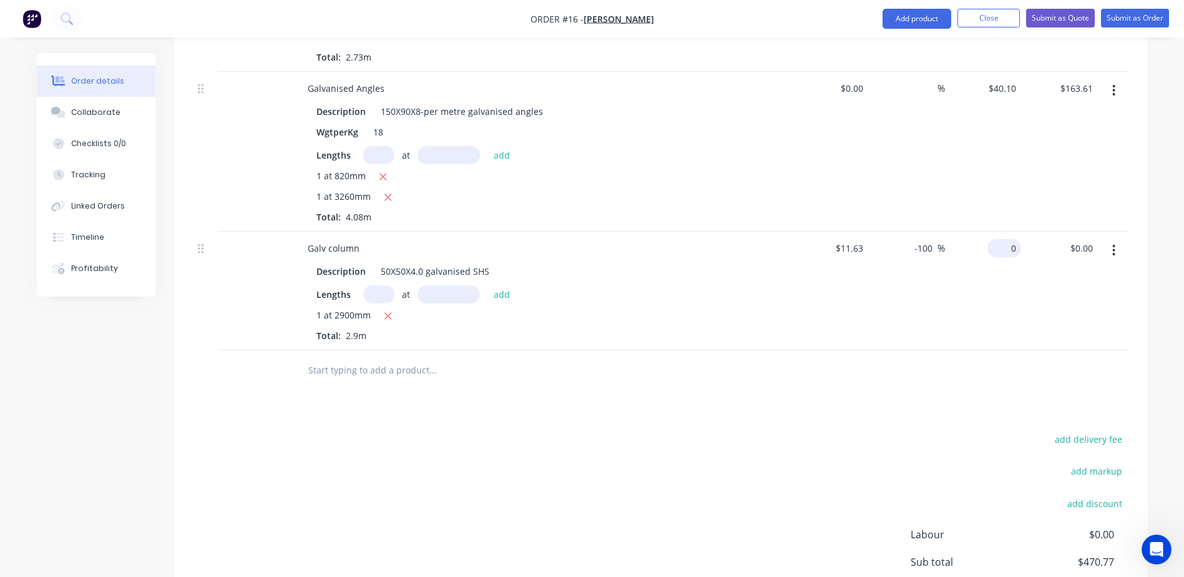
click at [1009, 239] on input "0" at bounding box center [1006, 248] width 29 height 18
type input "38.25"
type input "228.89"
type input "$38.25"
type input "$110.93"
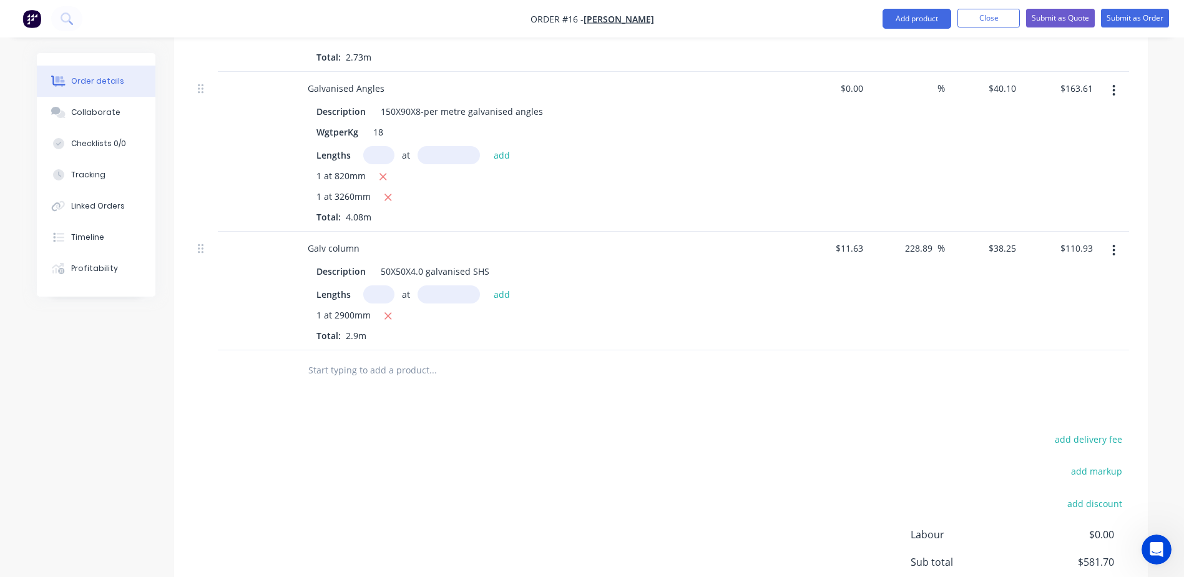
click at [375, 358] on input "text" at bounding box center [433, 370] width 250 height 25
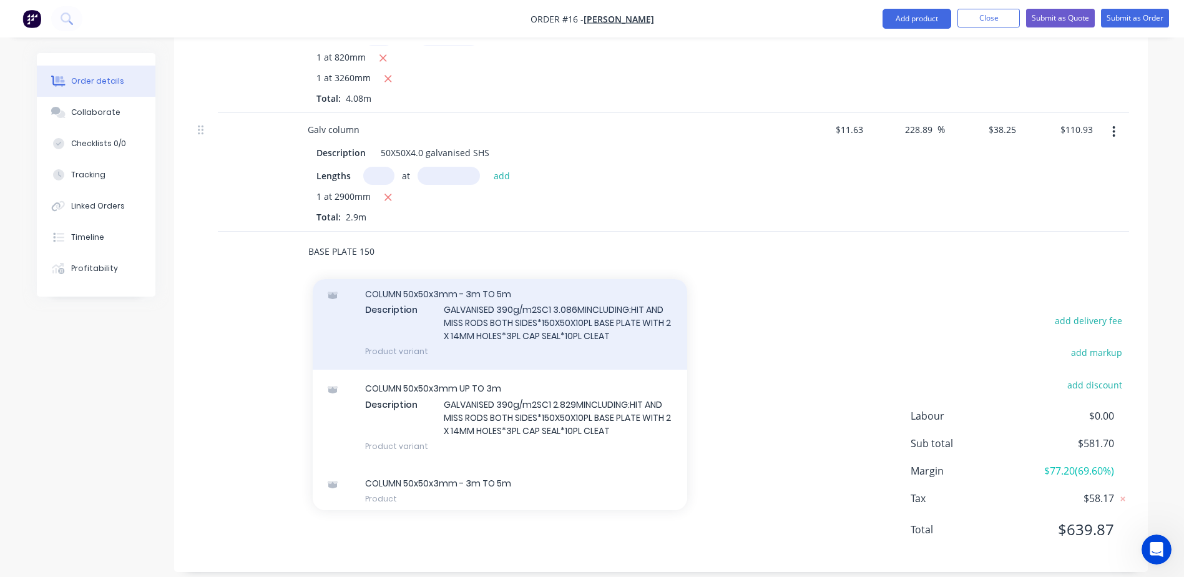
scroll to position [102, 0]
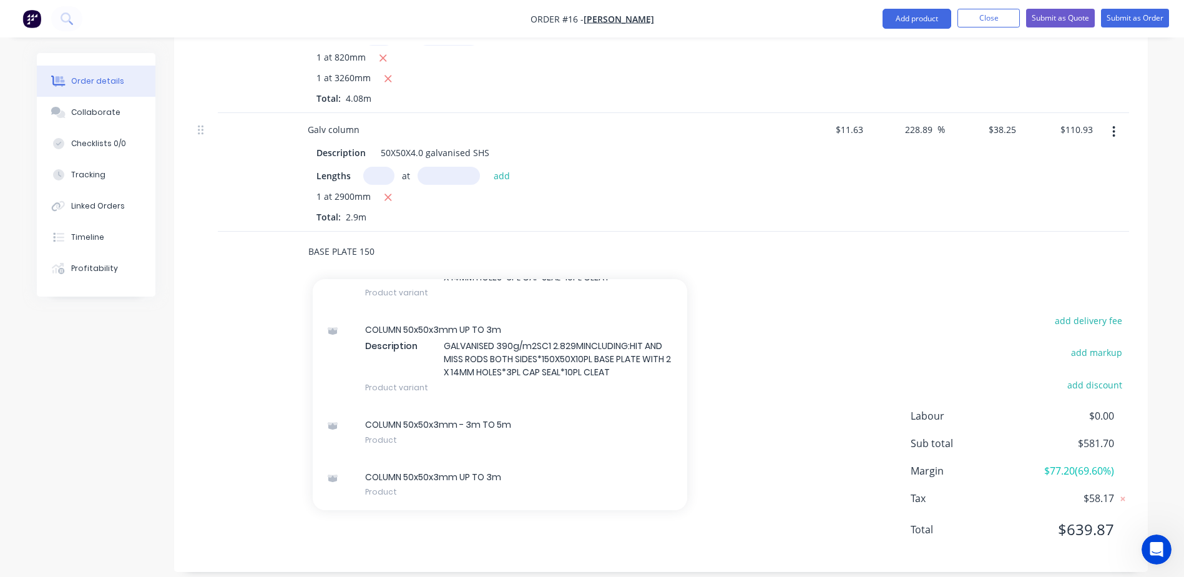
click at [416, 239] on input "BASE PLATE 150" at bounding box center [433, 251] width 250 height 25
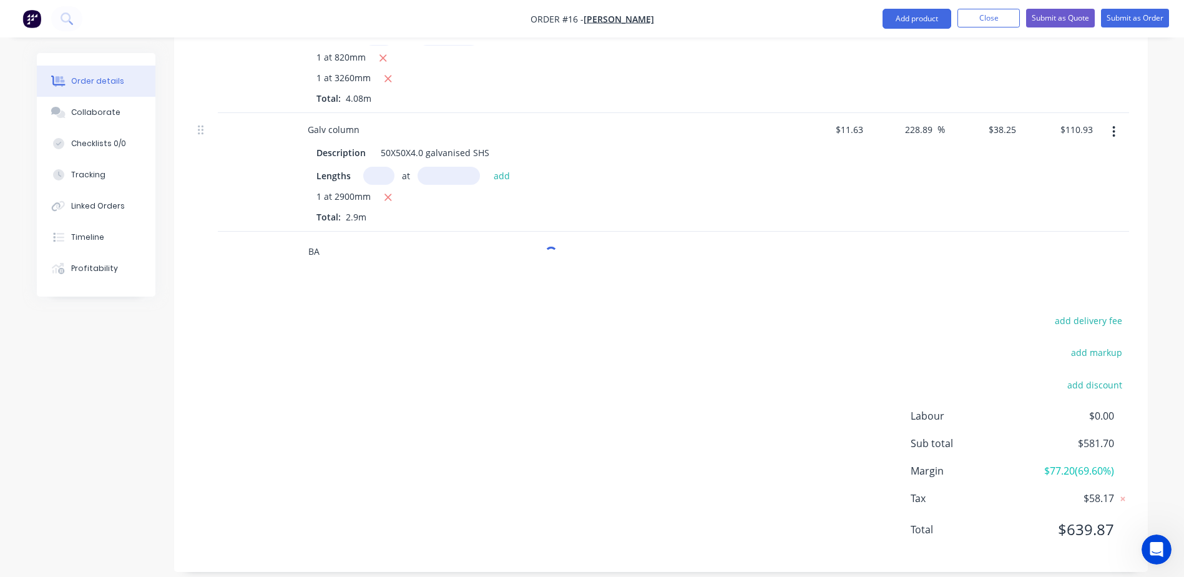
type input "B"
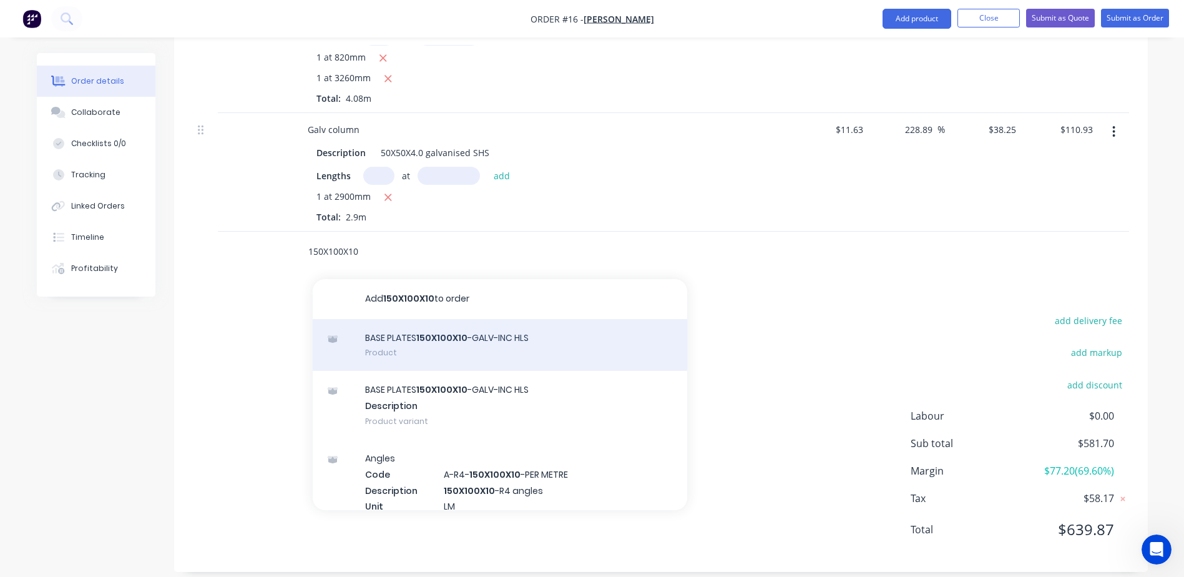
type input "150X100X10"
click at [435, 337] on div "BASE PLATES 150X100X10 -GALV-INC HLS Product" at bounding box center [500, 345] width 375 height 52
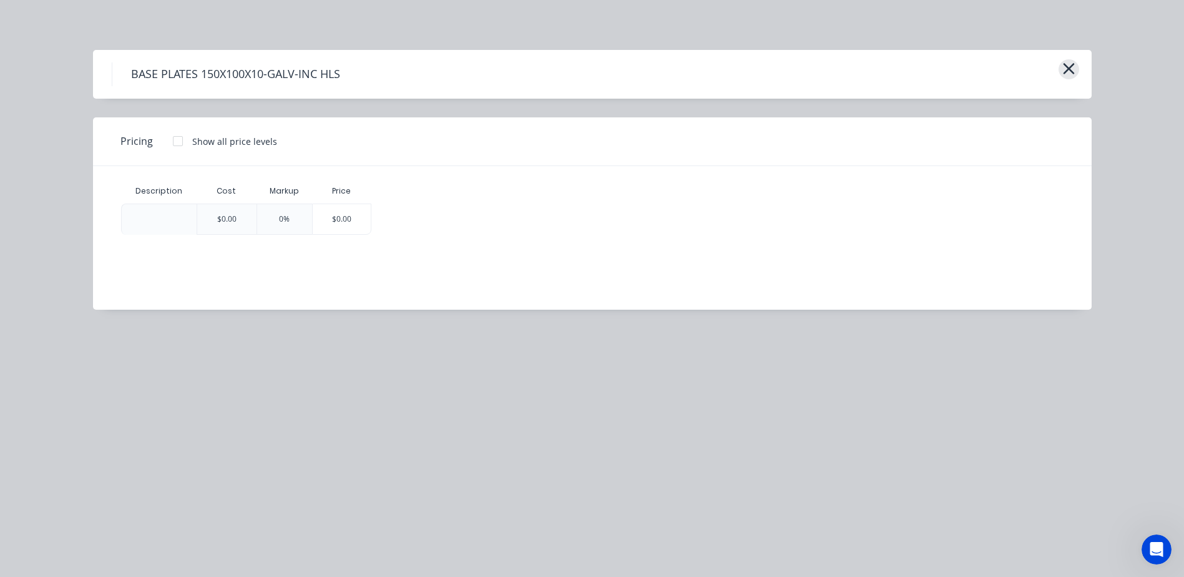
click at [1076, 73] on button "button" at bounding box center [1069, 69] width 21 height 20
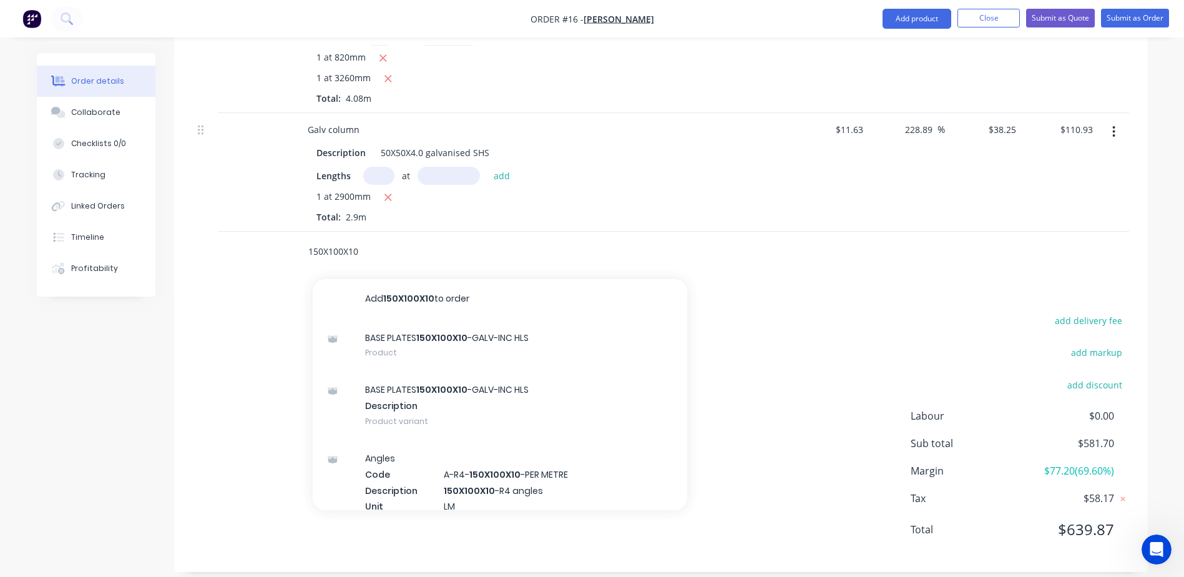
click at [375, 239] on input "150X100X10" at bounding box center [433, 251] width 250 height 25
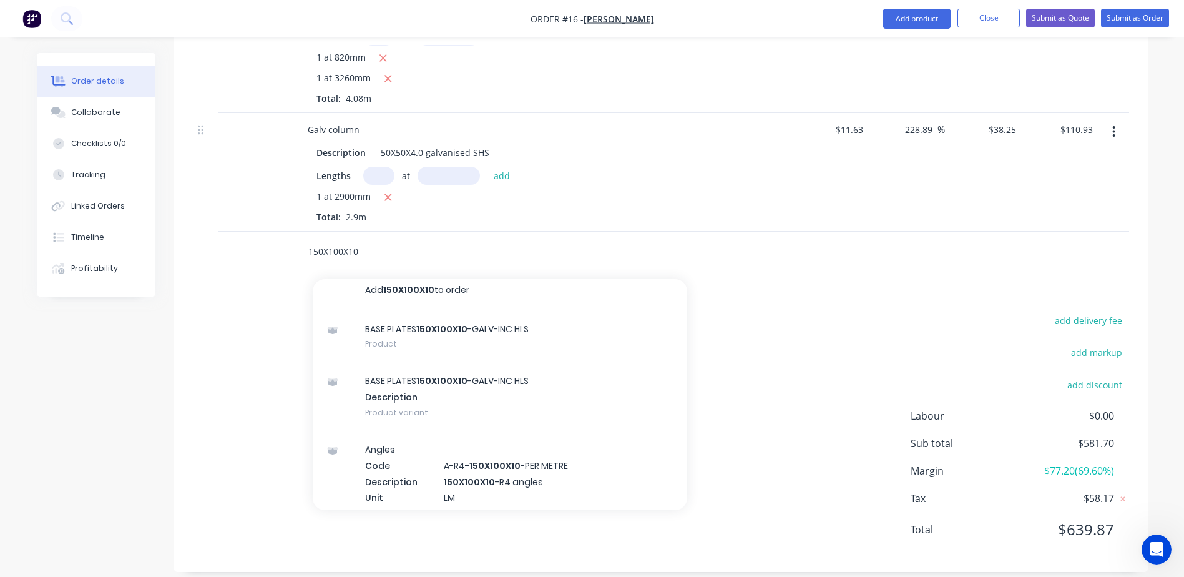
scroll to position [0, 0]
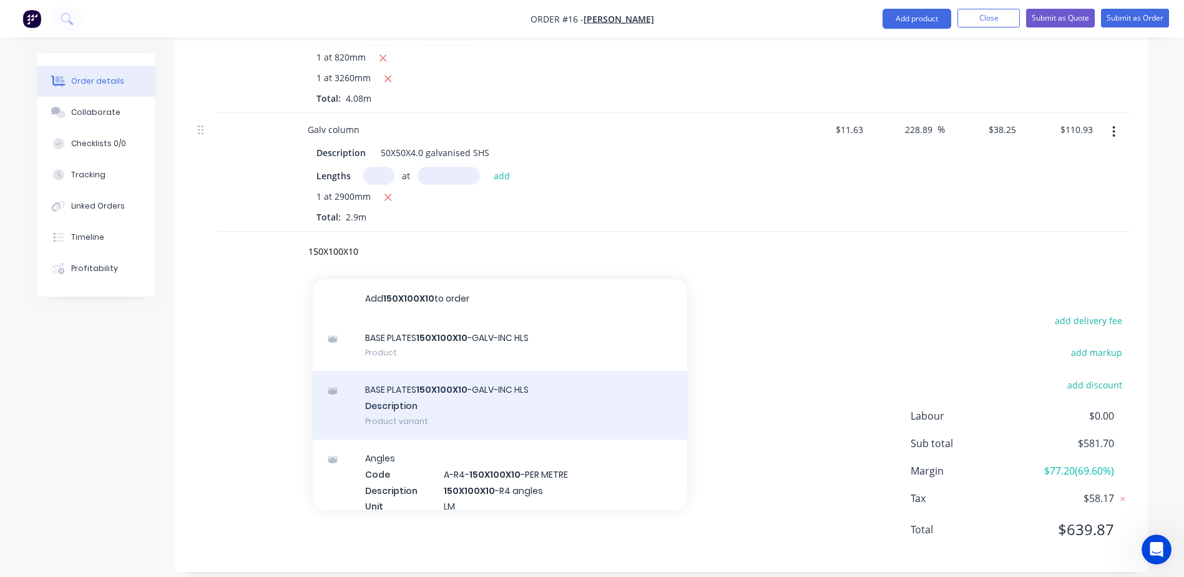
click at [434, 386] on div "BASE PLATES 150X100X10 -GALV-INC HLS Description Product variant" at bounding box center [500, 405] width 375 height 69
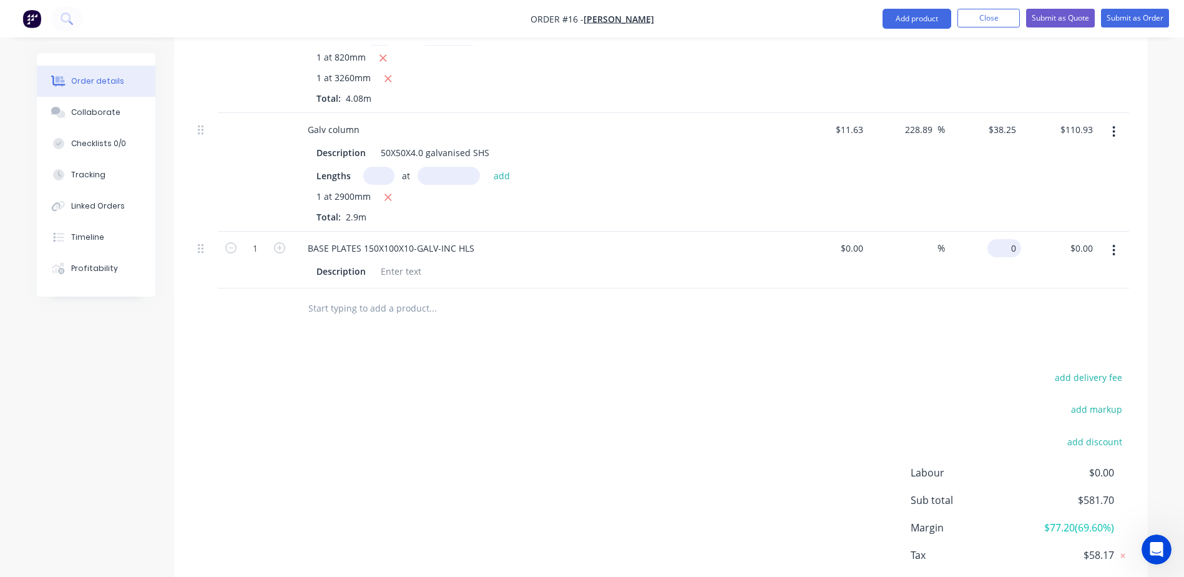
click at [997, 235] on div "0 $0.00" at bounding box center [983, 260] width 77 height 57
type input "$43.25"
click at [349, 296] on input "text" at bounding box center [433, 308] width 250 height 25
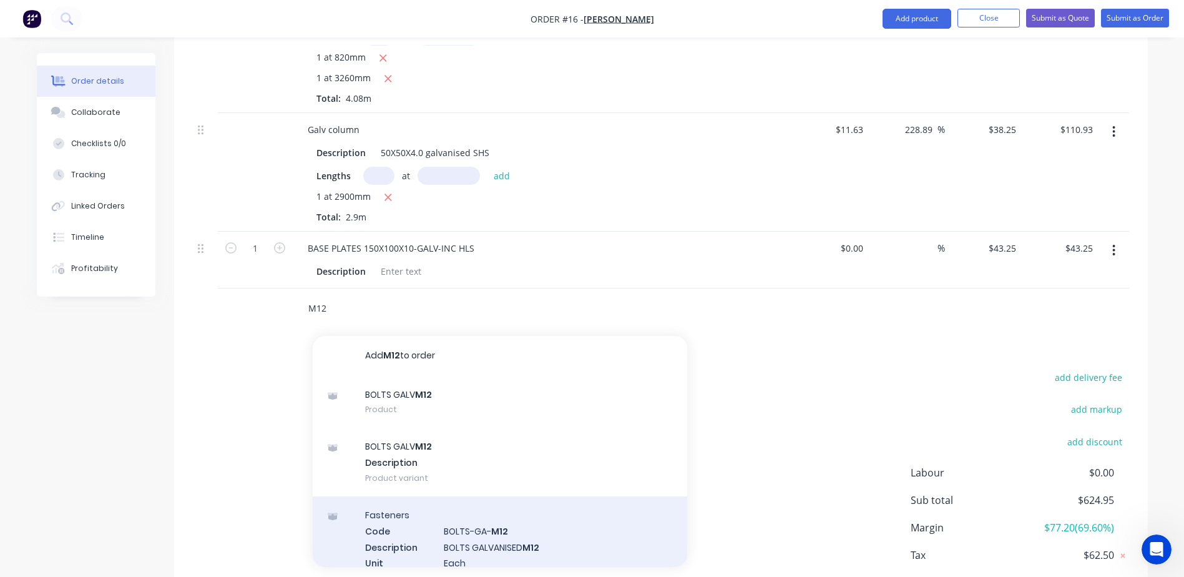
type input "M12"
click at [499, 520] on div "Fasteners Code BOLTS-GA- M12 Description BOLTS GALVANISED M12 Unit Each WgtperK…" at bounding box center [500, 554] width 375 height 117
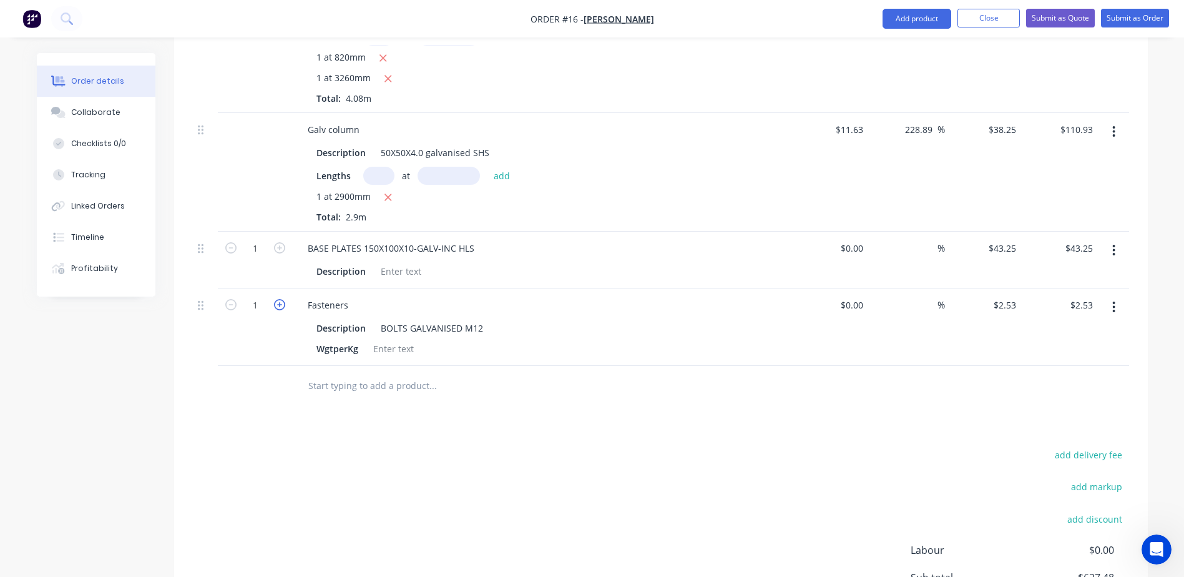
click at [280, 299] on icon "button" at bounding box center [279, 304] width 11 height 11
type input "2"
type input "$5.06"
click at [331, 373] on input "text" at bounding box center [433, 385] width 250 height 25
